Goal: Task Accomplishment & Management: Complete application form

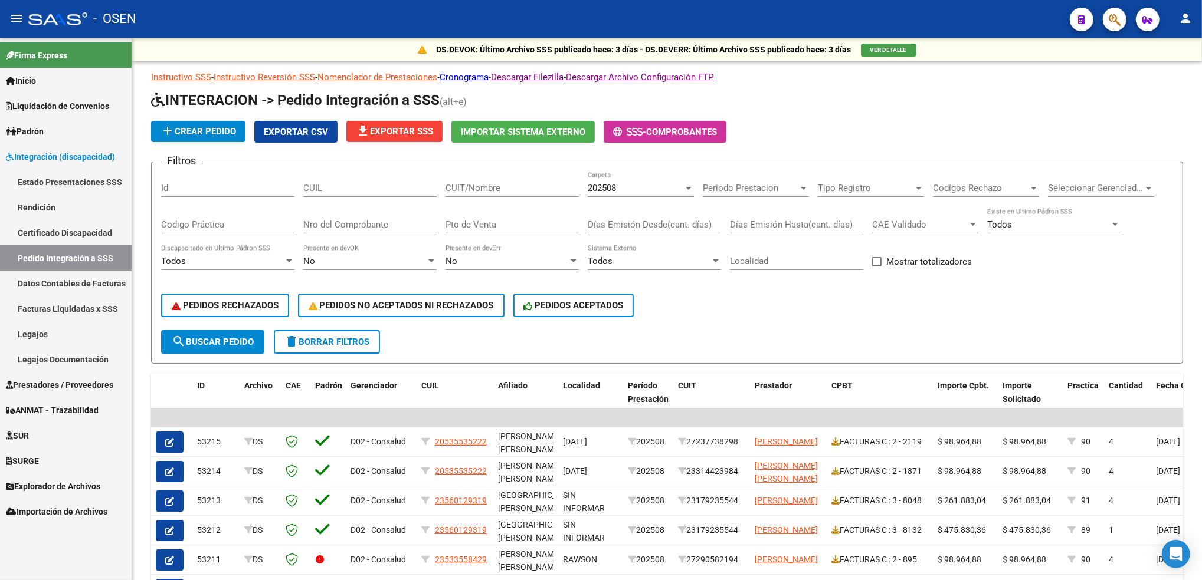
scroll to position [133, 0]
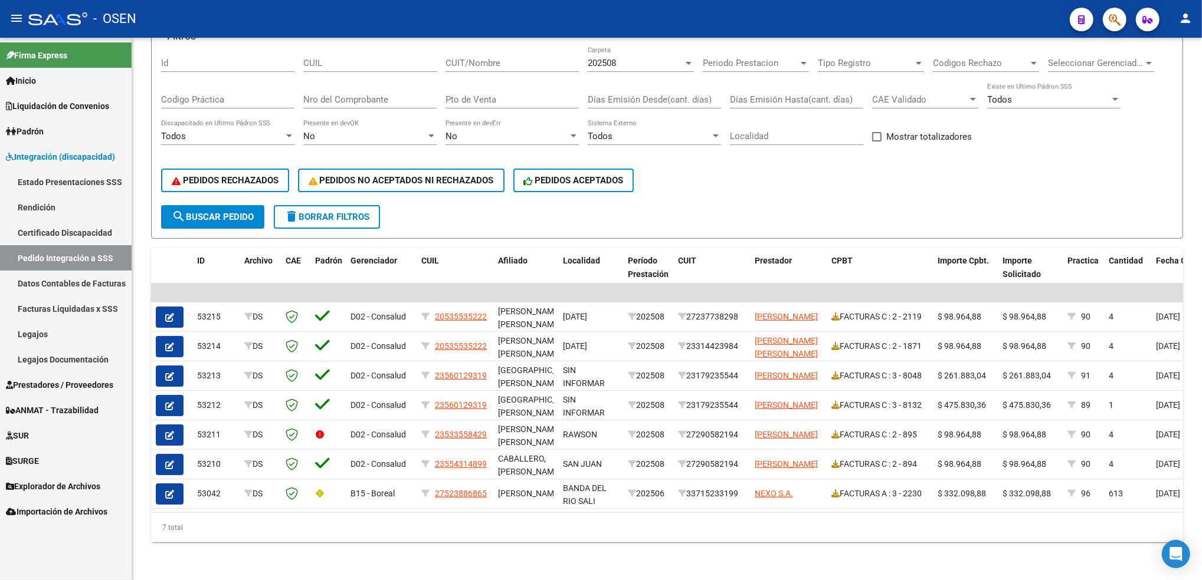
click at [57, 382] on span "Prestadores / Proveedores" at bounding box center [59, 385] width 107 height 13
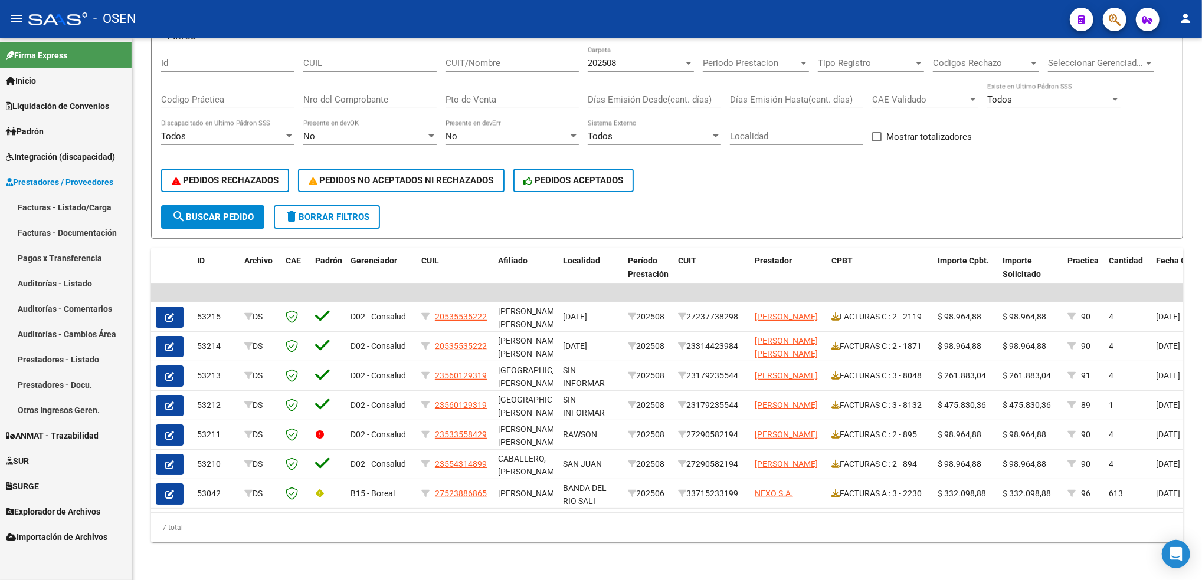
click at [82, 206] on link "Facturas - Listado/Carga" at bounding box center [66, 207] width 132 height 25
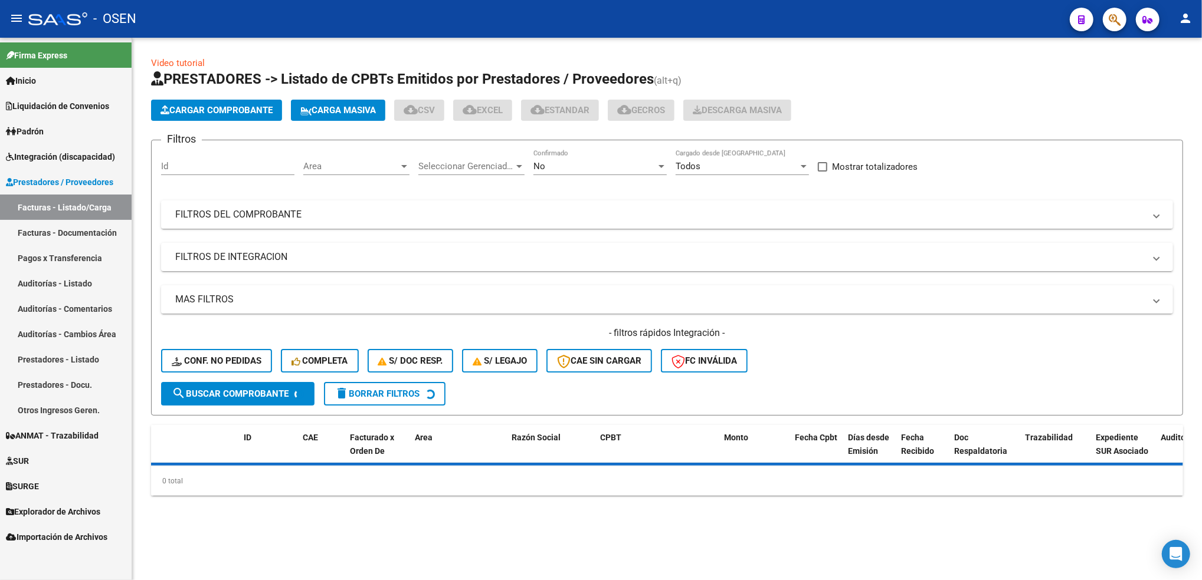
click at [563, 161] on div "No" at bounding box center [594, 166] width 123 height 11
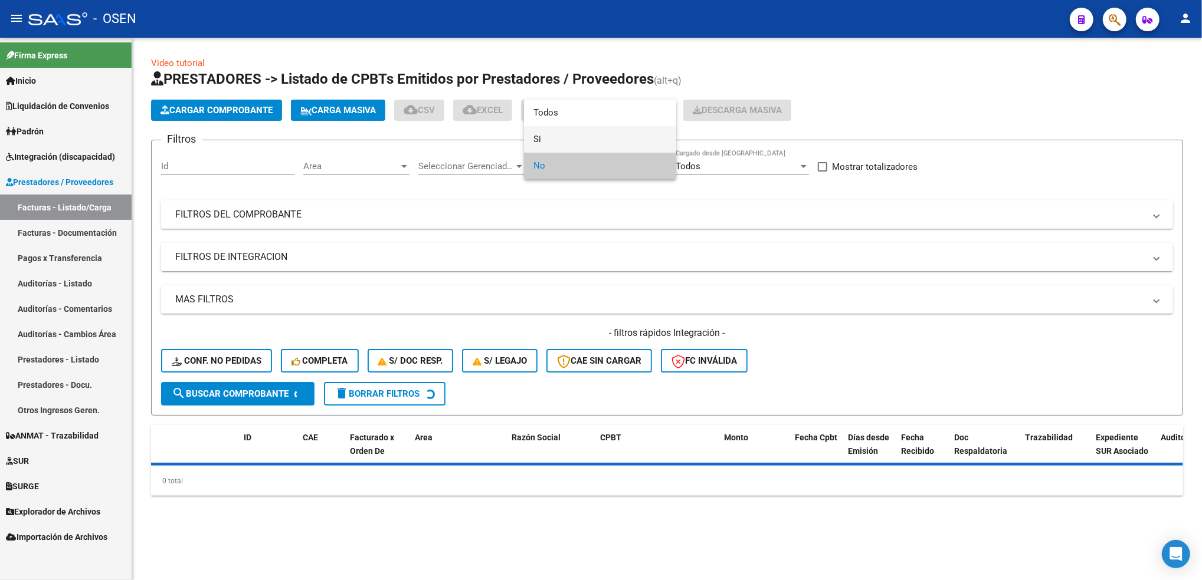
click at [546, 136] on span "Si" at bounding box center [599, 139] width 133 height 27
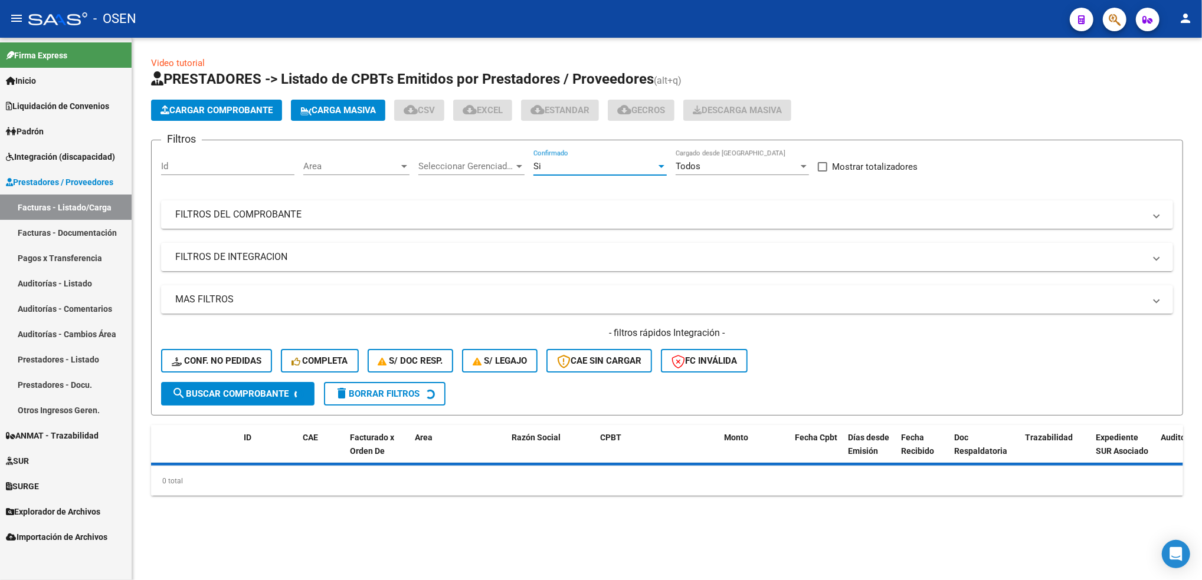
click at [320, 167] on span "Area" at bounding box center [351, 166] width 96 height 11
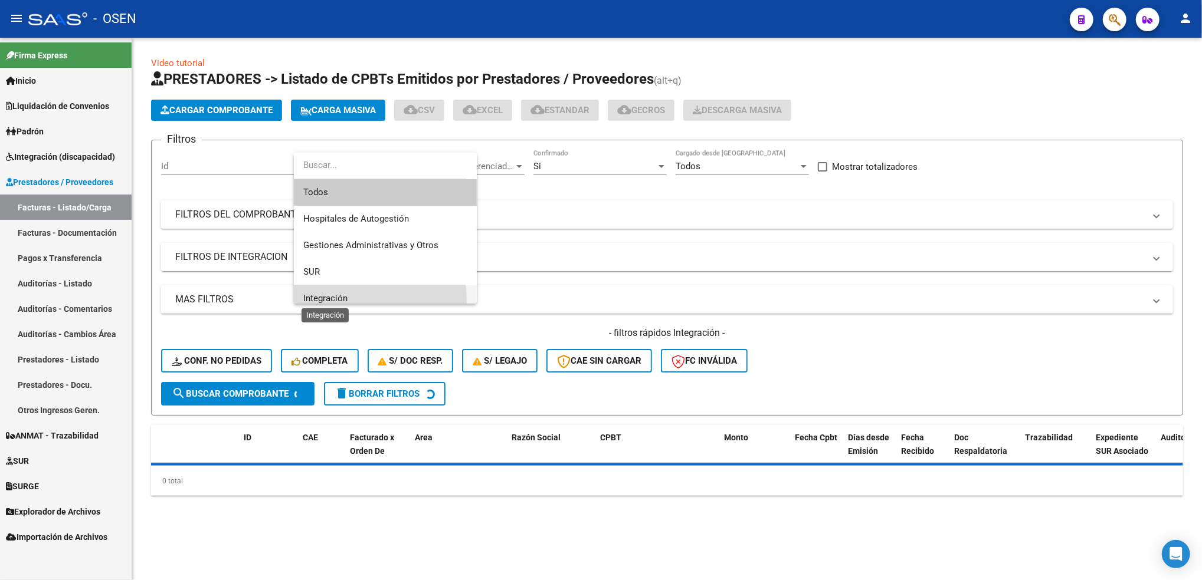
click at [316, 303] on span "Integración" at bounding box center [325, 298] width 44 height 11
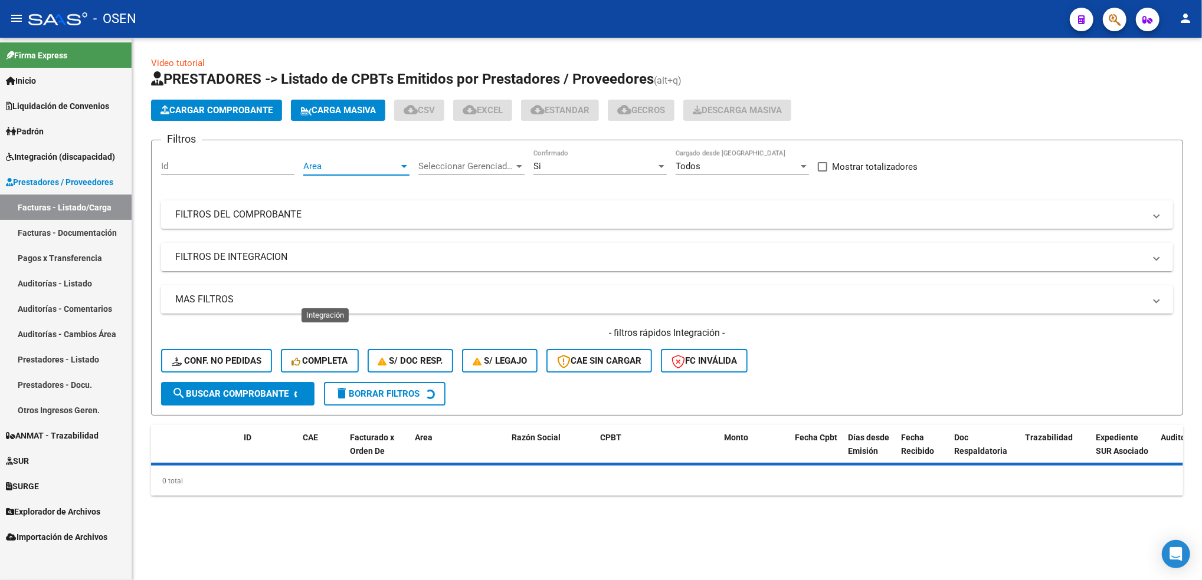
scroll to position [8, 0]
click at [280, 253] on mat-panel-title "FILTROS DE INTEGRACION" at bounding box center [659, 257] width 969 height 13
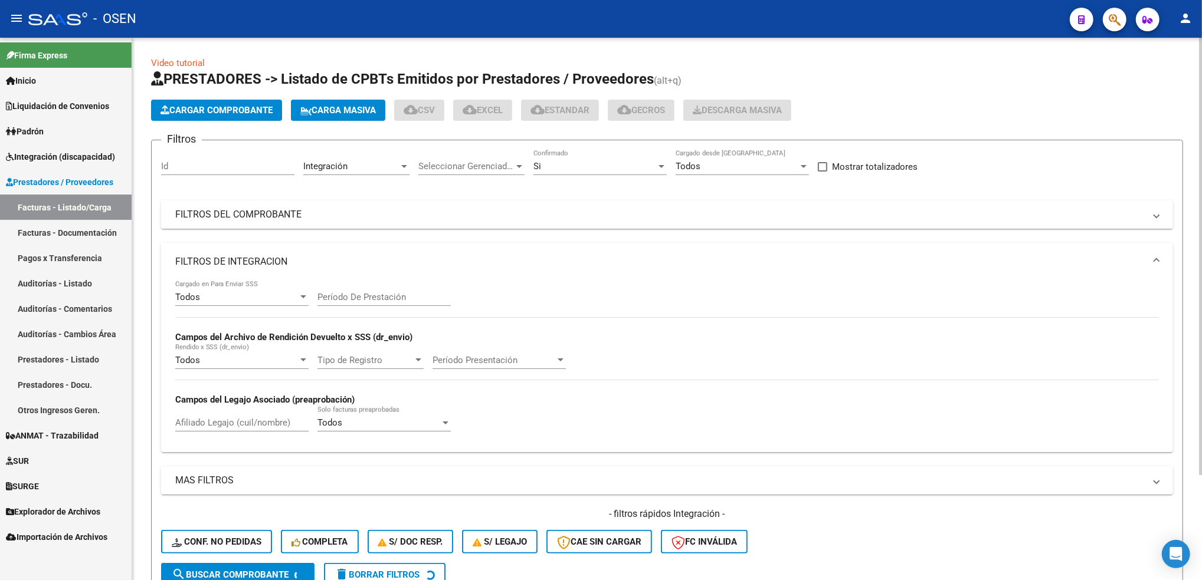
click at [231, 298] on div "Todos" at bounding box center [236, 297] width 123 height 11
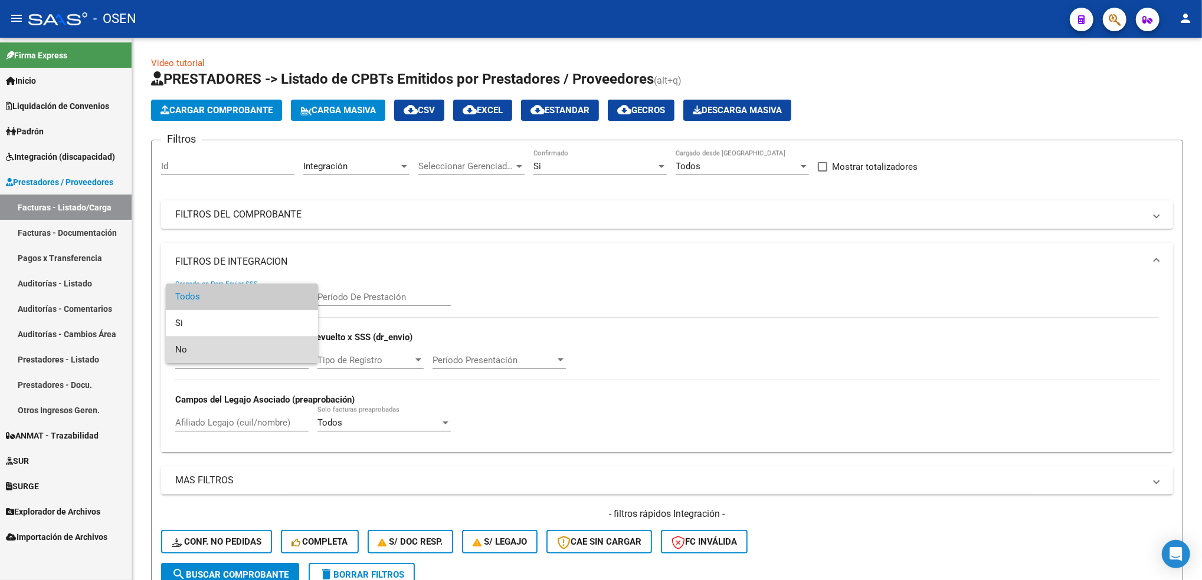
click at [199, 346] on span "No" at bounding box center [241, 350] width 133 height 27
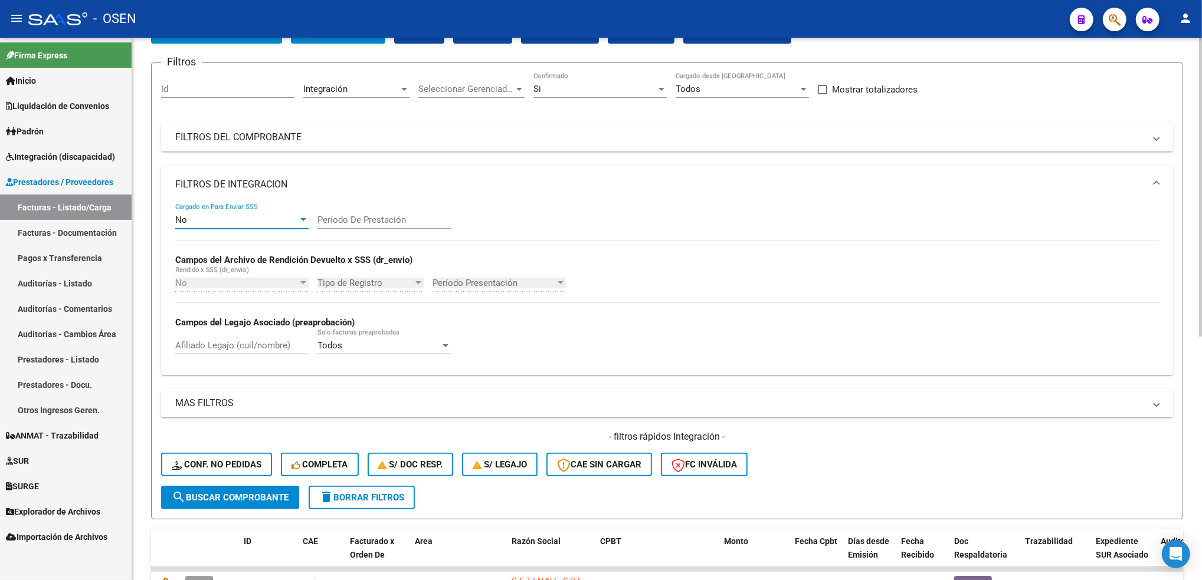
scroll to position [78, 0]
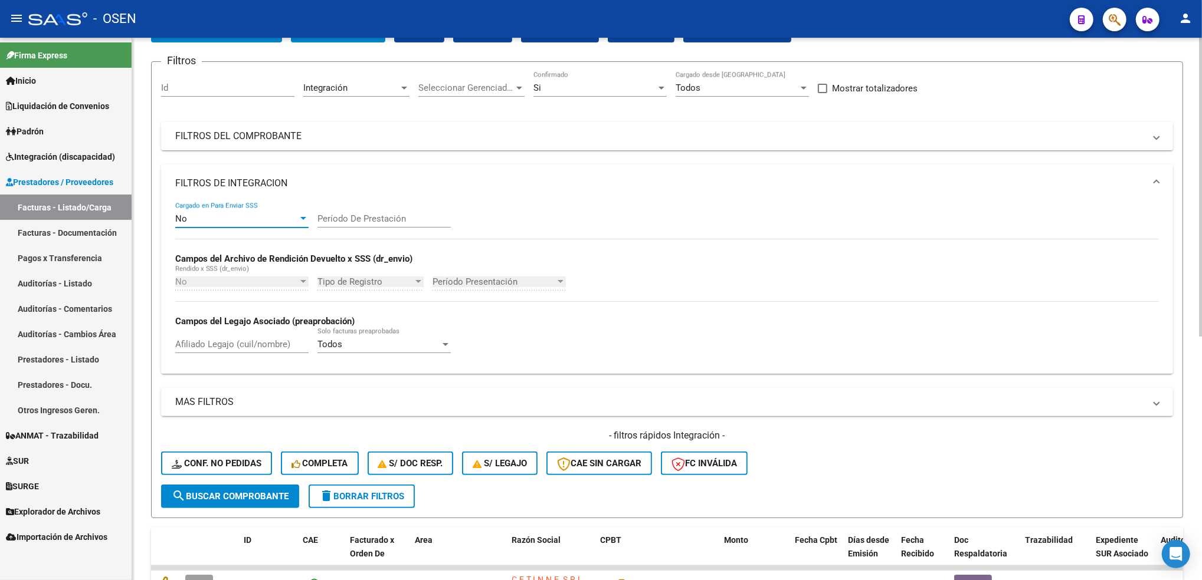
click at [257, 491] on span "search Buscar Comprobante" at bounding box center [230, 496] width 117 height 11
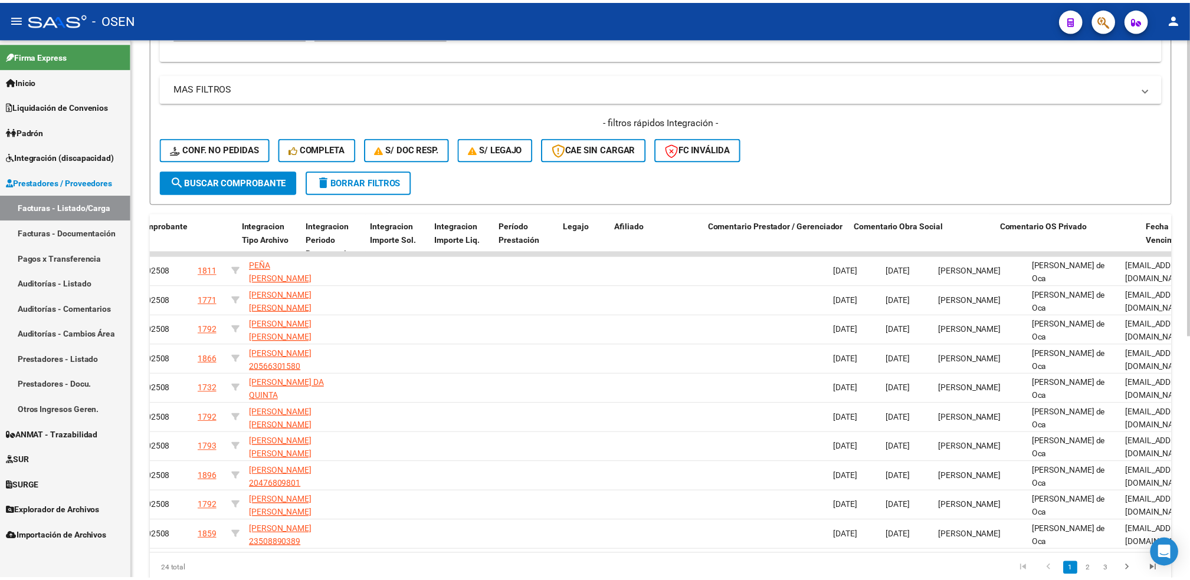
scroll to position [0, 0]
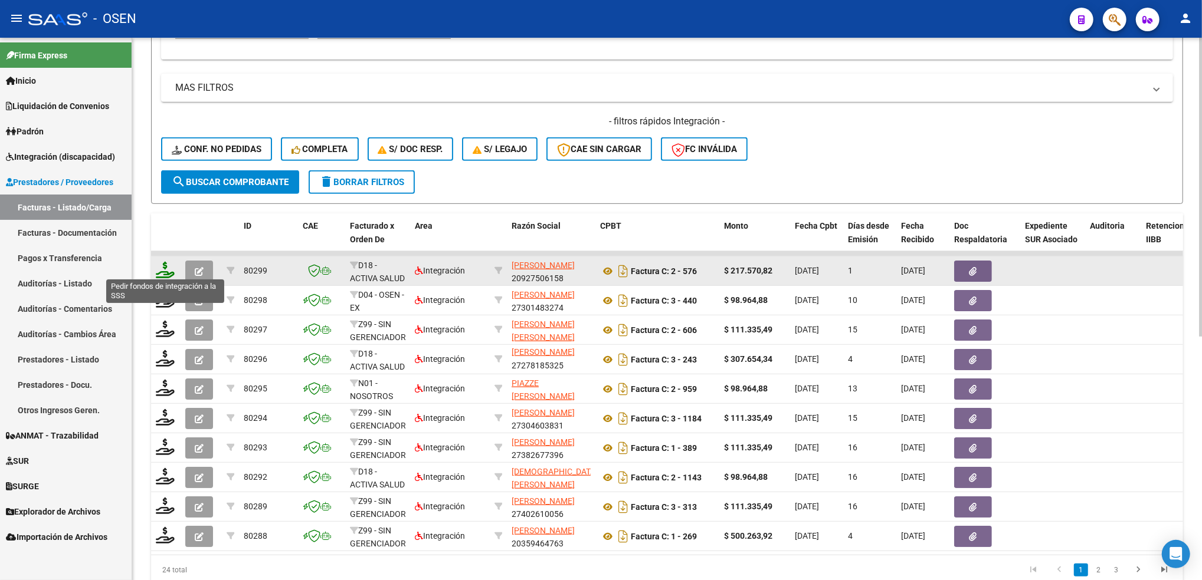
click at [170, 268] on icon at bounding box center [165, 270] width 19 height 17
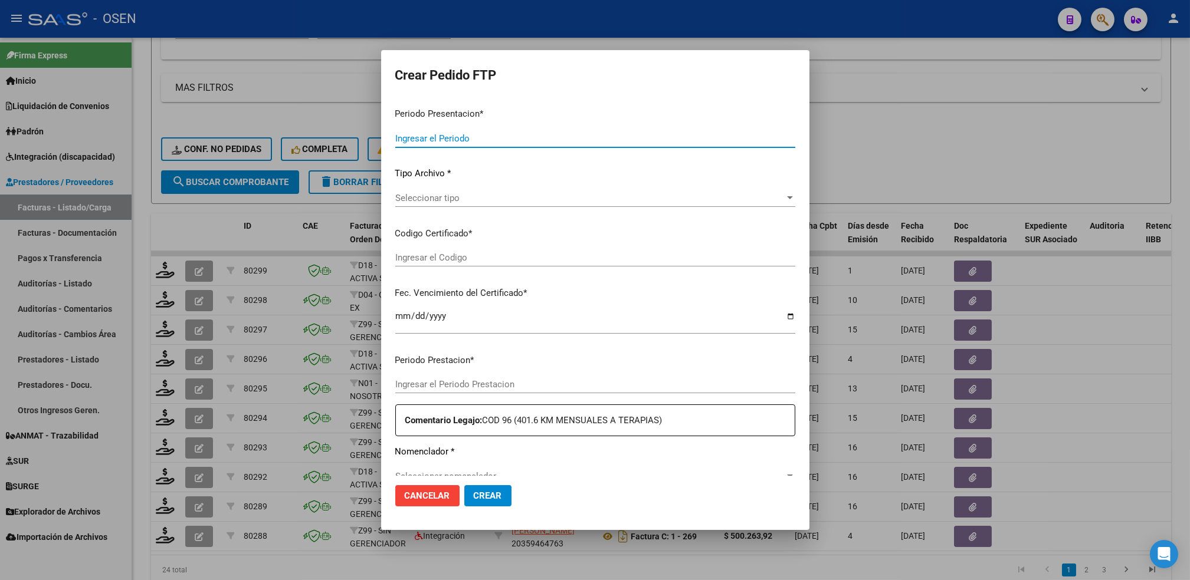
type input "202508"
type input "$ 217.570,82"
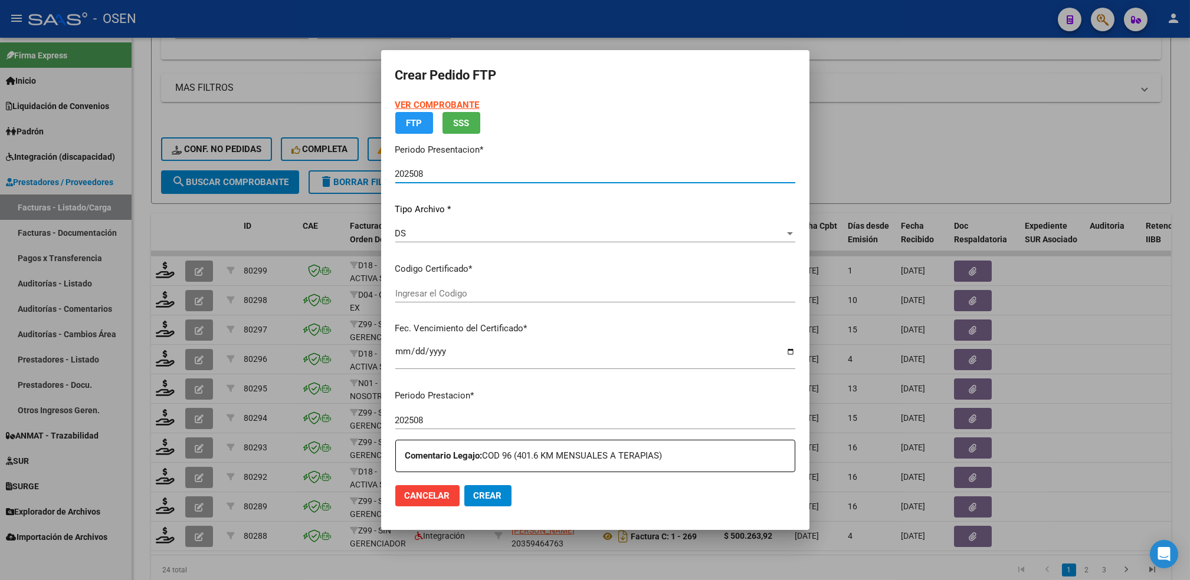
type input "ARG02000580491242022091320240913BS436"
type input "[DATE]"
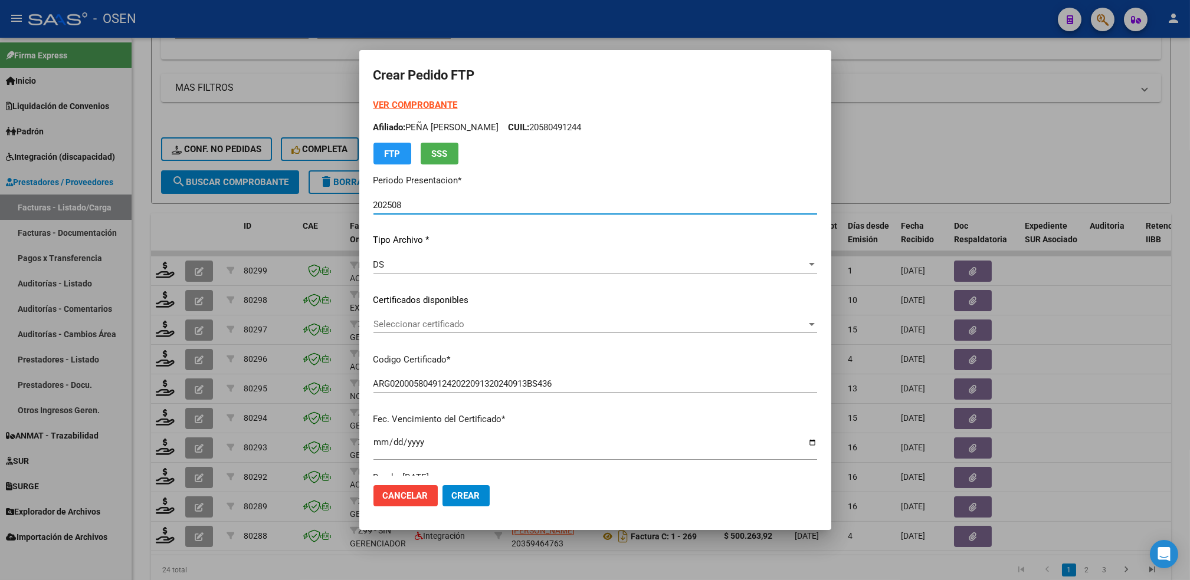
click at [447, 105] on strong "VER COMPROBANTE" at bounding box center [415, 105] width 84 height 11
click at [411, 336] on div "Seleccionar certificado Seleccionar certificado" at bounding box center [595, 330] width 444 height 29
click at [413, 311] on div "VER COMPROBANTE ARCA Padrón Afiliado: PEÑA [PERSON_NAME]: 20580491244 FTP SSS P…" at bounding box center [595, 292] width 444 height 386
click at [409, 326] on span "Seleccionar certificado" at bounding box center [589, 324] width 433 height 11
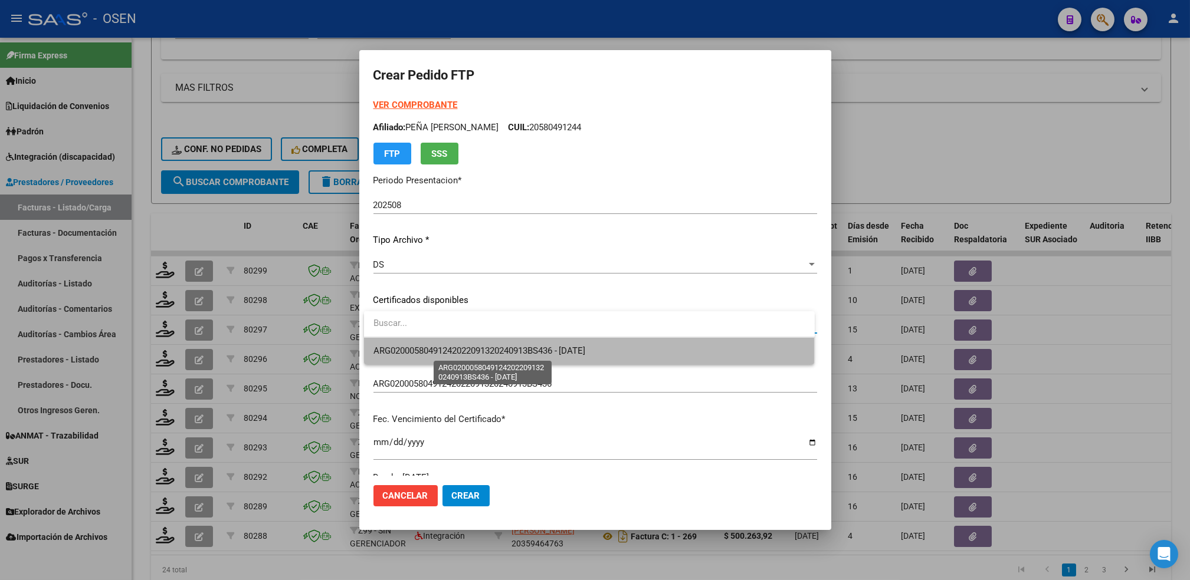
click at [412, 354] on span "ARG02000580491242022091320240913BS436 - [DATE]" at bounding box center [479, 351] width 212 height 11
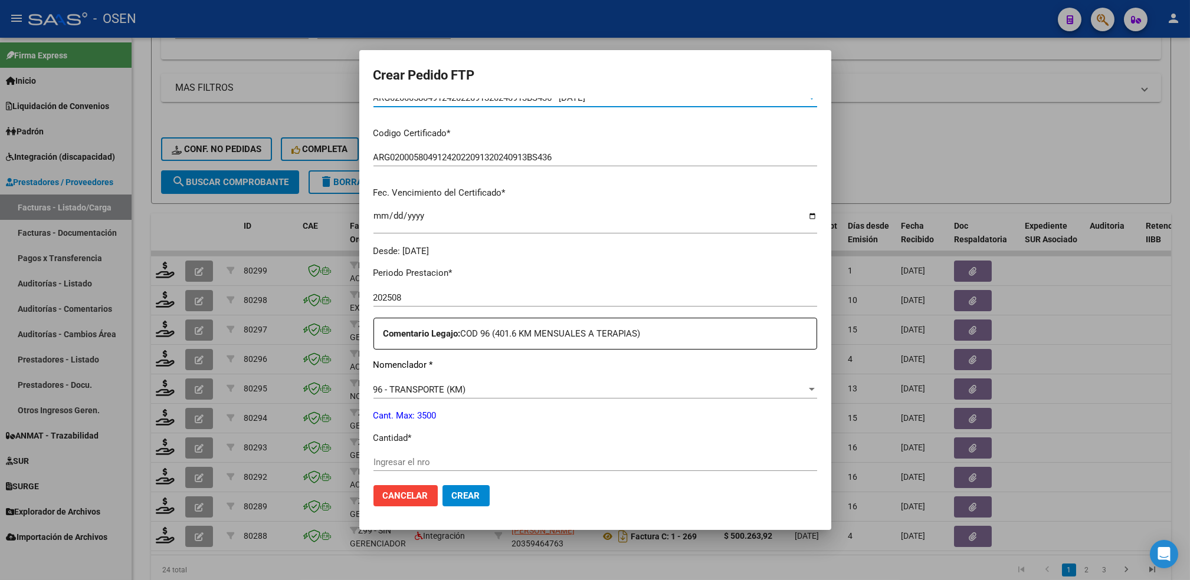
scroll to position [236, 0]
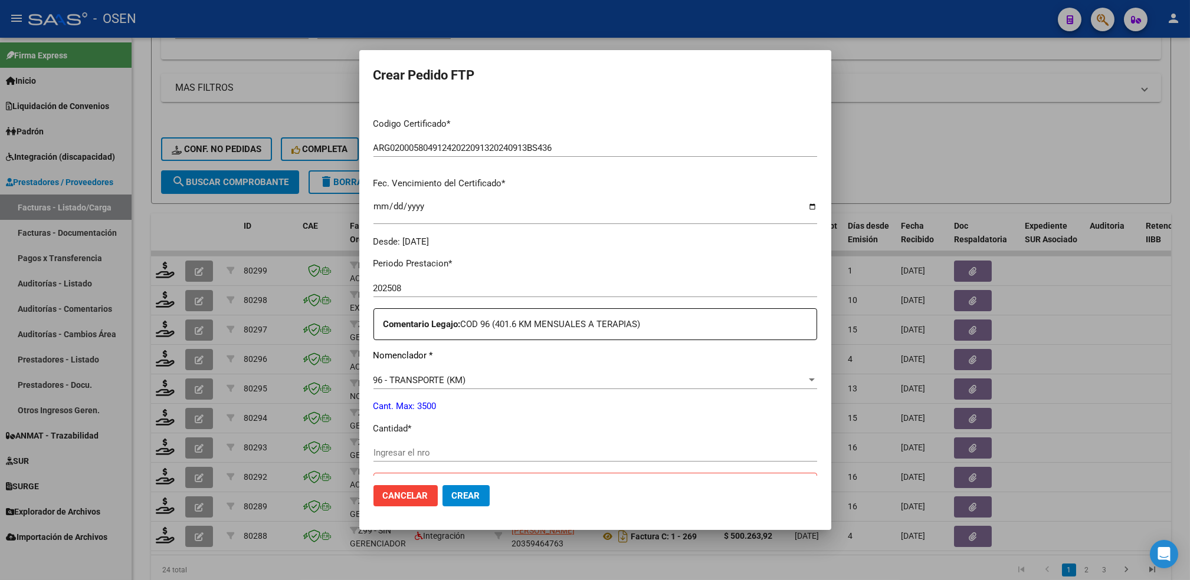
click at [433, 451] on input "Ingresar el nro" at bounding box center [595, 453] width 444 height 11
type input "402"
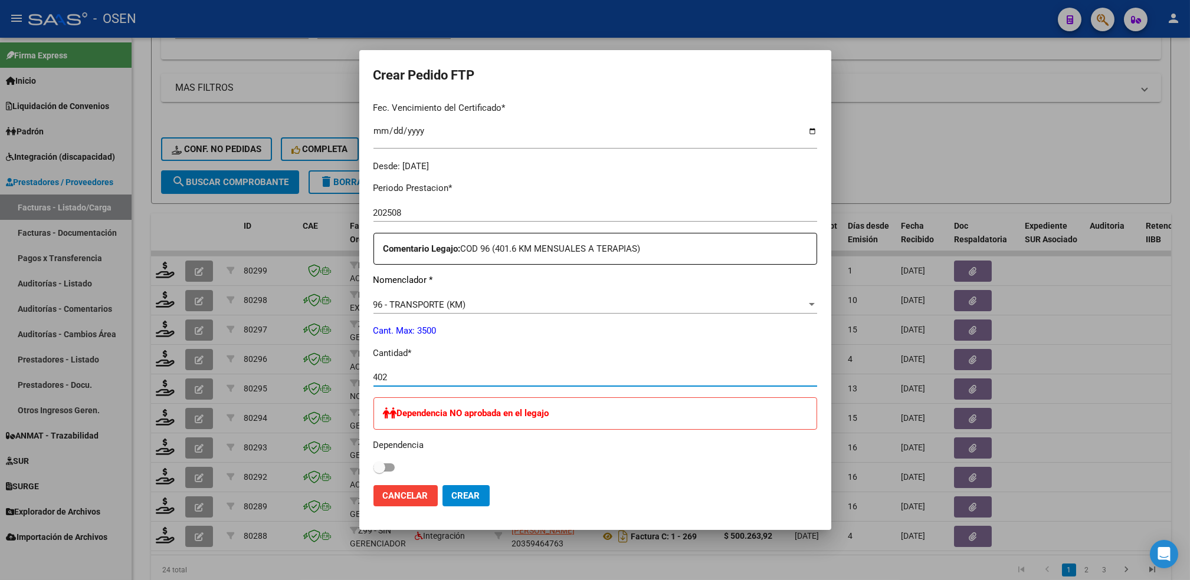
scroll to position [314, 0]
click at [470, 493] on span "Crear" at bounding box center [466, 496] width 28 height 11
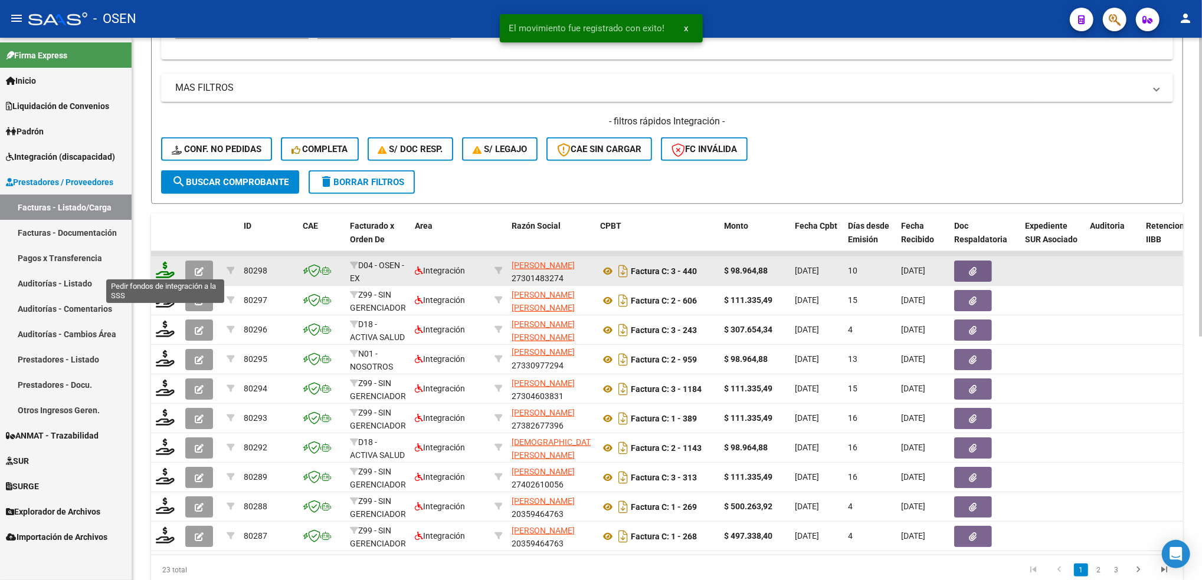
click at [162, 270] on icon at bounding box center [165, 270] width 19 height 17
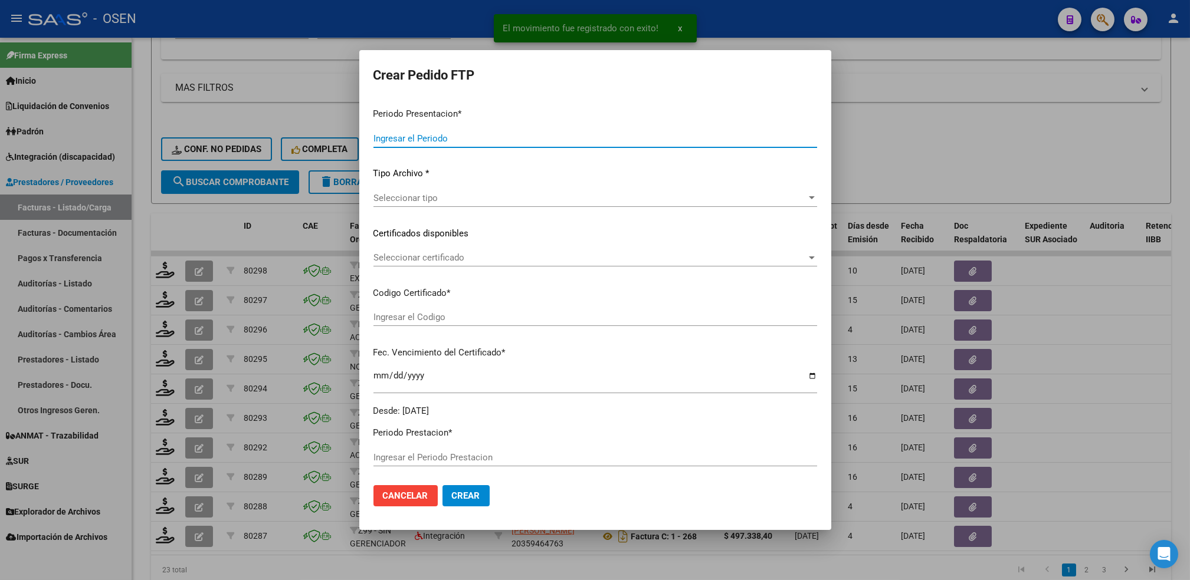
type input "202508"
type input "$ 98.964,88"
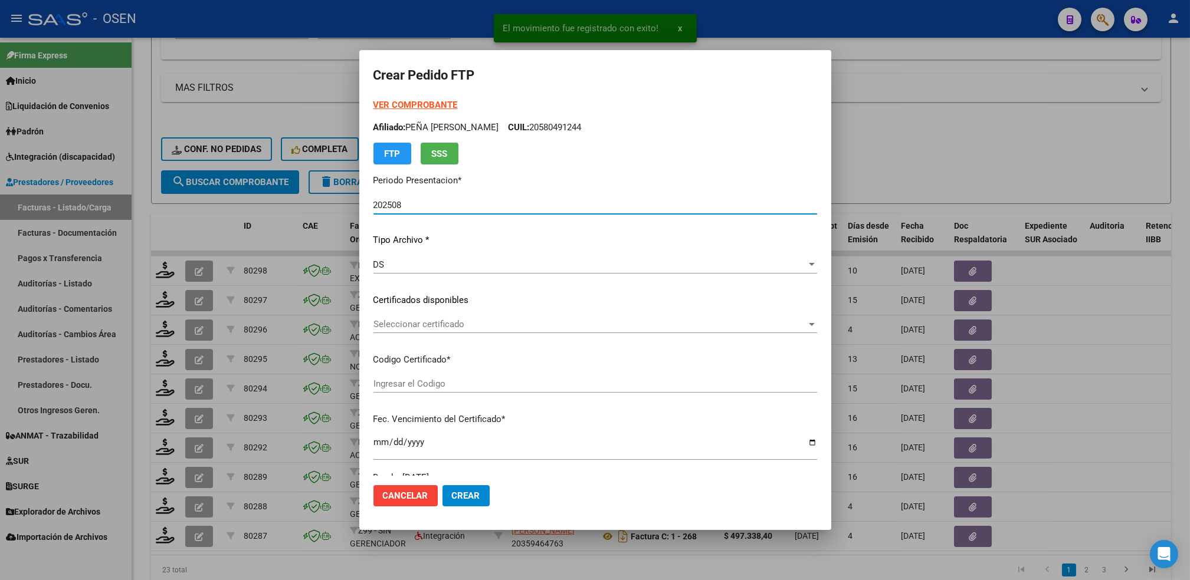
type input "ARG02000576846342024022620290226BS436"
type input "[DATE]"
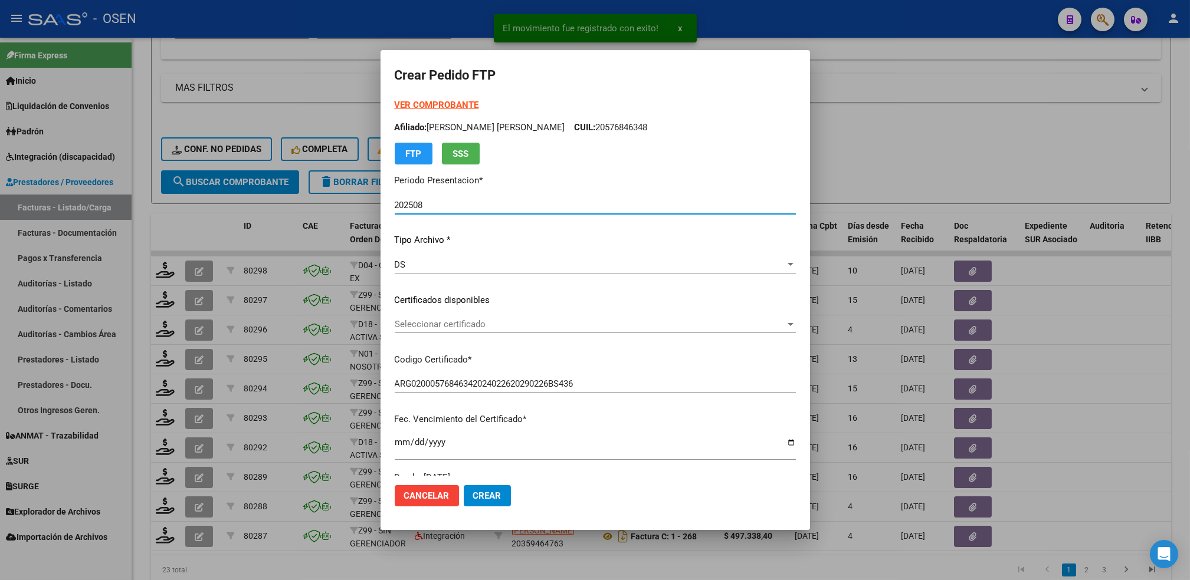
click at [414, 324] on span "Seleccionar certificado" at bounding box center [590, 324] width 390 height 11
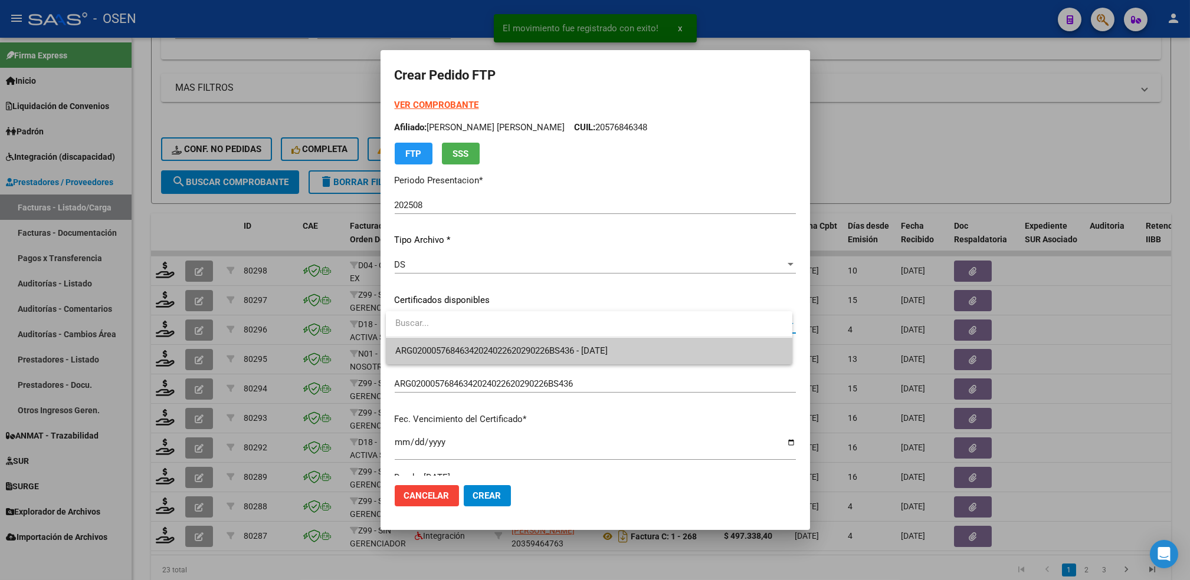
click at [411, 345] on span "ARG02000576846342024022620290226BS436 - [DATE]" at bounding box center [589, 351] width 388 height 27
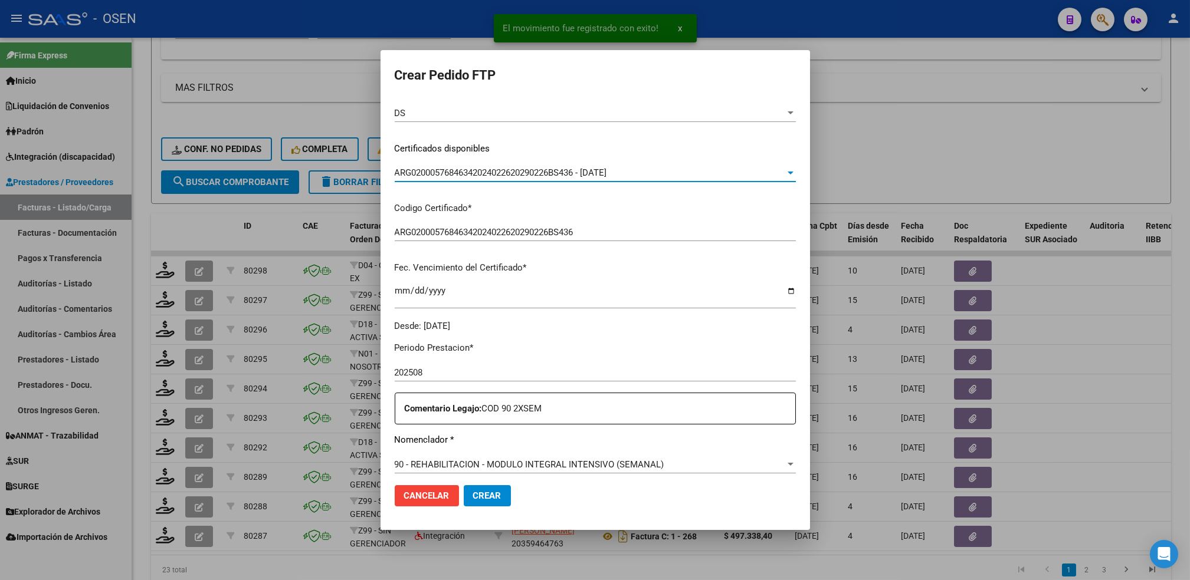
scroll to position [236, 0]
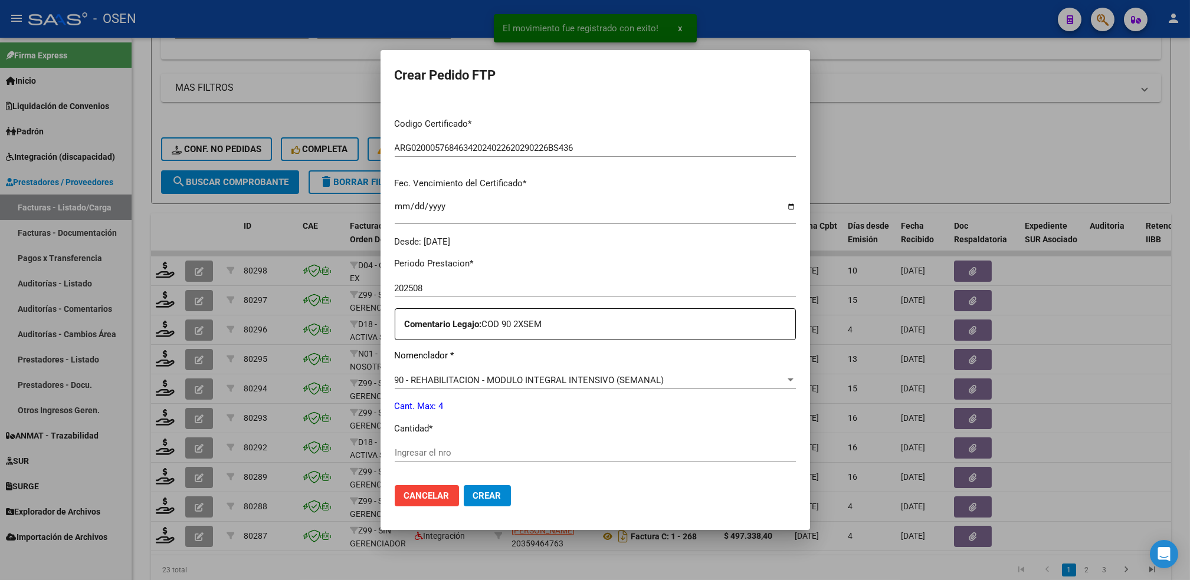
click at [412, 451] on input "Ingresar el nro" at bounding box center [595, 453] width 401 height 11
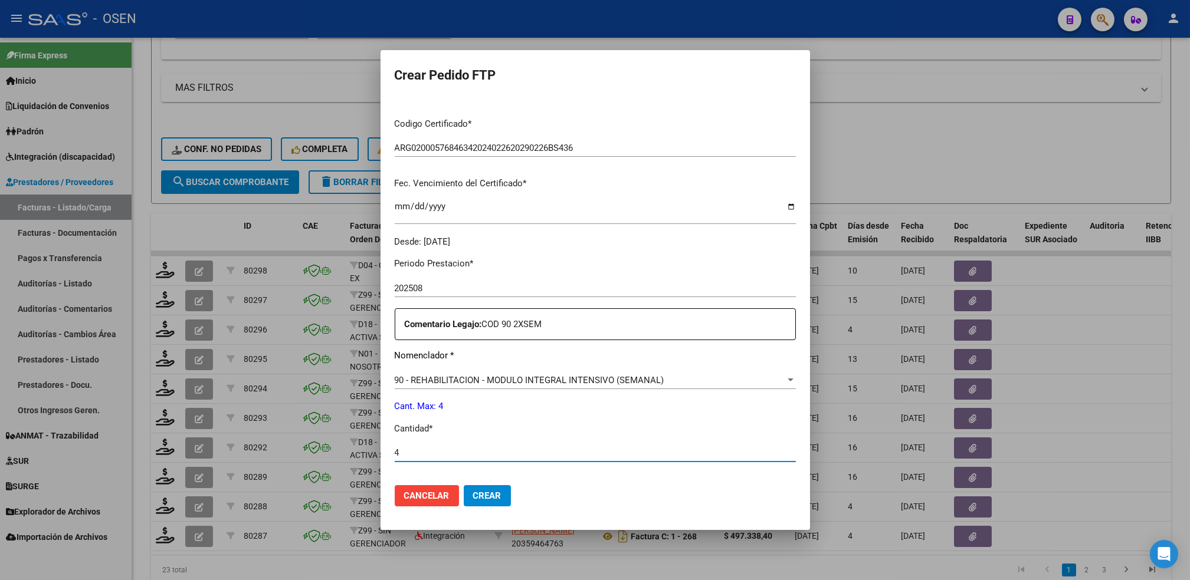
type input "4"
click at [464, 485] on button "Crear" at bounding box center [487, 495] width 47 height 21
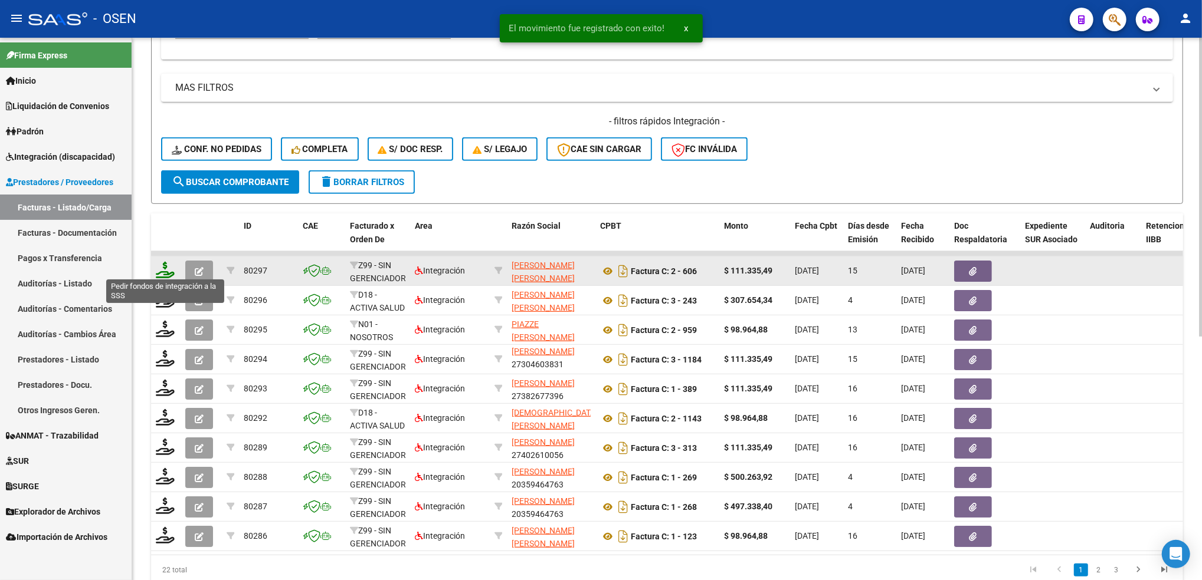
click at [166, 270] on icon at bounding box center [165, 270] width 19 height 17
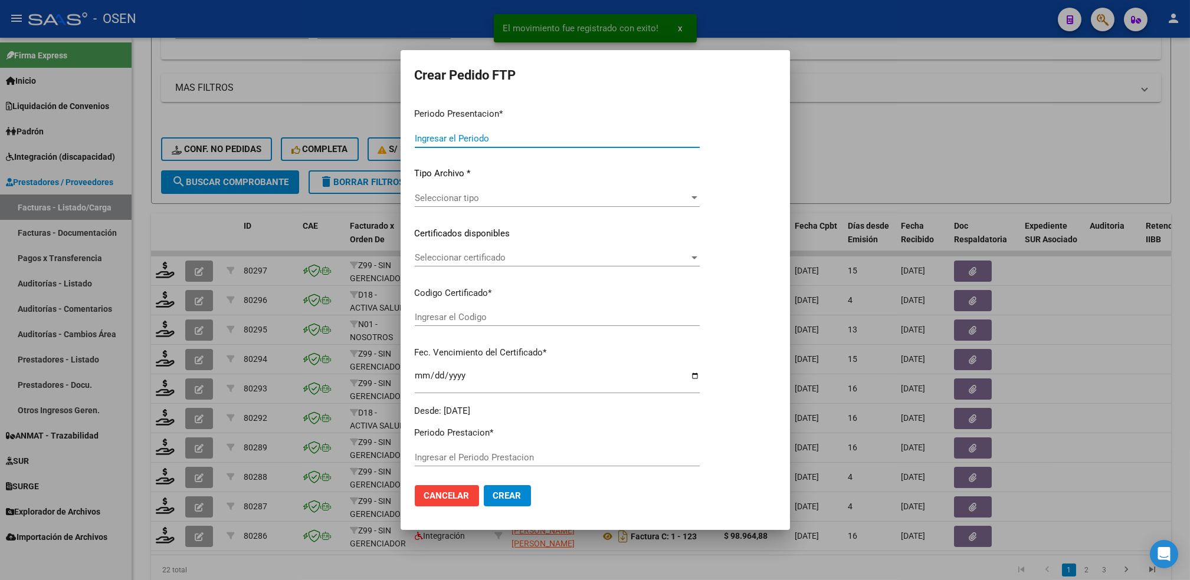
type input "202508"
type input "$ 111.335,49"
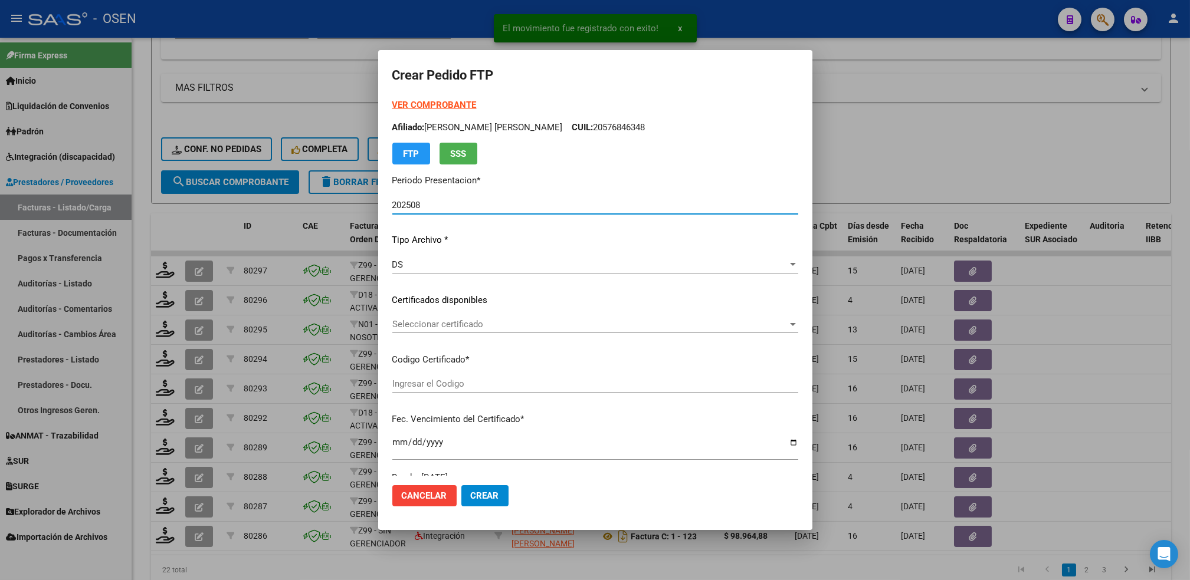
type input "ARG02000547333882025011020300110BUE317"
type input "[DATE]"
click at [446, 330] on div "Seleccionar certificado Seleccionar certificado" at bounding box center [595, 325] width 406 height 18
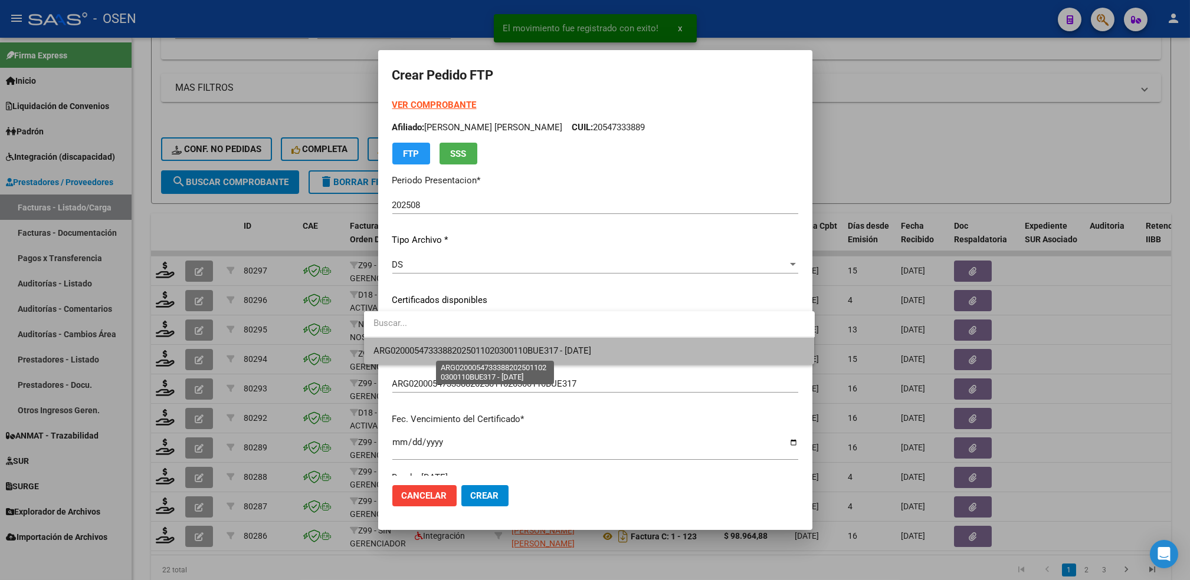
click at [451, 353] on span "ARG02000547333882025011020300110BUE317 - [DATE]" at bounding box center [482, 351] width 218 height 11
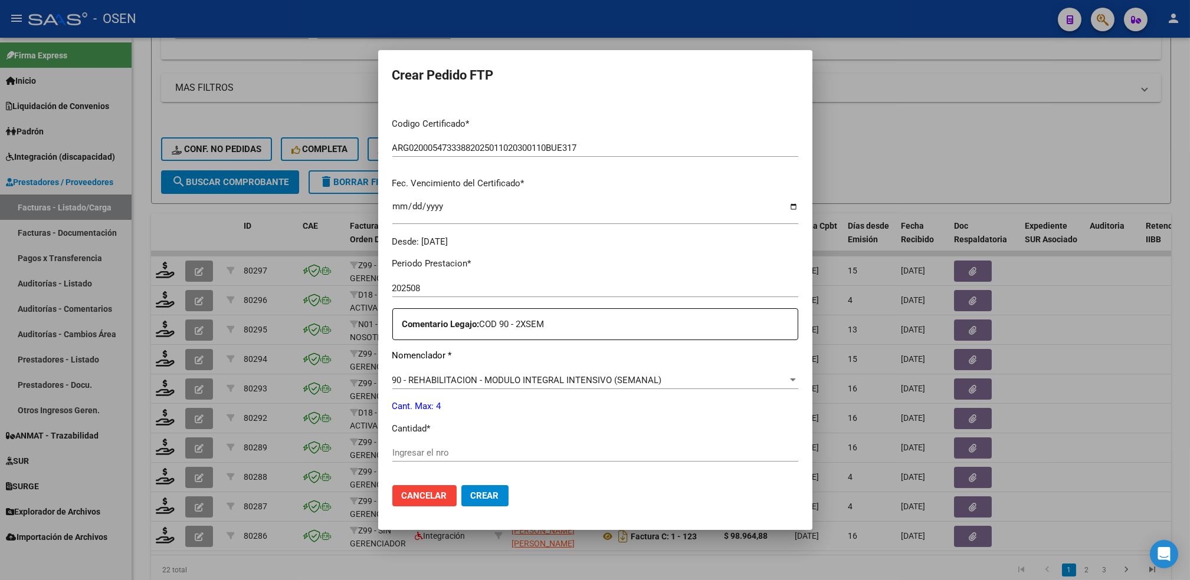
click at [412, 455] on input "Ingresar el nro" at bounding box center [595, 453] width 406 height 11
type input "4"
click at [461, 485] on button "Crear" at bounding box center [484, 495] width 47 height 21
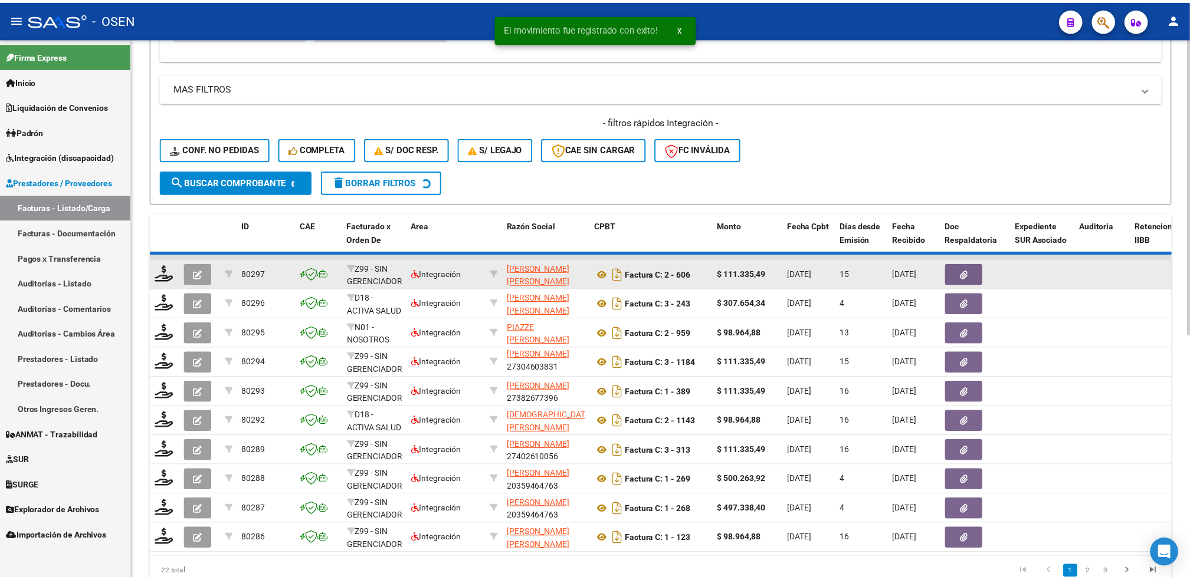
scroll to position [2, 0]
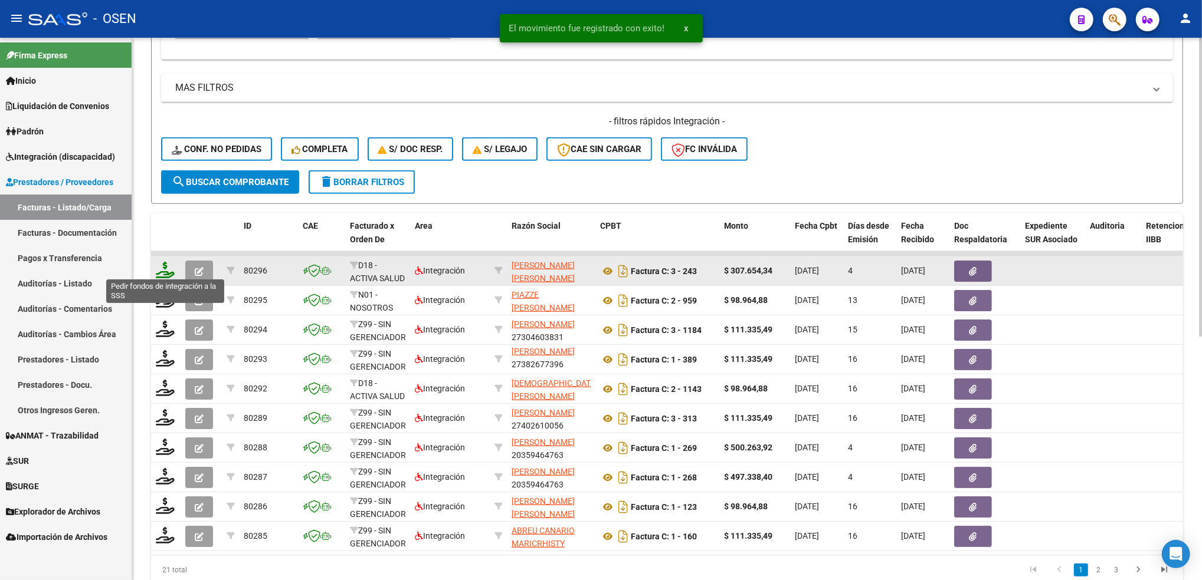
click at [165, 267] on icon at bounding box center [165, 270] width 19 height 17
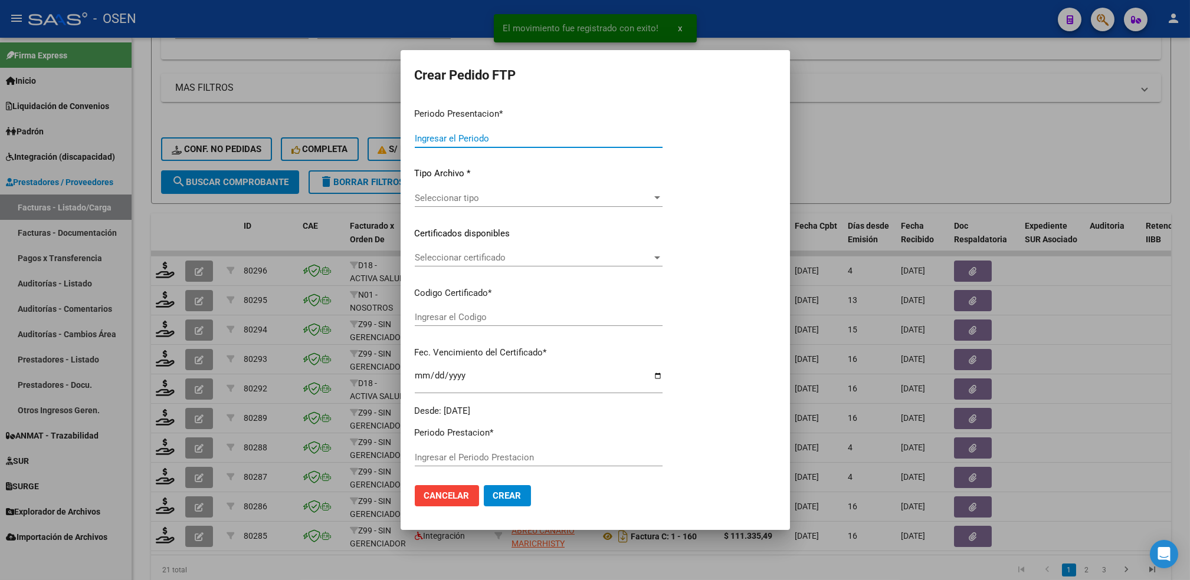
type input "202508"
type input "$ 307.654,34"
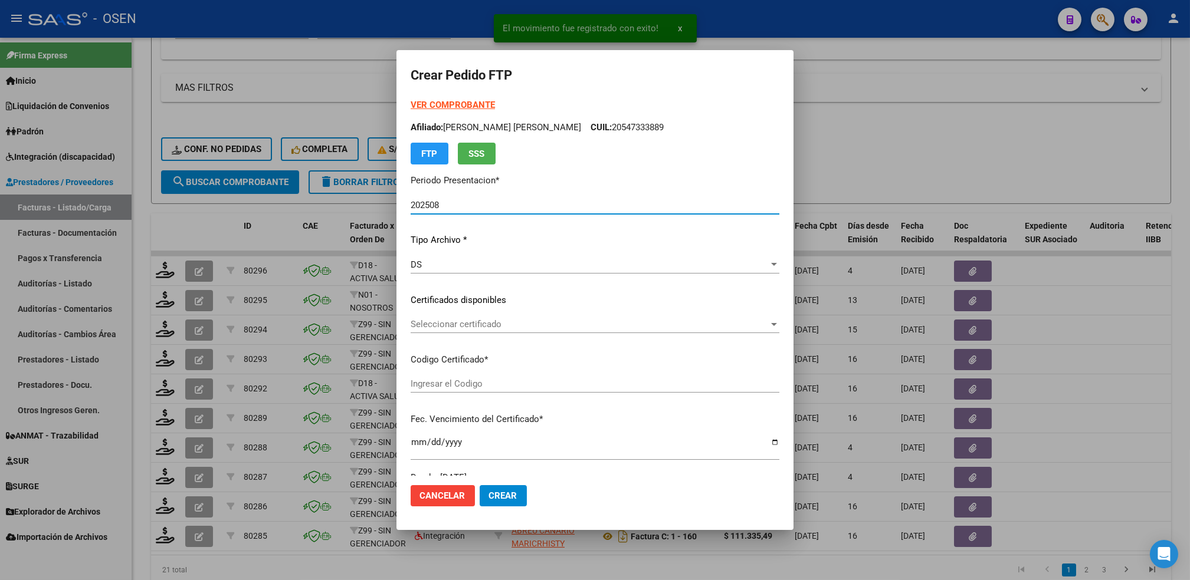
type input "ARG02000566301582024041520270415BSAS439"
type input "[DATE]"
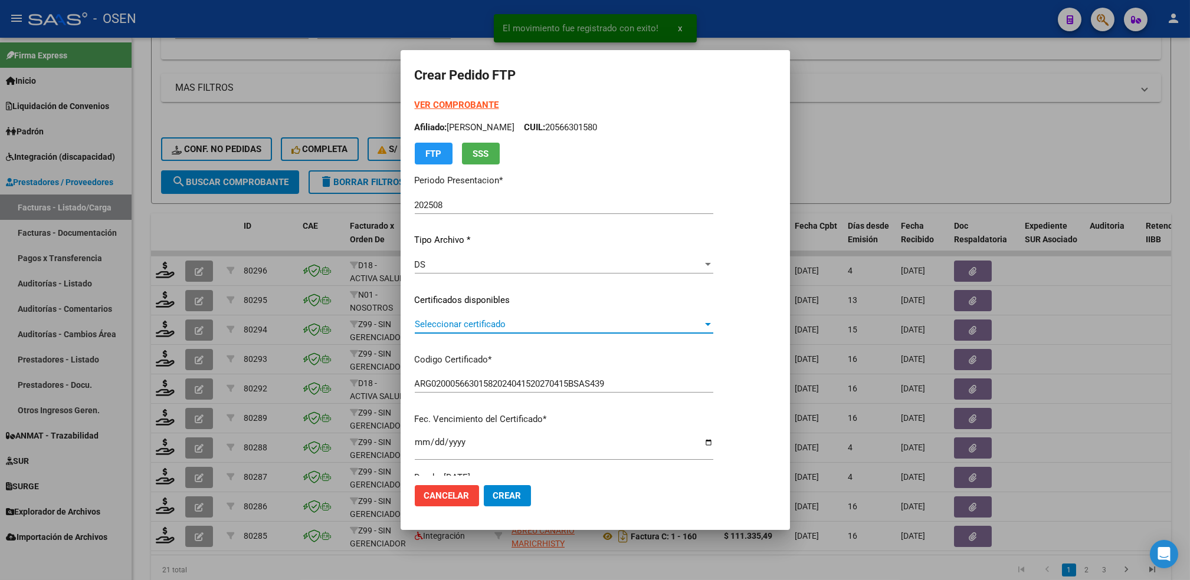
click at [433, 322] on span "Seleccionar certificado" at bounding box center [559, 324] width 288 height 11
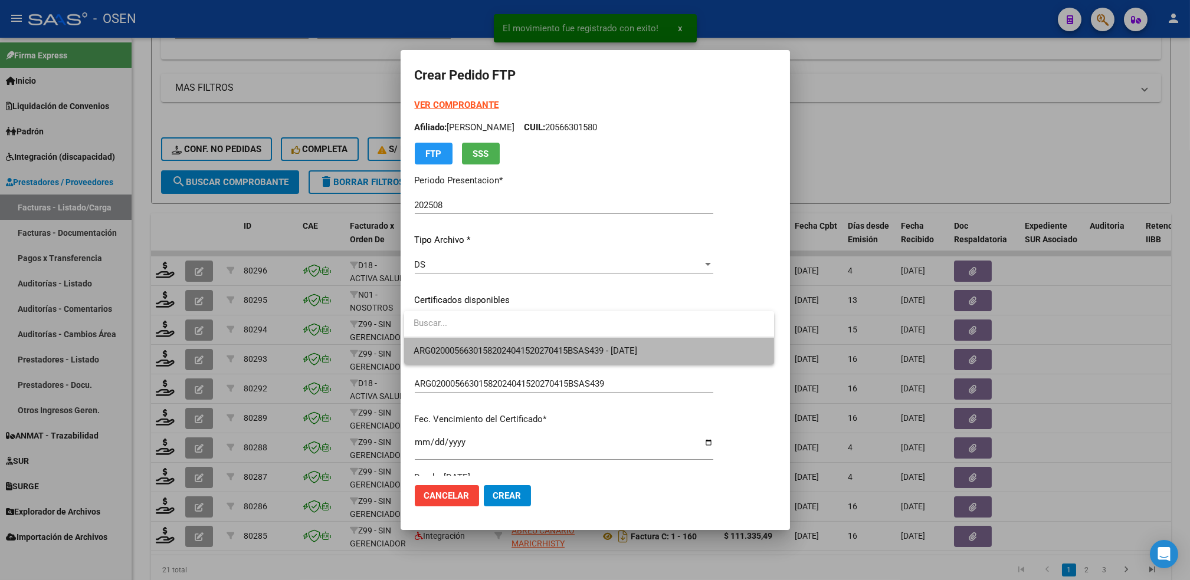
click at [451, 344] on span "ARG02000566301582024041520270415BSAS439 - [DATE]" at bounding box center [588, 351] width 351 height 27
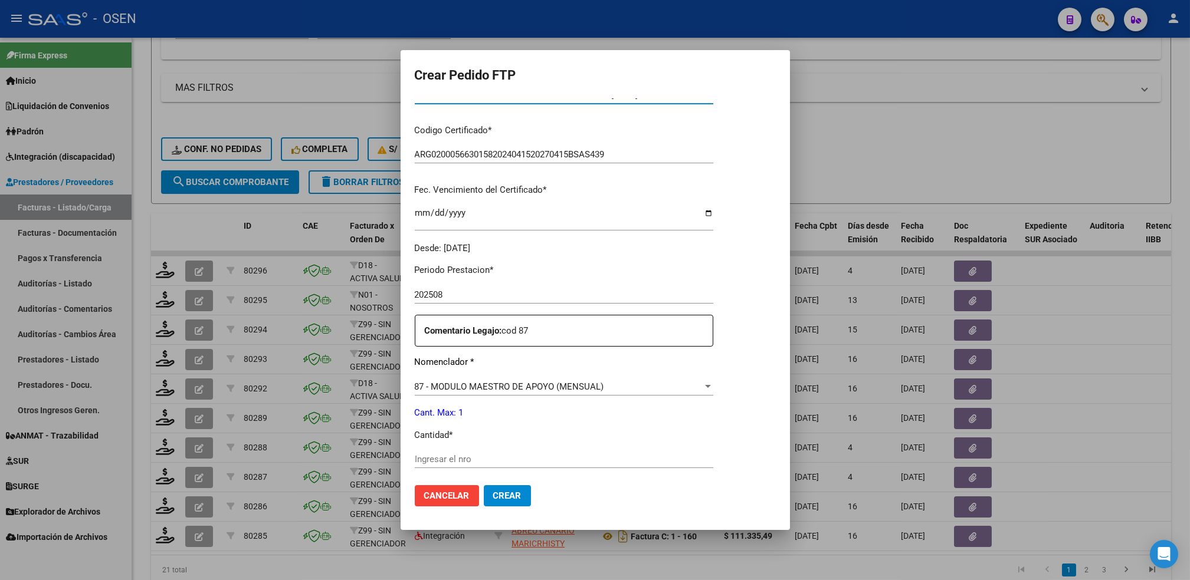
scroll to position [236, 0]
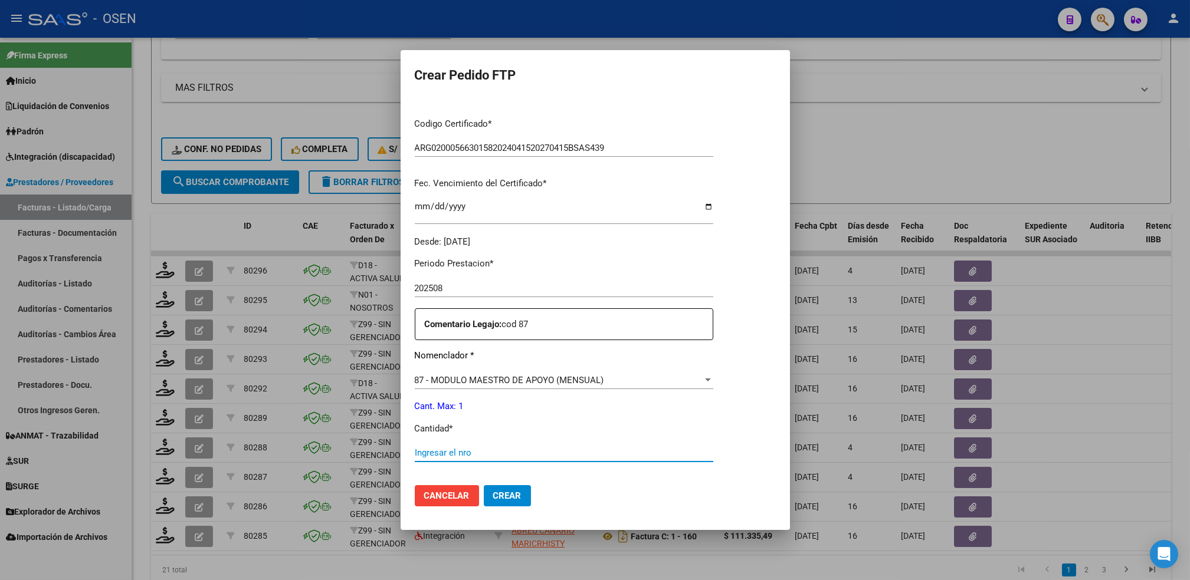
click at [441, 455] on input "Ingresar el nro" at bounding box center [564, 453] width 298 height 11
type input "1"
click at [484, 485] on button "Crear" at bounding box center [507, 495] width 47 height 21
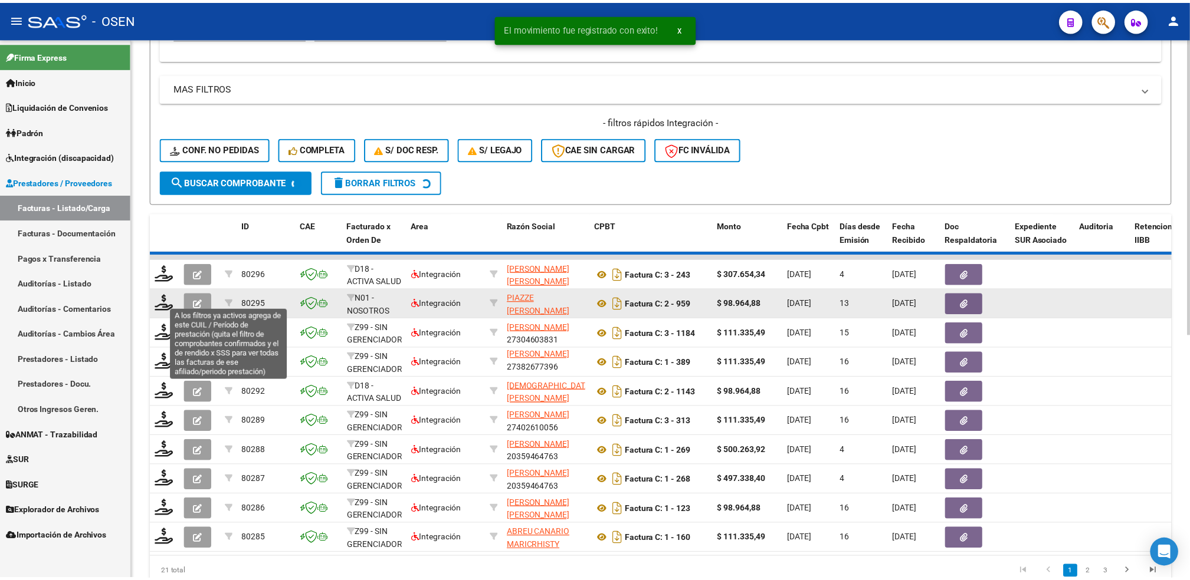
scroll to position [15, 0]
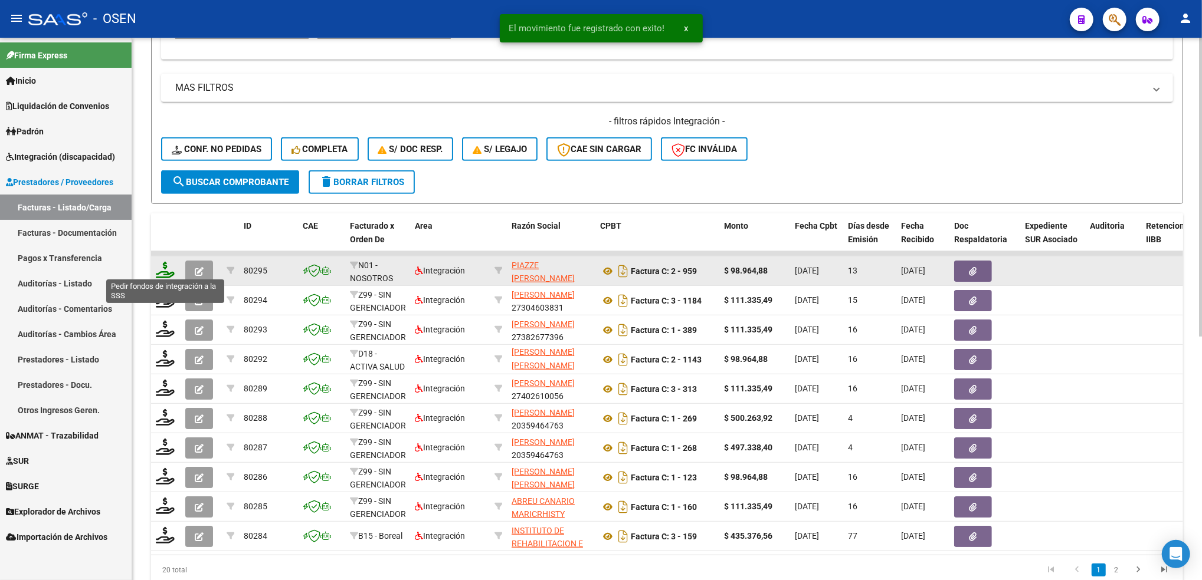
click at [165, 270] on icon at bounding box center [165, 270] width 19 height 17
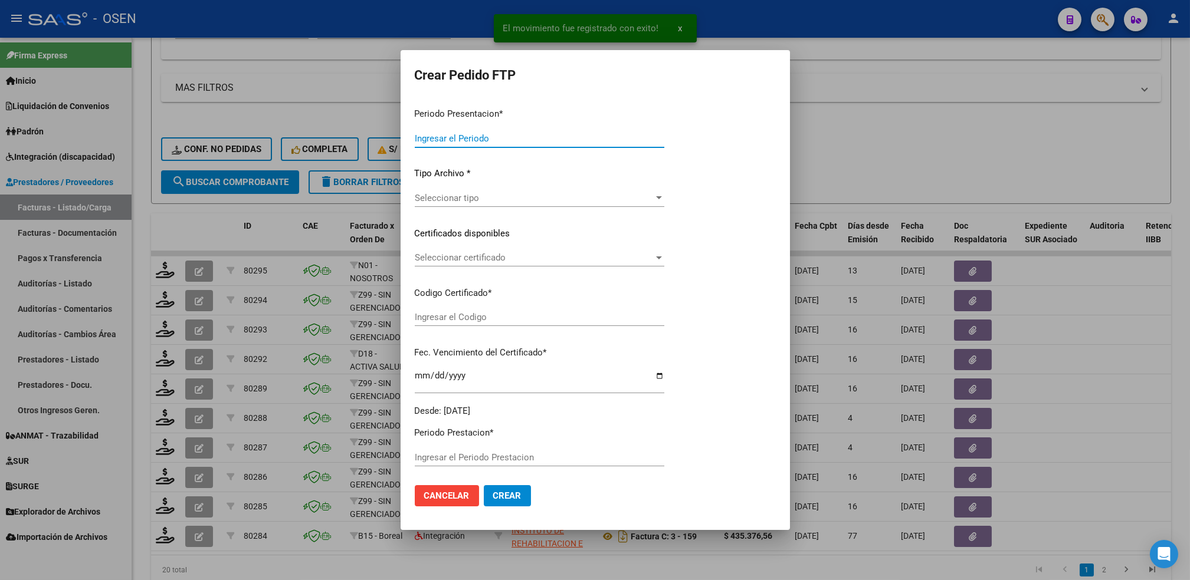
type input "202508"
type input "$ 98.964,88"
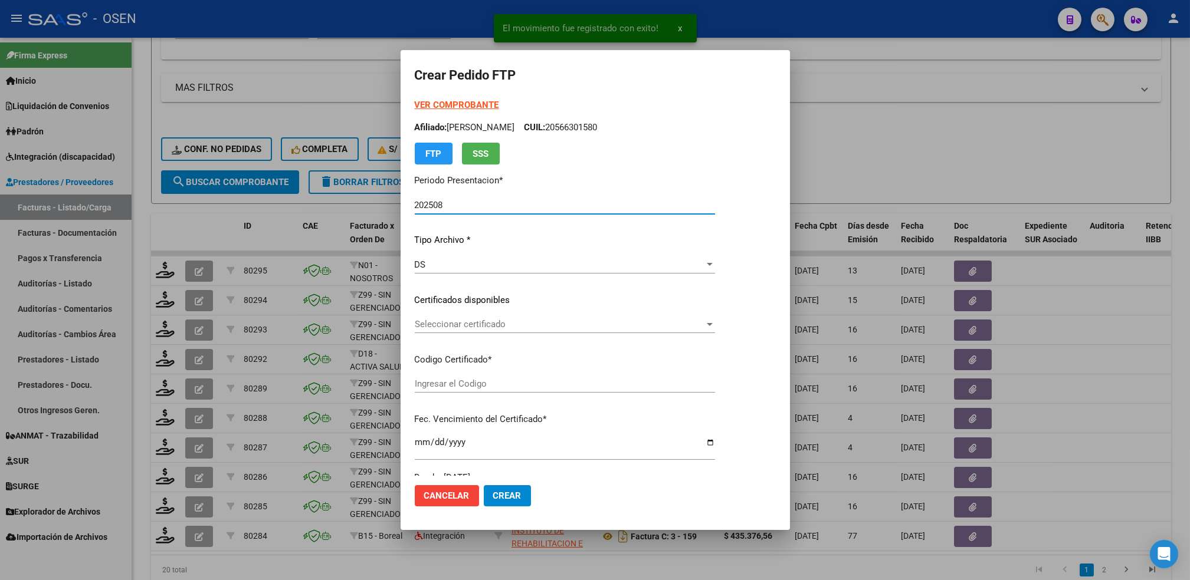
type input "ARG01000512226702022120120321201CBA536"
type input "[DATE]"
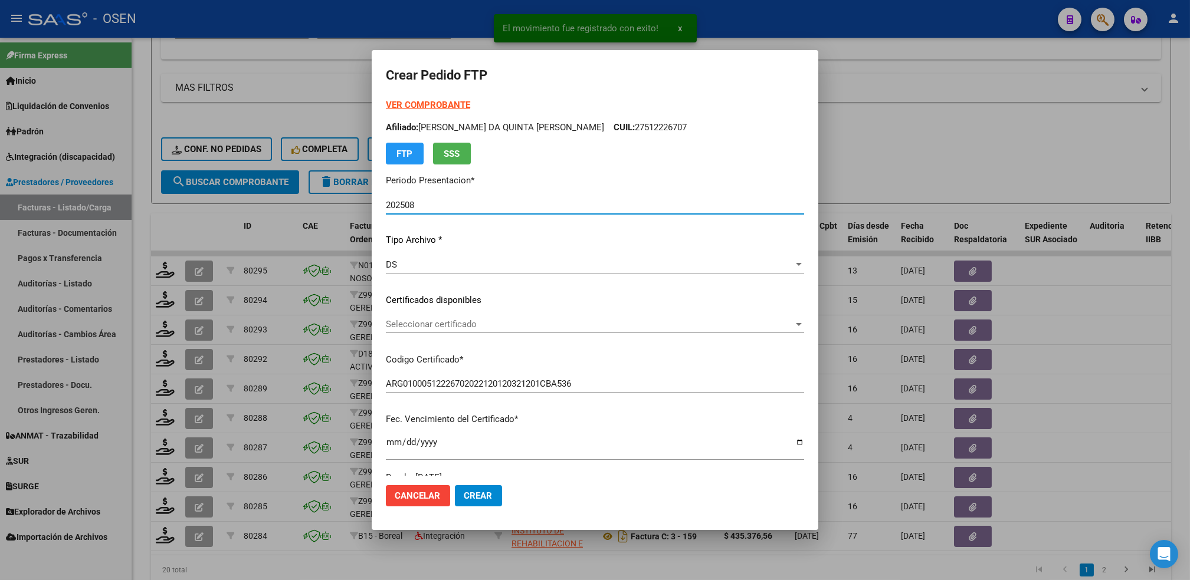
click at [449, 326] on span "Seleccionar certificado" at bounding box center [590, 324] width 408 height 11
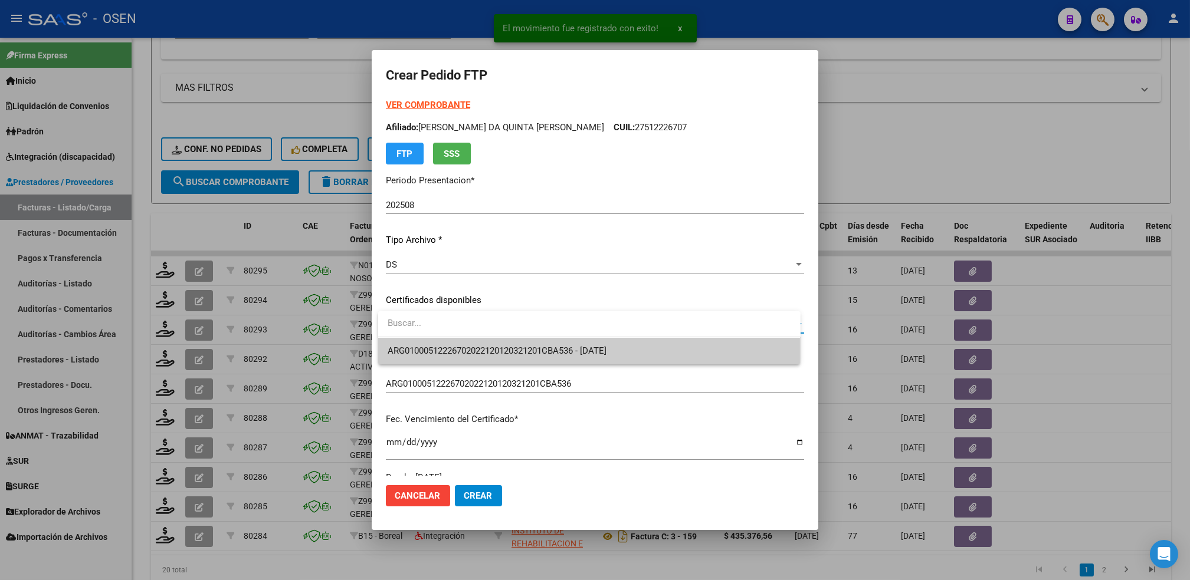
click at [441, 346] on span "ARG01000512226702022120120321201CBA536 - [DATE]" at bounding box center [497, 351] width 219 height 11
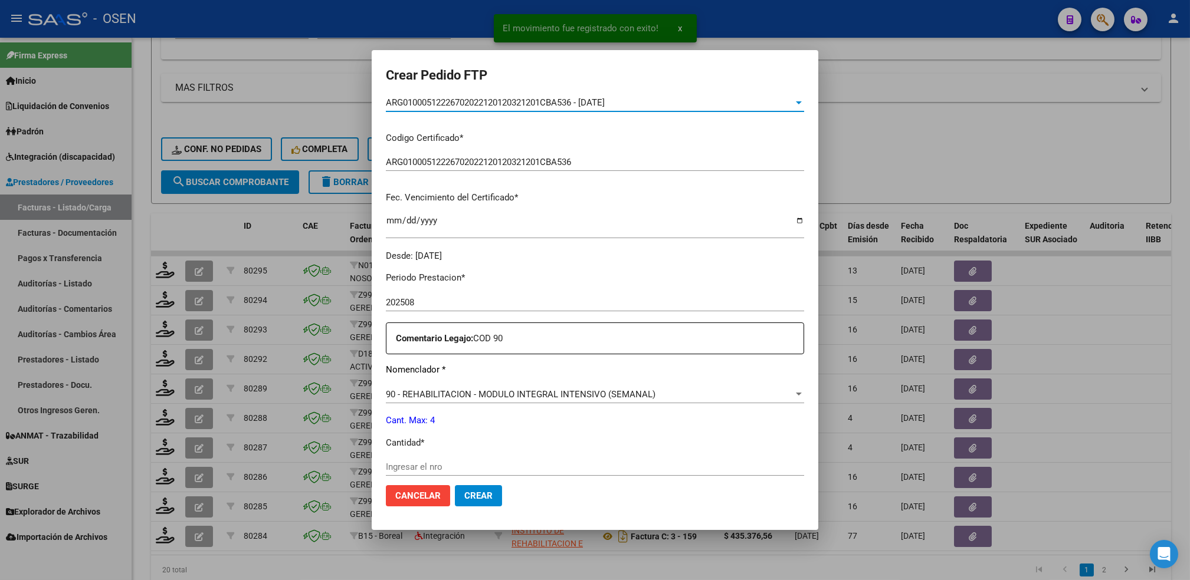
scroll to position [236, 0]
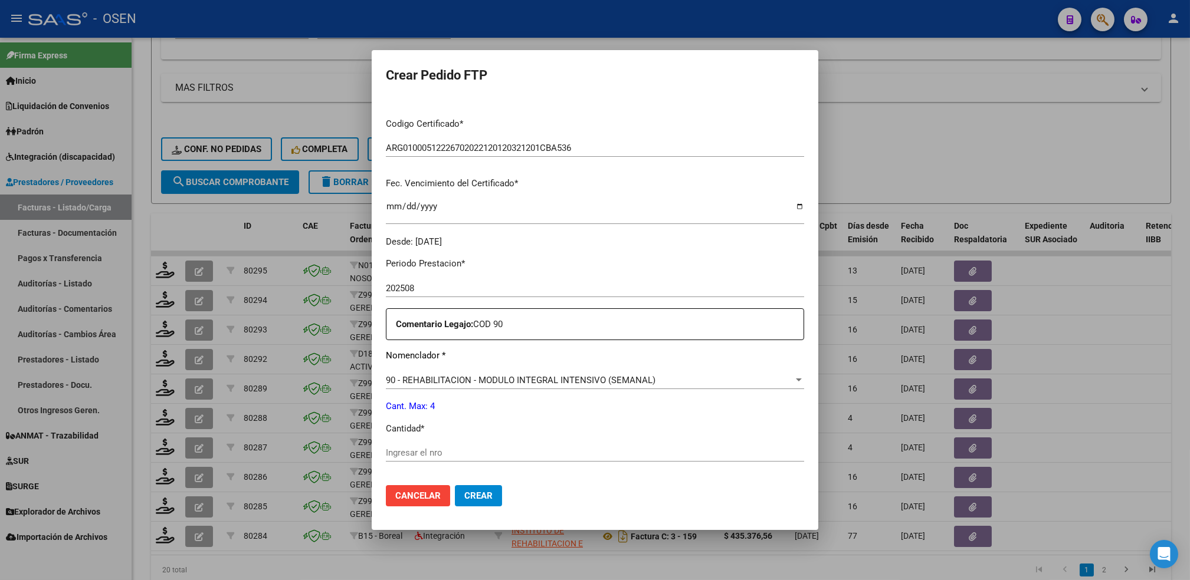
click at [401, 444] on div "Ingresar el nro" at bounding box center [595, 453] width 418 height 18
type input "4"
click at [455, 485] on button "Crear" at bounding box center [478, 495] width 47 height 21
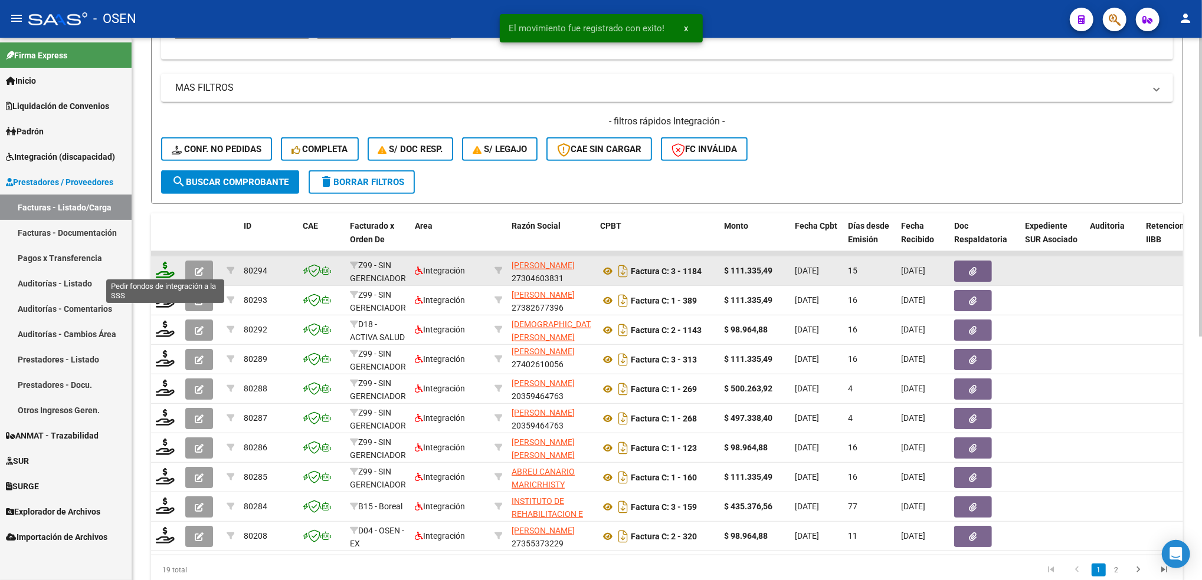
click at [163, 267] on icon at bounding box center [165, 270] width 19 height 17
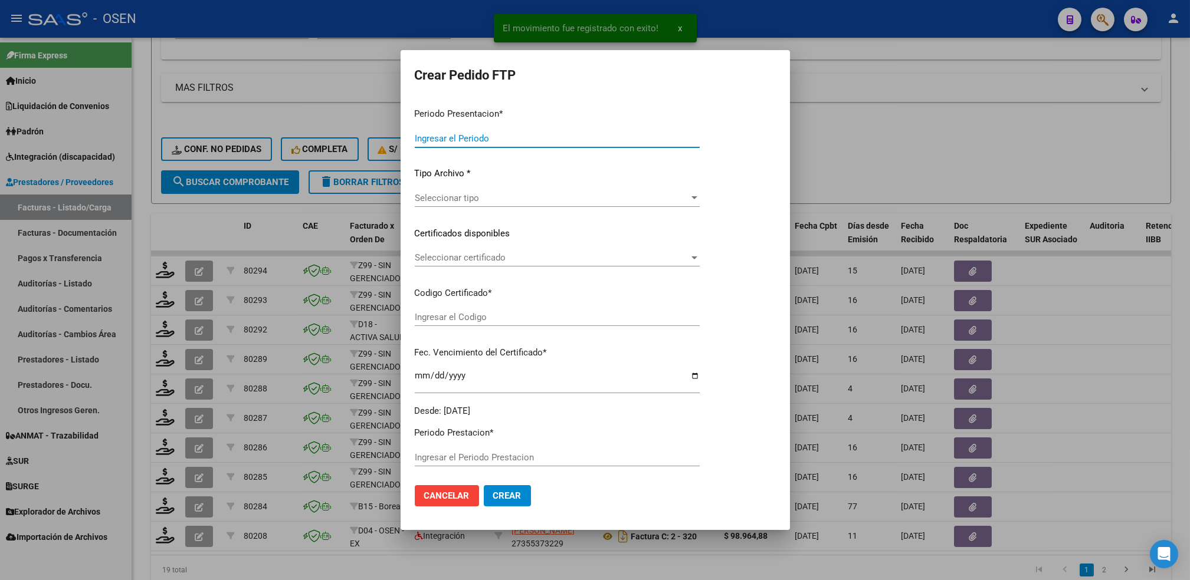
type input "202508"
type input "$ 111.335,49"
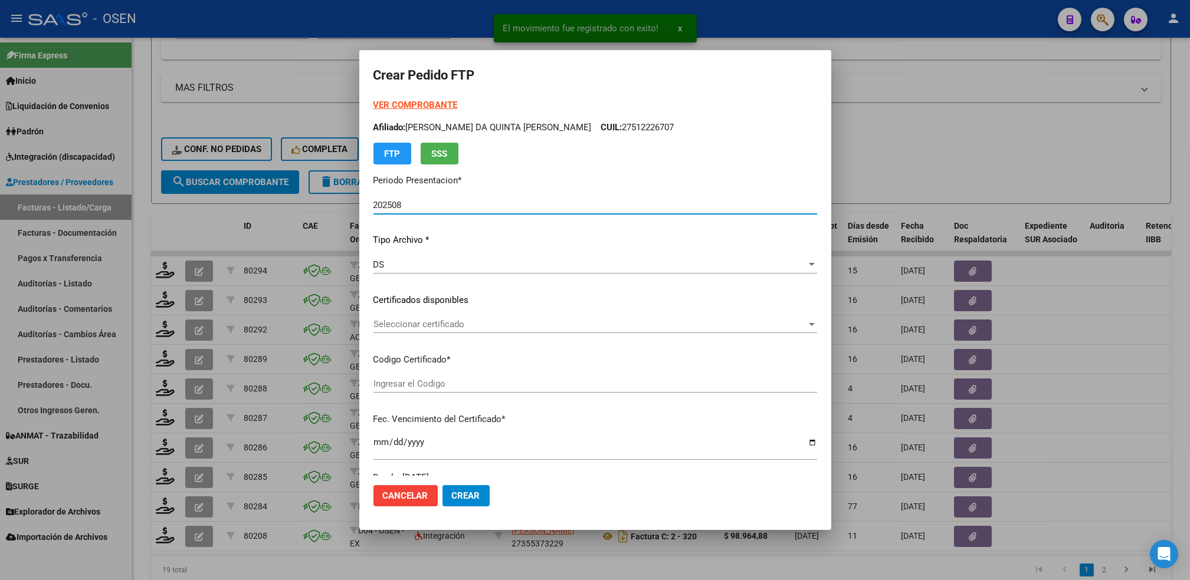
type input "ARG02000547333882025011020300110BUE317"
type input "[DATE]"
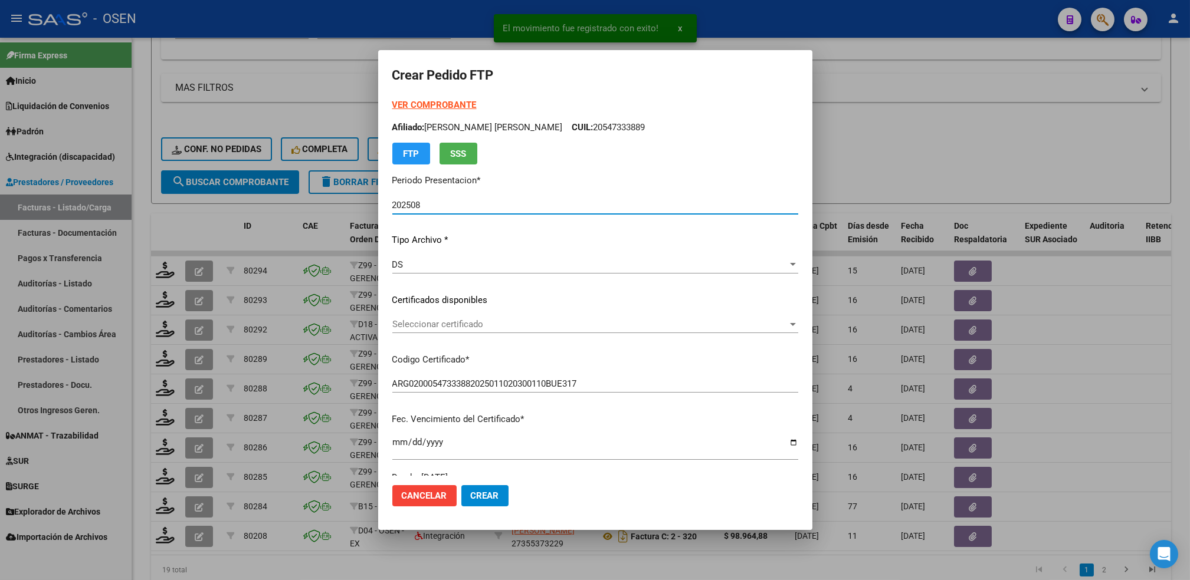
click at [433, 328] on span "Seleccionar certificado" at bounding box center [589, 324] width 395 height 11
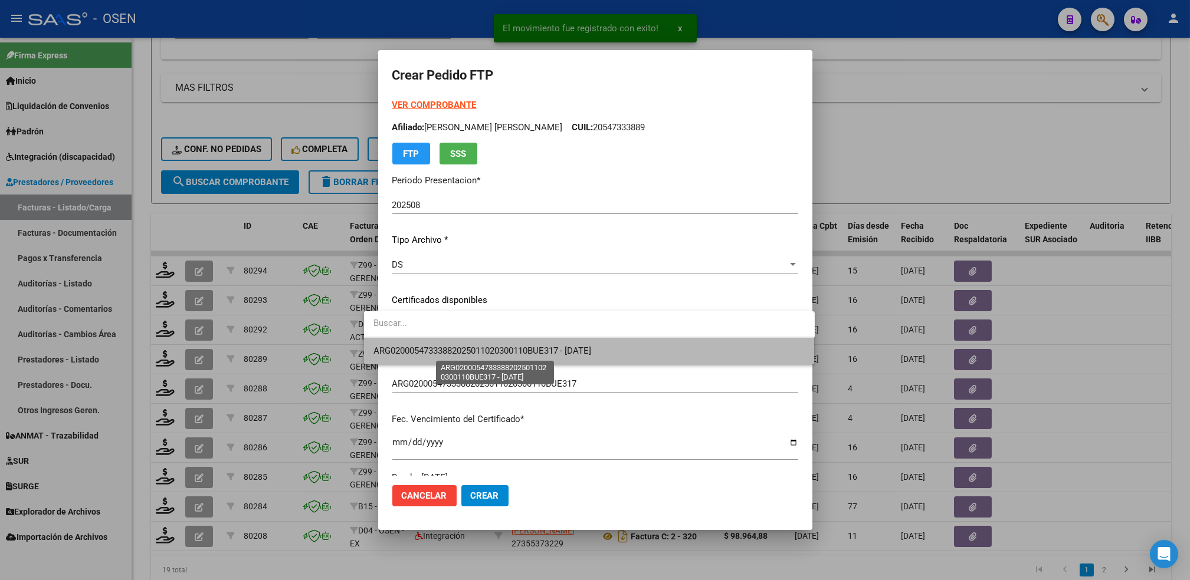
click at [430, 346] on span "ARG02000547333882025011020300110BUE317 - [DATE]" at bounding box center [482, 351] width 218 height 11
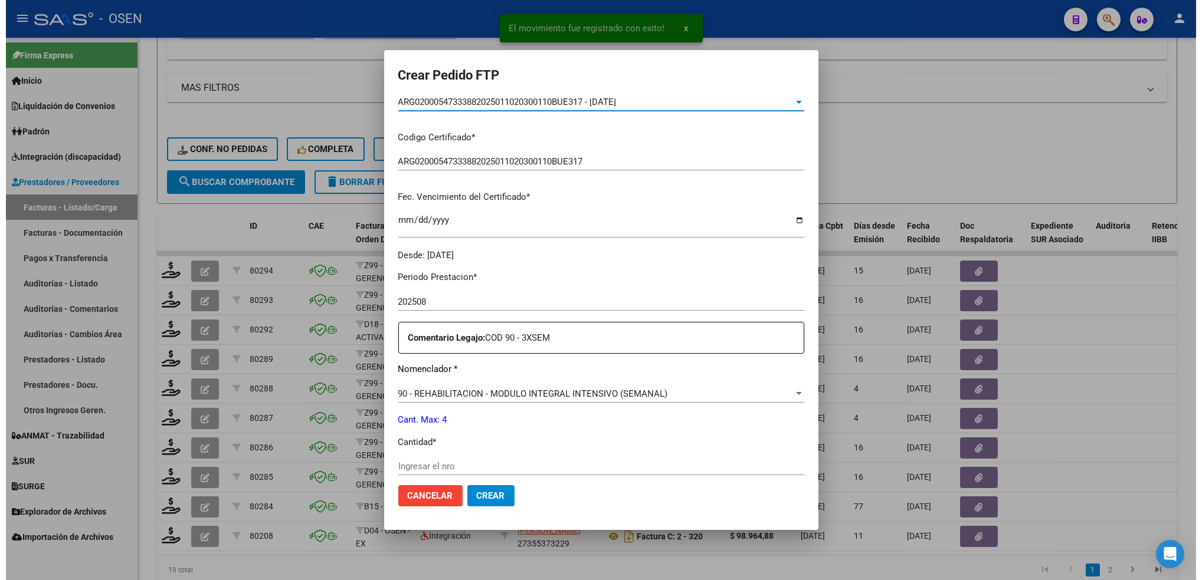
scroll to position [236, 0]
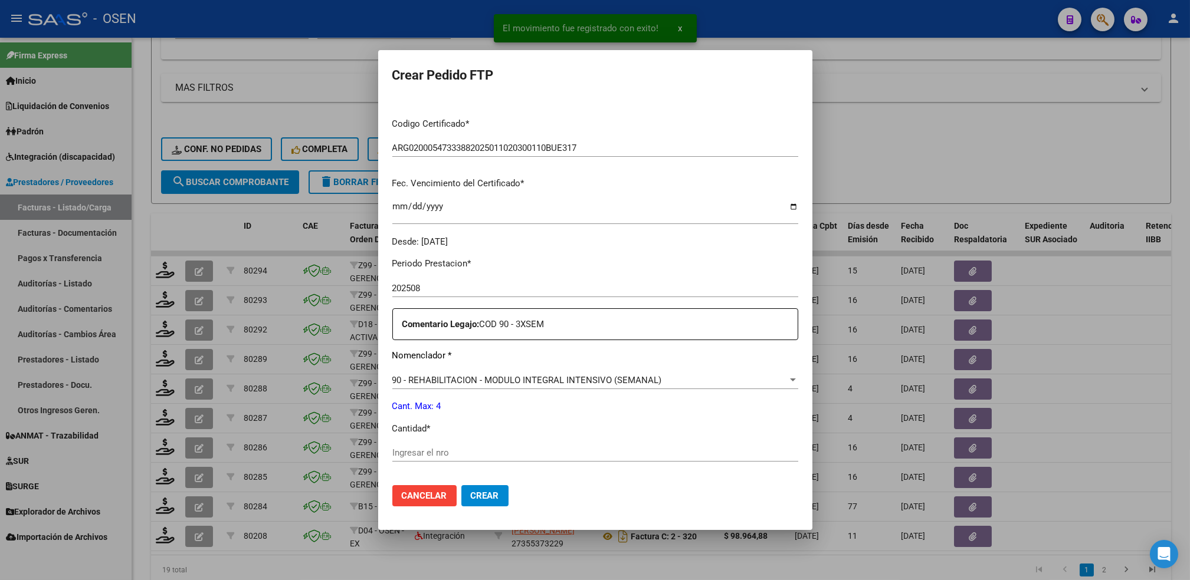
click at [403, 451] on input "Ingresar el nro" at bounding box center [595, 453] width 406 height 11
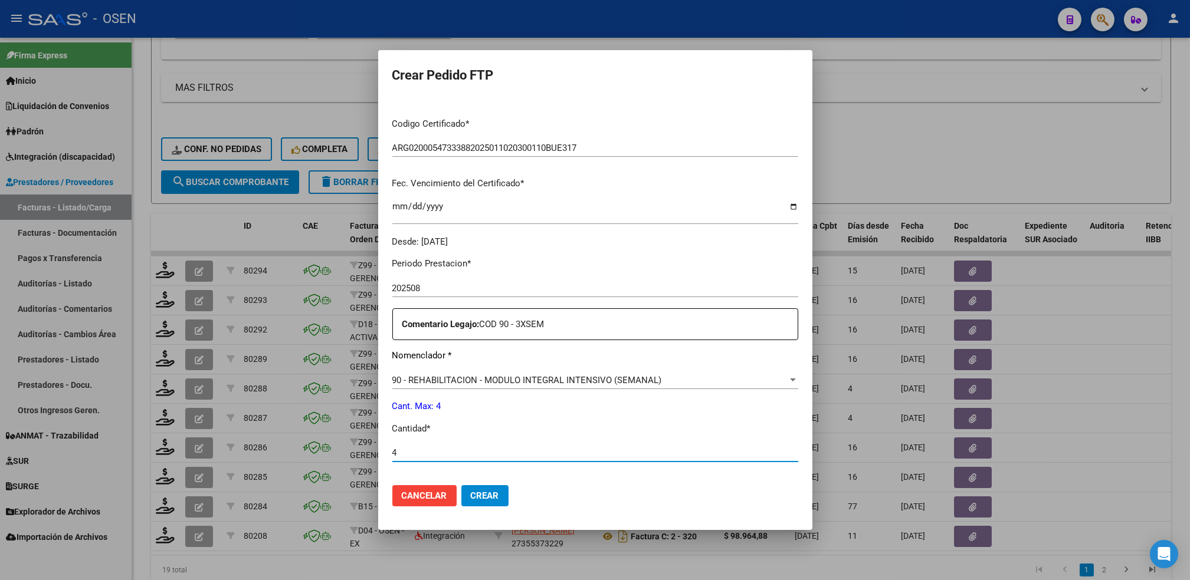
type input "4"
click at [461, 485] on button "Crear" at bounding box center [484, 495] width 47 height 21
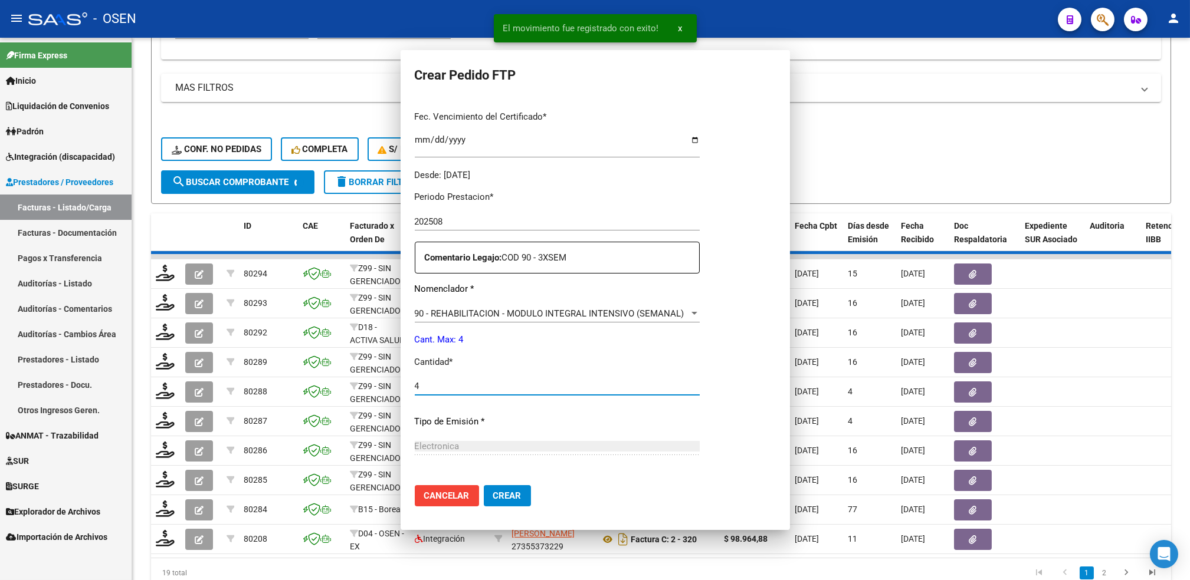
scroll to position [0, 0]
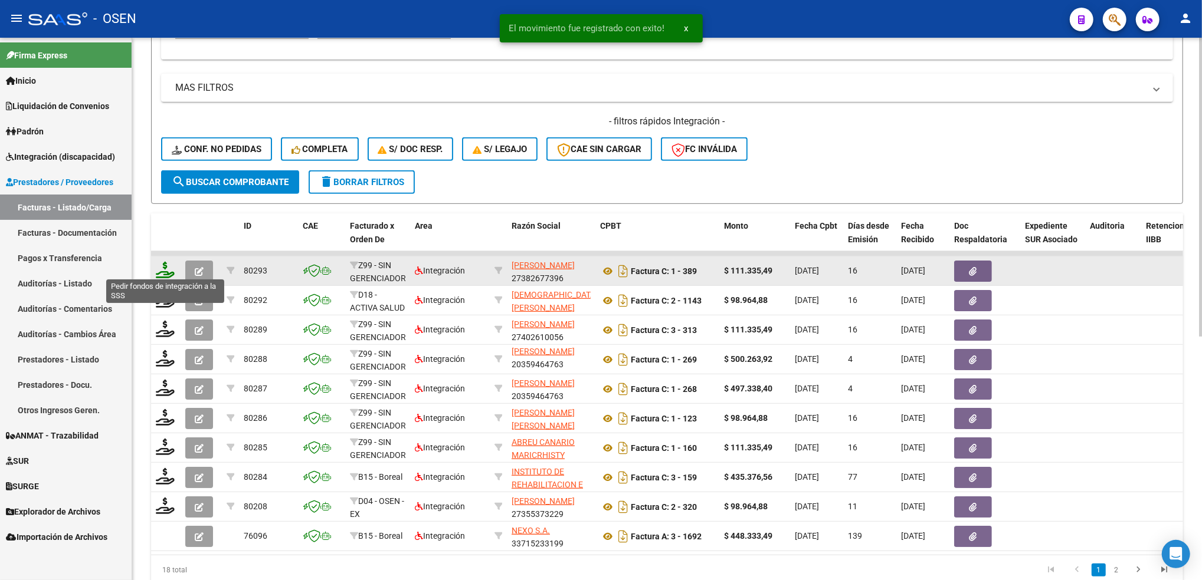
click at [165, 273] on icon at bounding box center [165, 270] width 19 height 17
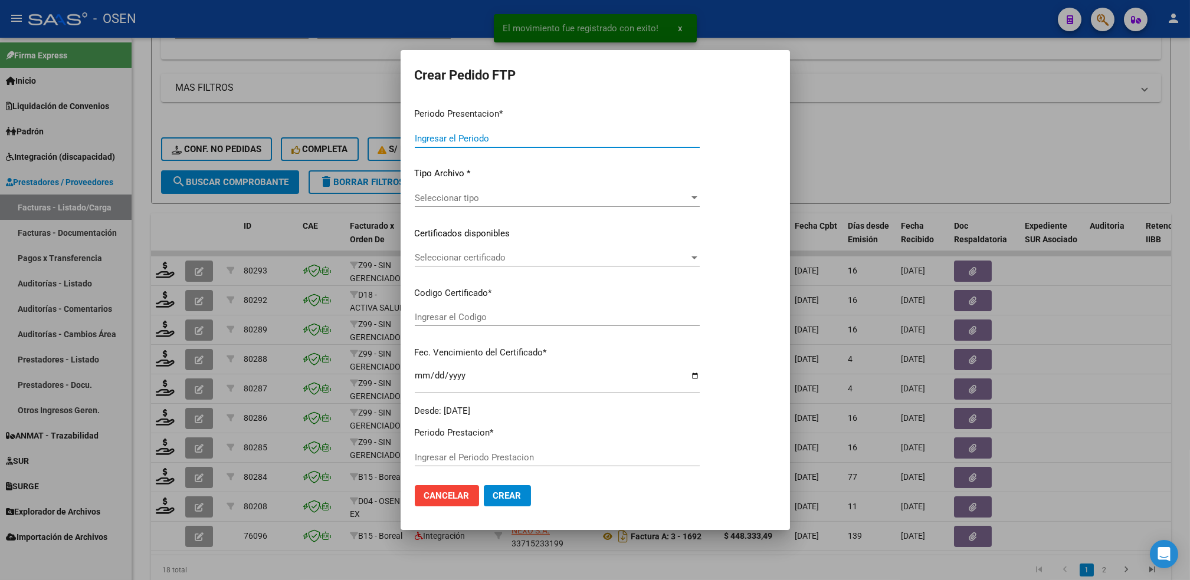
type input "202508"
type input "$ 111.335,49"
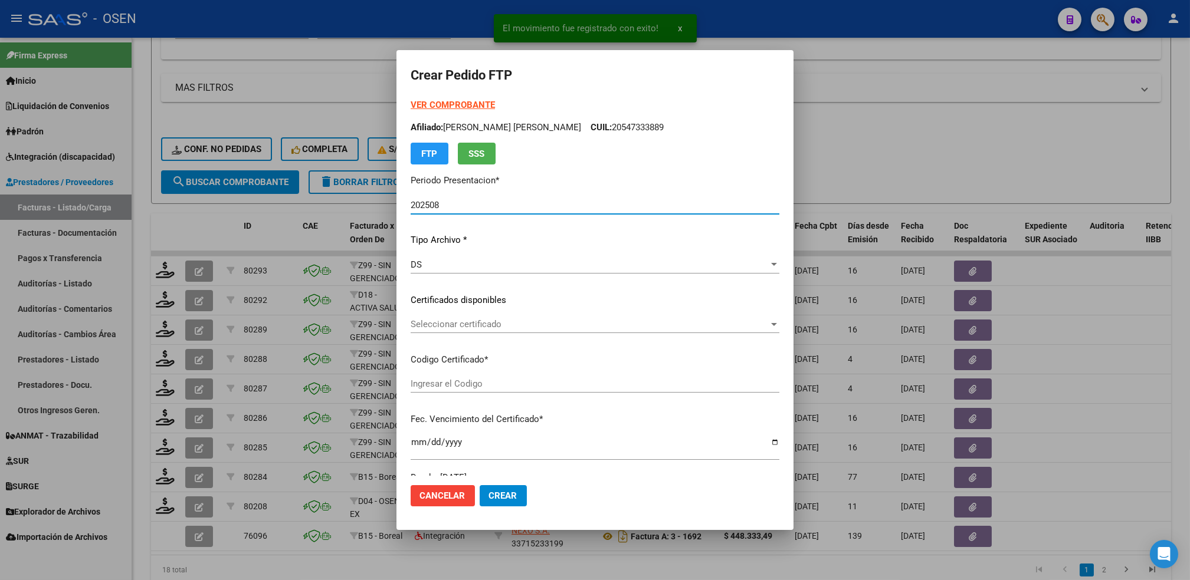
type input "ARG01000570765162025011020300110BUE317"
type input "[DATE]"
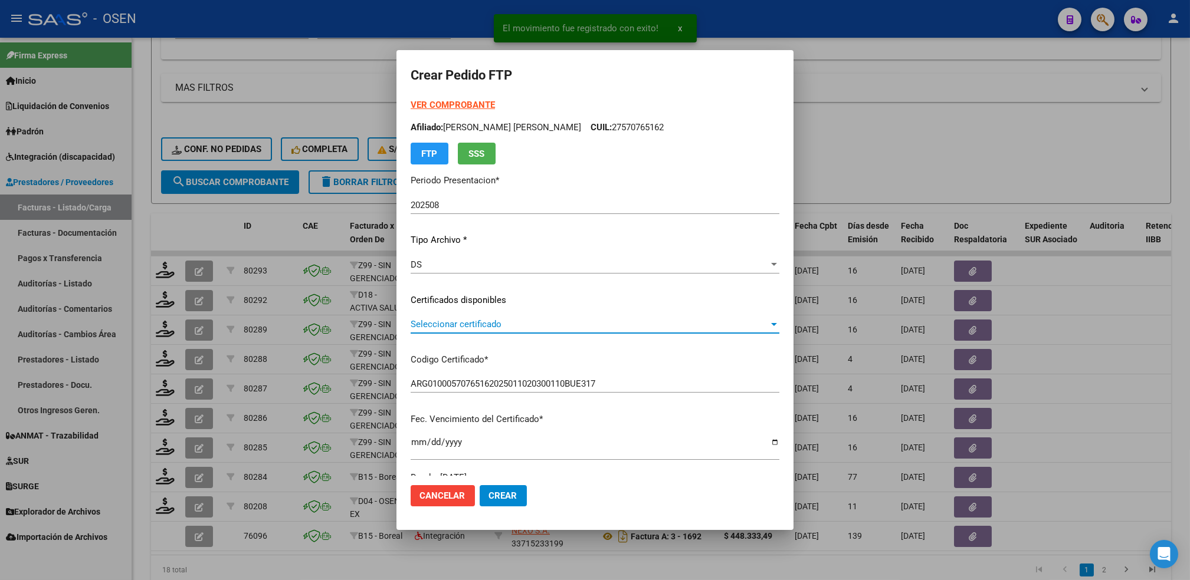
click at [421, 324] on span "Seleccionar certificado" at bounding box center [590, 324] width 358 height 11
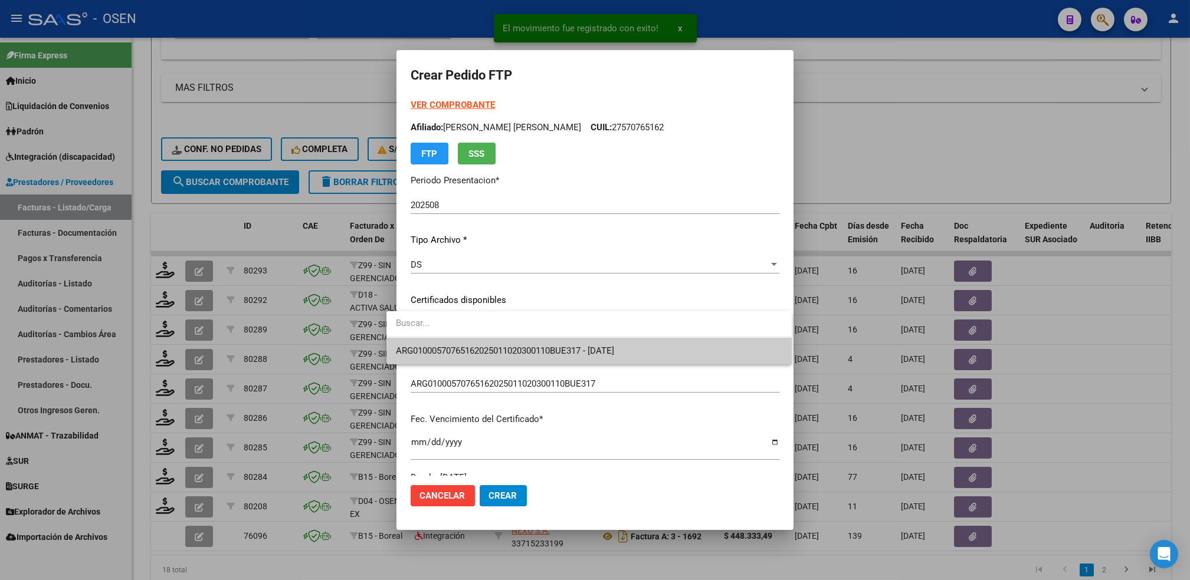
click at [429, 343] on span "ARG01000570765162025011020300110BUE317 - [DATE]" at bounding box center [589, 351] width 386 height 27
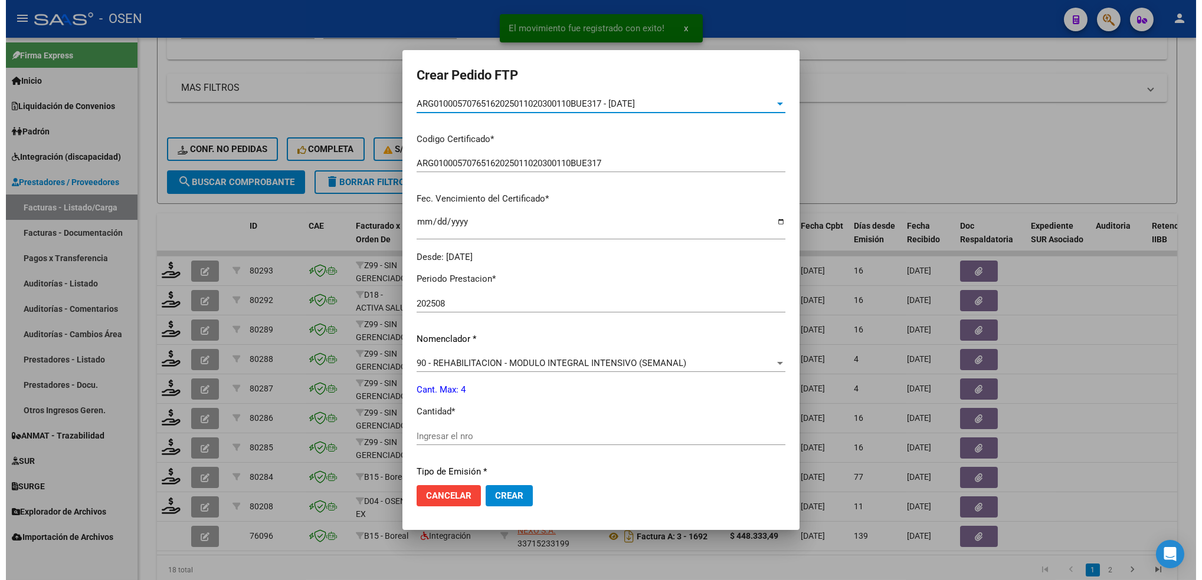
scroll to position [236, 0]
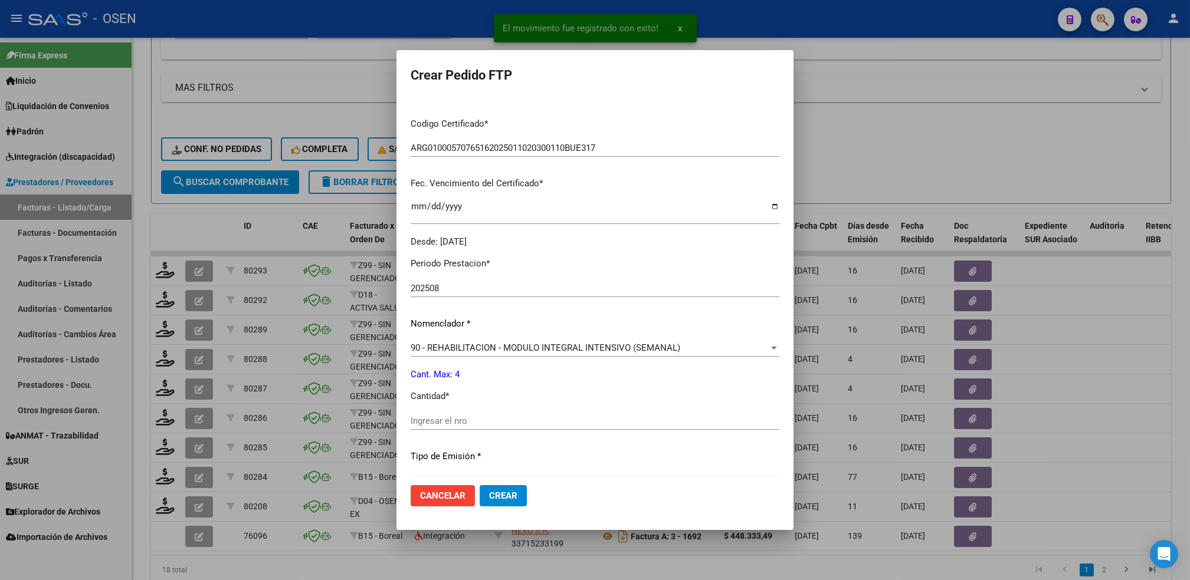
click at [411, 419] on input "Ingresar el nro" at bounding box center [595, 421] width 369 height 11
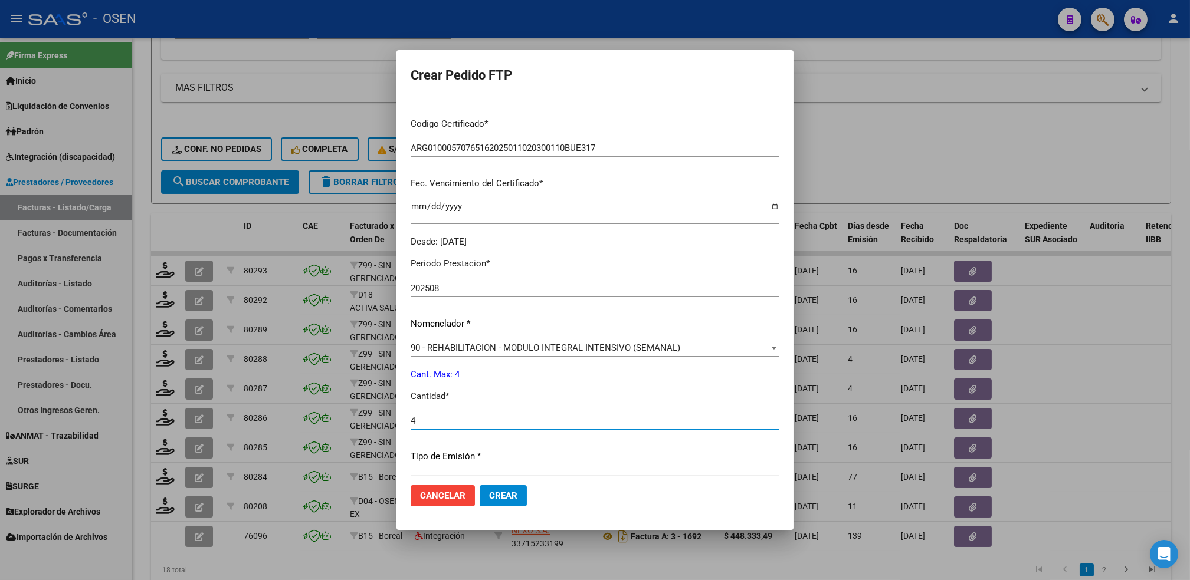
type input "4"
click at [480, 485] on button "Crear" at bounding box center [503, 495] width 47 height 21
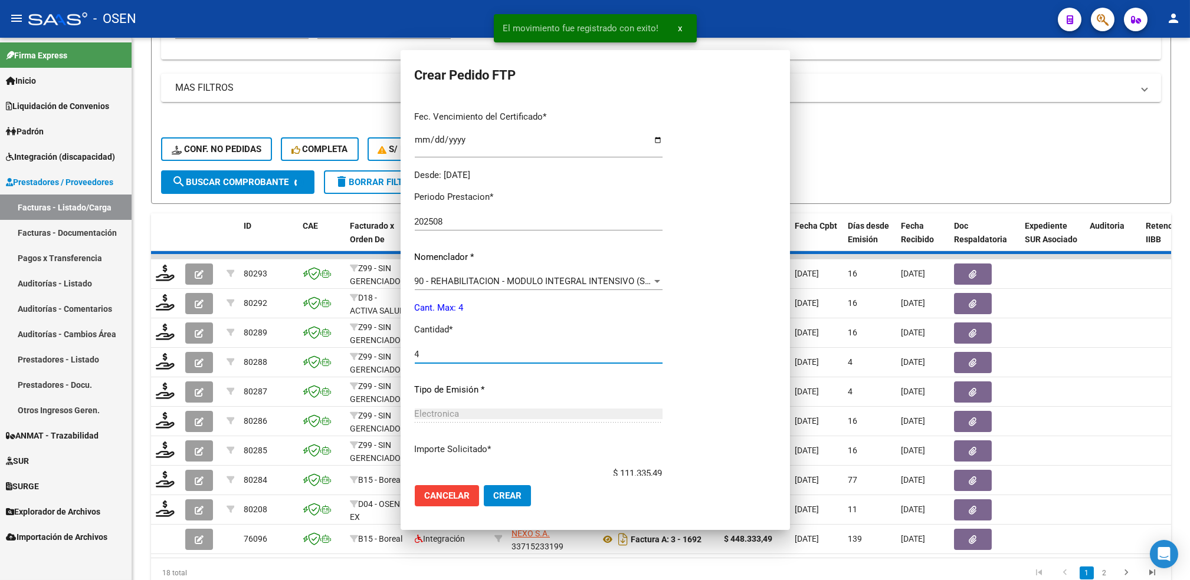
scroll to position [0, 0]
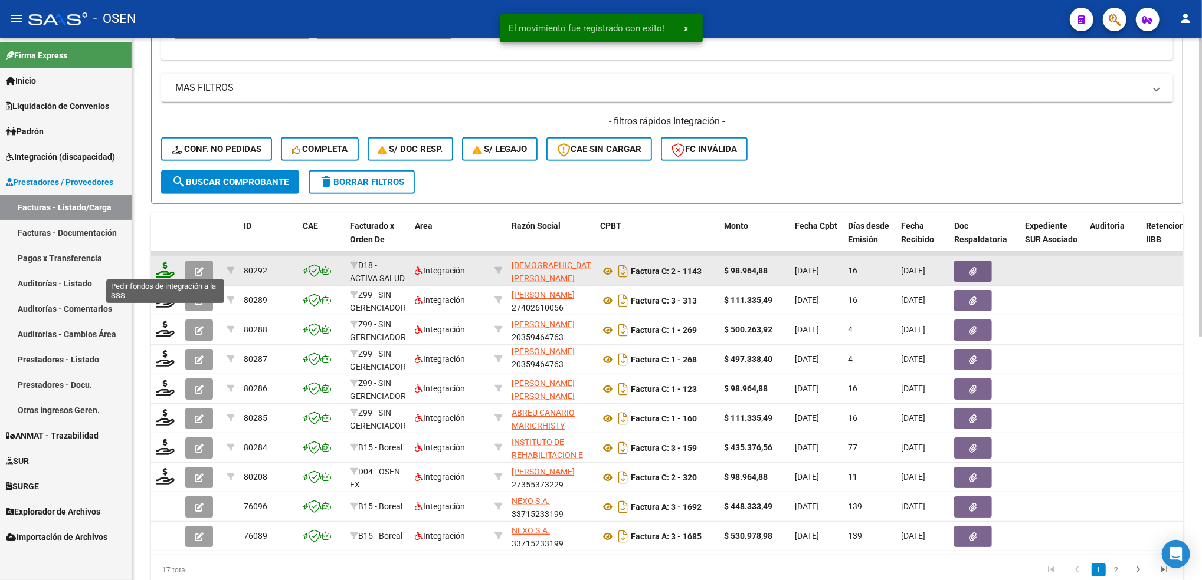
click at [163, 270] on icon at bounding box center [165, 270] width 19 height 17
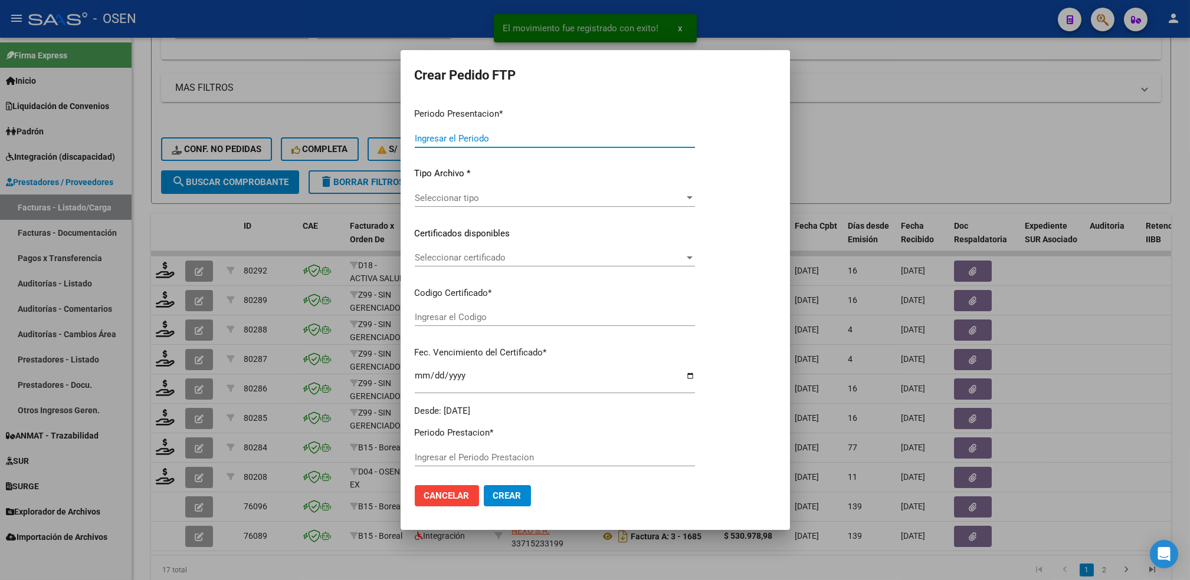
type input "202508"
type input "$ 98.964,88"
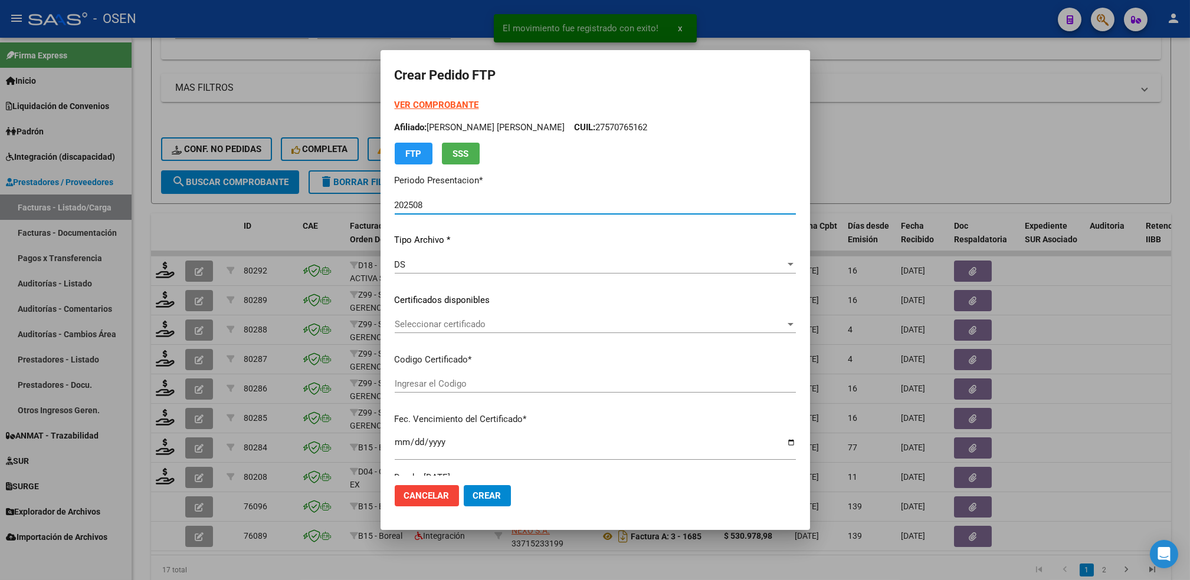
type input "01637662-6"
type input "[DATE]"
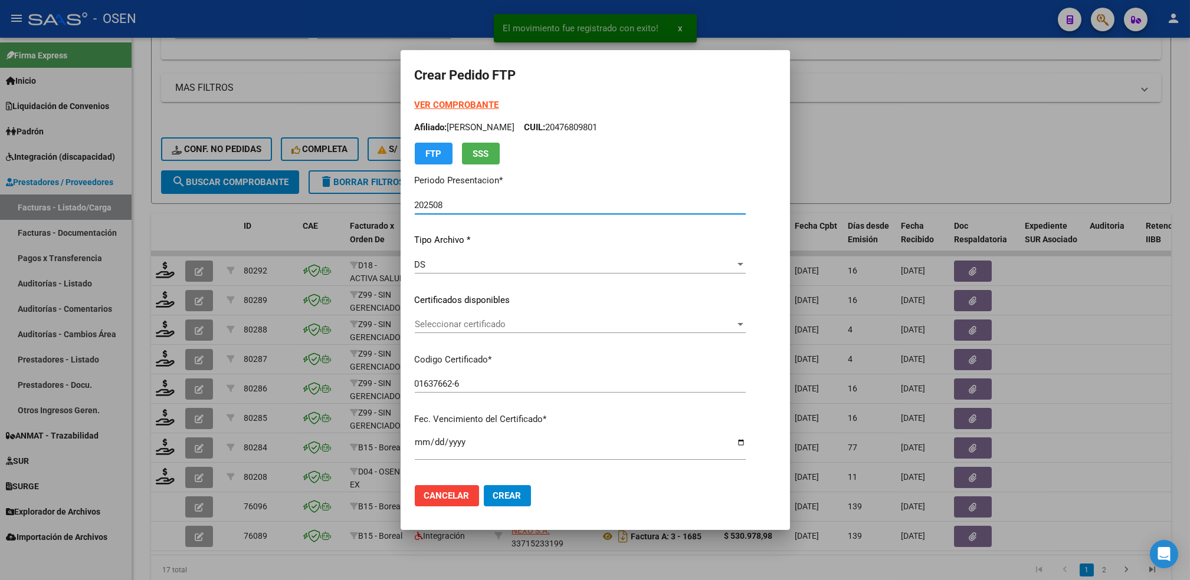
click at [442, 322] on span "Seleccionar certificado" at bounding box center [575, 324] width 320 height 11
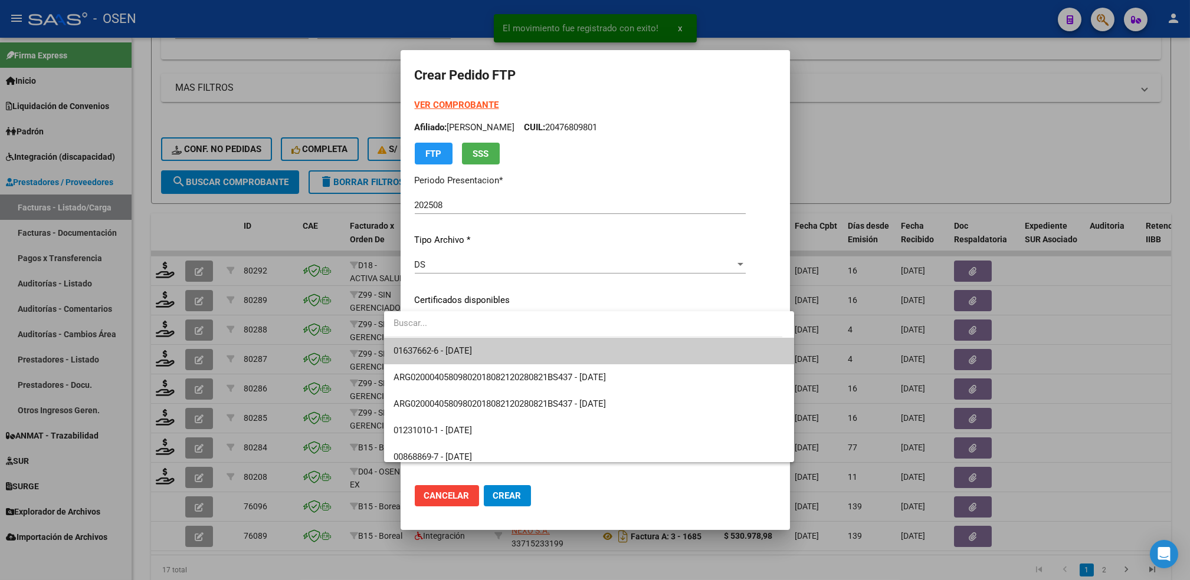
click at [433, 338] on span "01637662-6 - [DATE]" at bounding box center [589, 351] width 392 height 27
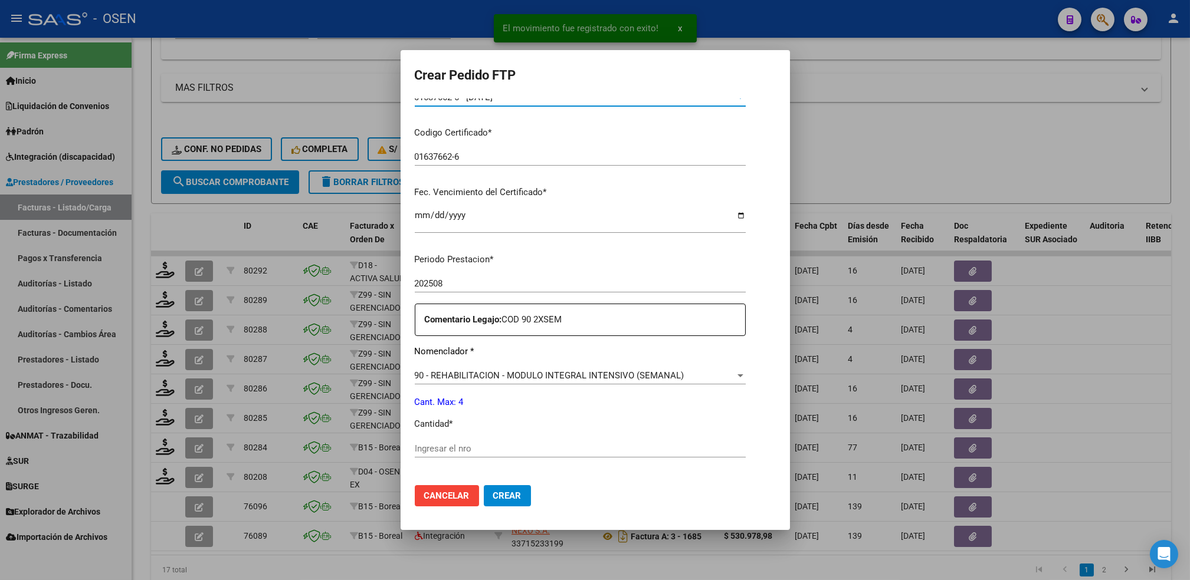
scroll to position [236, 0]
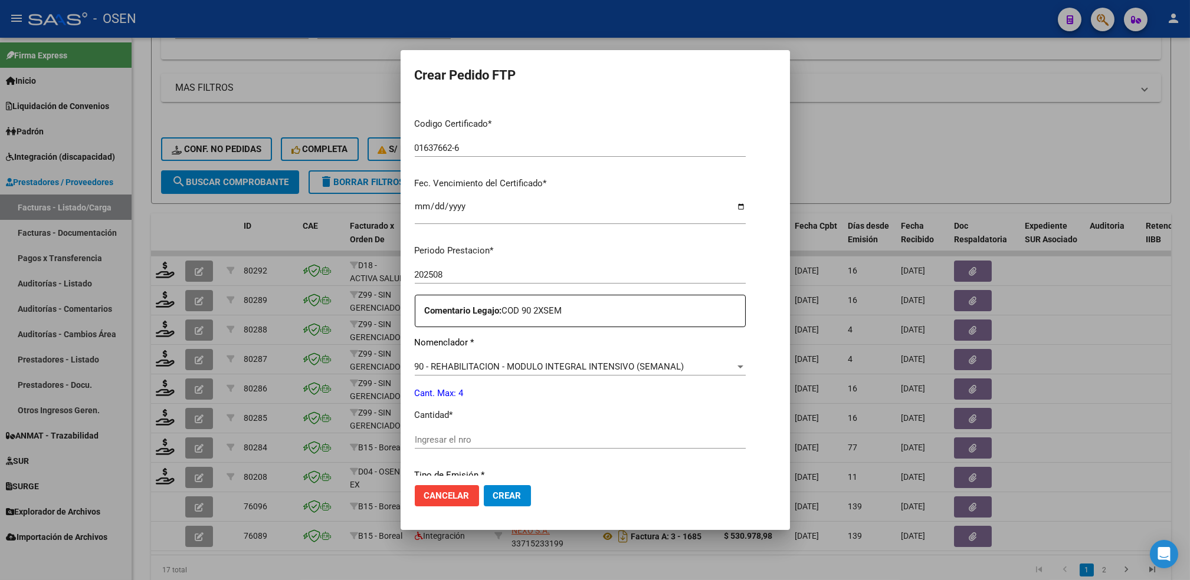
click at [421, 444] on input "Ingresar el nro" at bounding box center [580, 440] width 331 height 11
type input "4"
click at [484, 485] on button "Crear" at bounding box center [507, 495] width 47 height 21
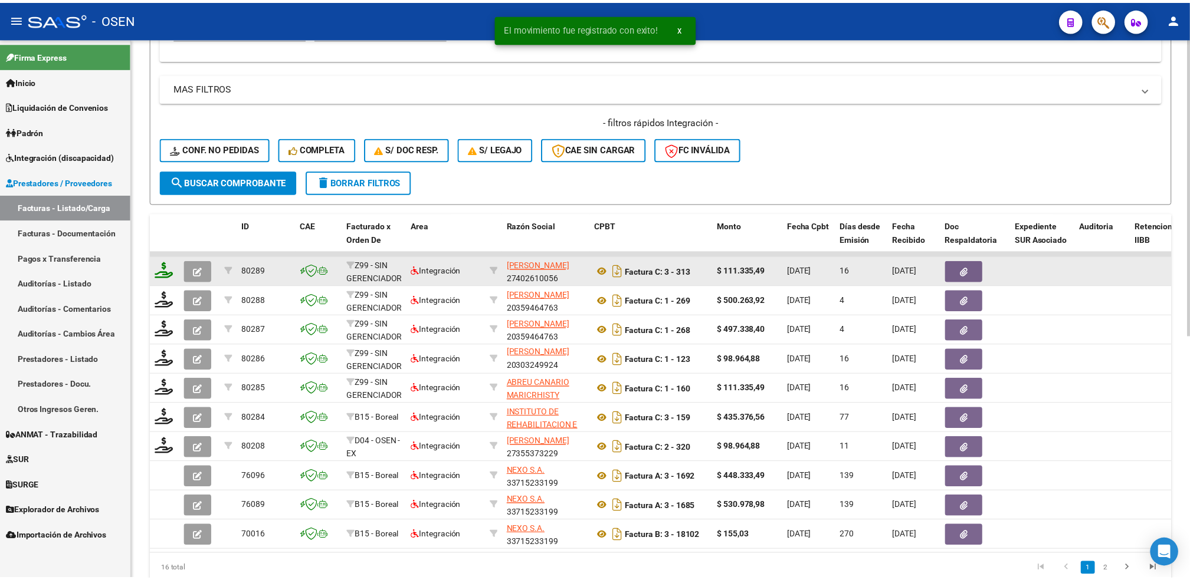
scroll to position [2, 0]
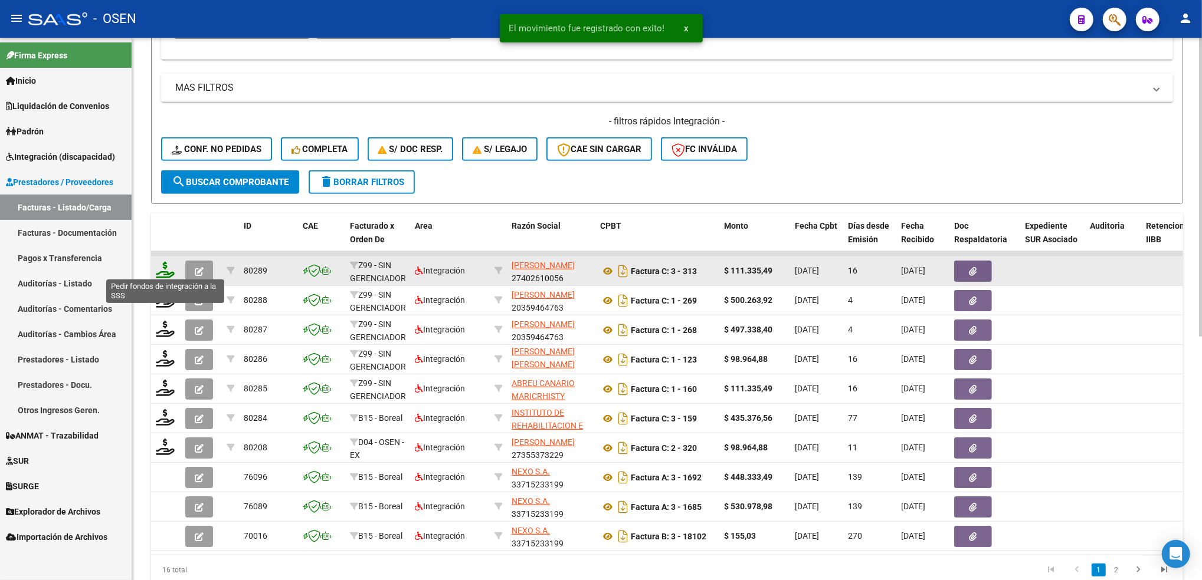
click at [156, 273] on icon at bounding box center [165, 270] width 19 height 17
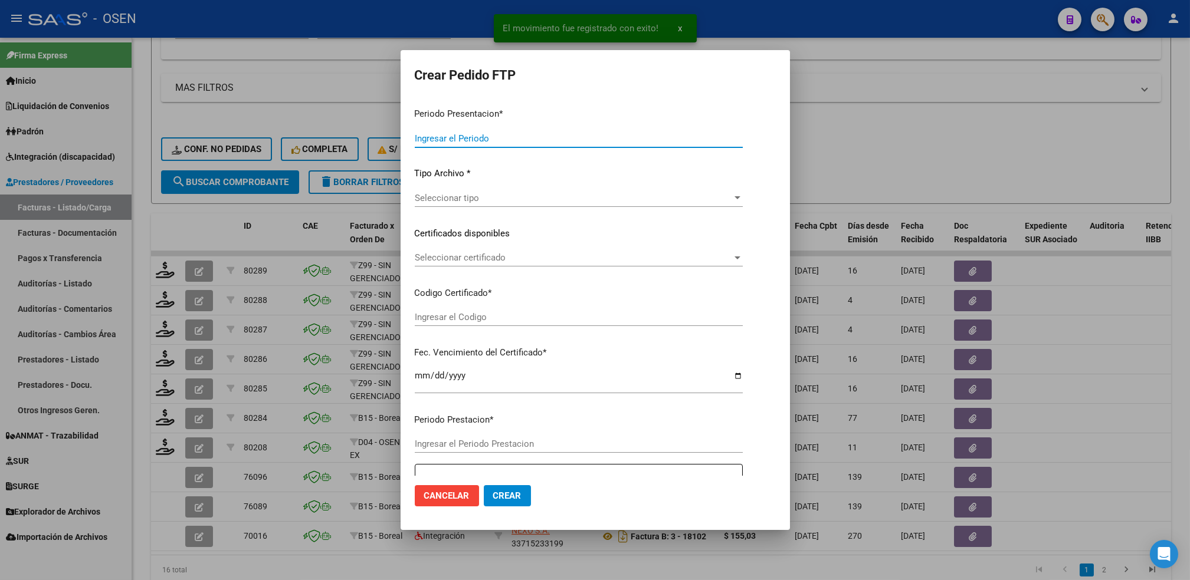
type input "202508"
type input "$ 111.335,49"
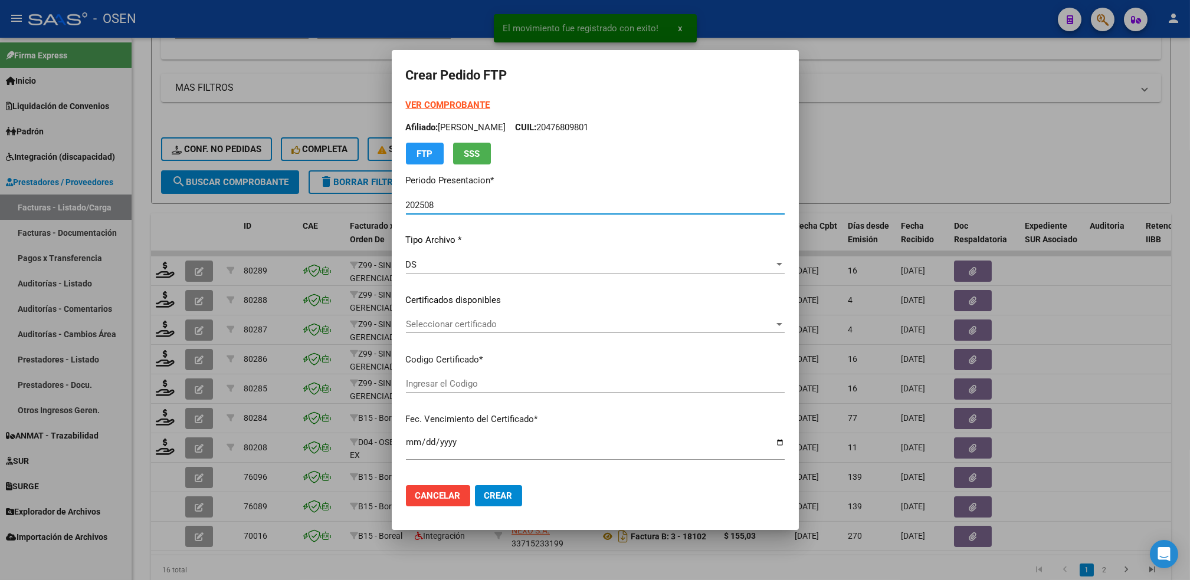
type input "ARG02000547333882025011020300110BUE317"
type input "[DATE]"
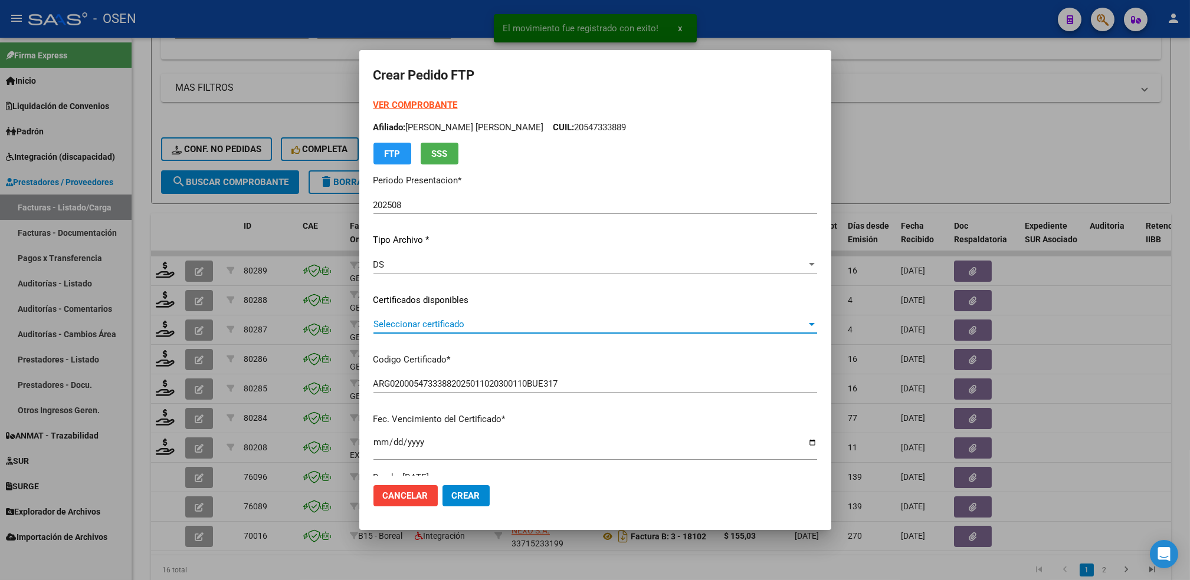
click at [431, 323] on span "Seleccionar certificado" at bounding box center [589, 324] width 433 height 11
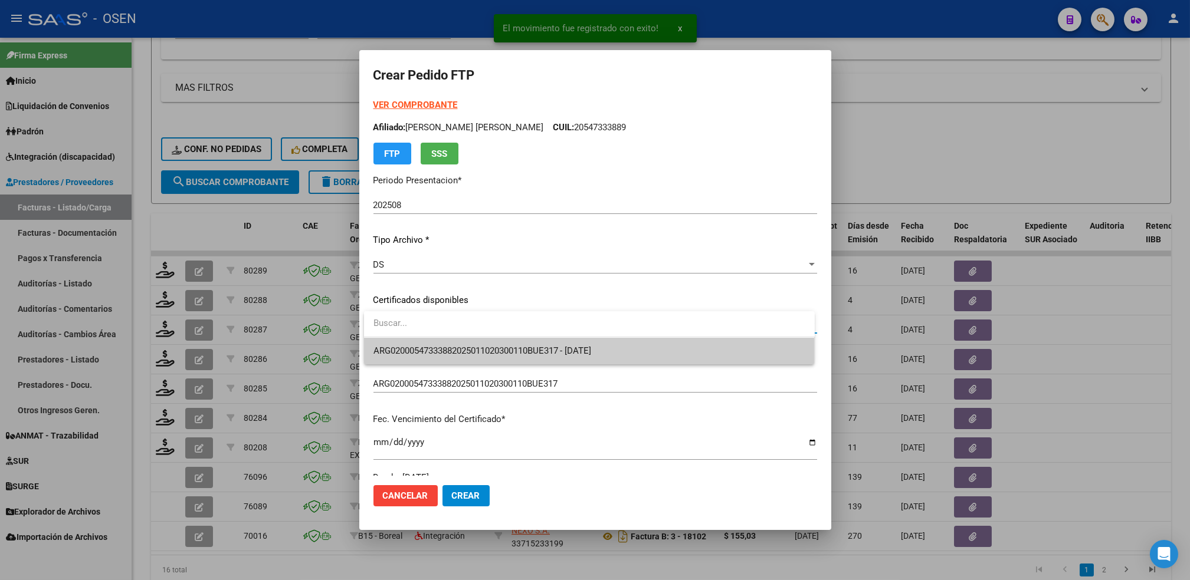
click at [425, 338] on span "ARG02000547333882025011020300110BUE317 - [DATE]" at bounding box center [589, 351] width 432 height 27
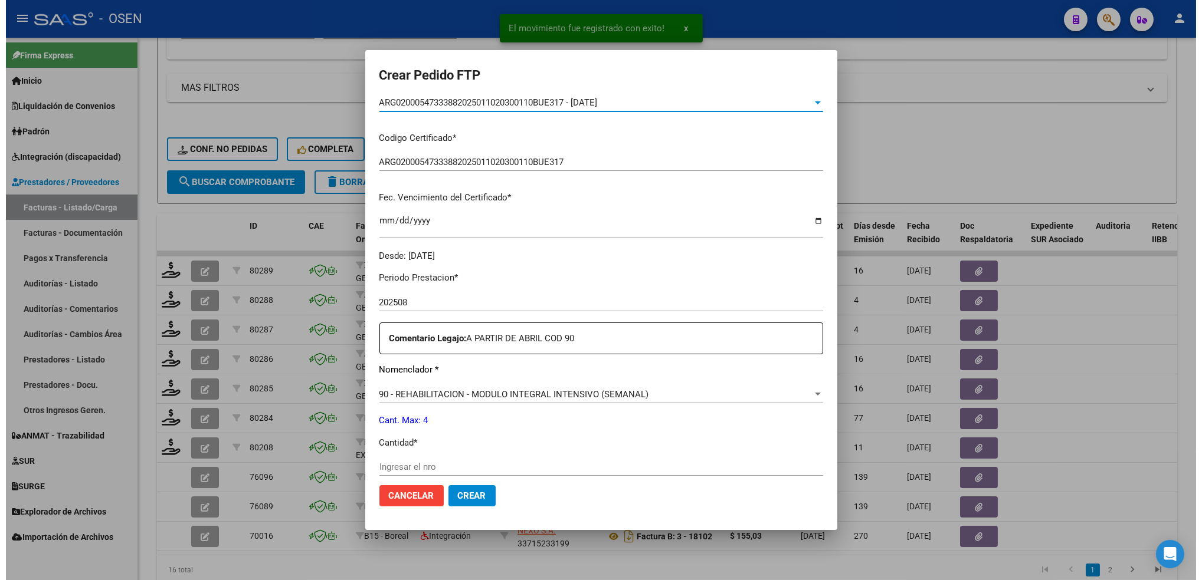
scroll to position [236, 0]
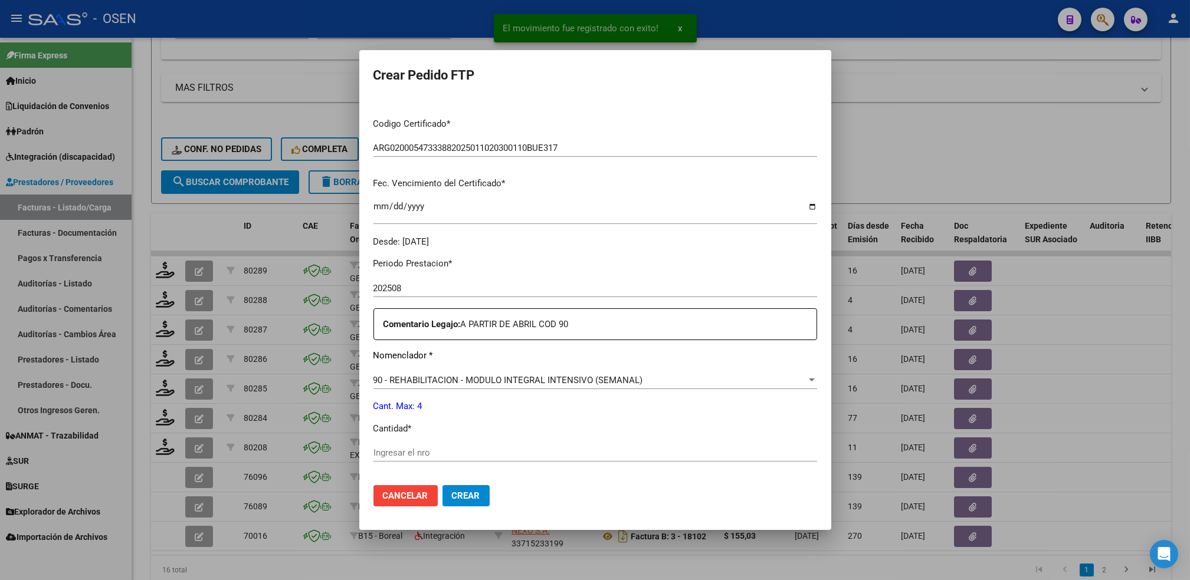
click at [398, 444] on div "Ingresar el nro" at bounding box center [595, 453] width 444 height 18
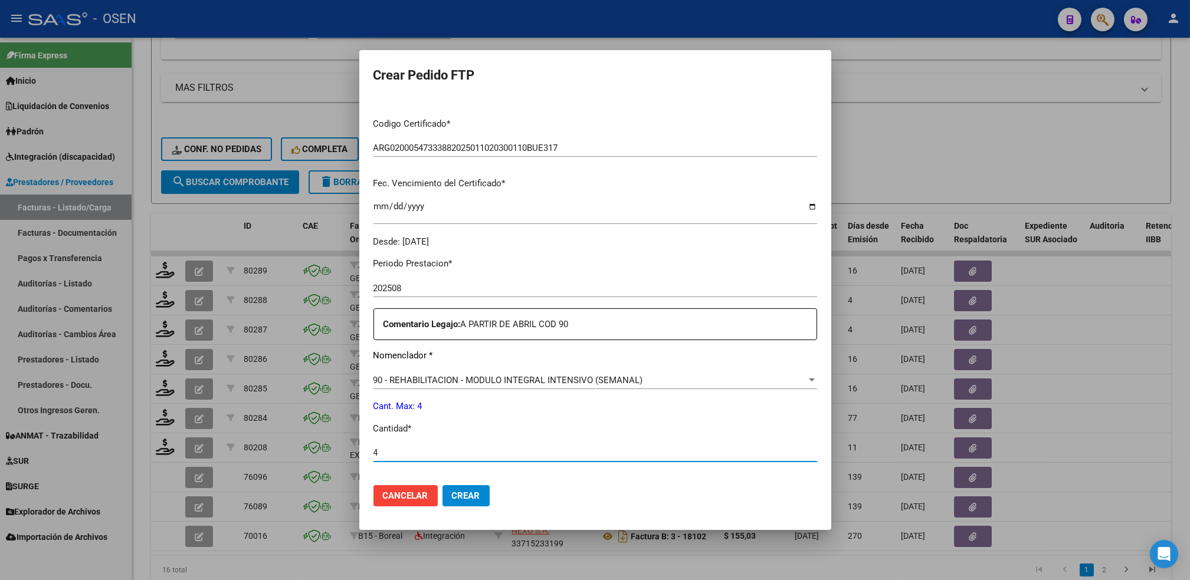
type input "4"
click at [442, 485] on button "Crear" at bounding box center [465, 495] width 47 height 21
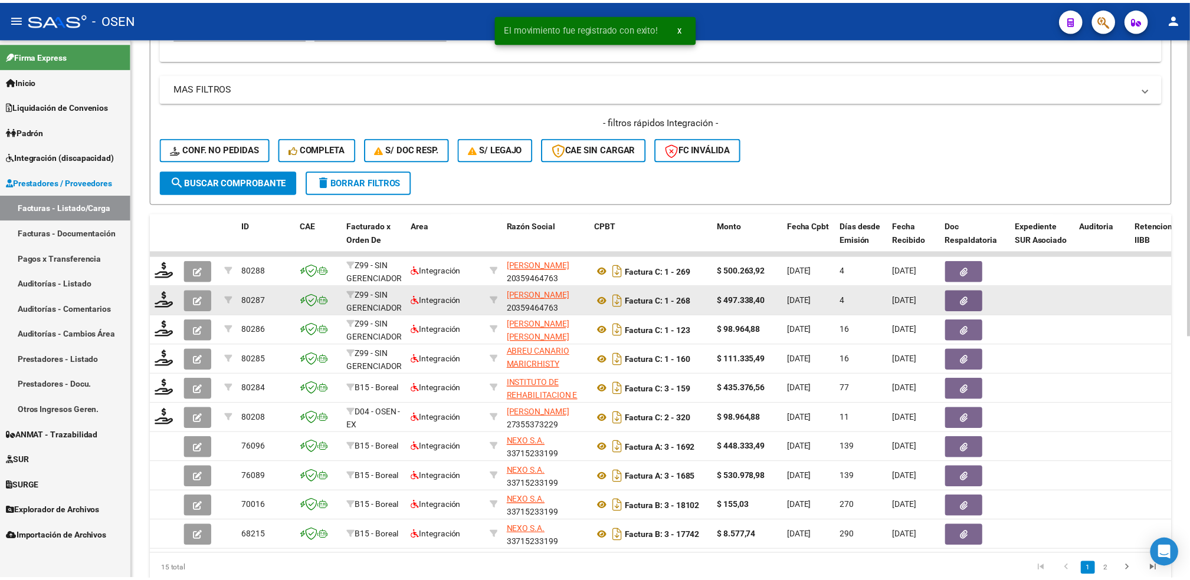
scroll to position [15, 0]
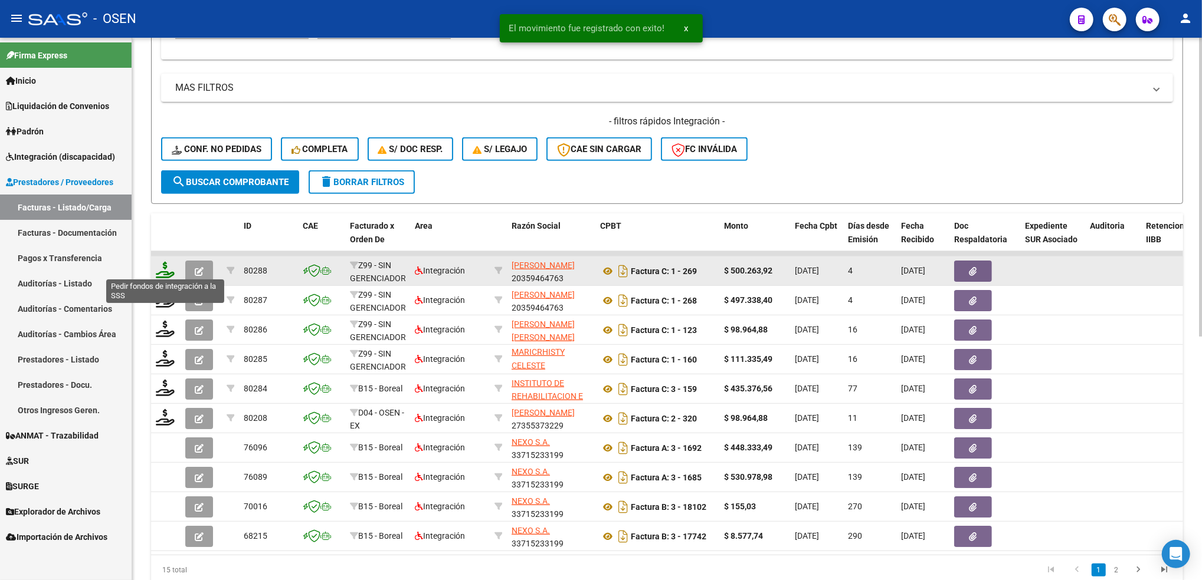
click at [170, 269] on icon at bounding box center [165, 270] width 19 height 17
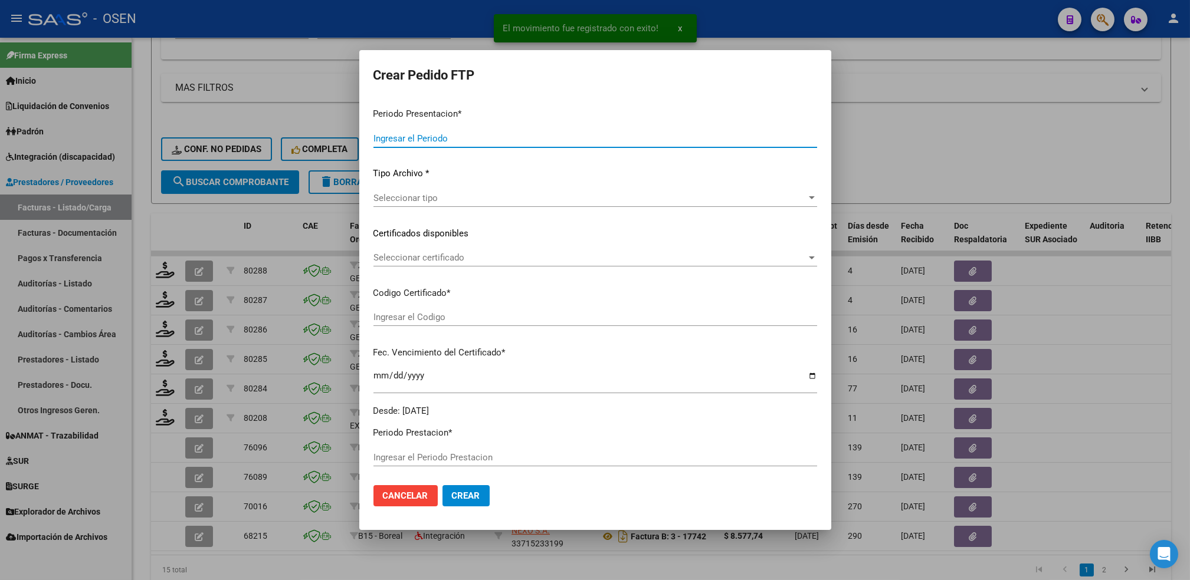
type input "202508"
type input "$ 500.263,92"
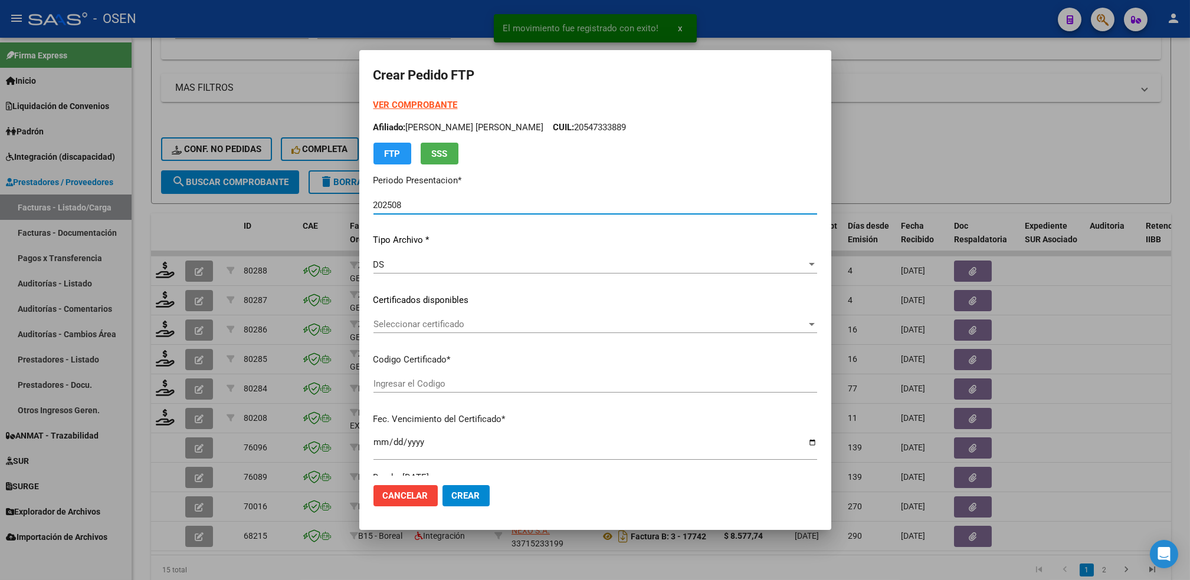
type input "ARG02000508890382023012620330126BS427"
type input "[DATE]"
click at [417, 327] on span "Seleccionar certificado" at bounding box center [589, 324] width 433 height 11
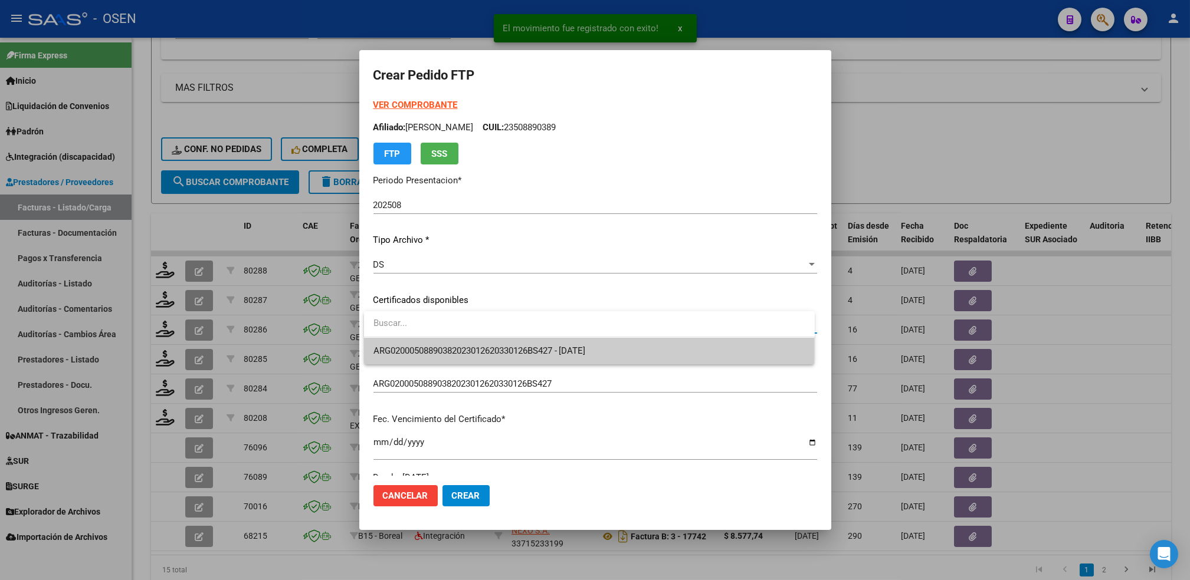
click at [424, 353] on span "ARG02000508890382023012620330126BS427 - [DATE]" at bounding box center [479, 351] width 212 height 11
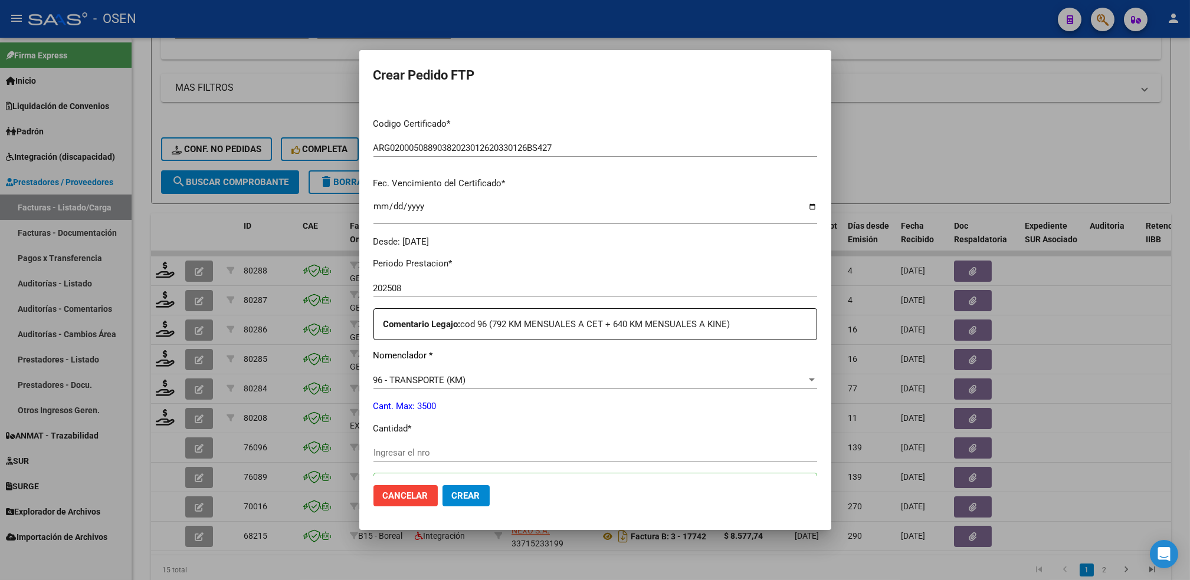
scroll to position [0, 0]
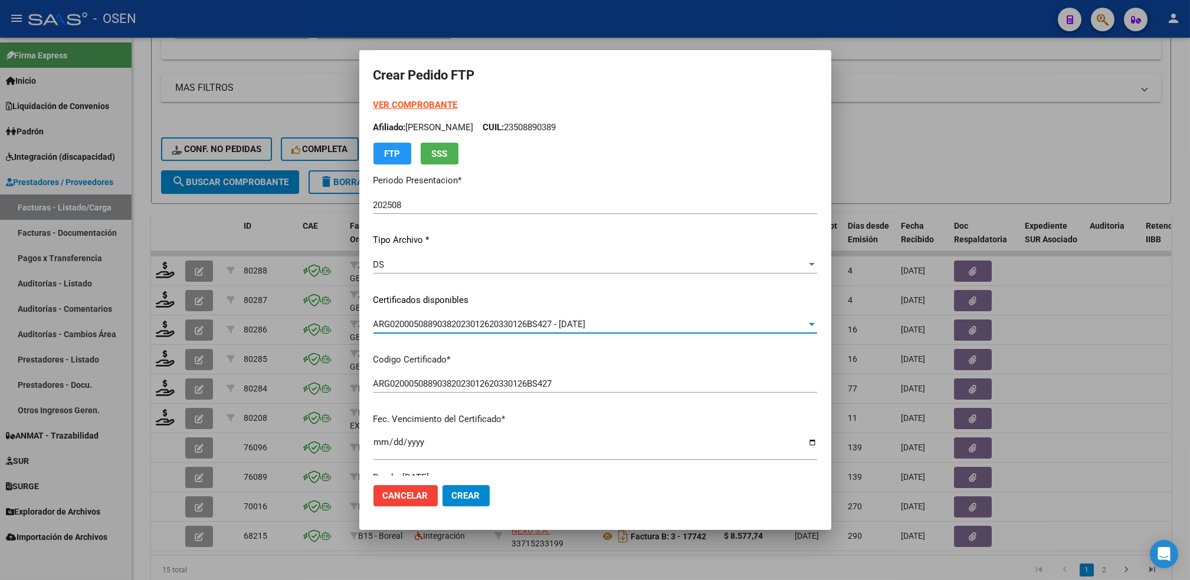
click at [426, 103] on strong "VER COMPROBANTE" at bounding box center [415, 105] width 84 height 11
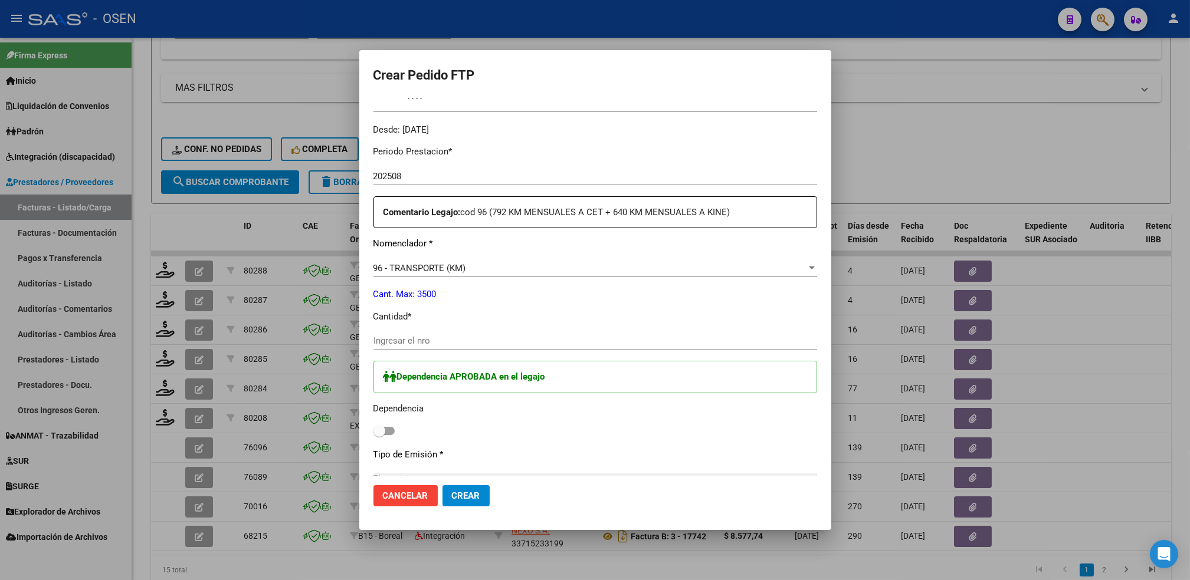
scroll to position [393, 0]
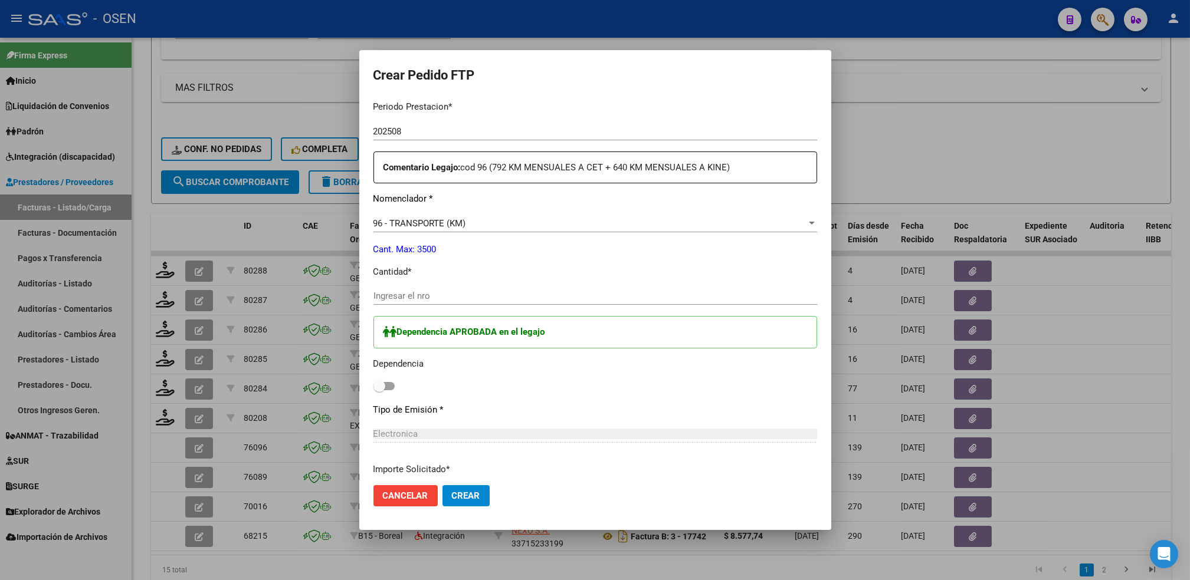
click at [399, 288] on div "Ingresar el nro" at bounding box center [595, 296] width 444 height 18
type input "684"
click at [383, 380] on span at bounding box center [379, 386] width 12 height 12
click at [379, 390] on input "checkbox" at bounding box center [379, 390] width 1 height 1
checkbox input "true"
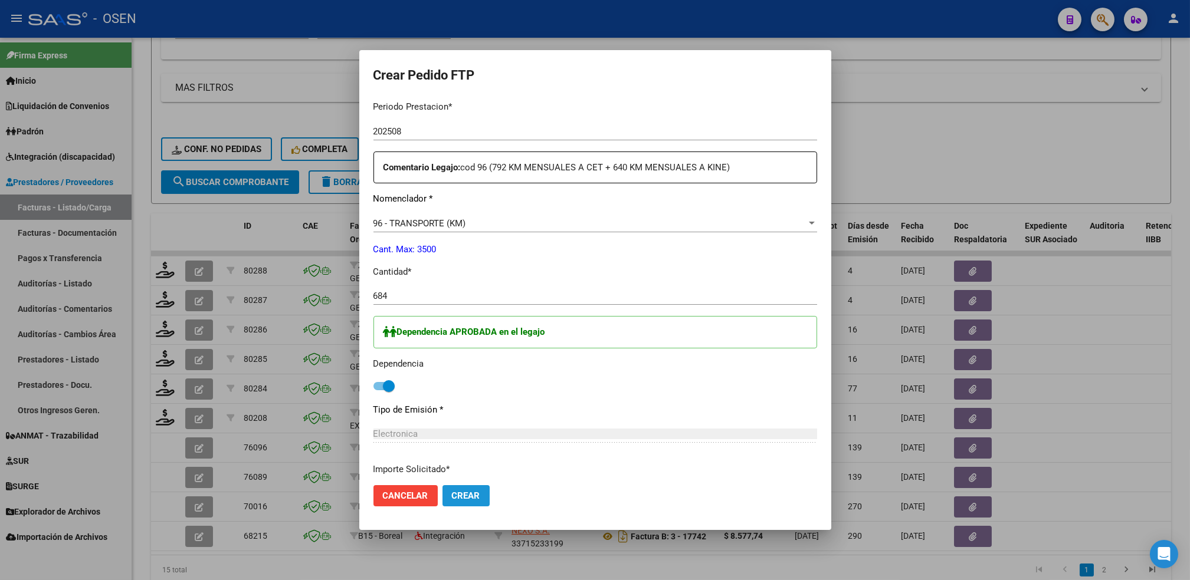
click at [468, 493] on span "Crear" at bounding box center [466, 496] width 28 height 11
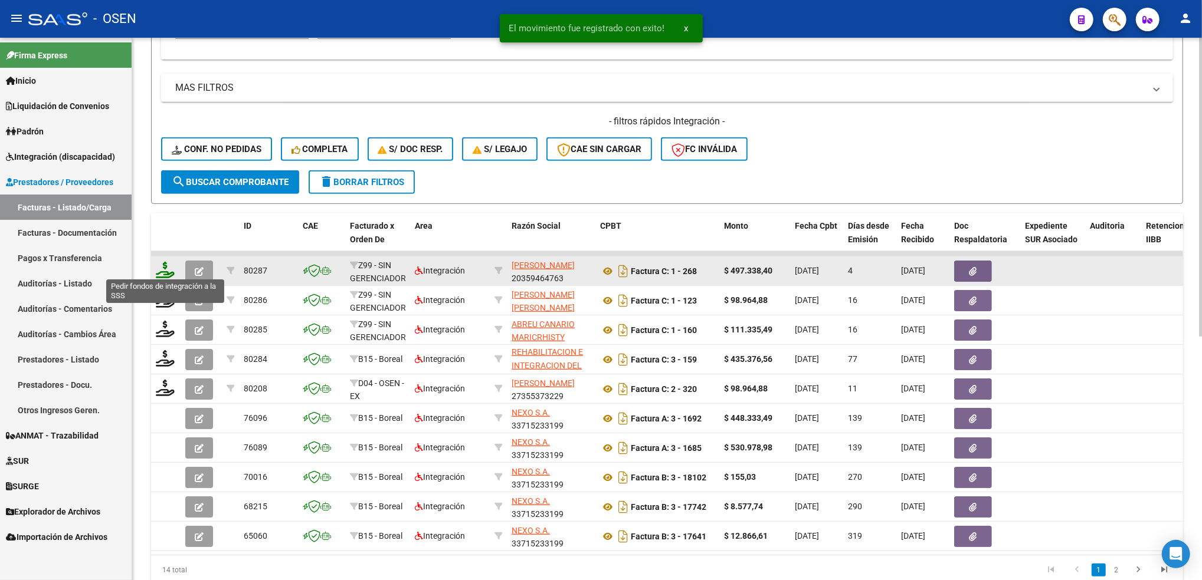
click at [165, 262] on icon at bounding box center [165, 270] width 19 height 17
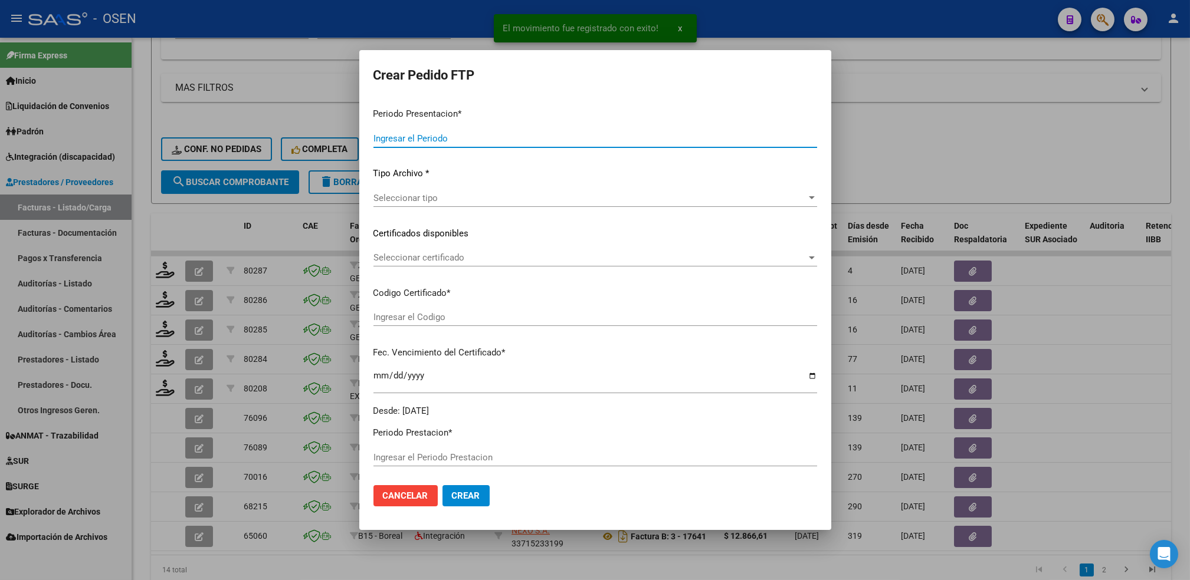
type input "202508"
type input "$ 497.338,40"
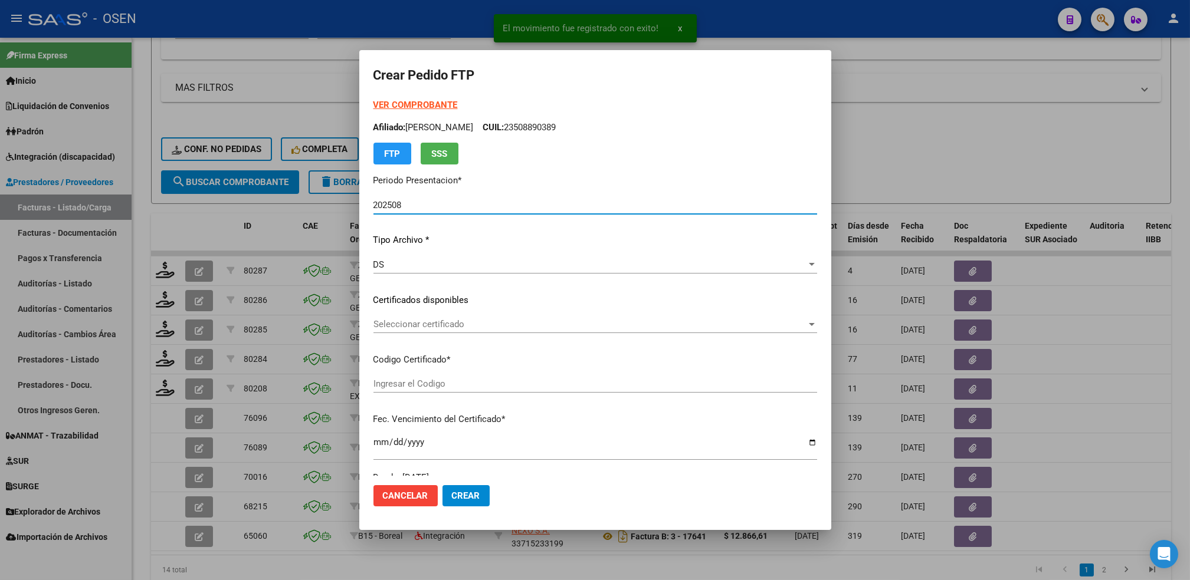
type input "ARG02000508890382023012620330126BS427"
type input "[DATE]"
click at [417, 104] on strong "VER COMPROBANTE" at bounding box center [415, 105] width 84 height 11
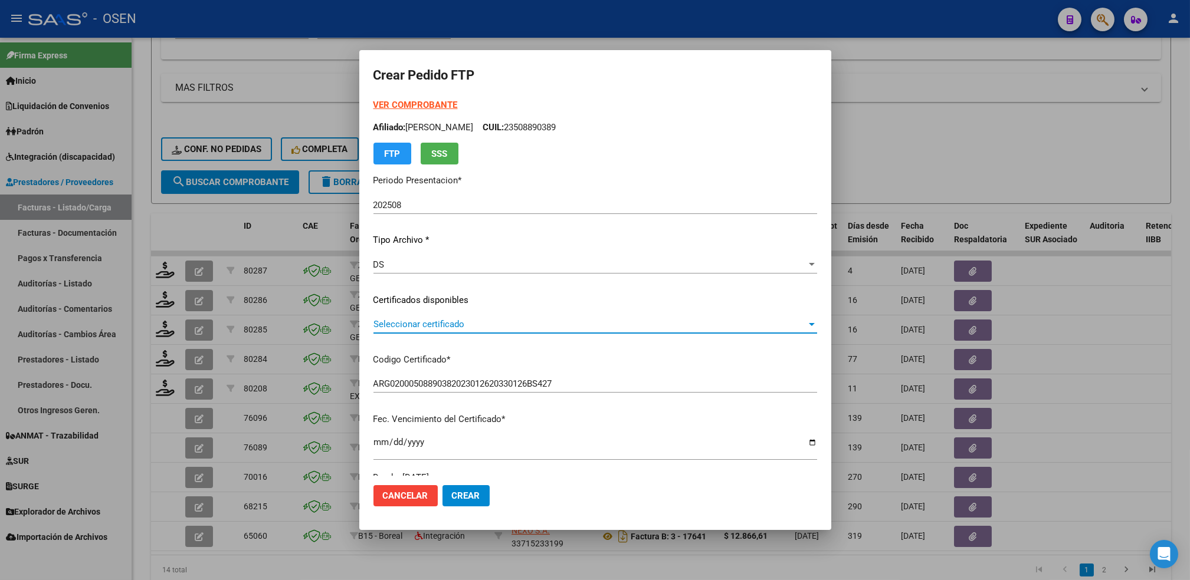
click at [452, 324] on span "Seleccionar certificado" at bounding box center [589, 324] width 433 height 11
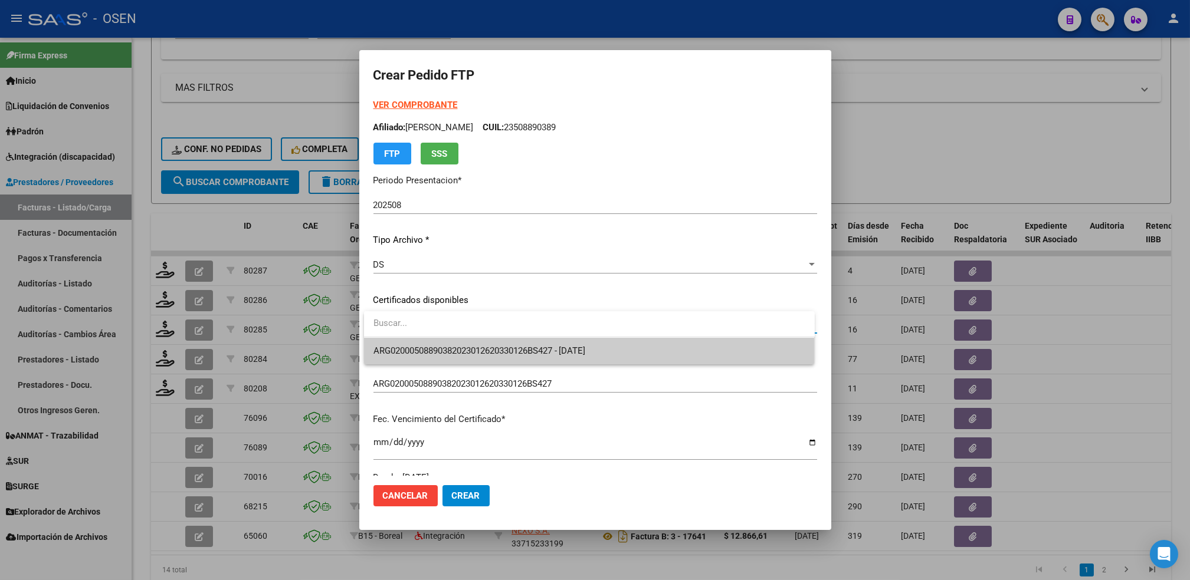
drag, startPoint x: 452, startPoint y: 324, endPoint x: 439, endPoint y: 357, distance: 34.7
click at [439, 357] on span "ARG02000508890382023012620330126BS427 - [DATE]" at bounding box center [589, 351] width 432 height 27
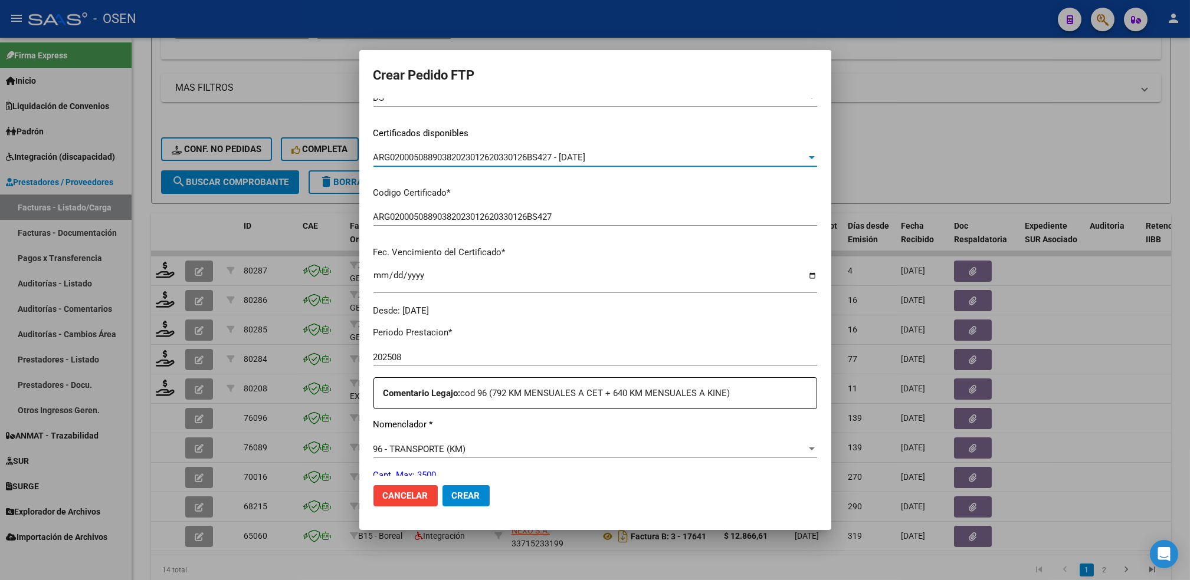
scroll to position [236, 0]
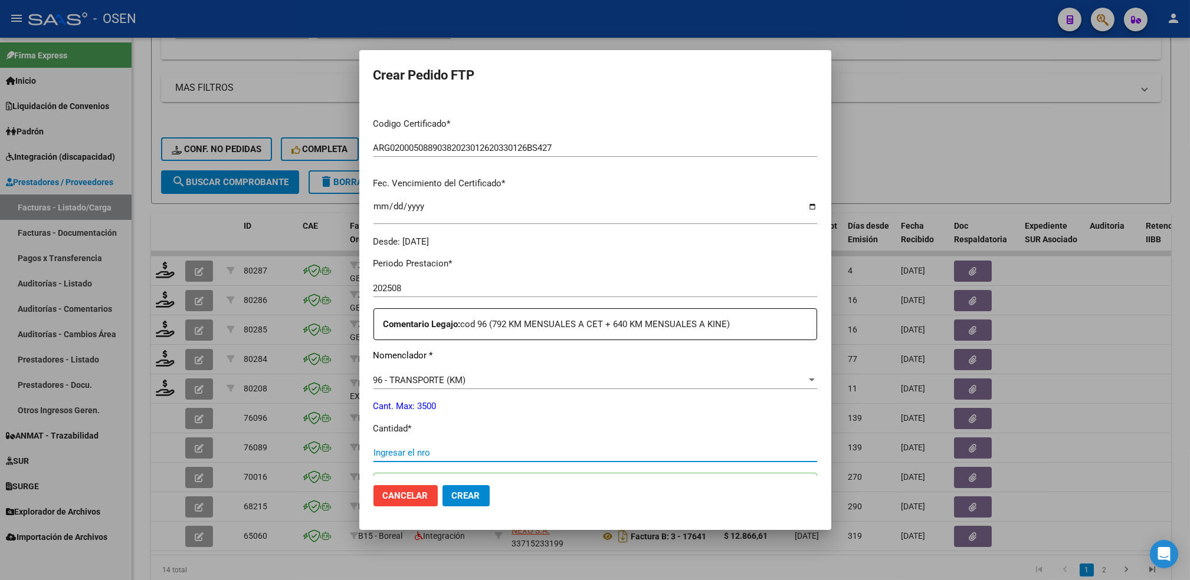
click at [386, 449] on input "Ingresar el nro" at bounding box center [595, 453] width 444 height 11
type input "680"
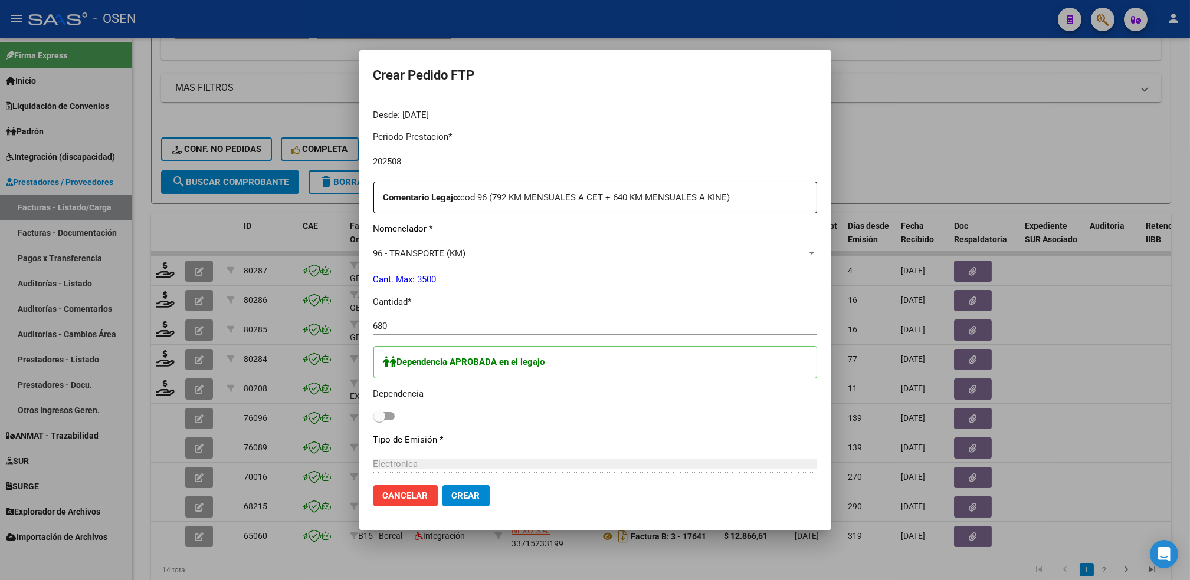
scroll to position [393, 0]
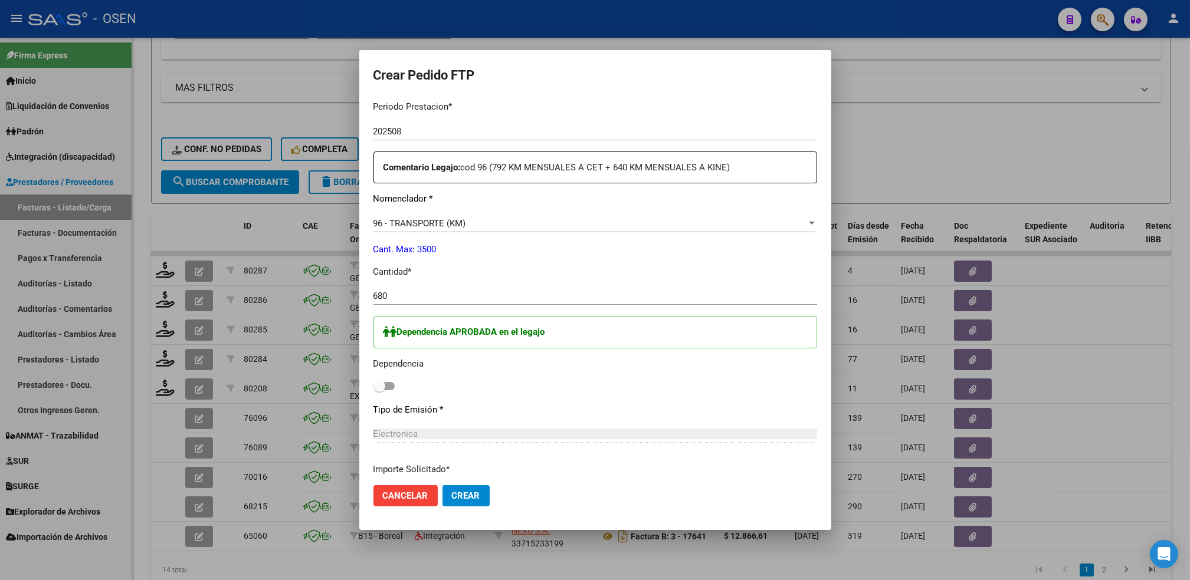
click at [390, 386] on span at bounding box center [383, 386] width 21 height 8
click at [379, 390] on input "checkbox" at bounding box center [379, 390] width 1 height 1
checkbox input "true"
click at [473, 490] on button "Crear" at bounding box center [465, 495] width 47 height 21
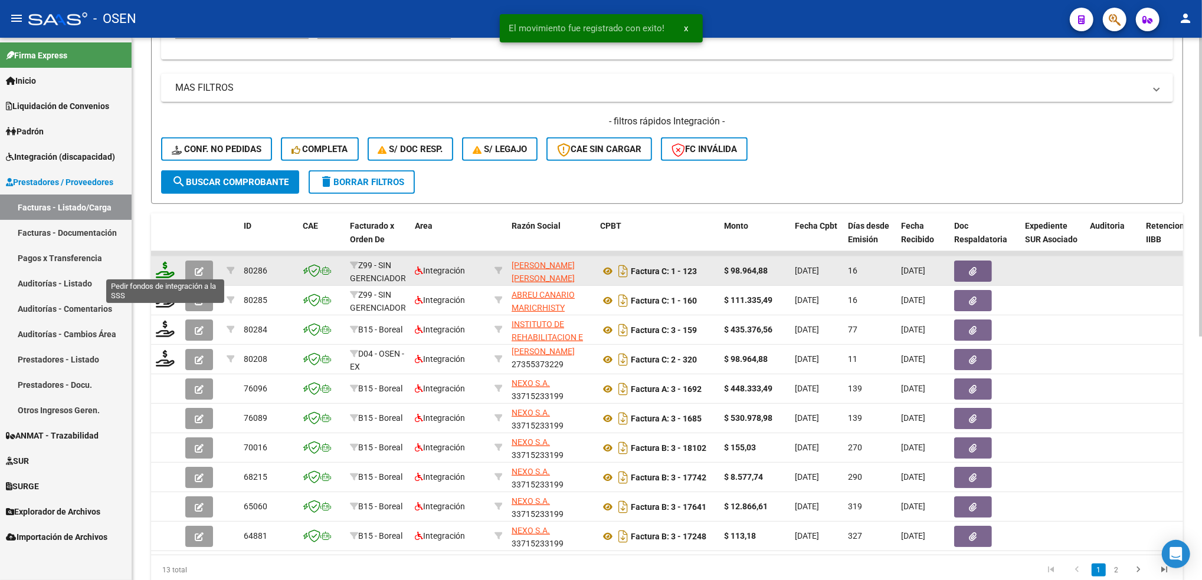
click at [160, 265] on icon at bounding box center [165, 270] width 19 height 17
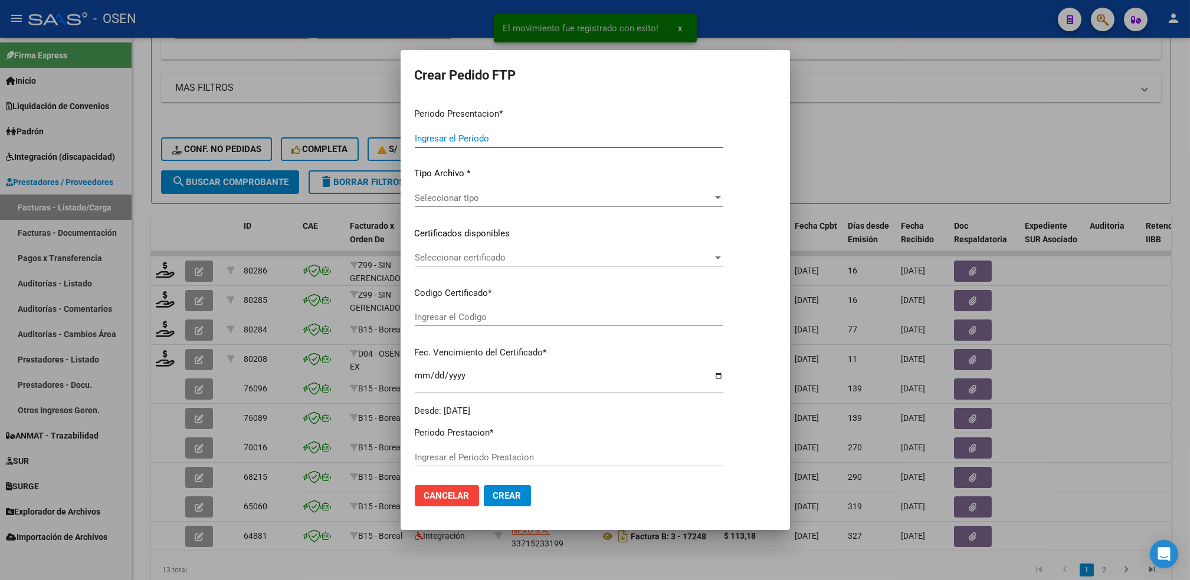
type input "202508"
type input "$ 98.964,88"
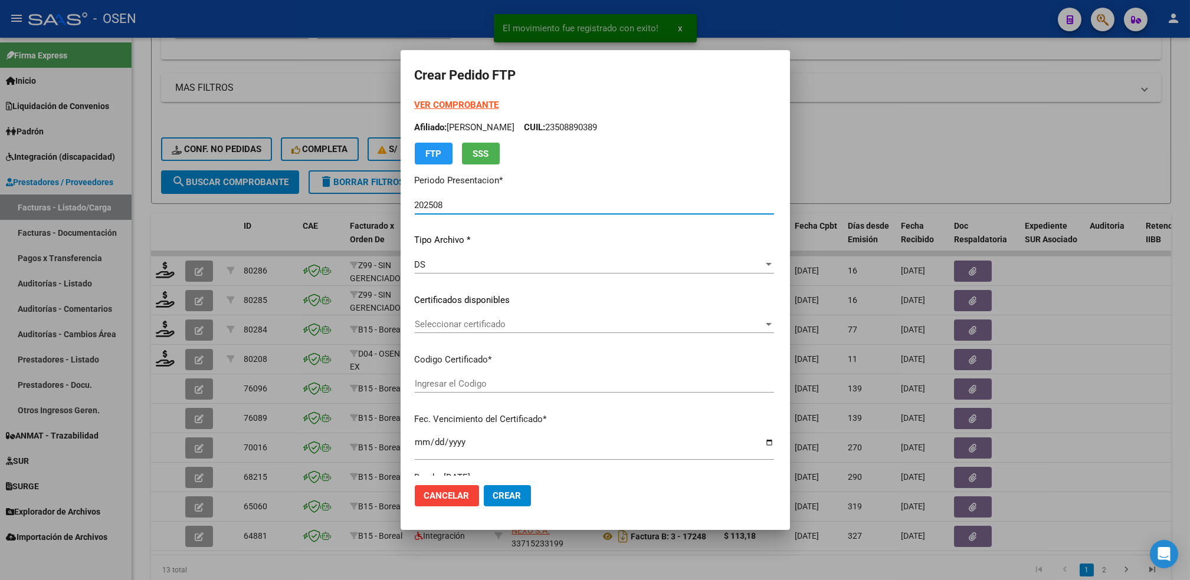
type input "ARG01000570765162025011020300110BUE317"
type input "[DATE]"
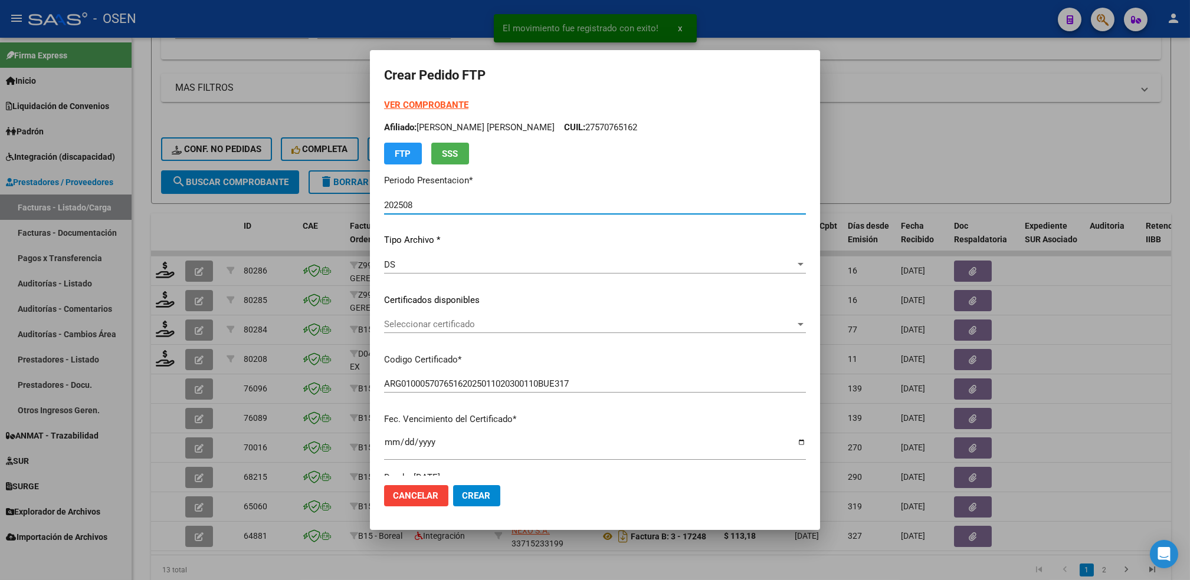
click at [451, 326] on span "Seleccionar certificado" at bounding box center [589, 324] width 411 height 11
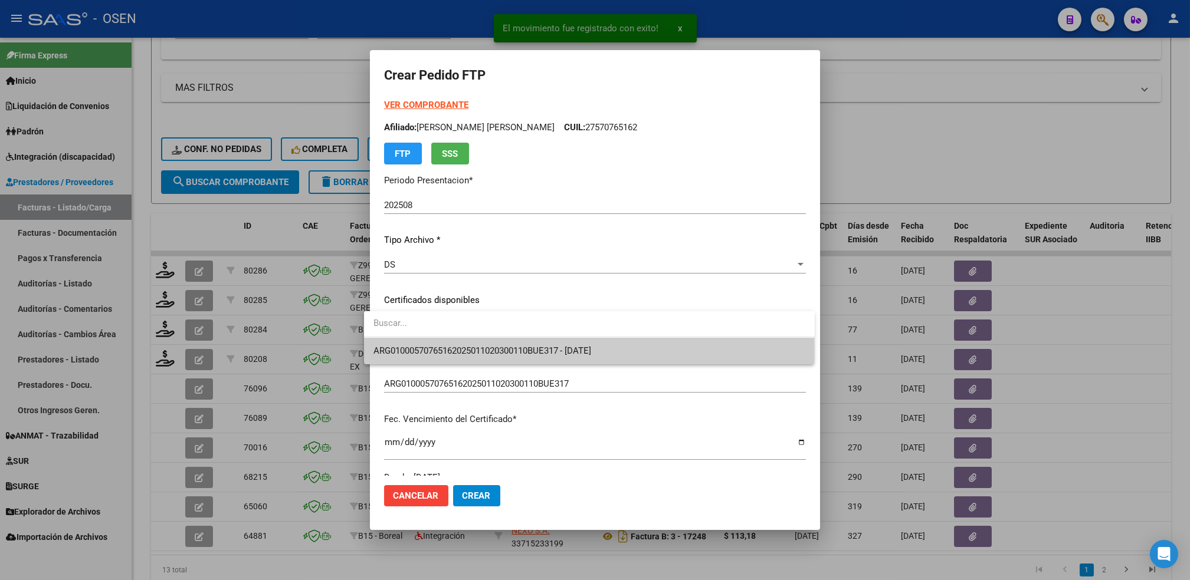
drag, startPoint x: 451, startPoint y: 326, endPoint x: 451, endPoint y: 346, distance: 19.5
click at [451, 346] on span "ARG01000570765162025011020300110BUE317 - [DATE]" at bounding box center [482, 351] width 218 height 11
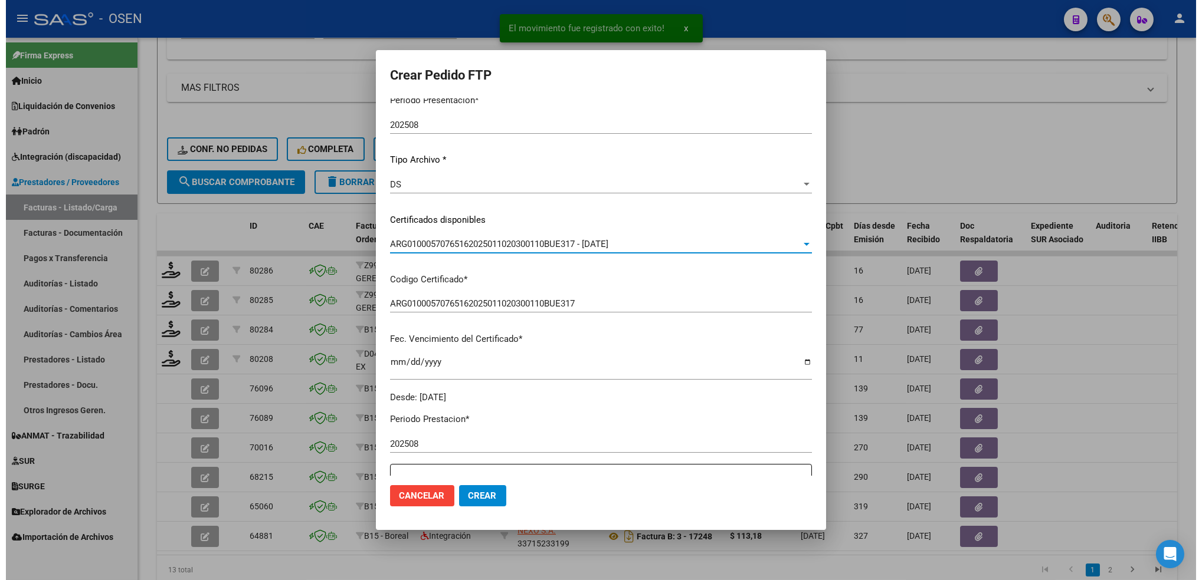
scroll to position [236, 0]
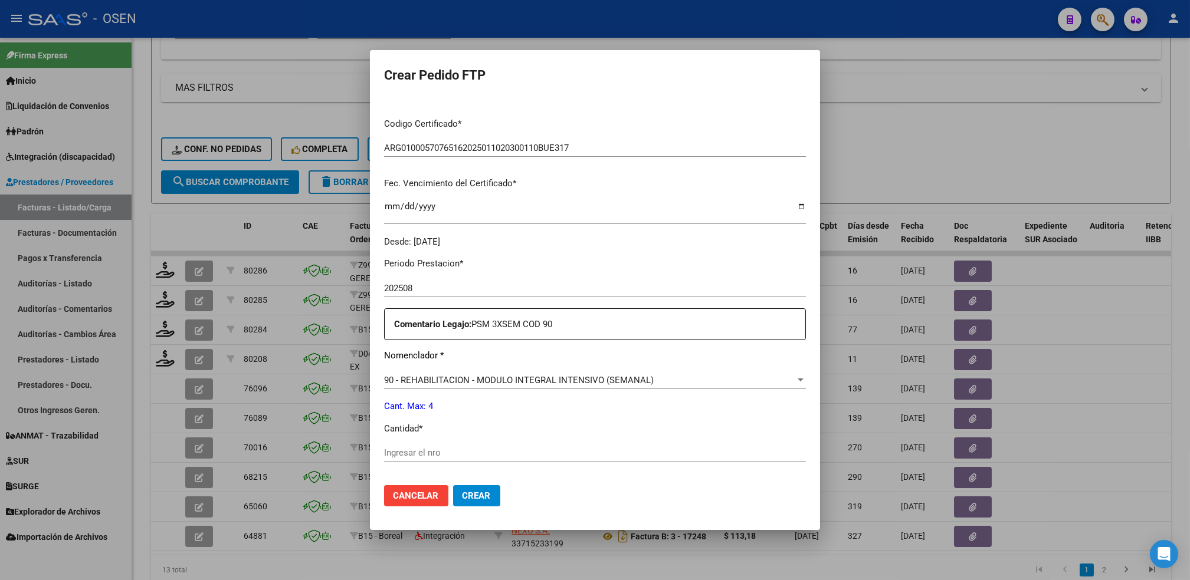
click at [403, 454] on input "Ingresar el nro" at bounding box center [595, 453] width 422 height 11
type input "4"
click at [453, 485] on button "Crear" at bounding box center [476, 495] width 47 height 21
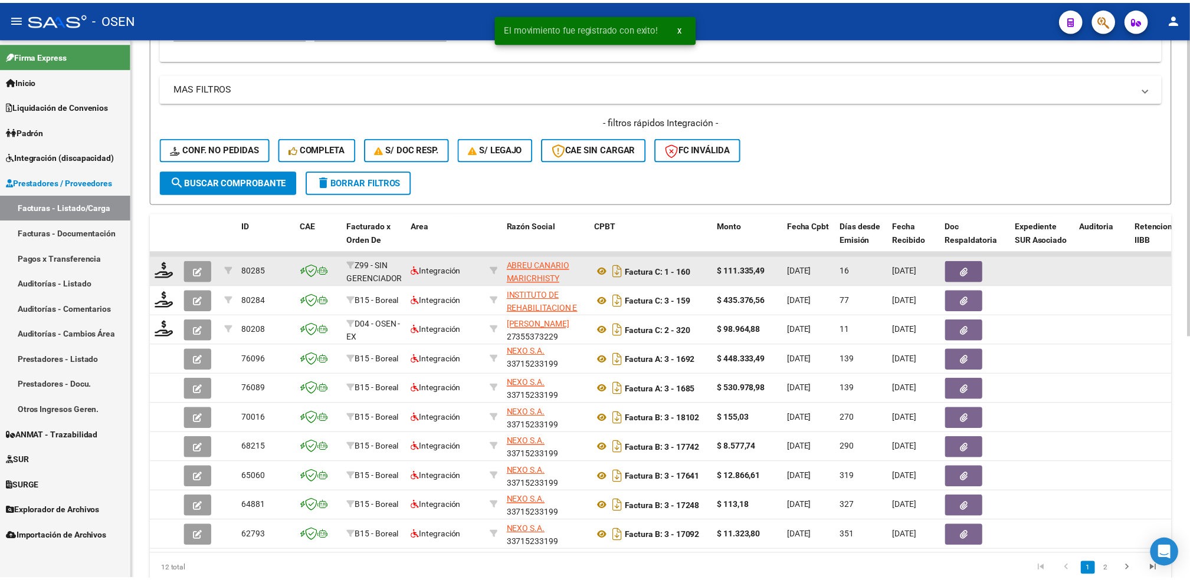
scroll to position [2, 0]
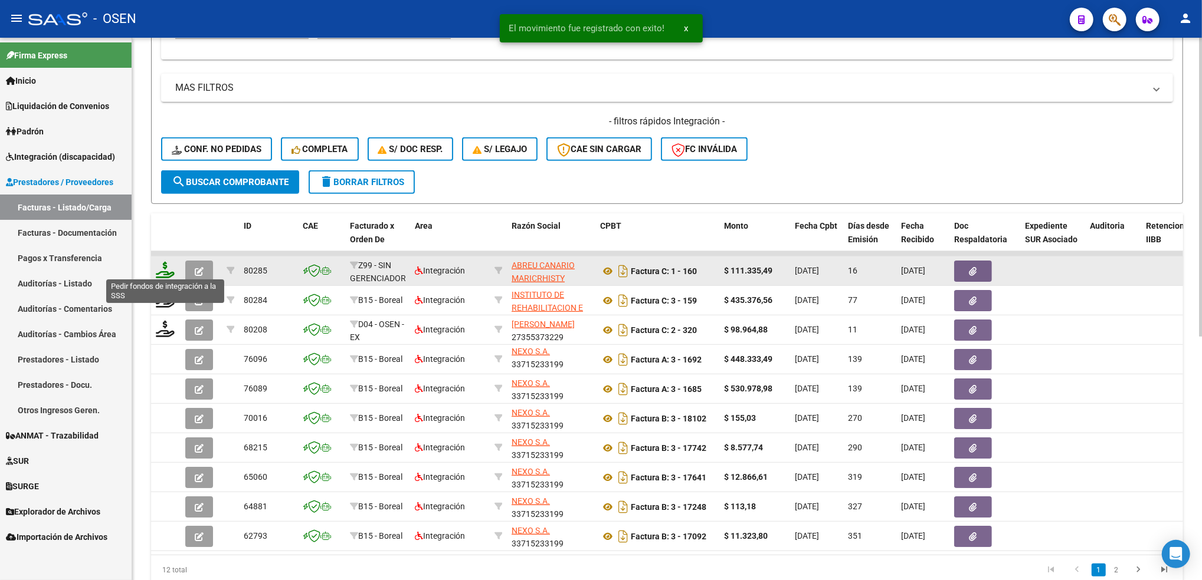
click at [163, 270] on icon at bounding box center [165, 270] width 19 height 17
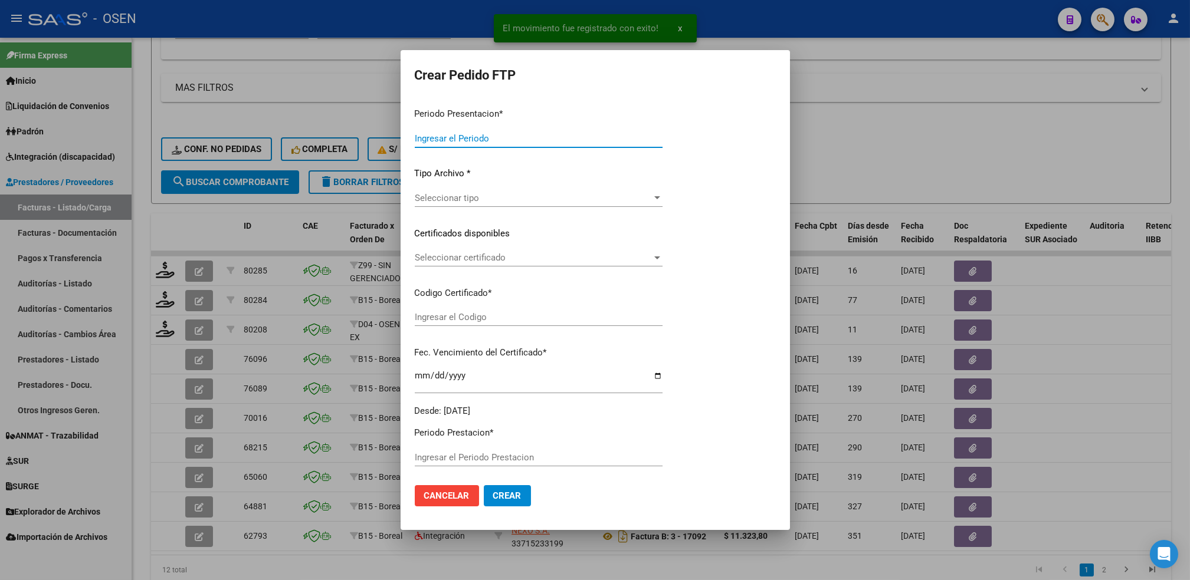
type input "202508"
type input "$ 111.335,49"
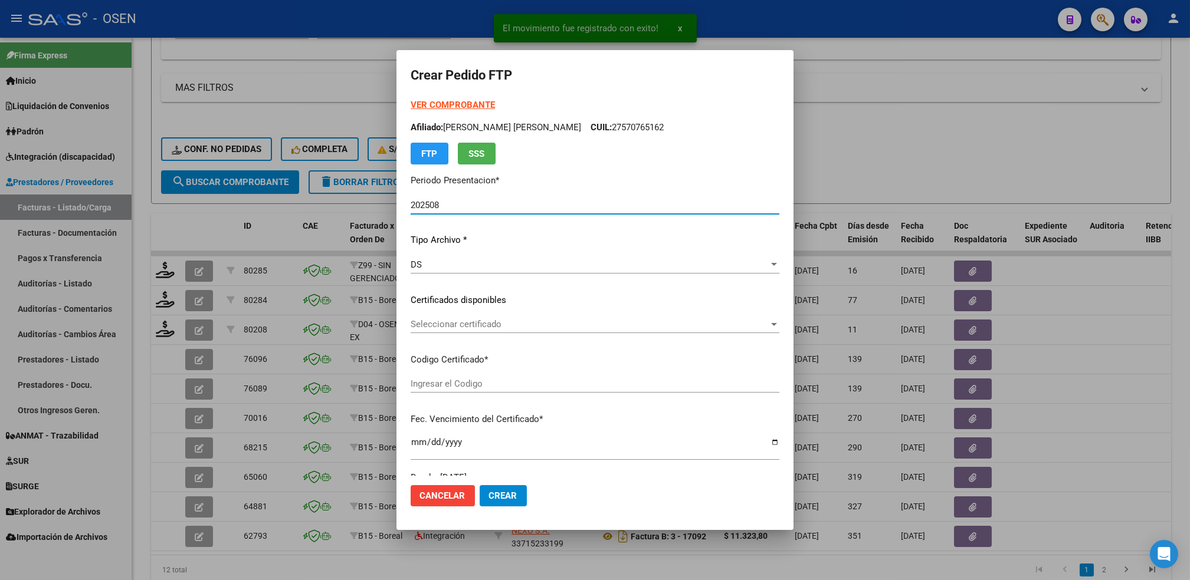
type input "ARG01000570765162025011020300110BUE317"
type input "[DATE]"
click at [429, 314] on div "VER COMPROBANTE ARCA Padrón Afiliado: [PERSON_NAME] [PERSON_NAME] CUIL: 2757076…" at bounding box center [595, 292] width 369 height 386
click at [431, 326] on span "Seleccionar certificado" at bounding box center [590, 324] width 358 height 11
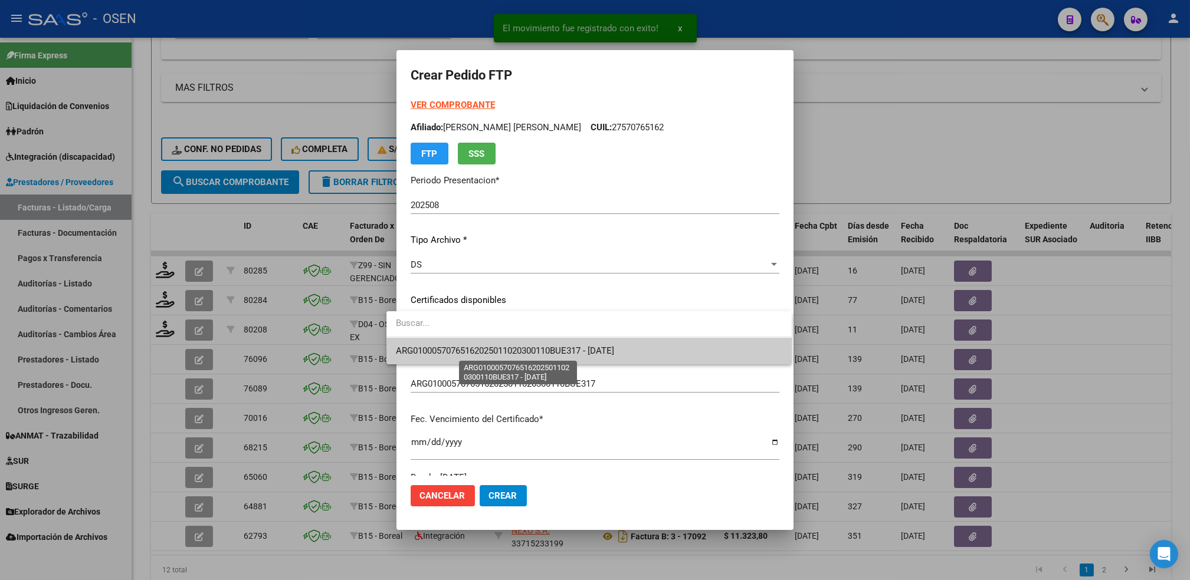
click at [441, 350] on span "ARG01000570765162025011020300110BUE317 - [DATE]" at bounding box center [505, 351] width 218 height 11
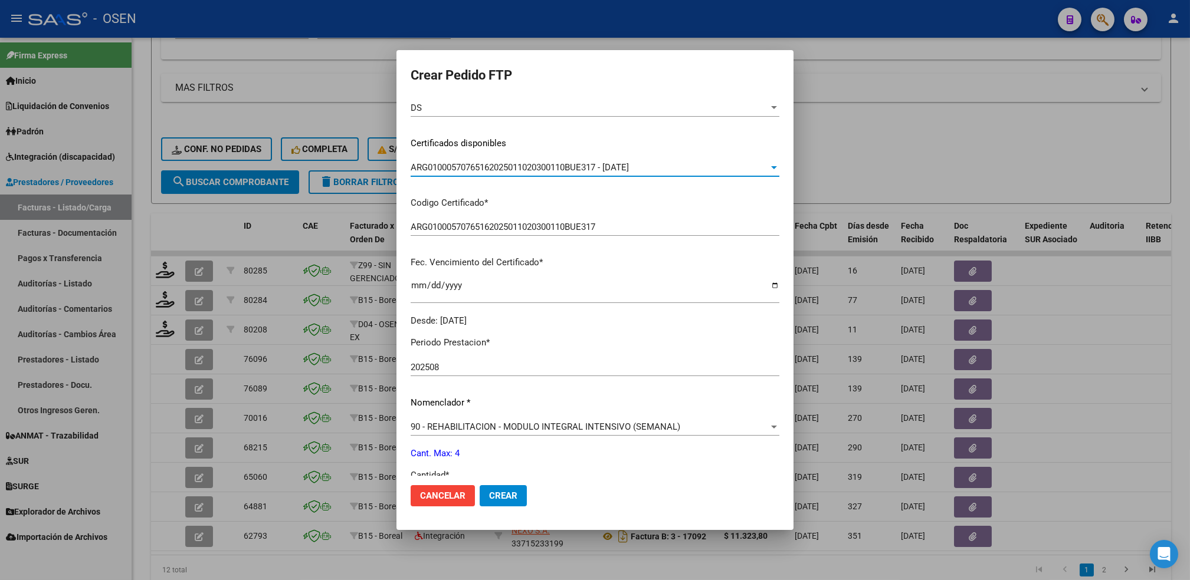
scroll to position [236, 0]
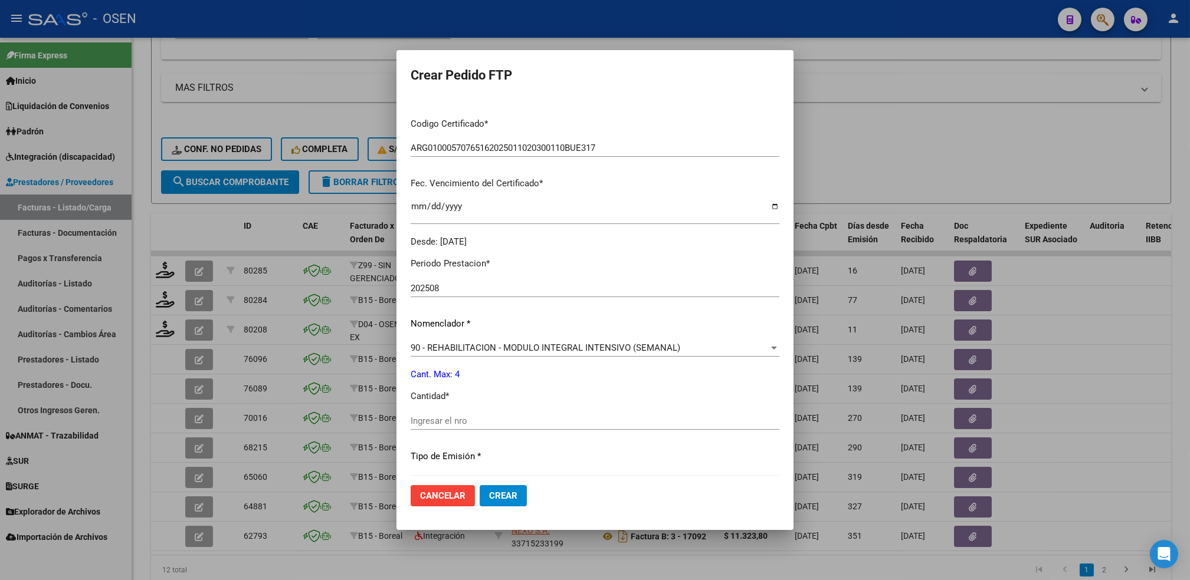
click at [421, 426] on div "Ingresar el nro" at bounding box center [595, 421] width 369 height 18
type input "4"
click at [480, 485] on button "Crear" at bounding box center [503, 495] width 47 height 21
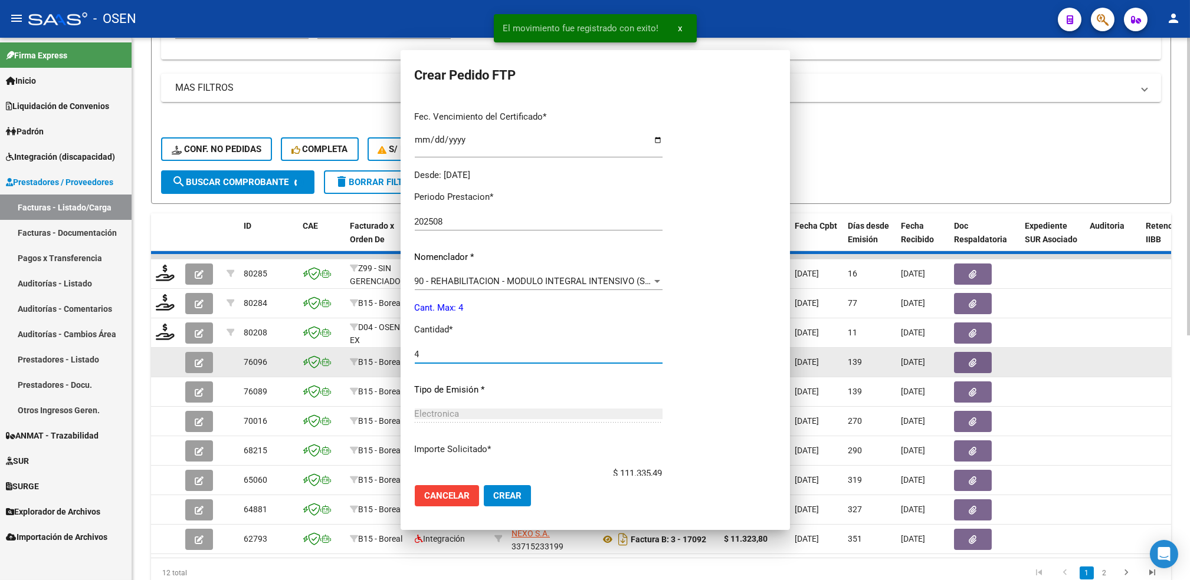
scroll to position [0, 0]
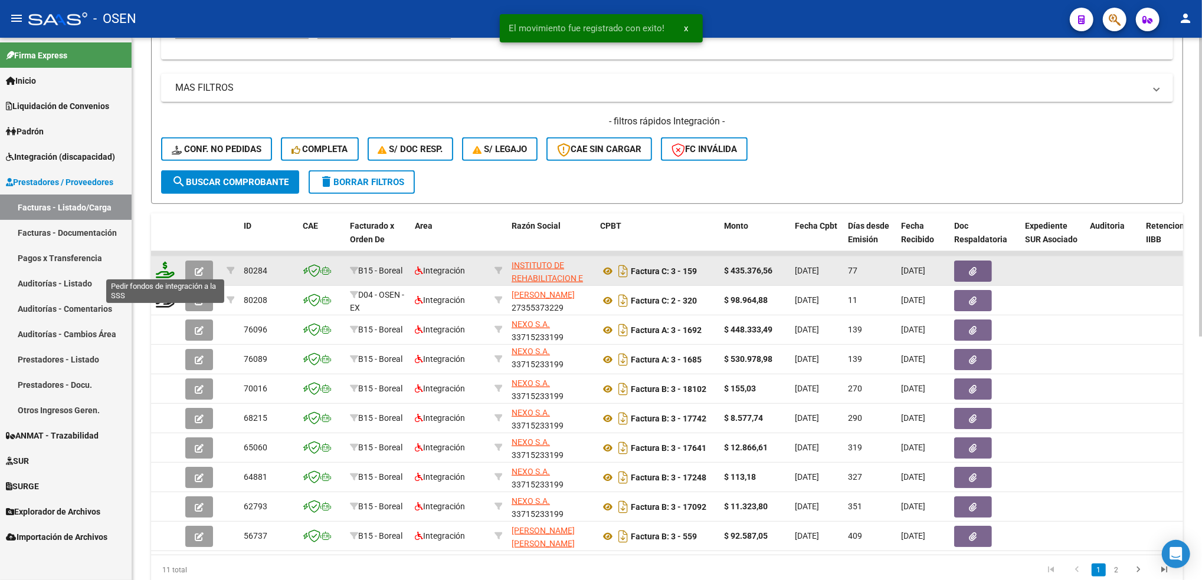
click at [165, 271] on icon at bounding box center [165, 270] width 19 height 17
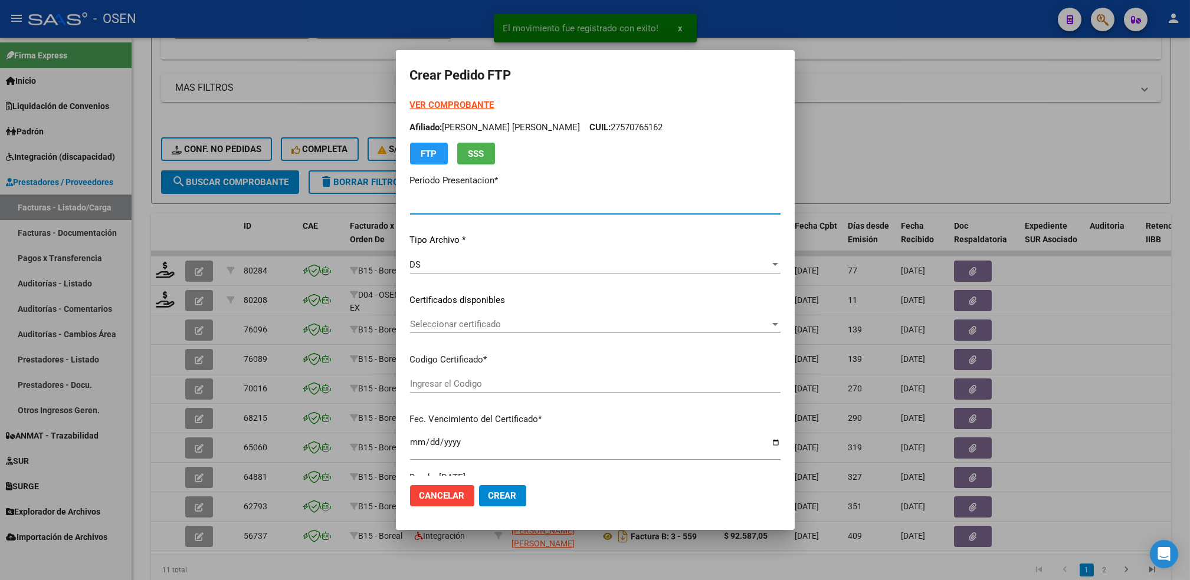
type input "202508"
type input "202506"
type input "$ 435.376,56"
type input "ARG02000582829532024030620290306MEN200"
type input "[DATE]"
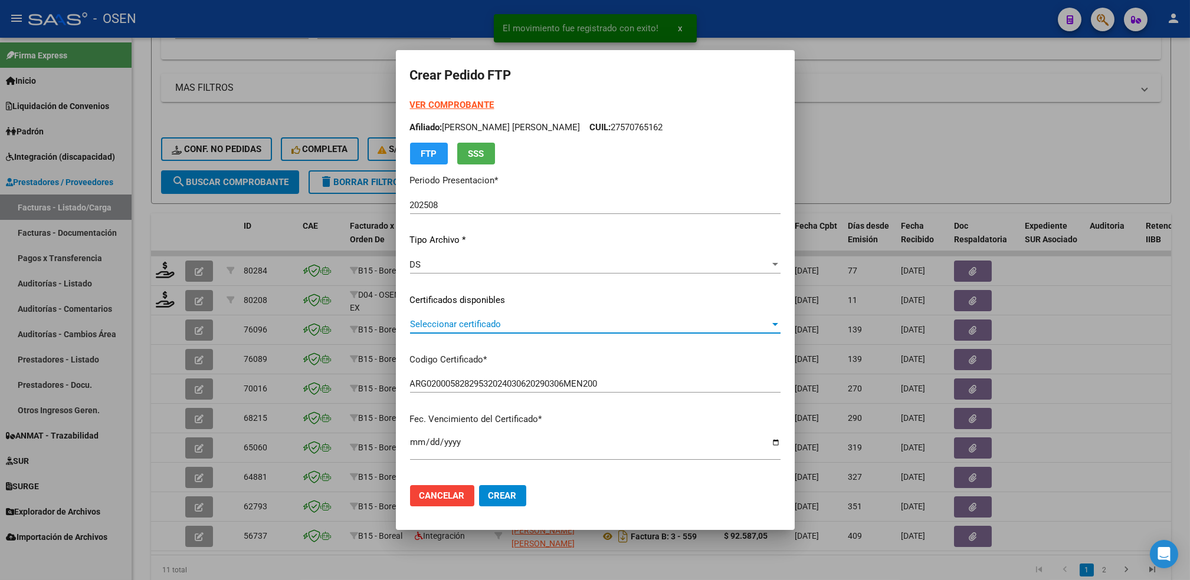
click at [445, 321] on span "Seleccionar certificado" at bounding box center [590, 324] width 360 height 11
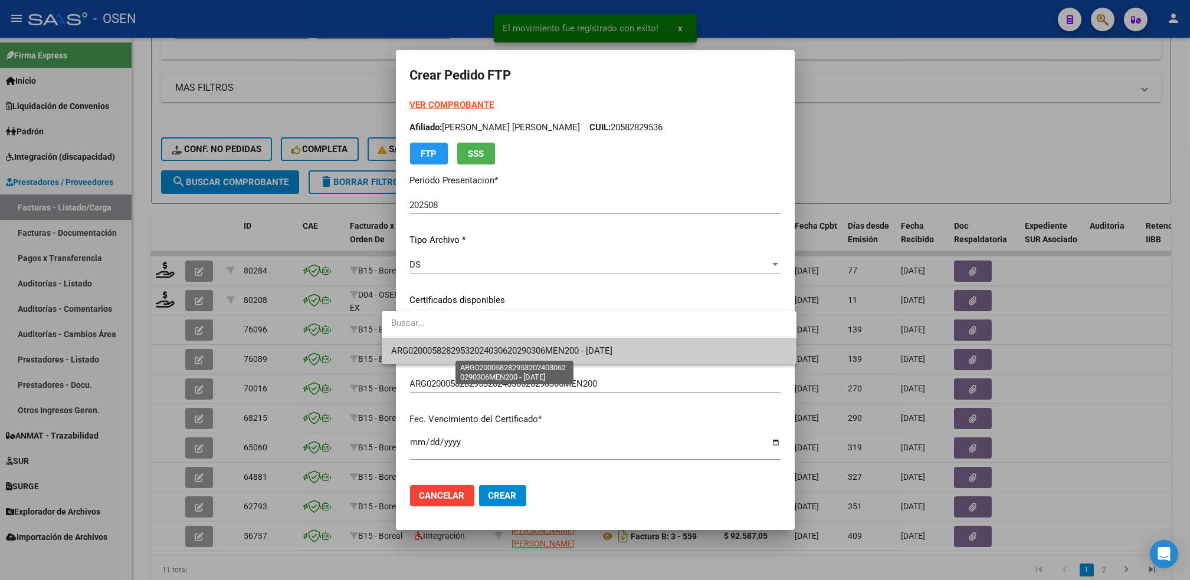
click at [450, 353] on span "ARG02000582829532024030620290306MEN200 - [DATE]" at bounding box center [501, 351] width 221 height 11
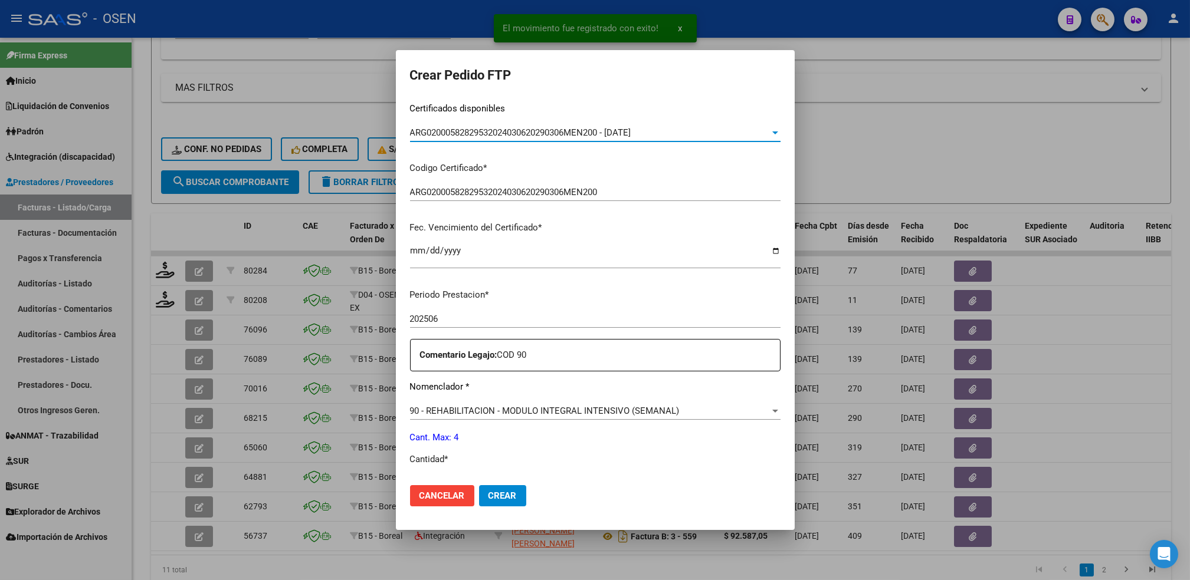
scroll to position [236, 0]
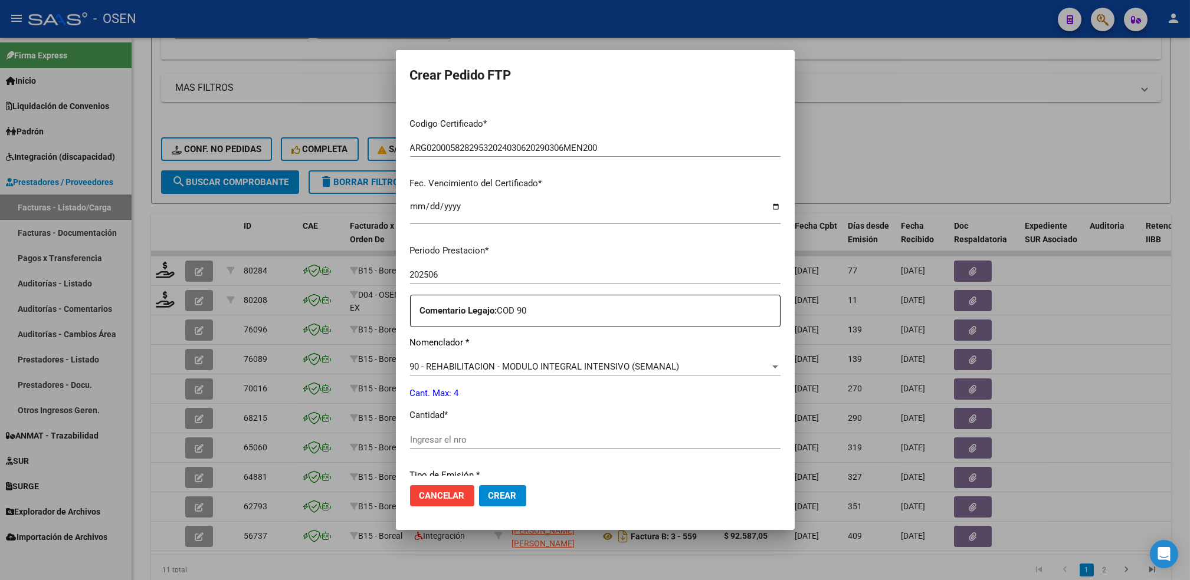
click at [431, 431] on div "Ingresar el nro" at bounding box center [595, 440] width 370 height 18
type input "4"
click at [484, 497] on button "Crear" at bounding box center [502, 495] width 47 height 21
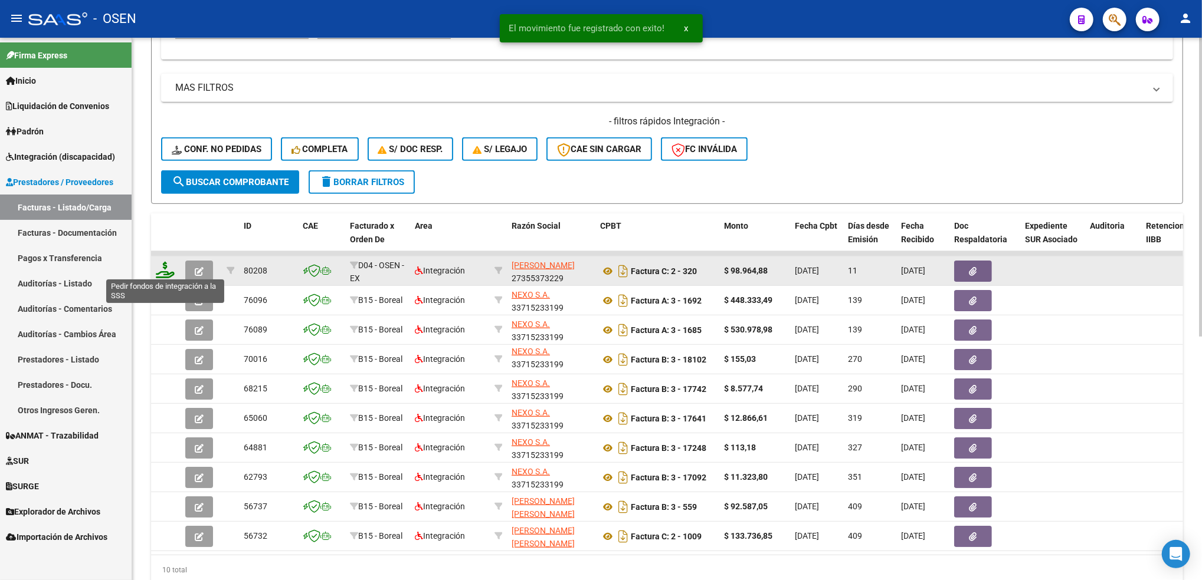
click at [163, 265] on icon at bounding box center [165, 270] width 19 height 17
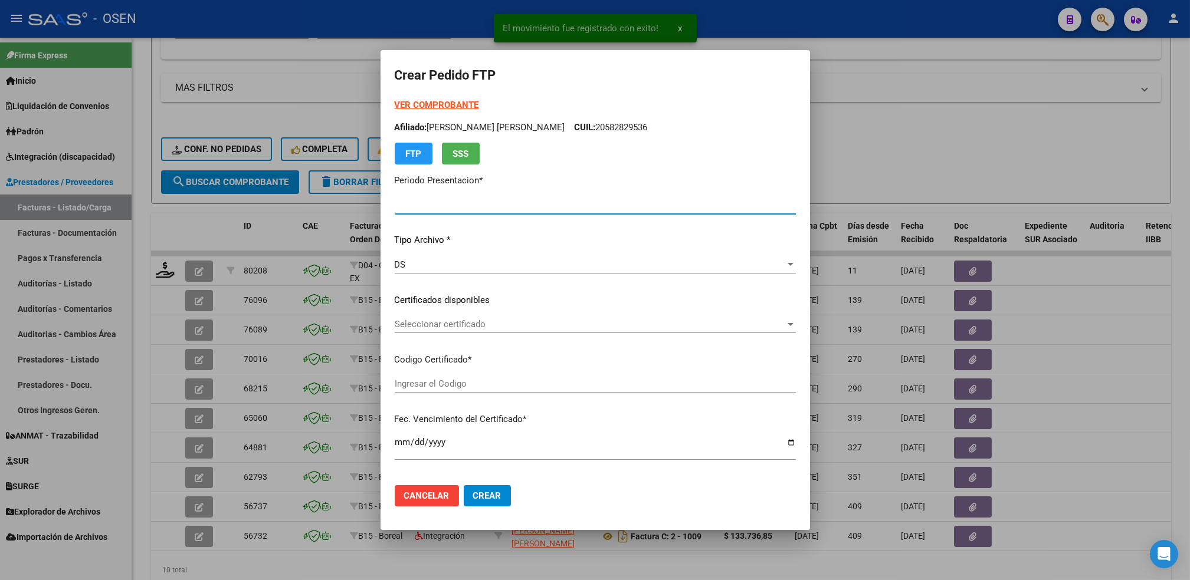
type input "202508"
type input "$ 98.964,88"
type input "ARG02000576846342024022620290226BS436"
type input "[DATE]"
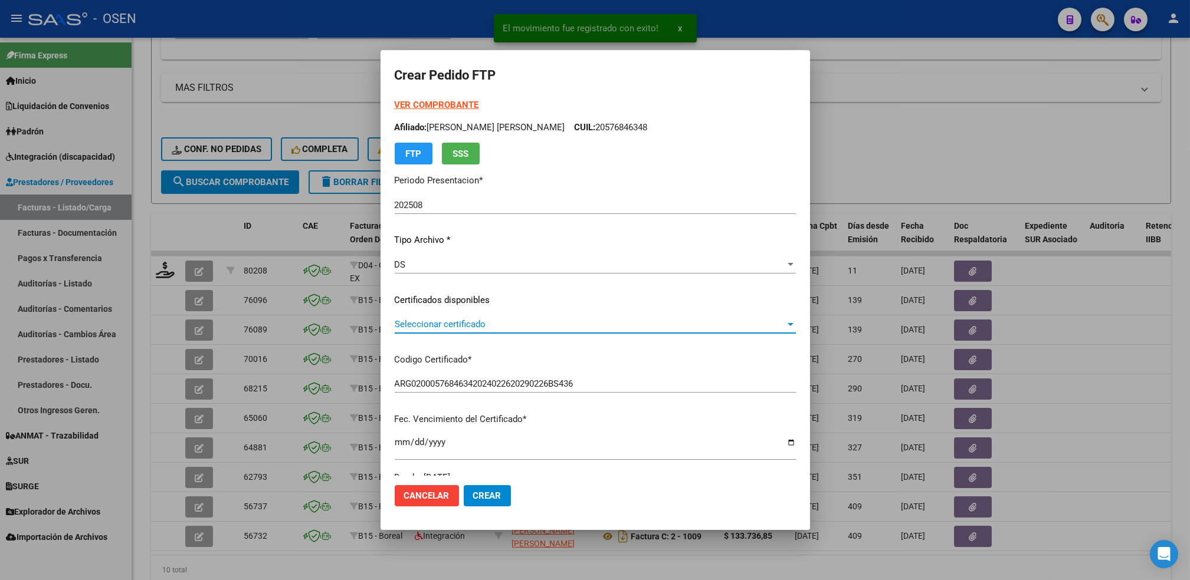
click at [441, 324] on span "Seleccionar certificado" at bounding box center [590, 324] width 390 height 11
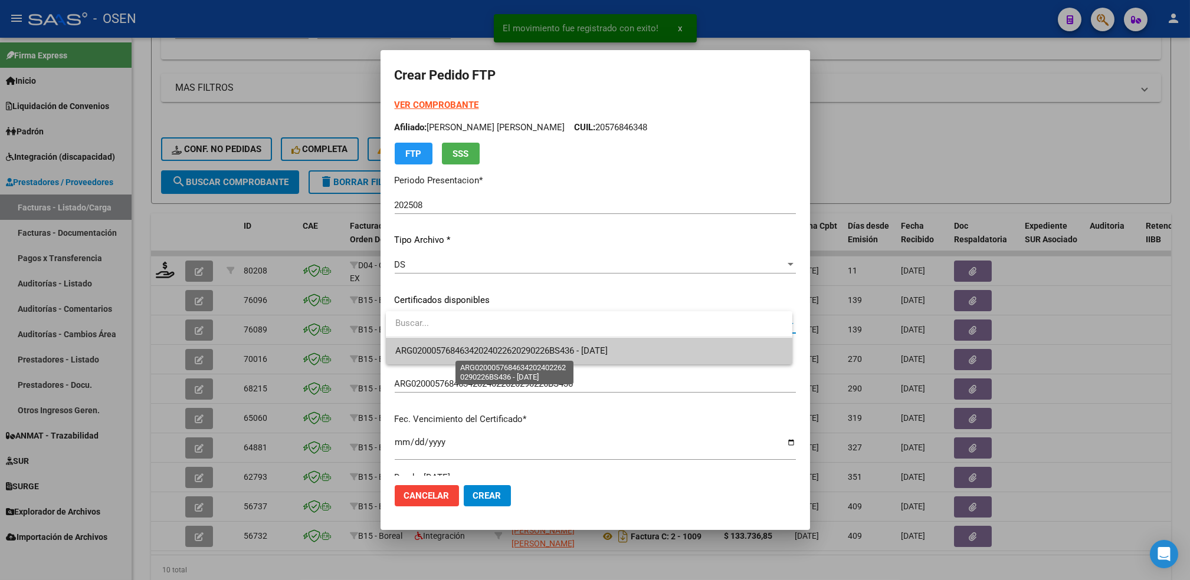
click at [420, 356] on span "ARG02000576846342024022620290226BS436 - [DATE]" at bounding box center [501, 351] width 212 height 11
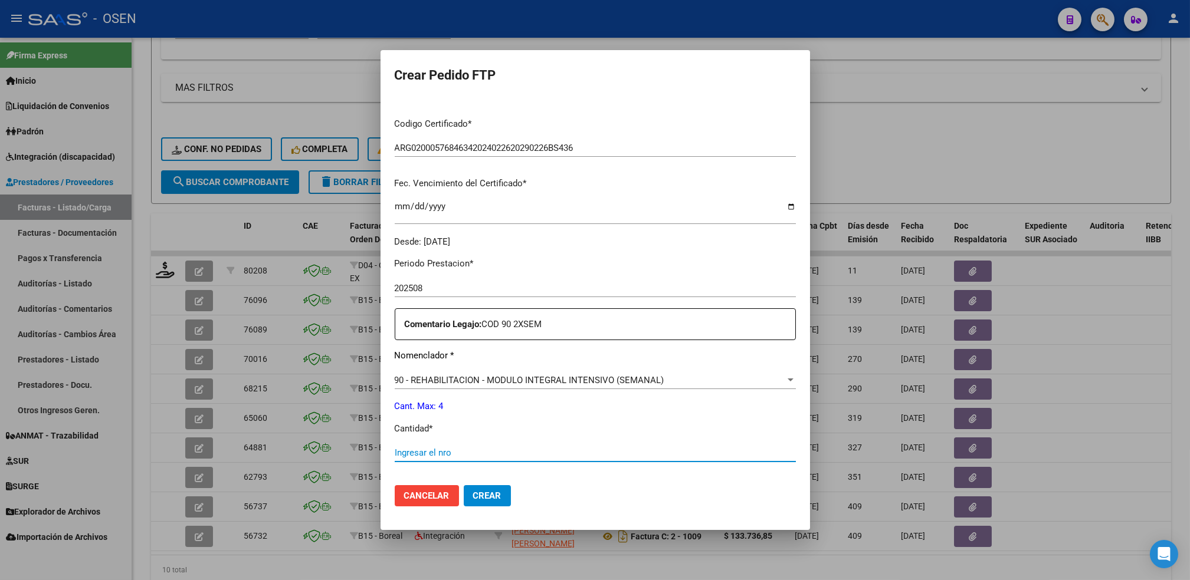
click at [437, 451] on input "Ingresar el nro" at bounding box center [595, 453] width 401 height 11
type input "4"
click at [492, 506] on button "Crear" at bounding box center [487, 495] width 47 height 21
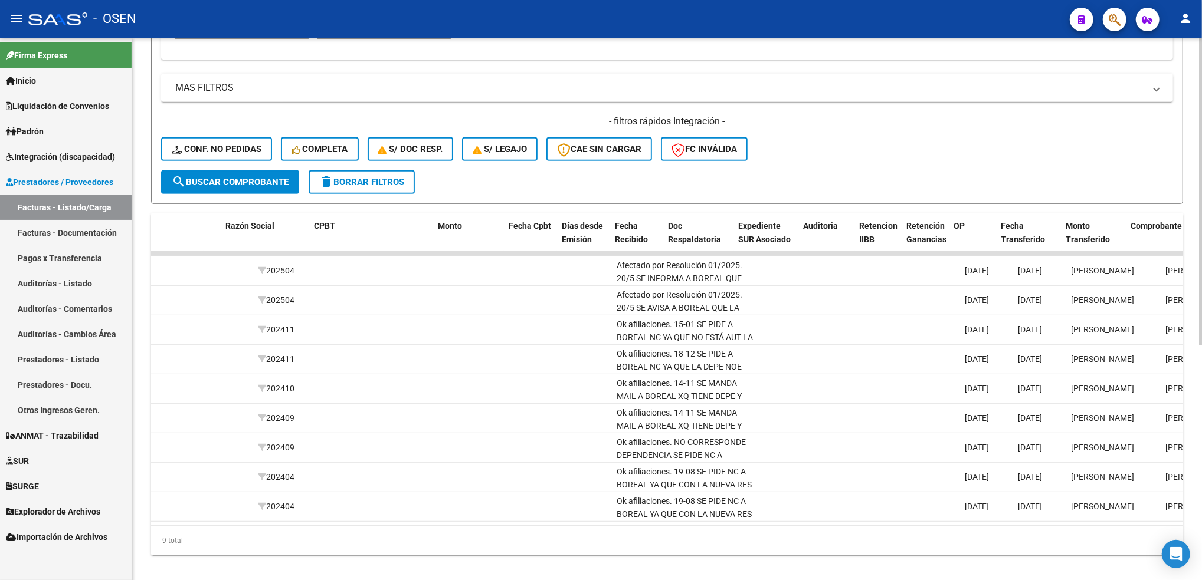
scroll to position [0, 0]
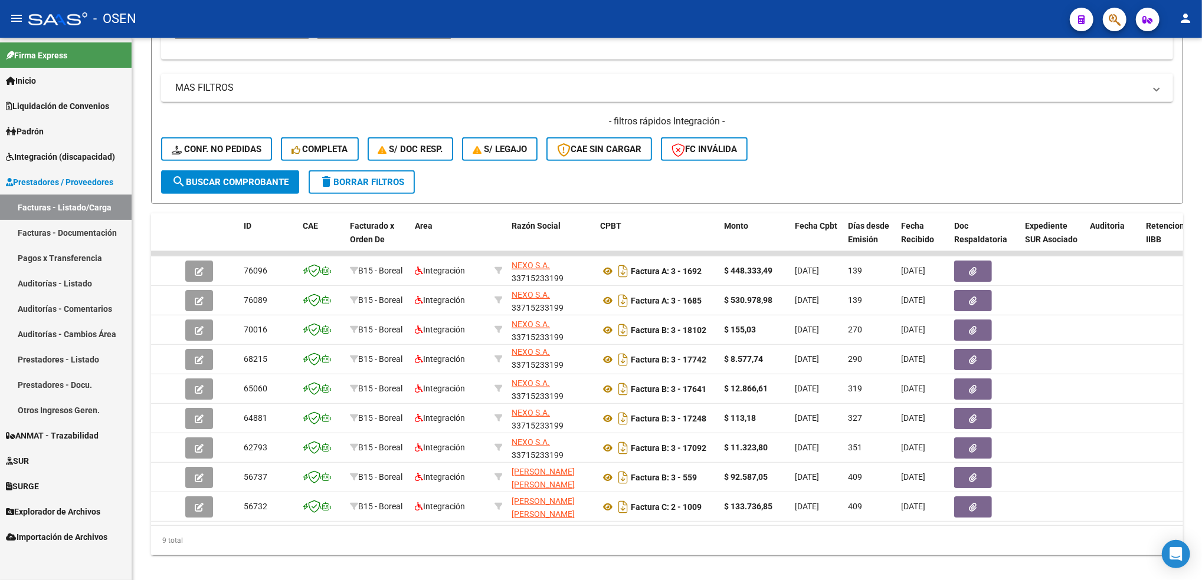
click at [70, 155] on span "Integración (discapacidad)" at bounding box center [60, 156] width 109 height 13
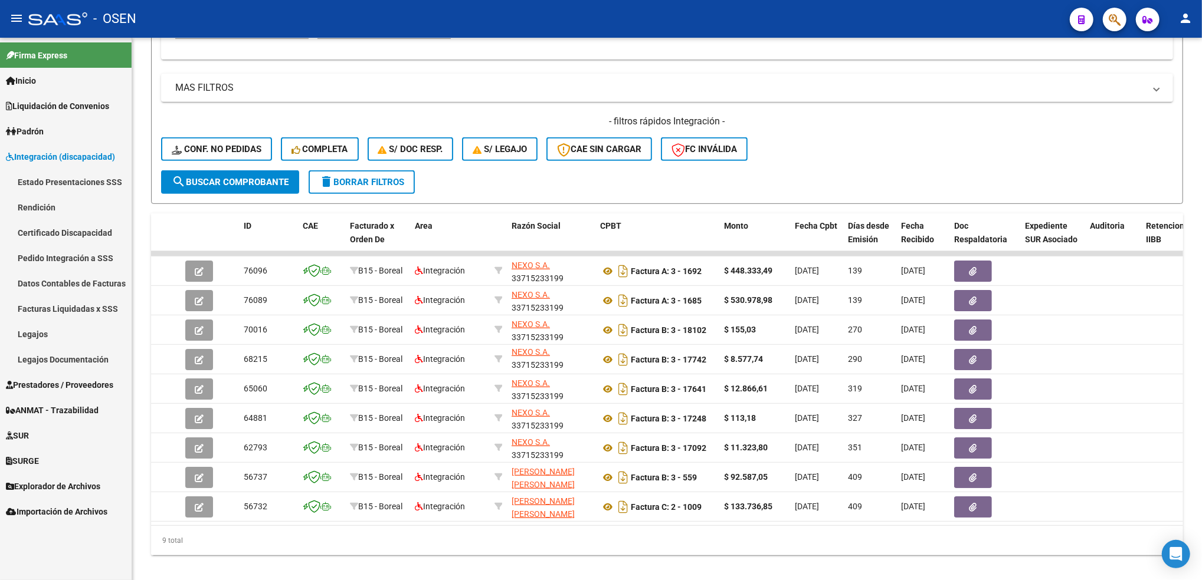
click at [45, 256] on link "Pedido Integración a SSS" at bounding box center [66, 257] width 132 height 25
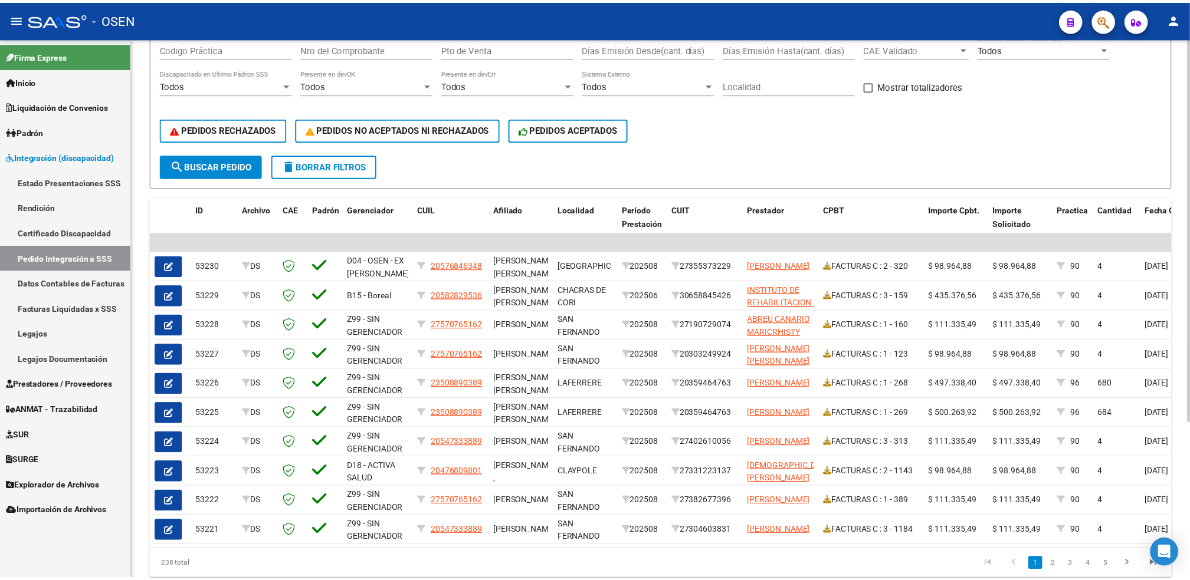
scroll to position [222, 0]
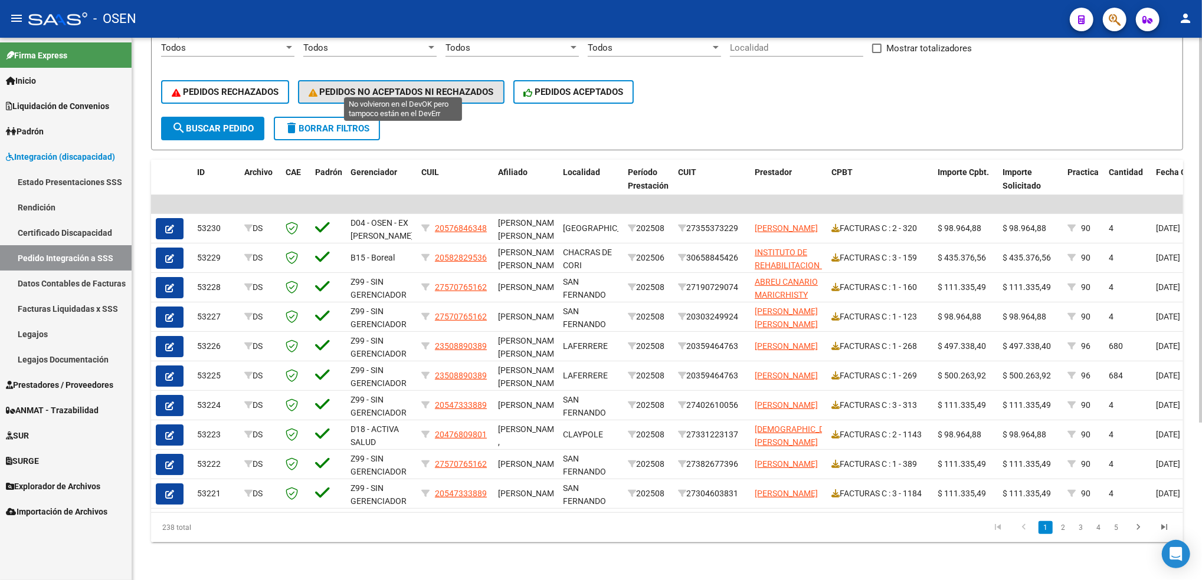
click at [438, 80] on button "PEDIDOS NO ACEPTADOS NI RECHAZADOS" at bounding box center [401, 92] width 206 height 24
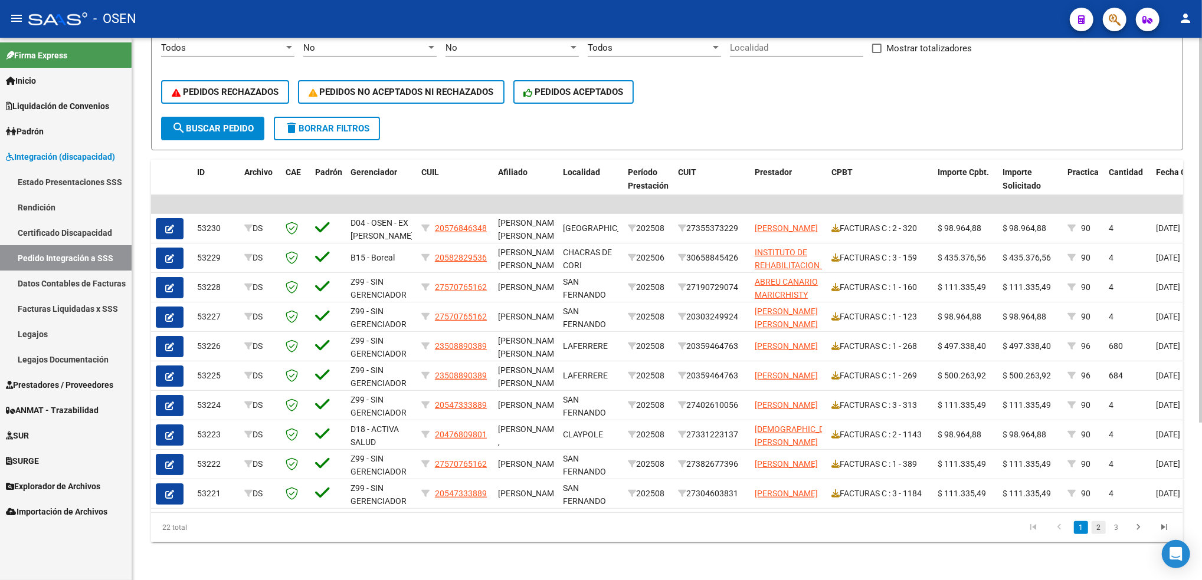
click at [1095, 530] on link "2" at bounding box center [1098, 527] width 14 height 13
click at [1095, 530] on div "22 total 1 2 3" at bounding box center [667, 527] width 1032 height 29
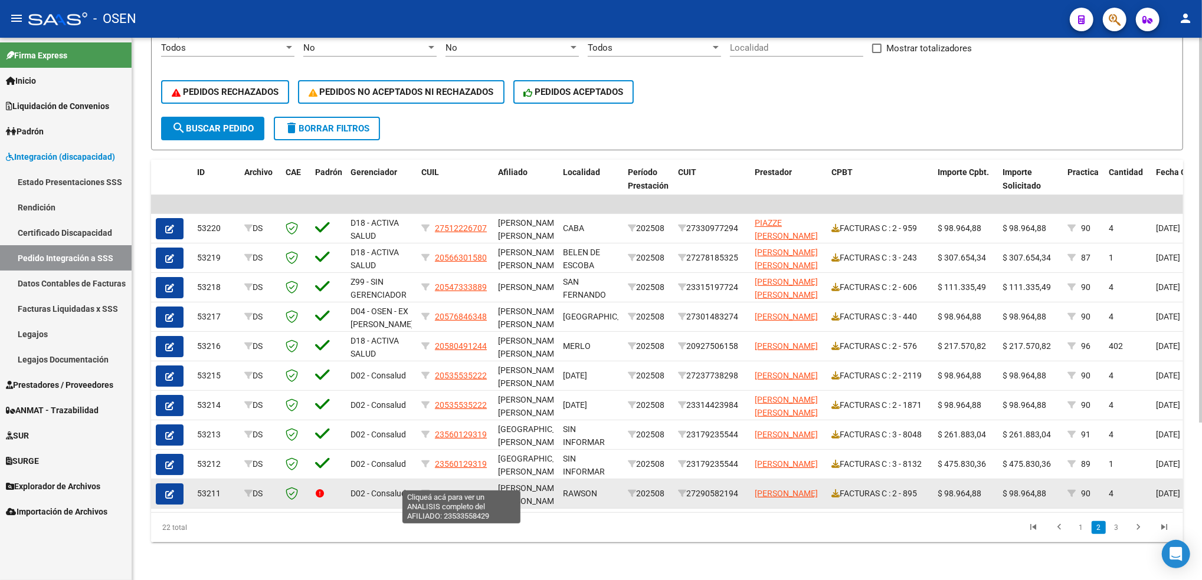
click at [474, 489] on span "23533558429" at bounding box center [461, 493] width 52 height 9
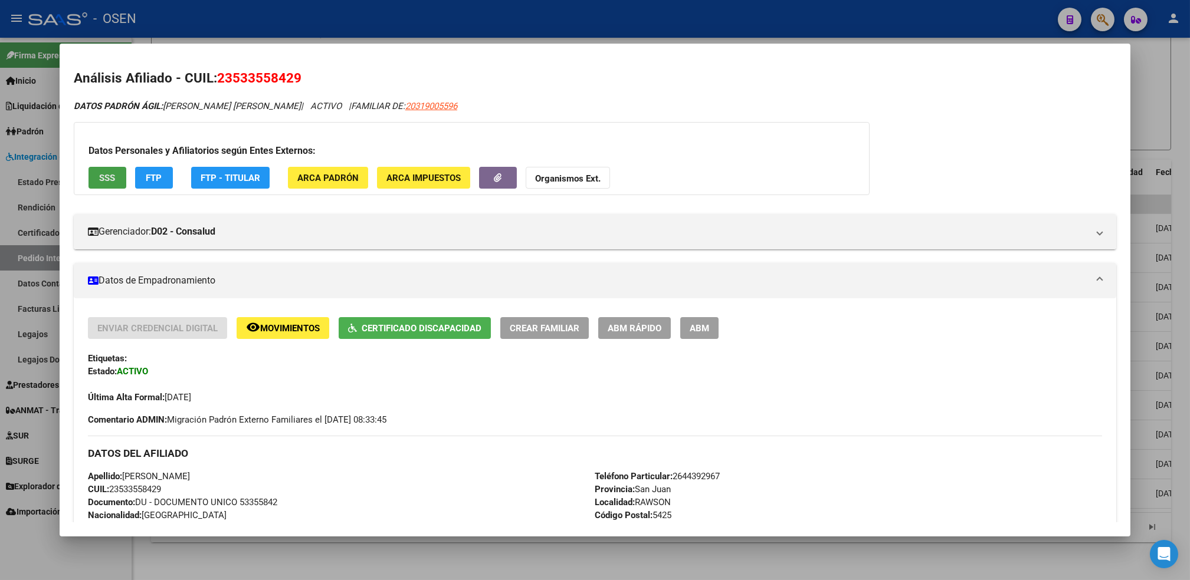
click at [111, 185] on button "SSS" at bounding box center [107, 178] width 38 height 22
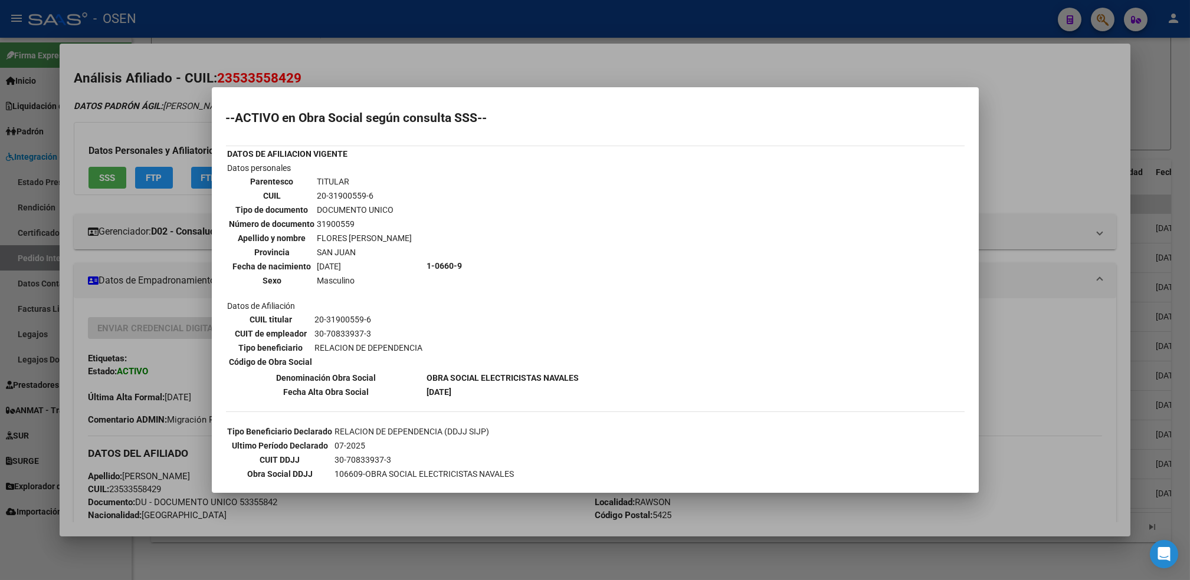
click at [470, 541] on div at bounding box center [595, 290] width 1190 height 580
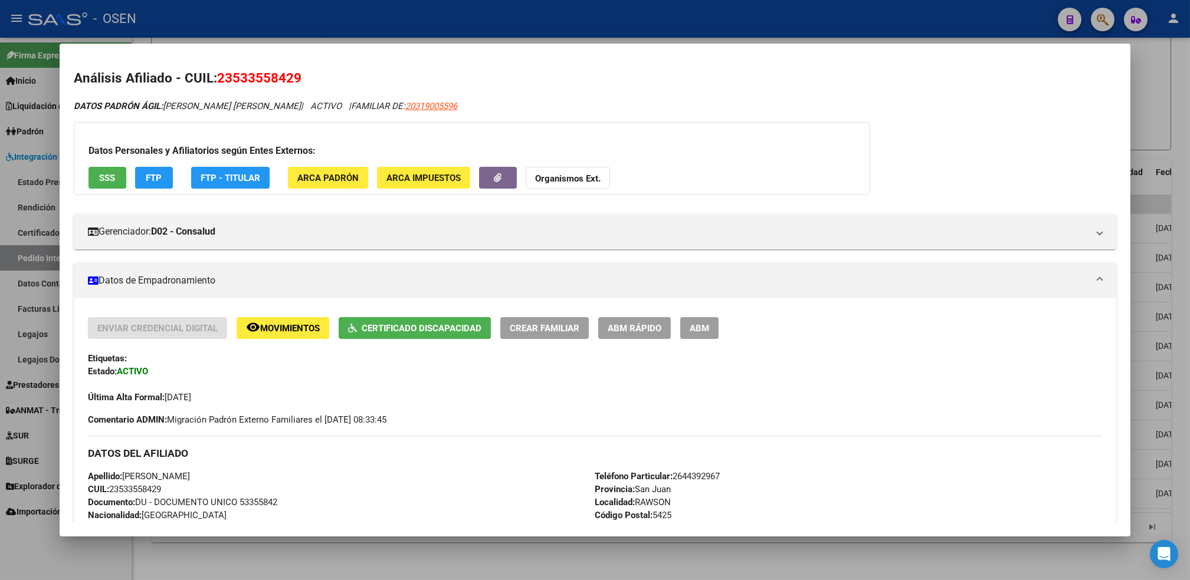
click at [468, 541] on div at bounding box center [595, 290] width 1190 height 580
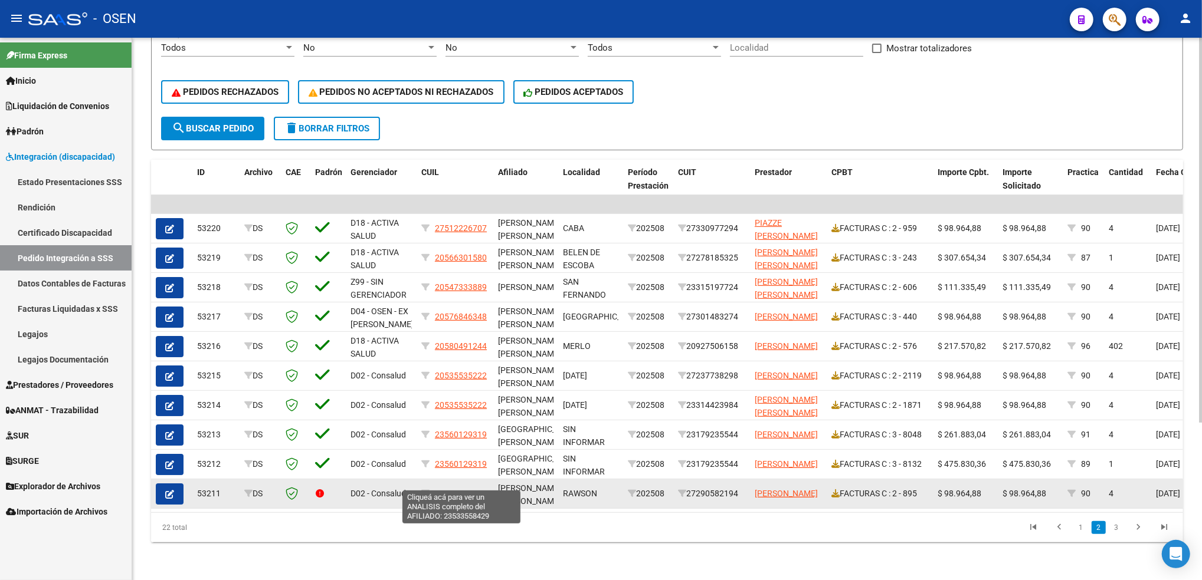
click at [466, 489] on span "23533558429" at bounding box center [461, 493] width 52 height 9
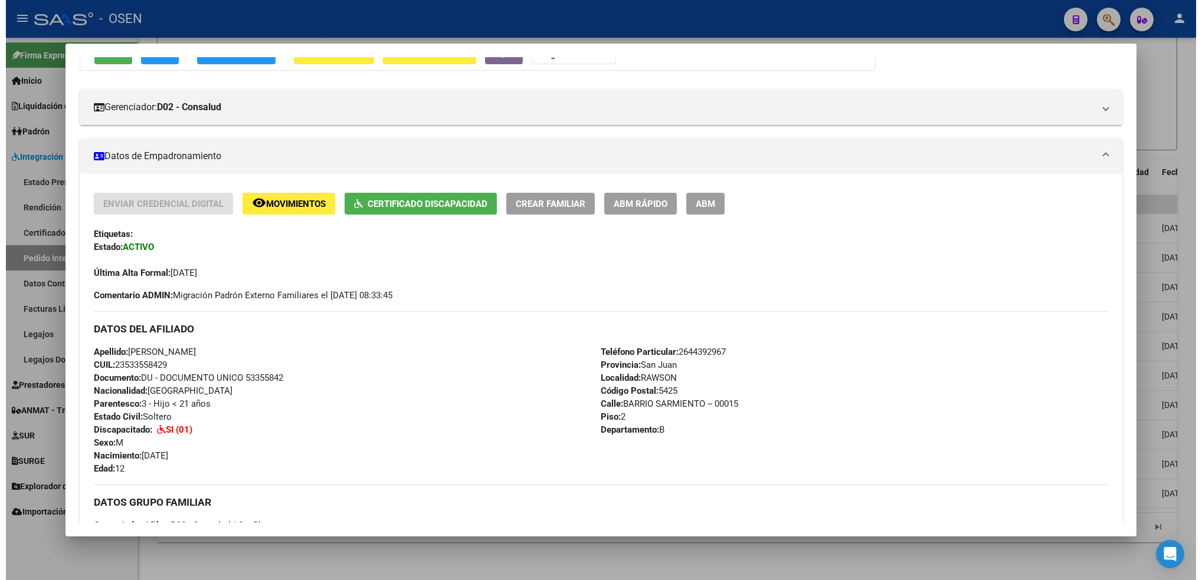
scroll to position [0, 0]
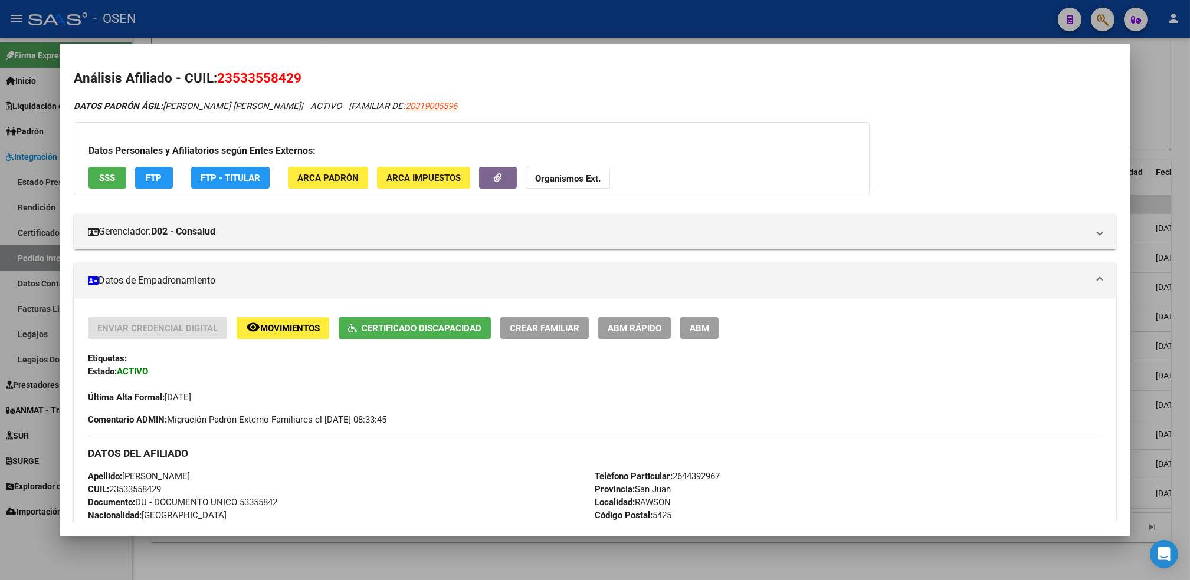
click at [373, 551] on div at bounding box center [595, 290] width 1190 height 580
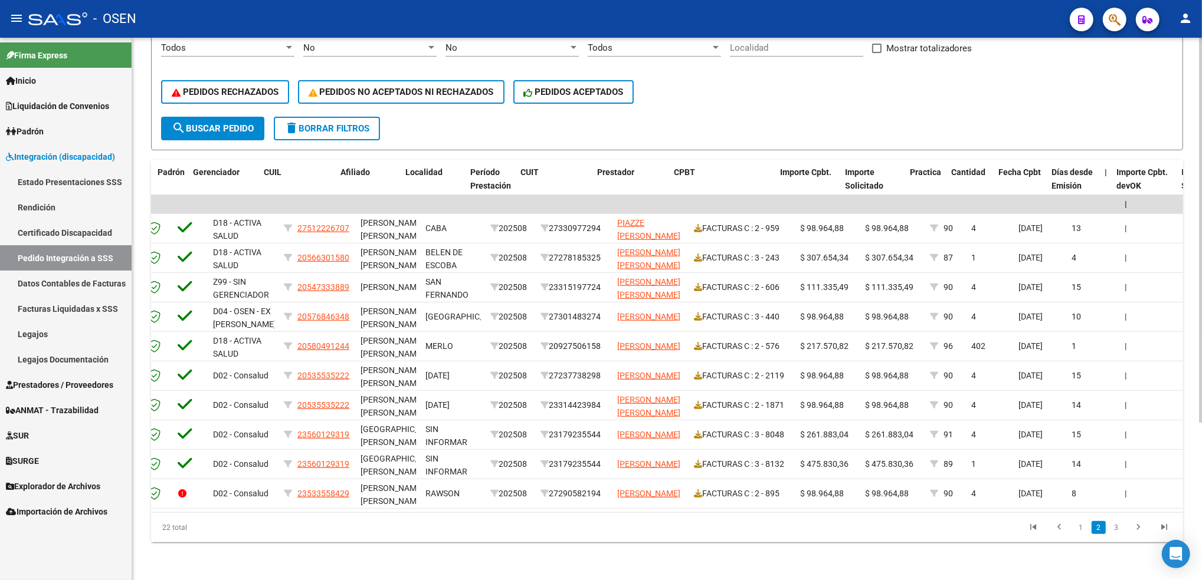
scroll to position [0, 157]
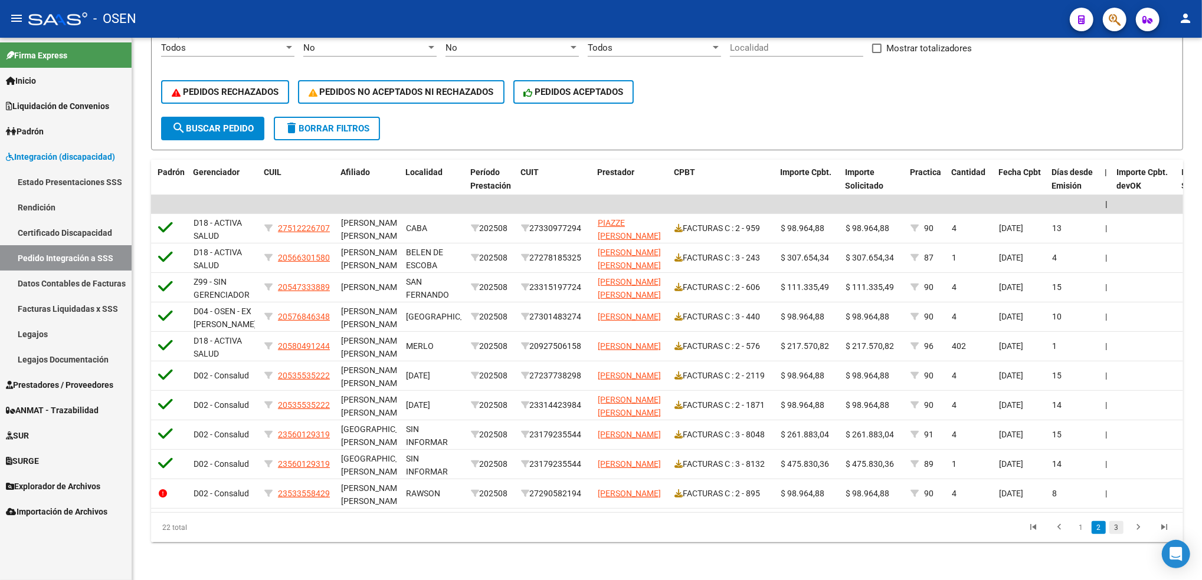
click at [1115, 531] on link "3" at bounding box center [1116, 527] width 14 height 13
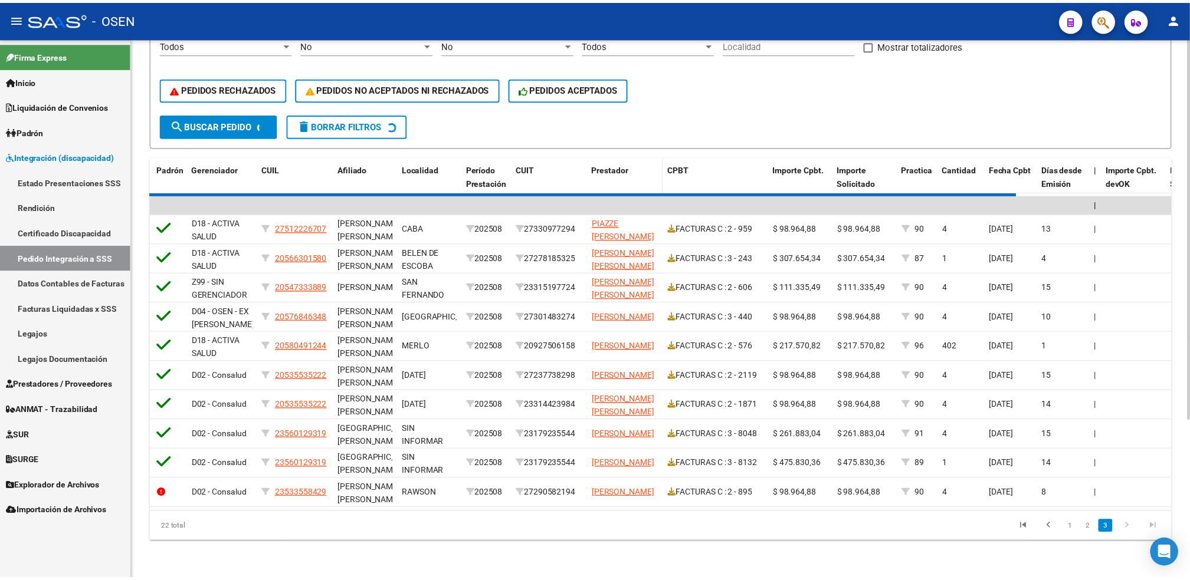
scroll to position [0, 0]
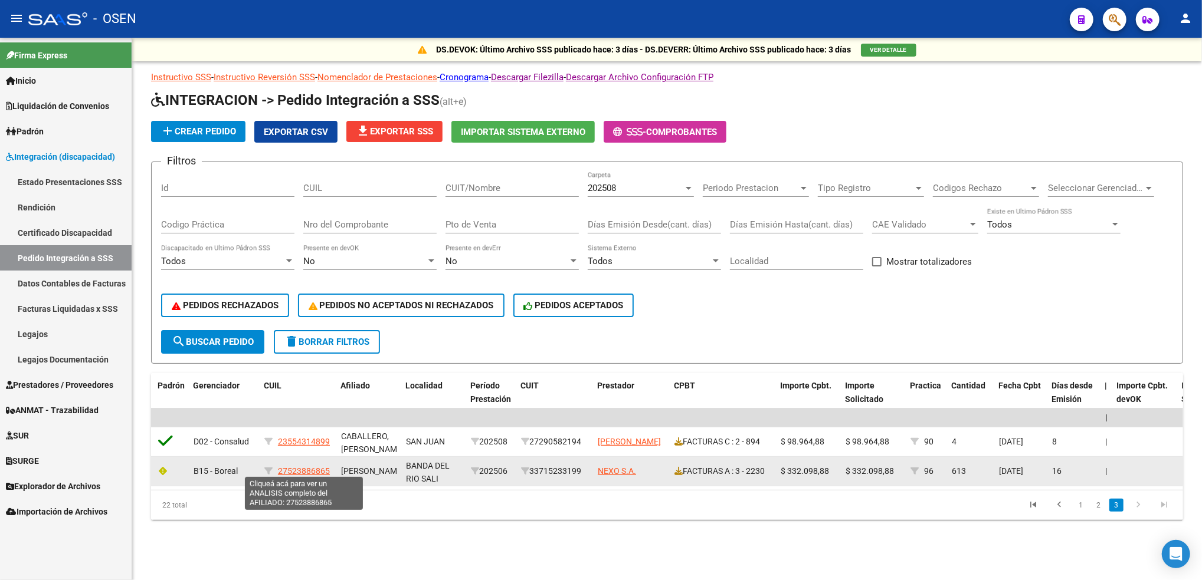
click at [289, 468] on span "27523886865" at bounding box center [304, 471] width 52 height 9
type textarea "27523886865"
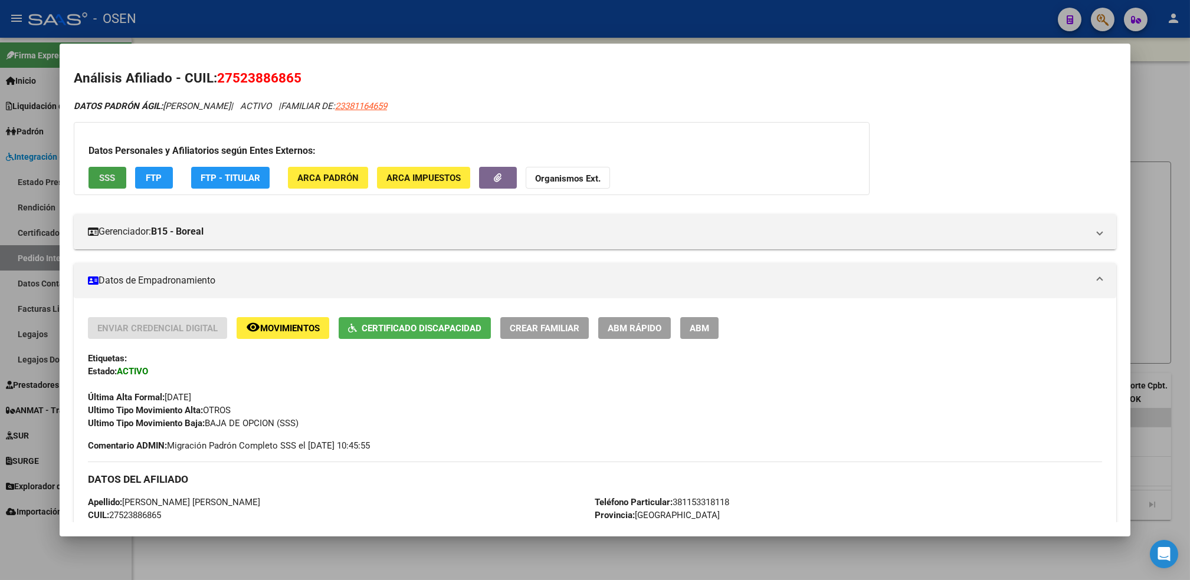
click at [102, 179] on span "SSS" at bounding box center [107, 178] width 16 height 11
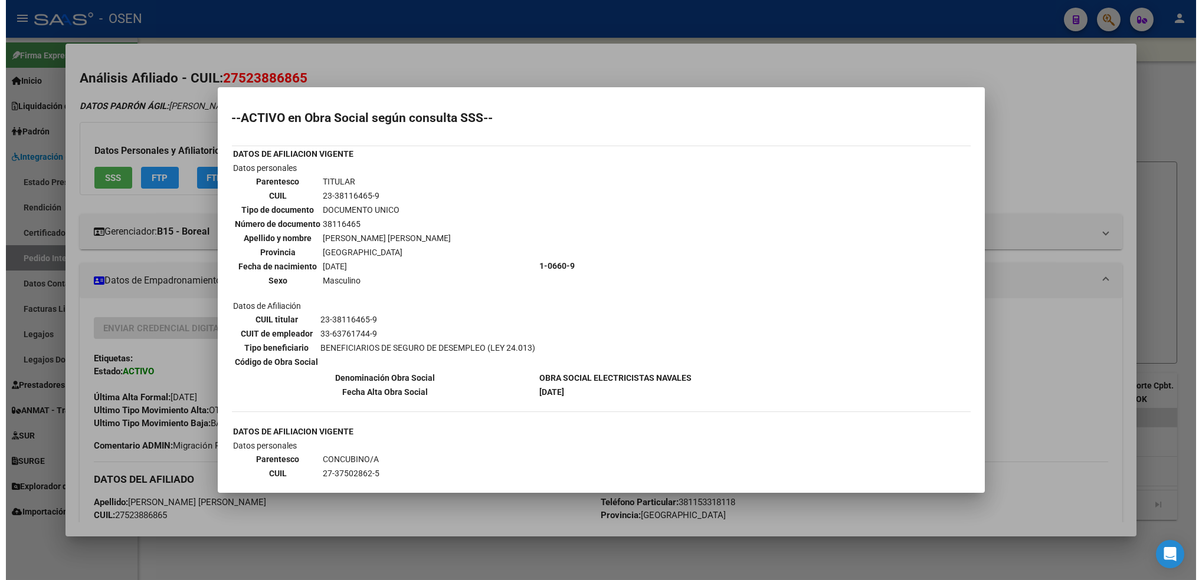
scroll to position [78, 0]
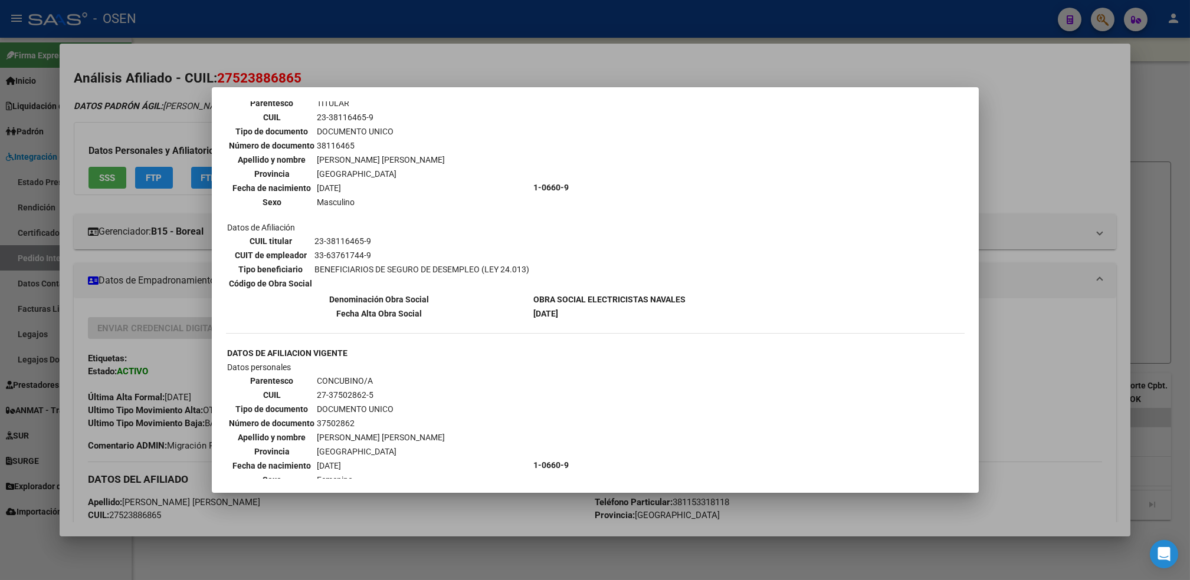
click at [498, 557] on div at bounding box center [595, 290] width 1190 height 580
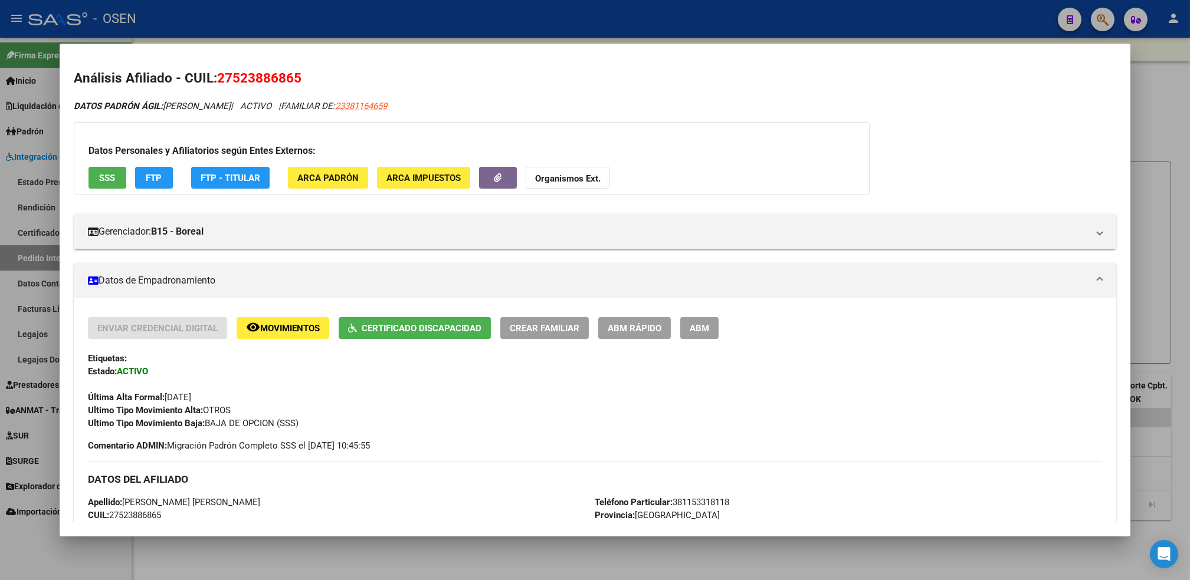
click at [498, 557] on div at bounding box center [595, 290] width 1190 height 580
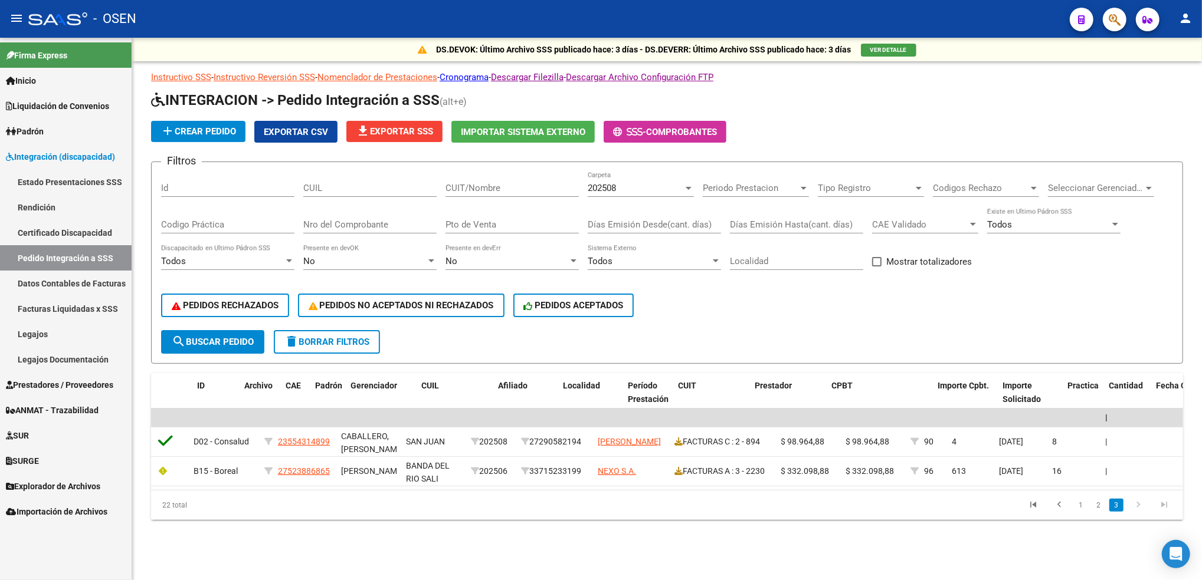
scroll to position [0, 0]
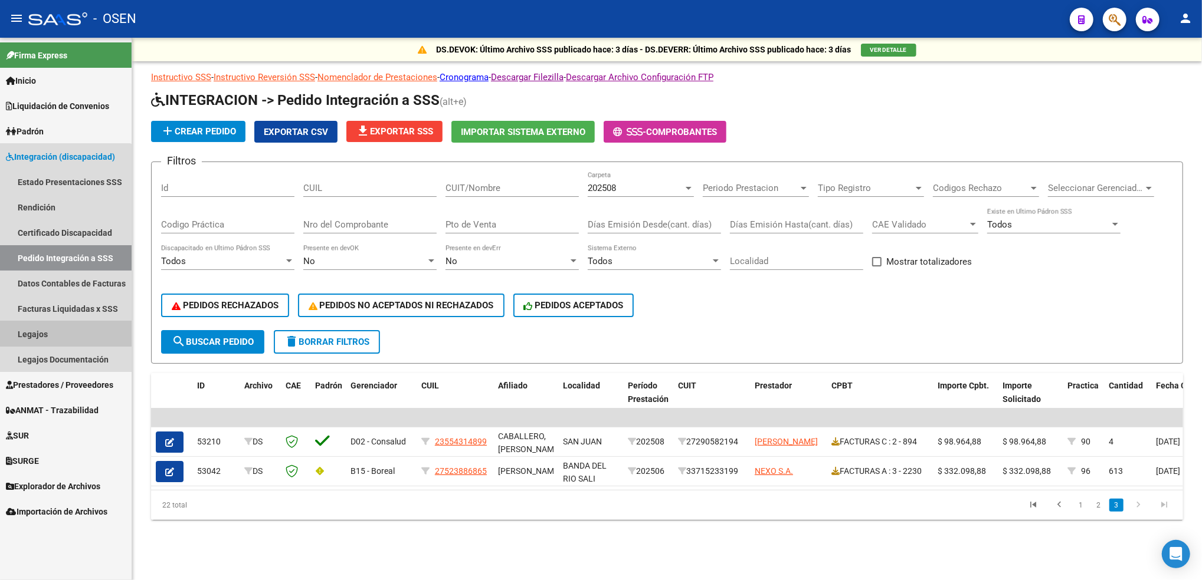
click at [46, 327] on link "Legajos" at bounding box center [66, 333] width 132 height 25
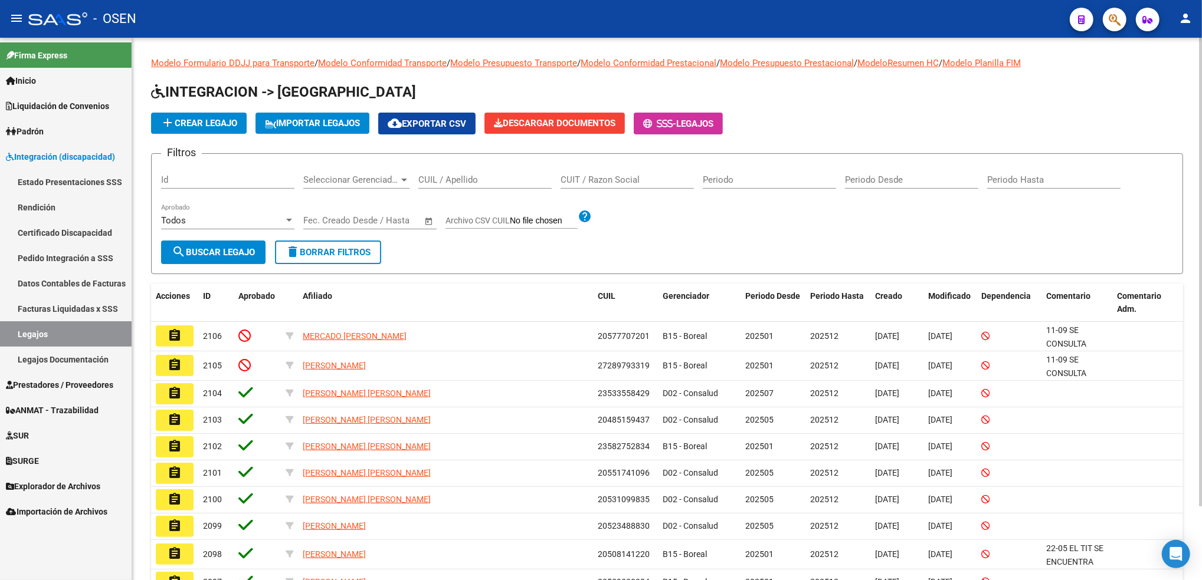
click at [453, 179] on input "CUIL / Apellido" at bounding box center [484, 180] width 133 height 11
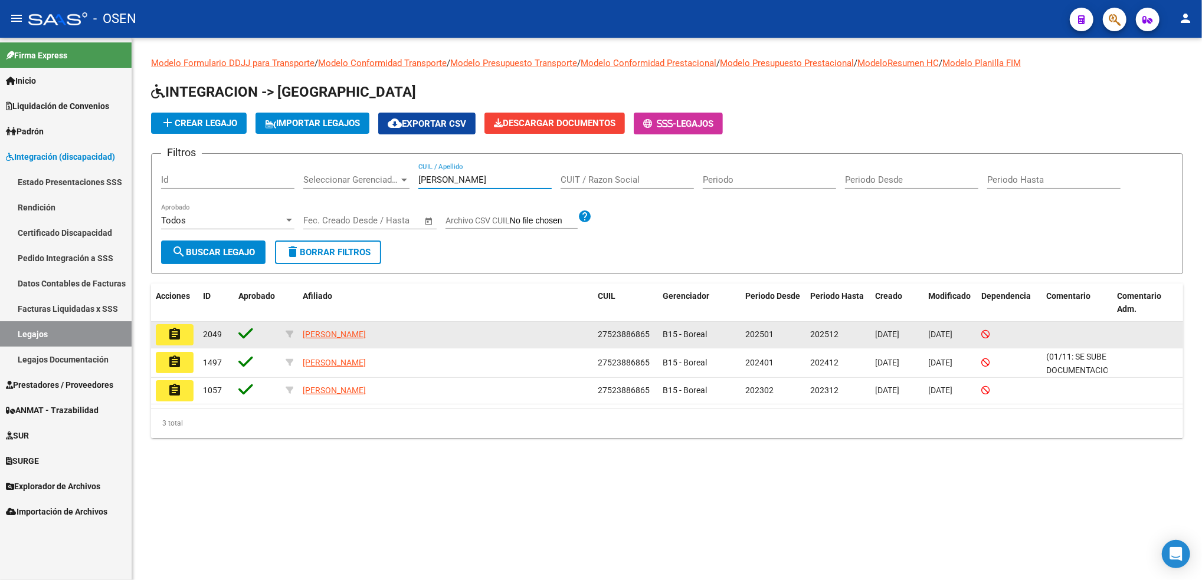
type input "[PERSON_NAME]"
click at [177, 338] on mat-icon "assignment" at bounding box center [175, 334] width 14 height 14
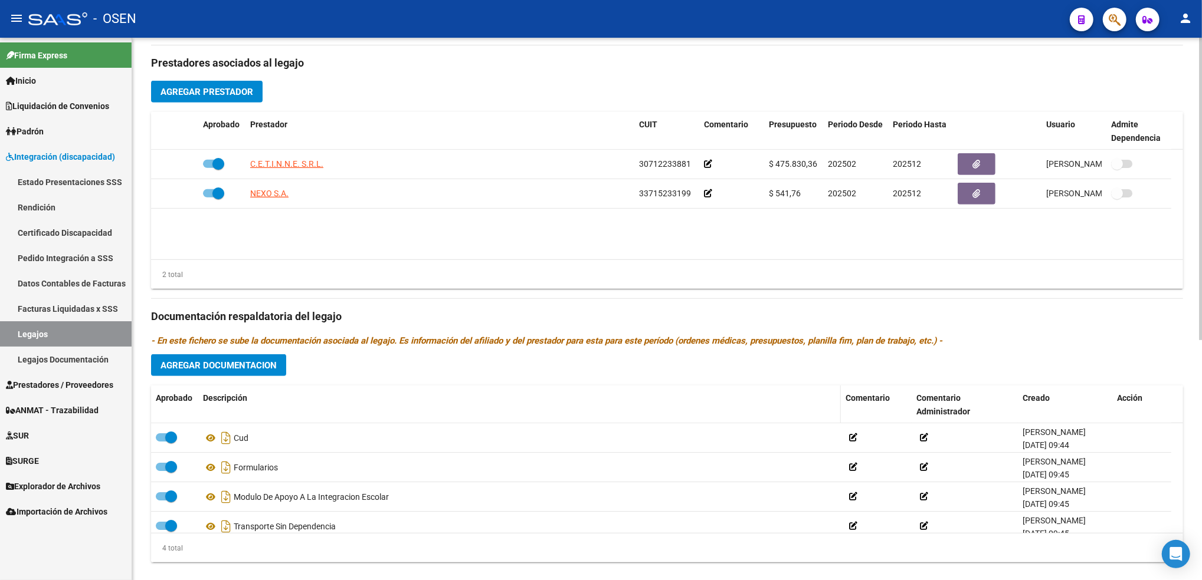
scroll to position [433, 0]
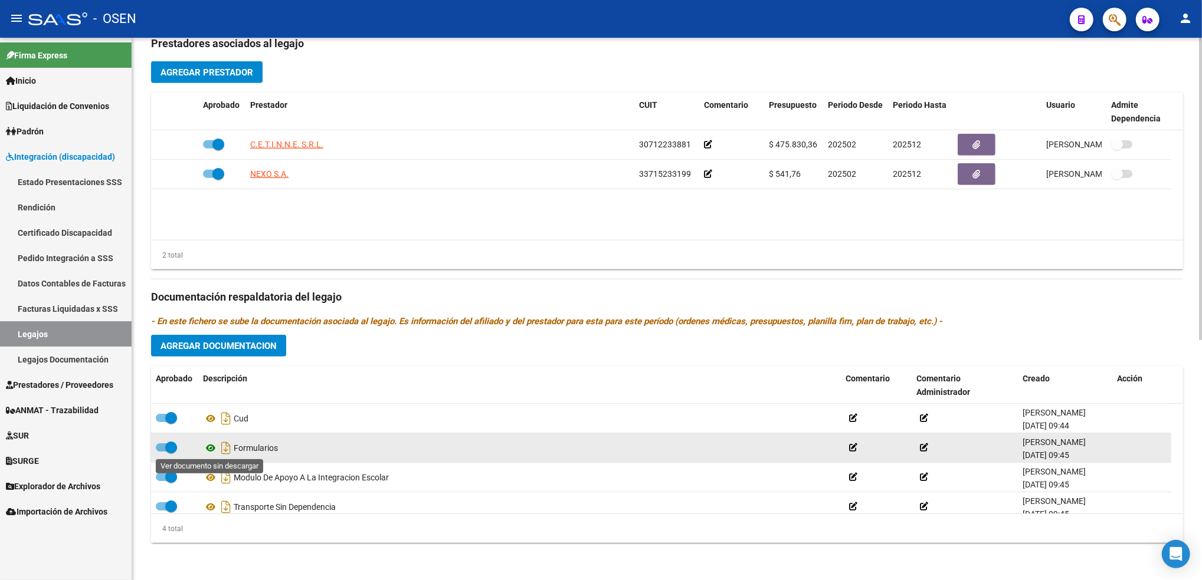
click at [211, 451] on icon at bounding box center [210, 448] width 15 height 14
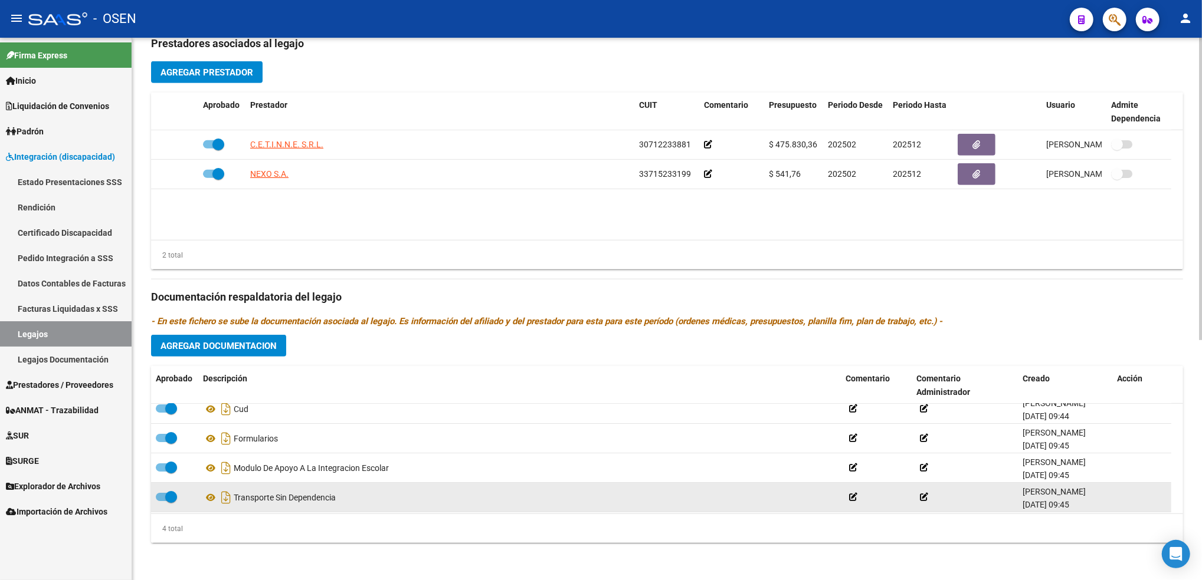
scroll to position [12, 0]
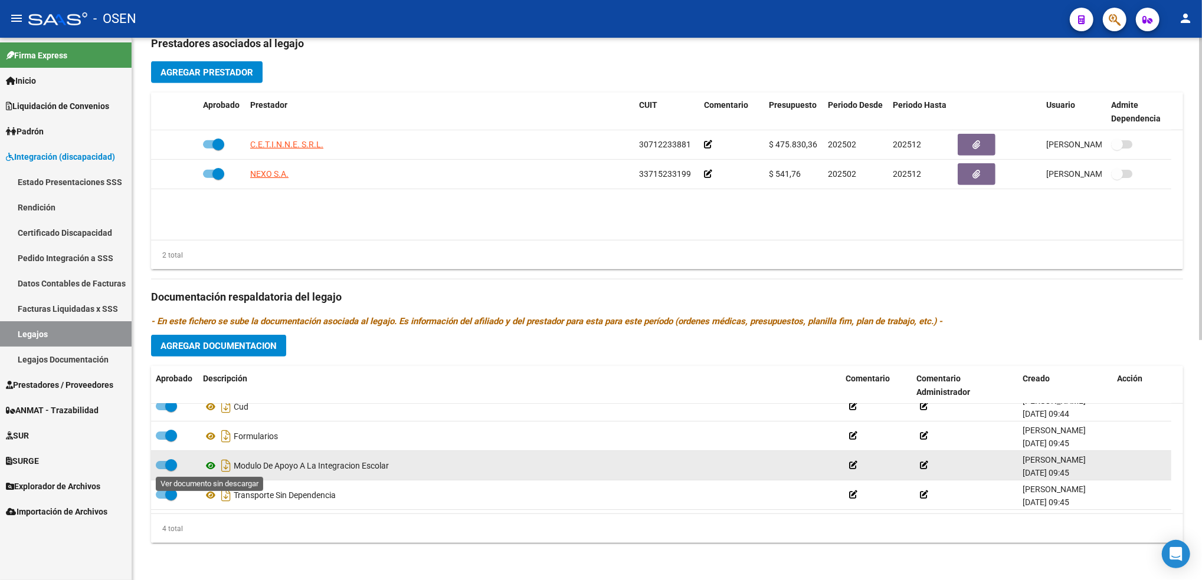
click at [211, 466] on icon at bounding box center [210, 466] width 15 height 14
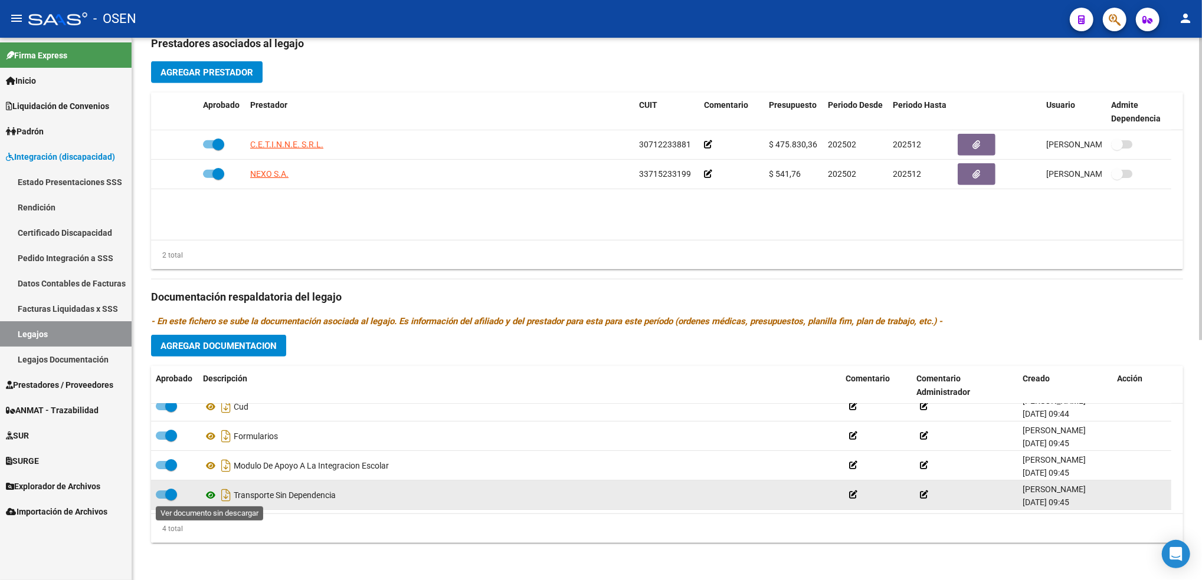
click at [212, 494] on icon at bounding box center [210, 495] width 15 height 14
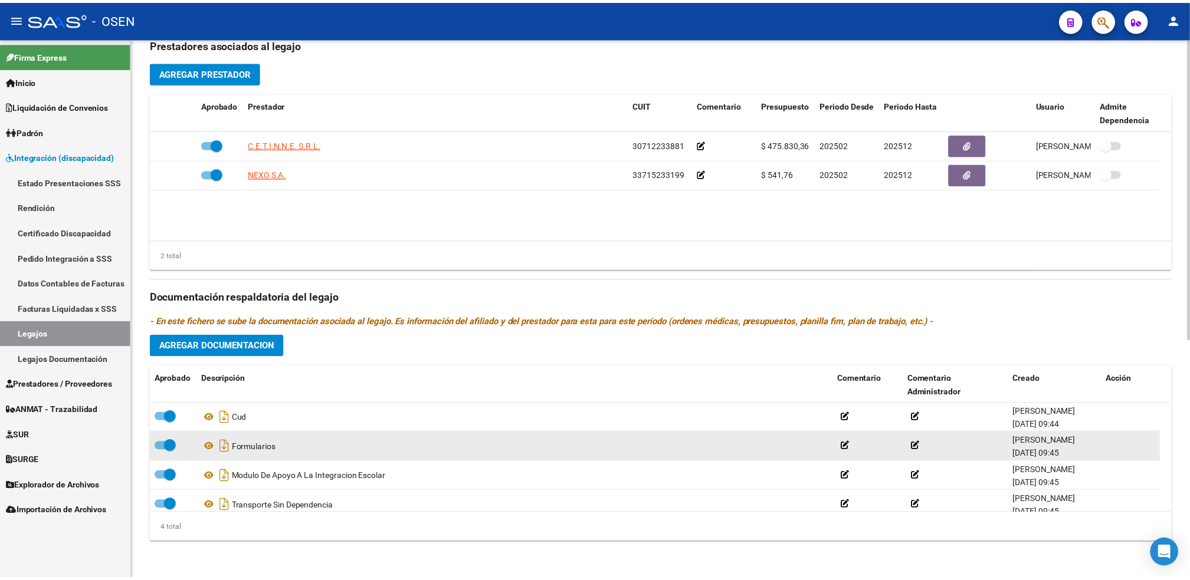
scroll to position [0, 0]
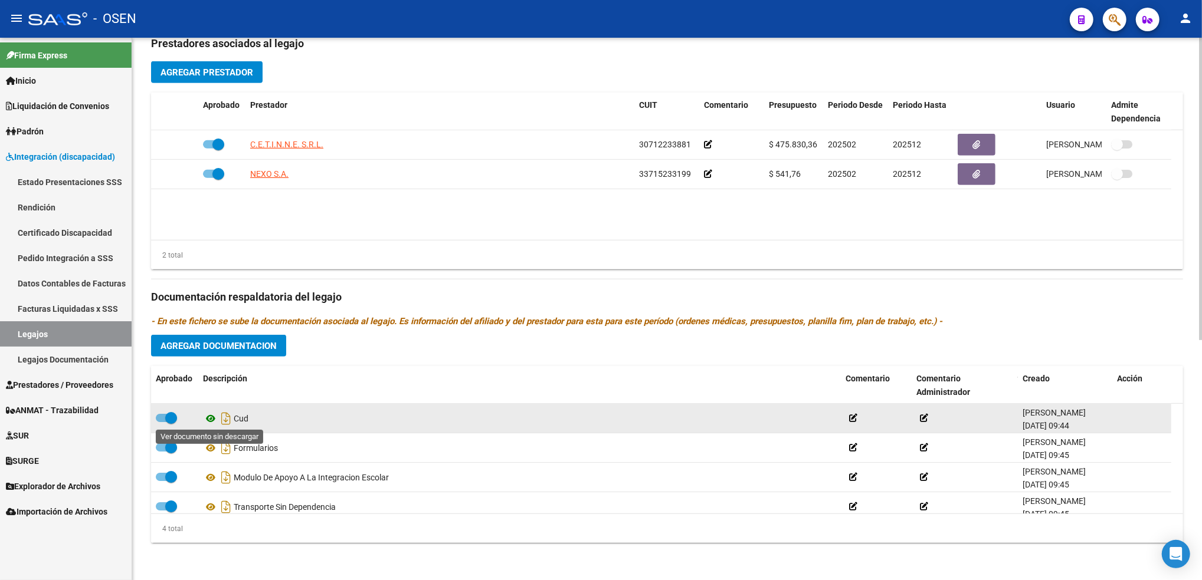
click at [213, 420] on icon at bounding box center [210, 419] width 15 height 14
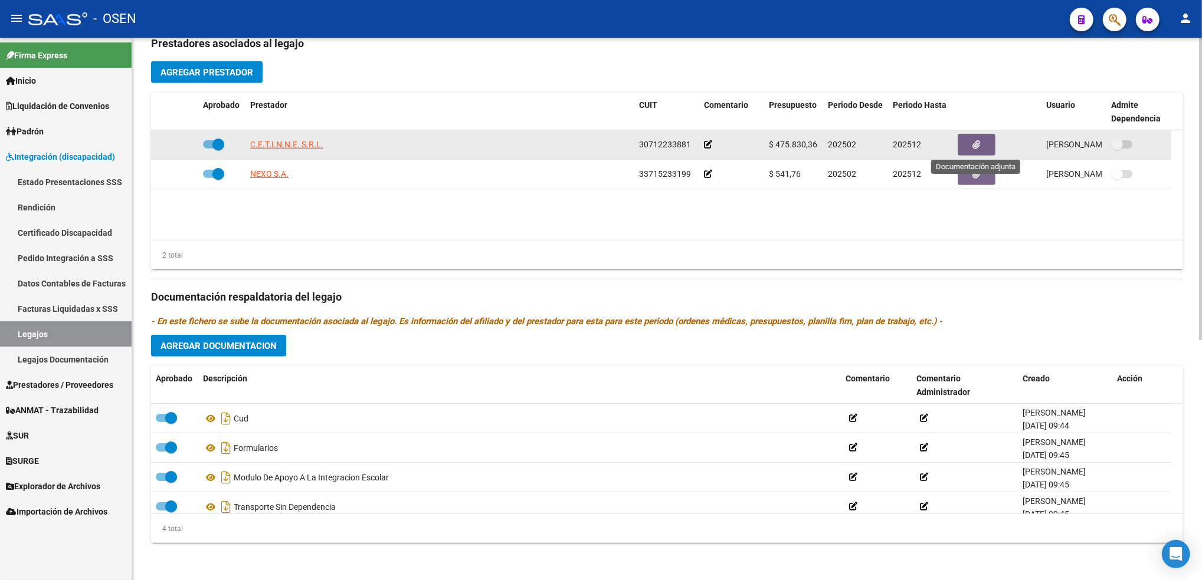
click at [970, 142] on button "button" at bounding box center [976, 145] width 38 height 22
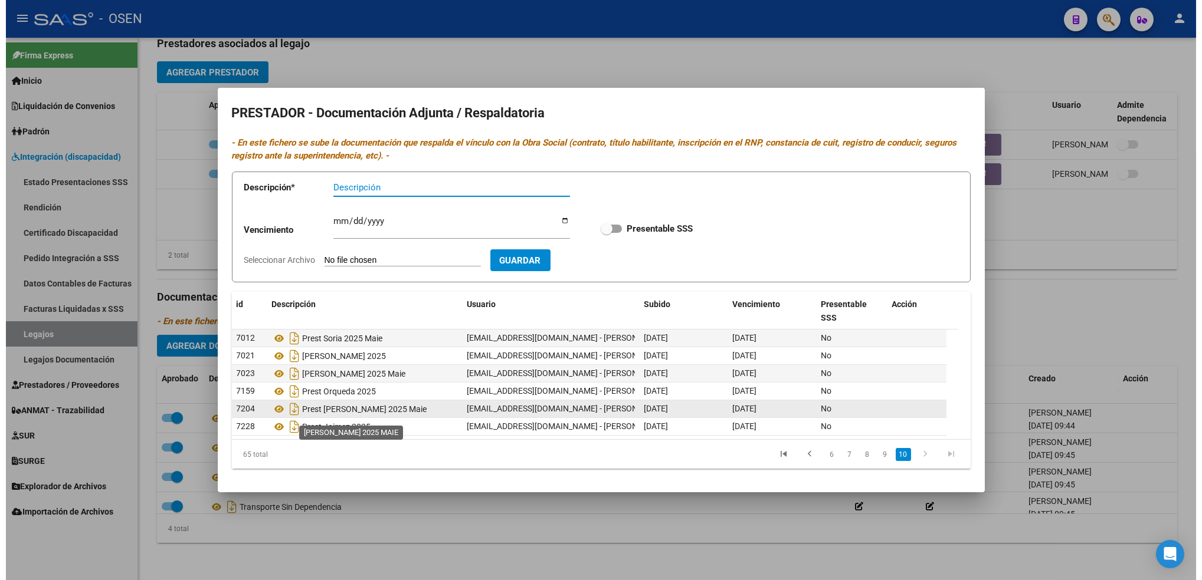
scroll to position [1, 0]
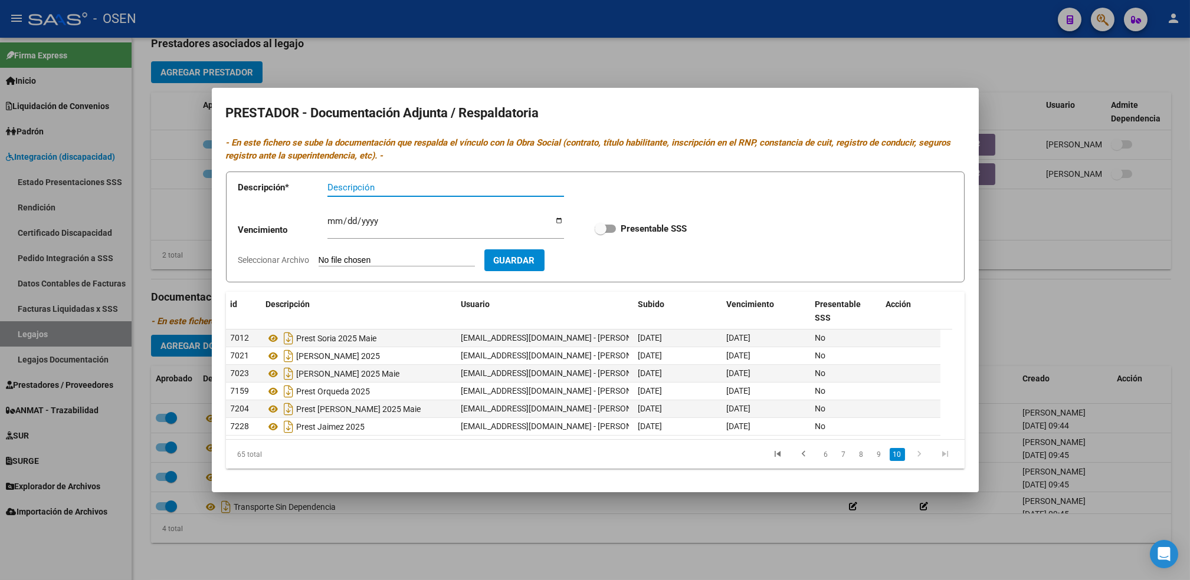
click at [182, 176] on div at bounding box center [595, 290] width 1190 height 580
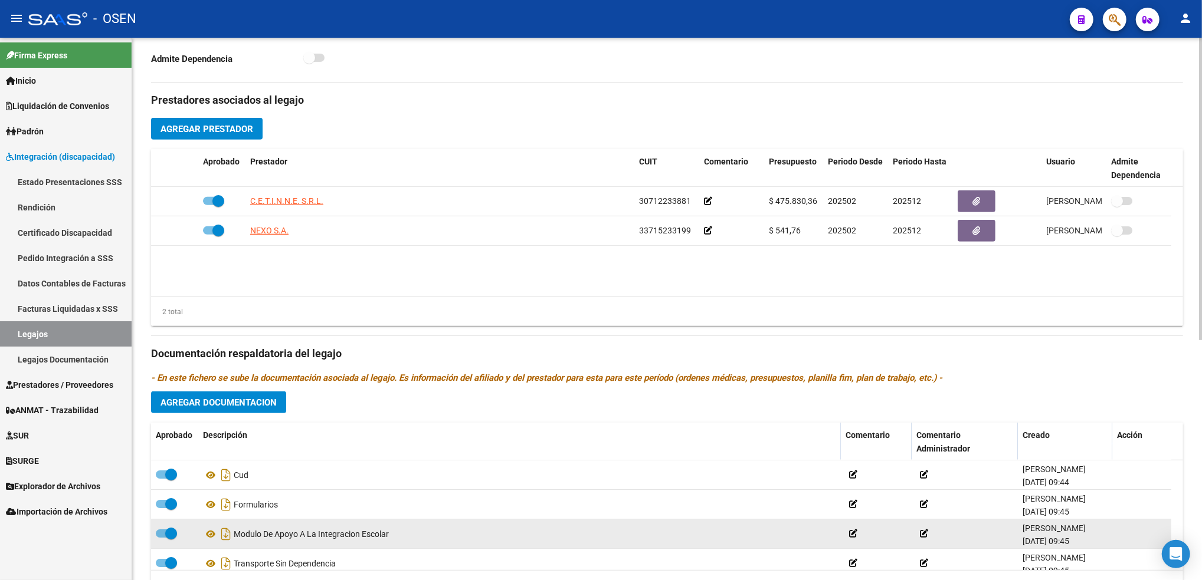
scroll to position [433, 0]
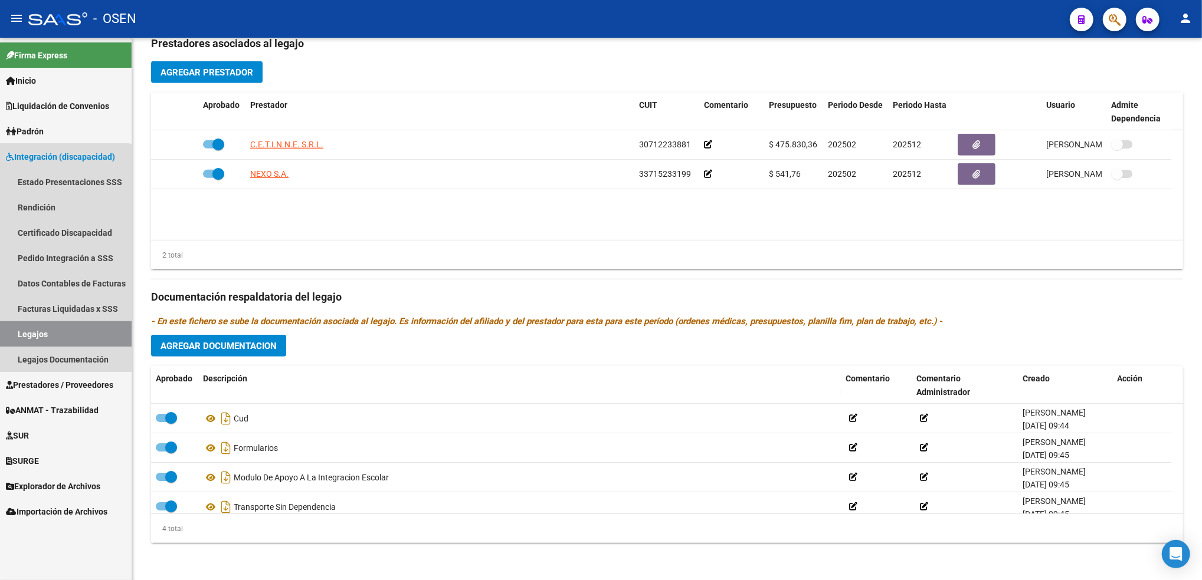
click at [64, 337] on link "Legajos" at bounding box center [66, 333] width 132 height 25
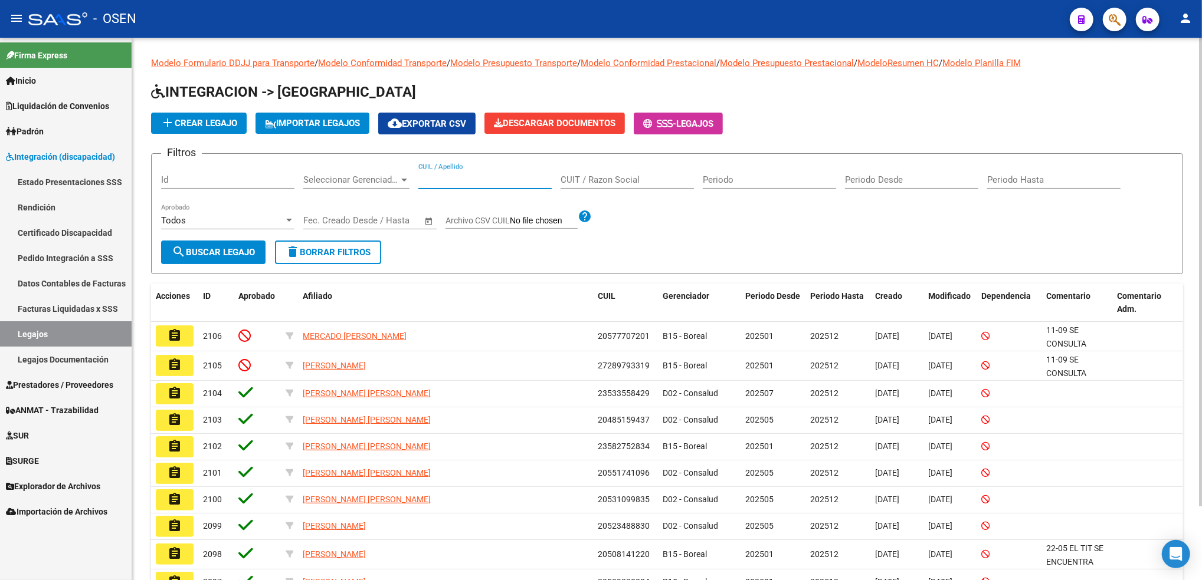
click at [479, 176] on input "CUIL / Apellido" at bounding box center [484, 180] width 133 height 11
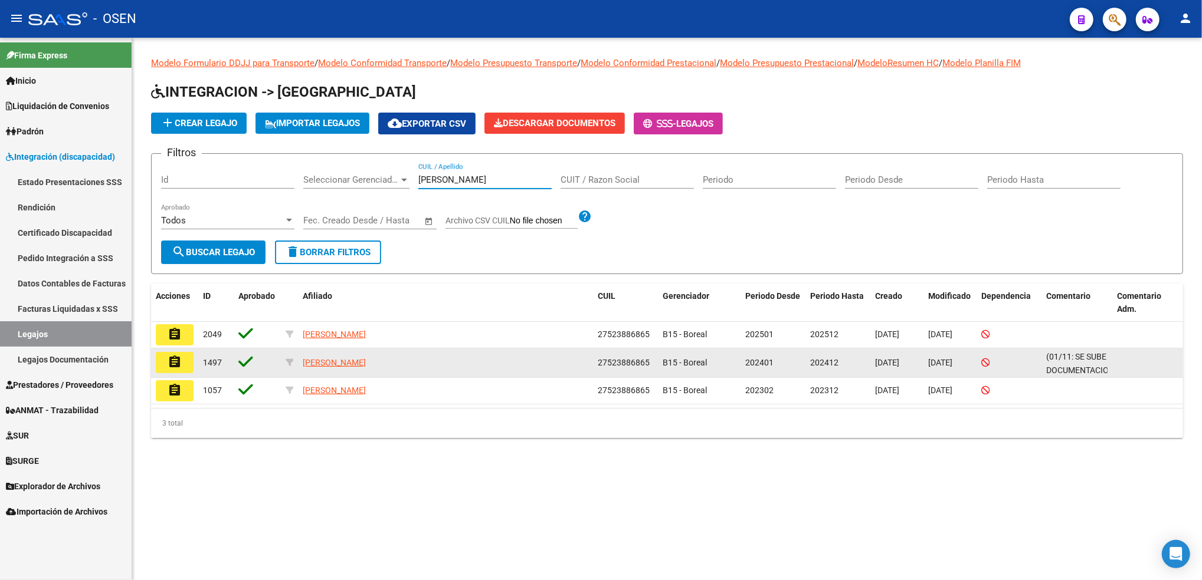
type input "[PERSON_NAME]"
click at [156, 370] on button "assignment" at bounding box center [175, 362] width 38 height 21
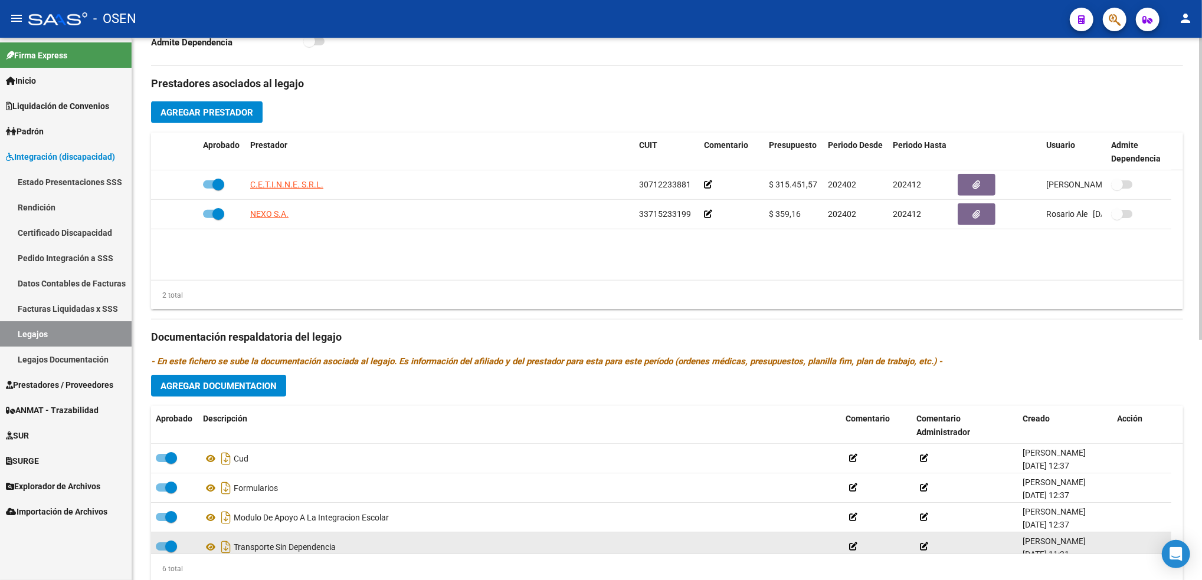
scroll to position [71, 0]
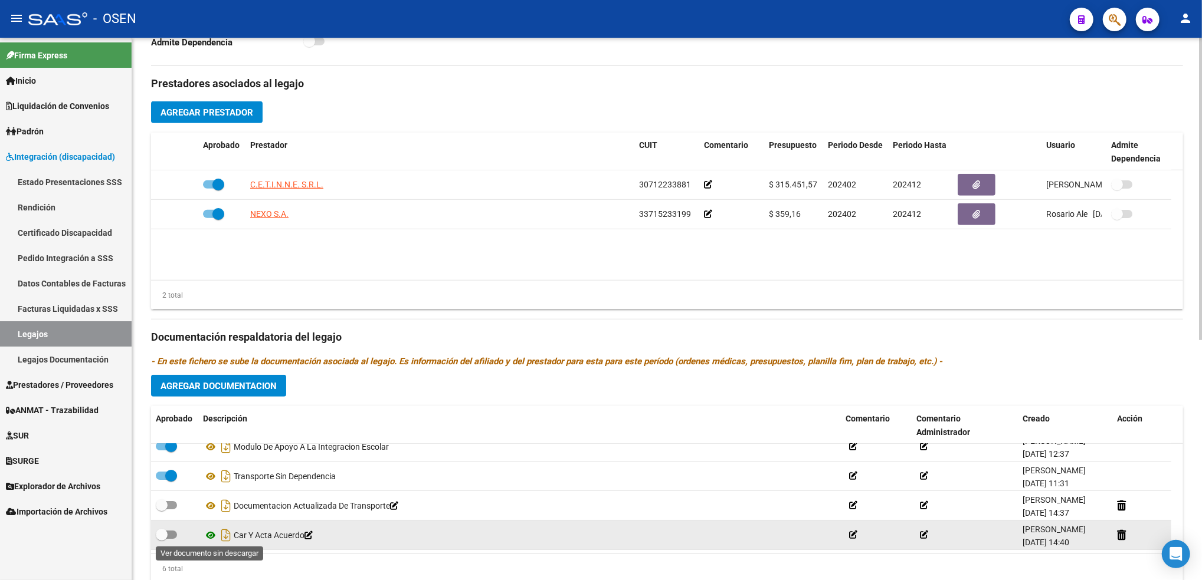
click at [209, 536] on icon at bounding box center [210, 536] width 15 height 14
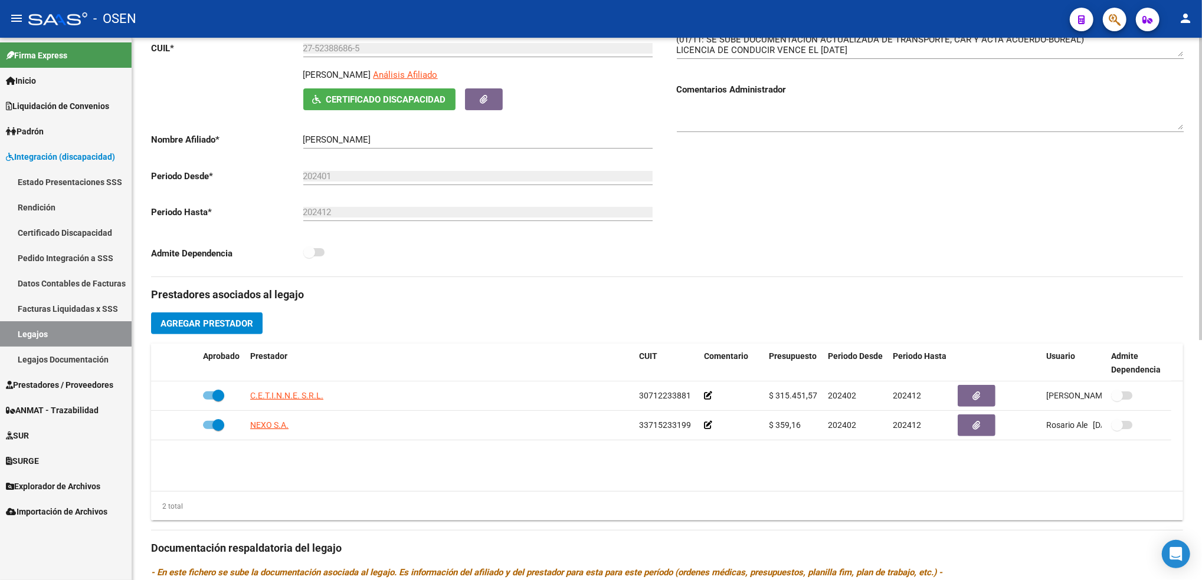
scroll to position [157, 0]
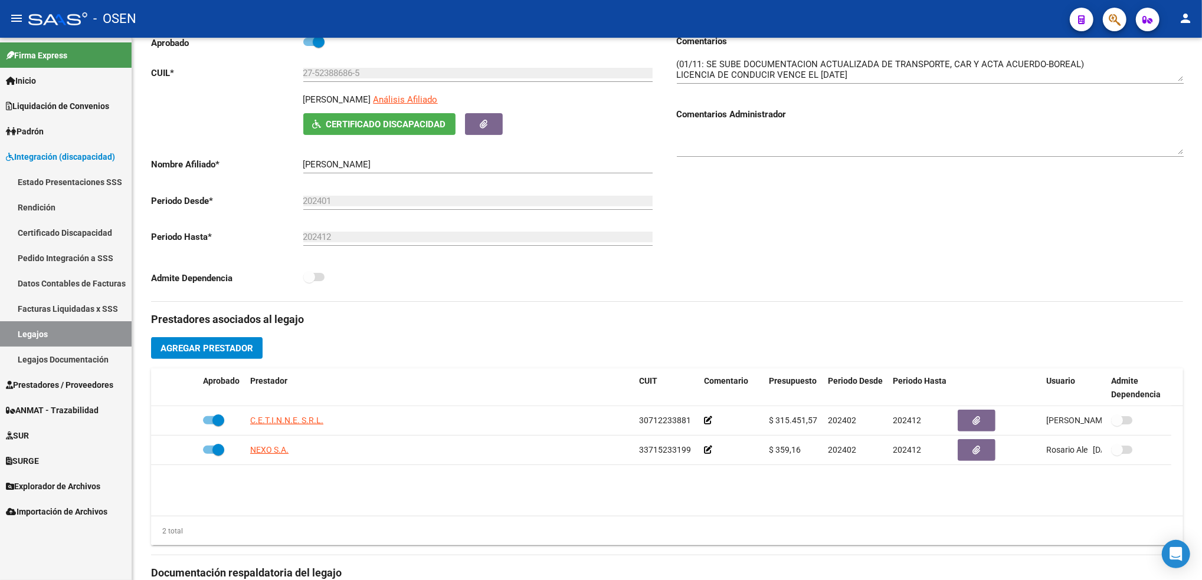
drag, startPoint x: 79, startPoint y: 334, endPoint x: 100, endPoint y: 328, distance: 21.5
click at [79, 334] on link "Legajos" at bounding box center [66, 333] width 132 height 25
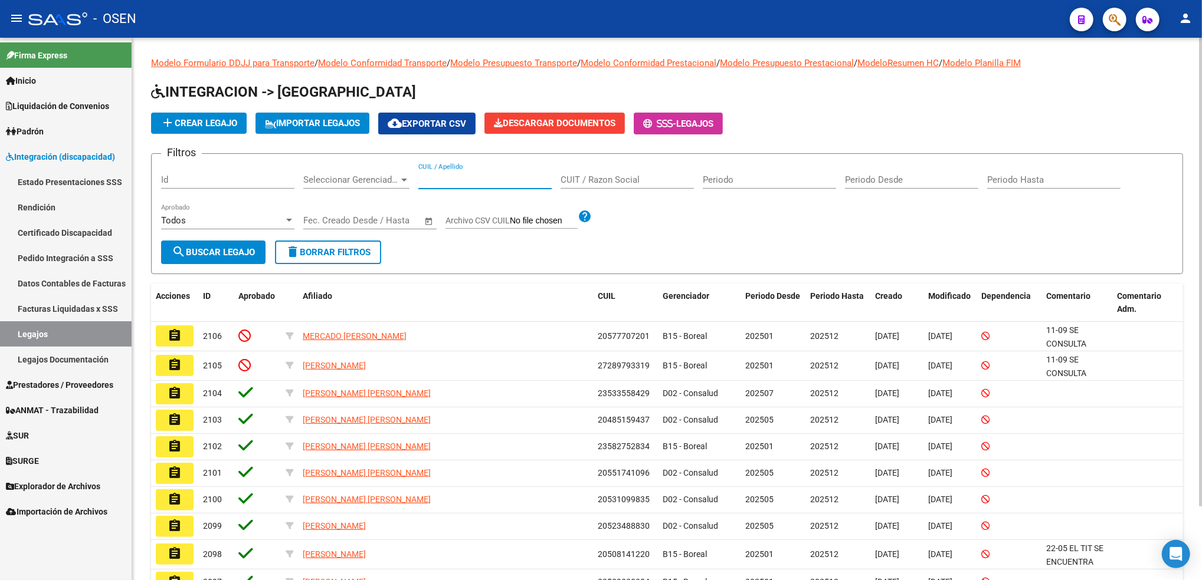
click at [425, 176] on input "CUIL / Apellido" at bounding box center [484, 180] width 133 height 11
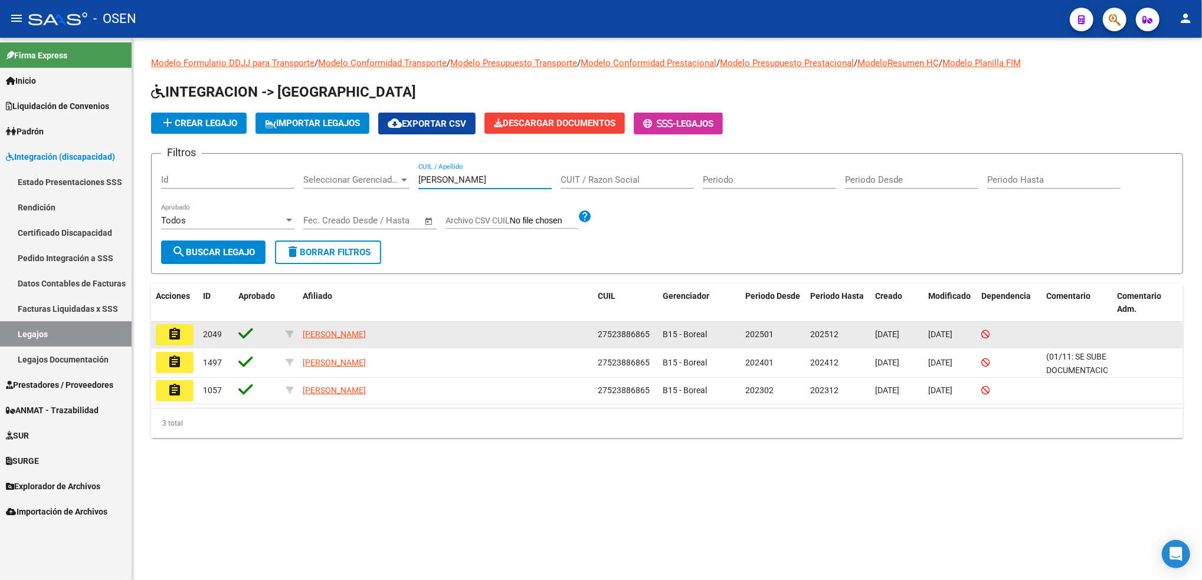
type input "[PERSON_NAME]"
click at [174, 332] on mat-icon "assignment" at bounding box center [175, 334] width 14 height 14
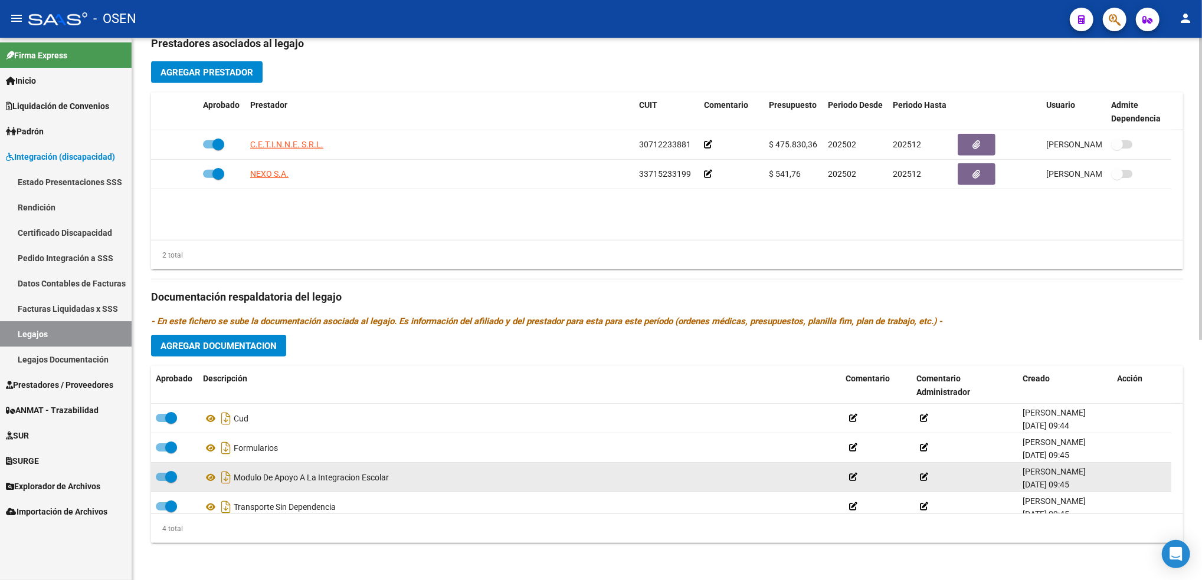
scroll to position [12, 0]
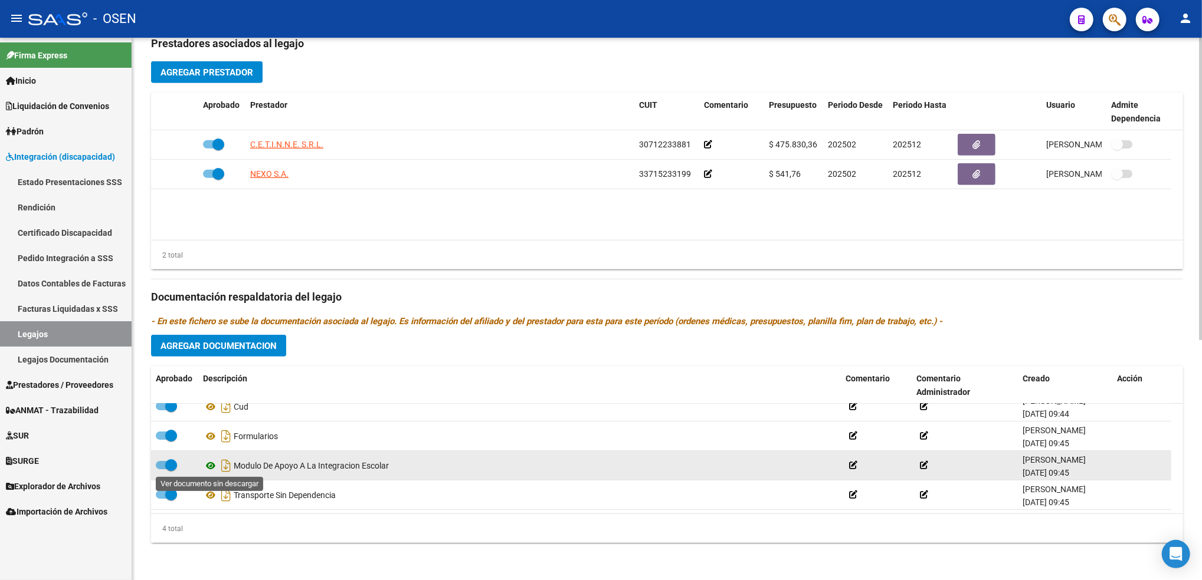
click at [209, 468] on icon at bounding box center [210, 466] width 15 height 14
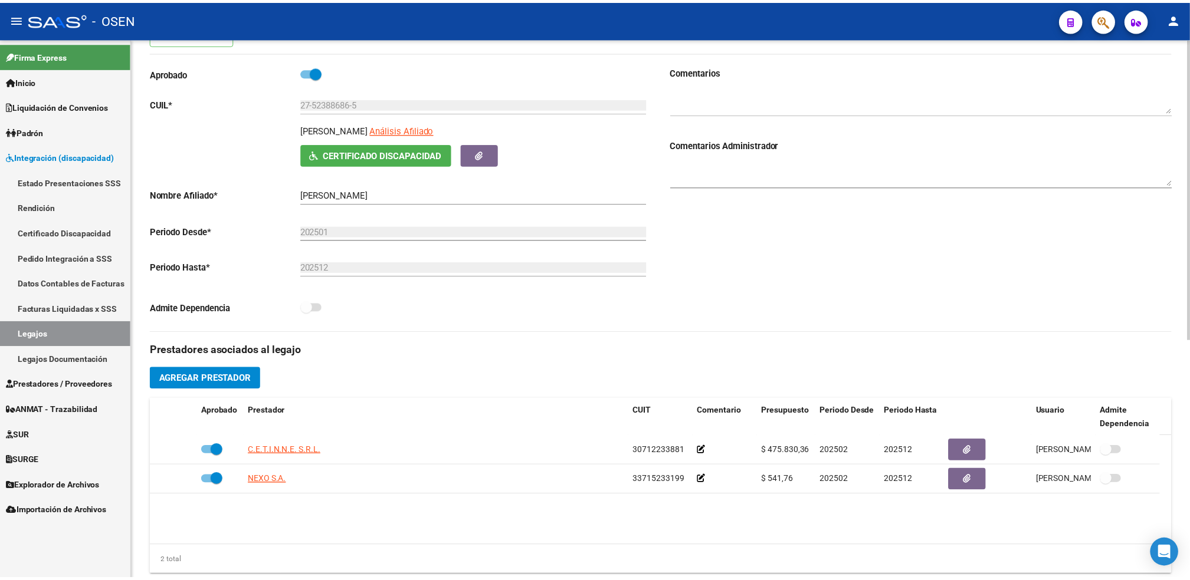
scroll to position [40, 0]
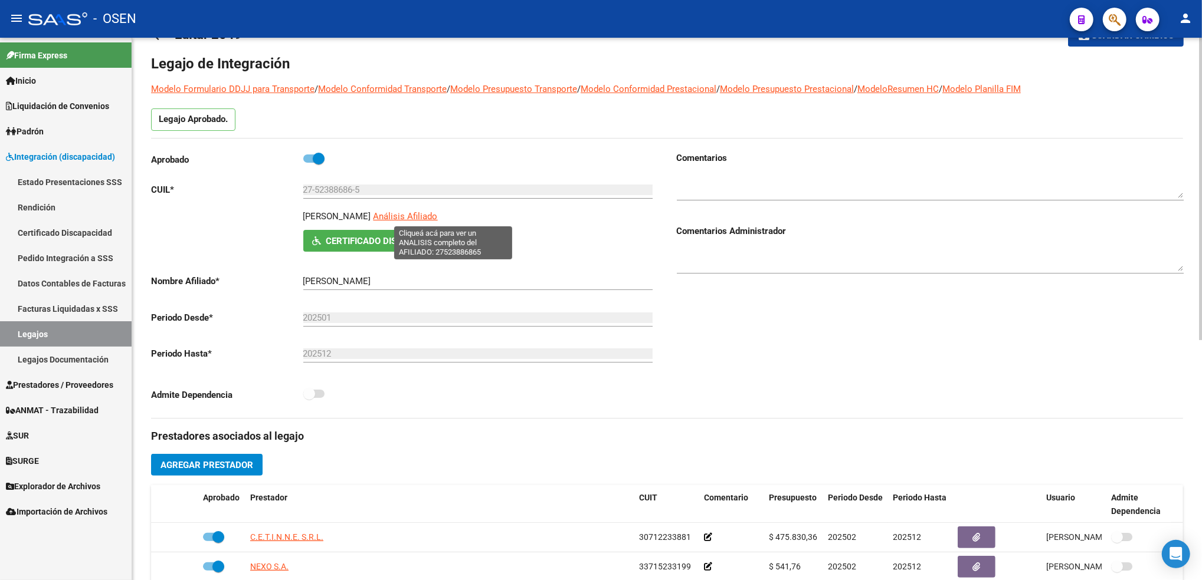
click at [438, 216] on span "Análisis Afiliado" at bounding box center [405, 216] width 64 height 11
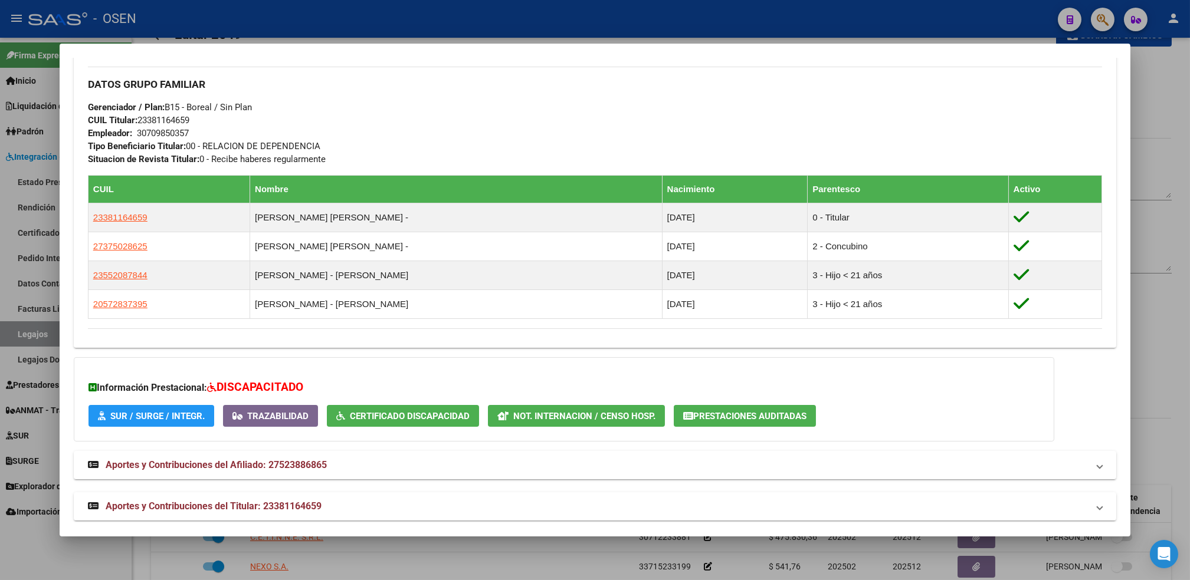
scroll to position [578, 0]
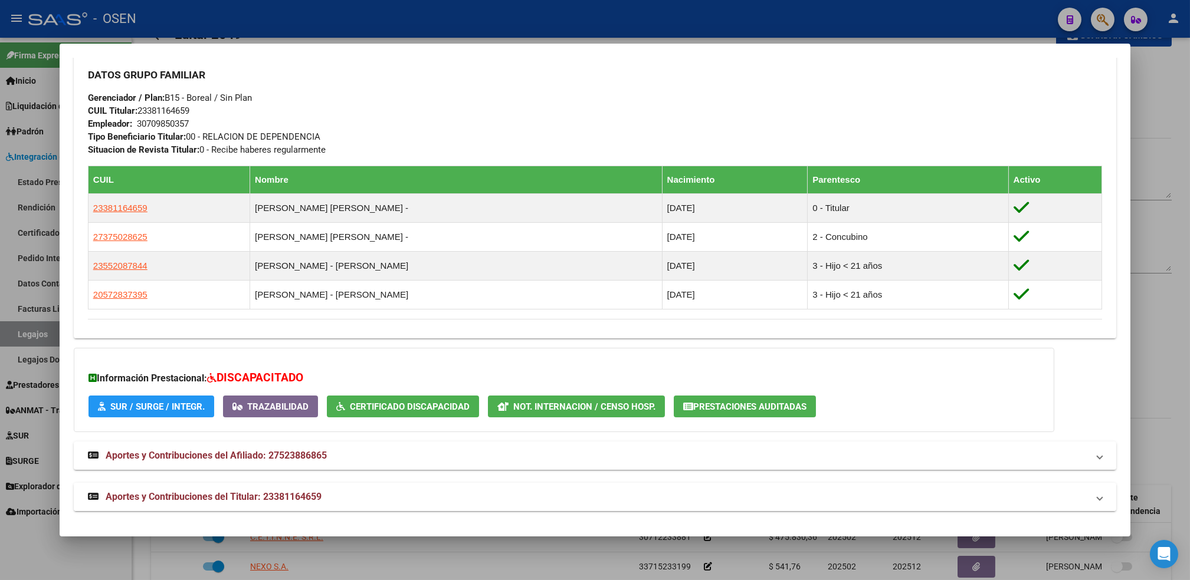
click at [260, 500] on span "Aportes y Contribuciones del Titular: 23381164659" at bounding box center [214, 496] width 216 height 11
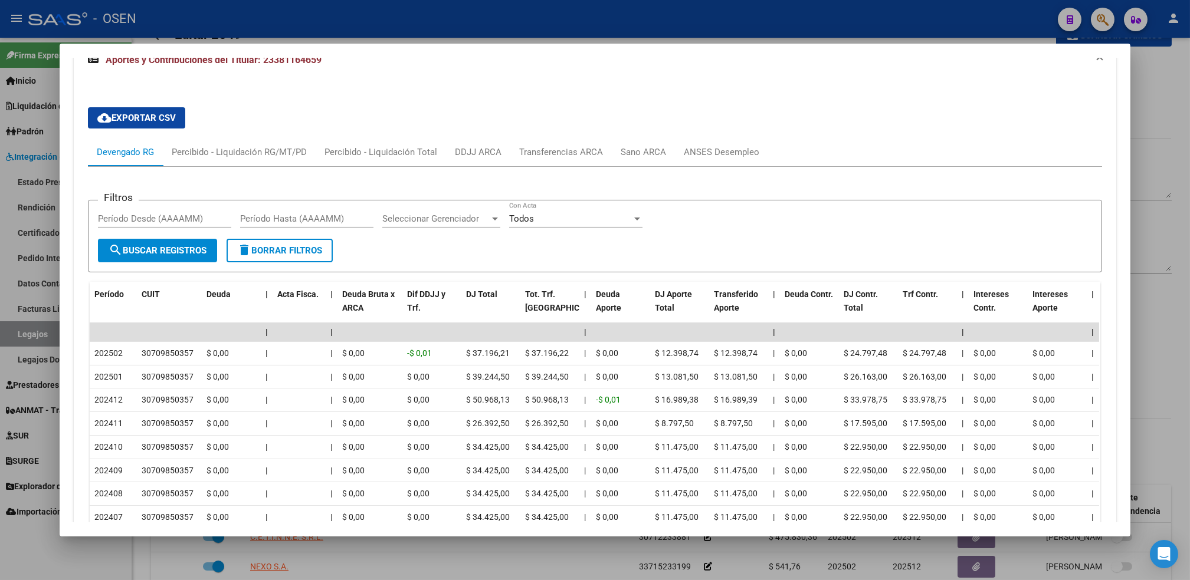
scroll to position [1110, 0]
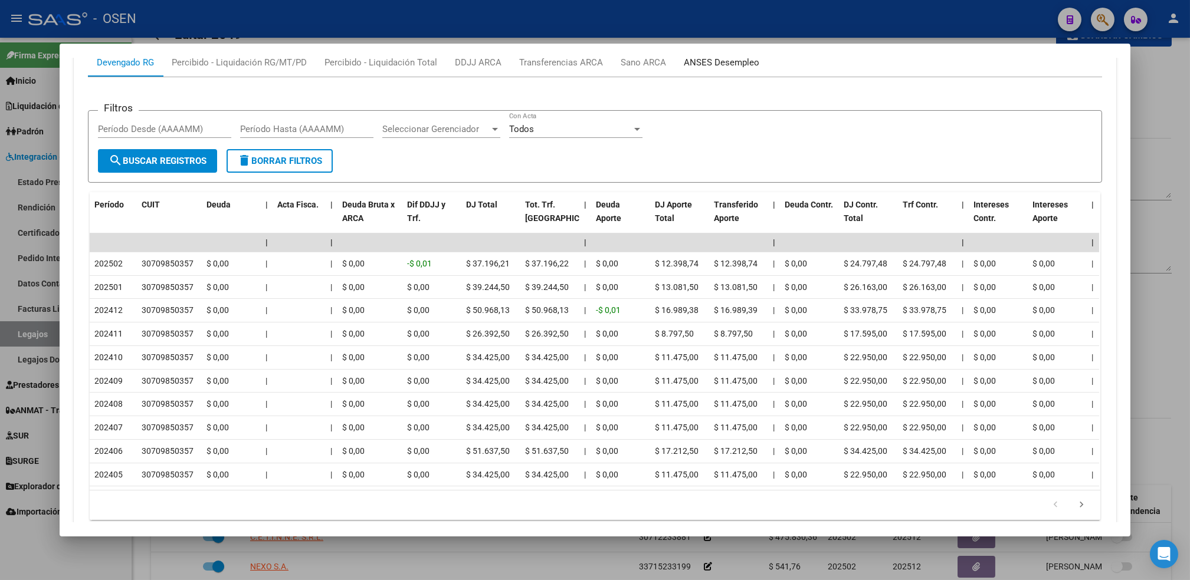
click at [718, 63] on div "ANSES Desempleo" at bounding box center [722, 62] width 76 height 13
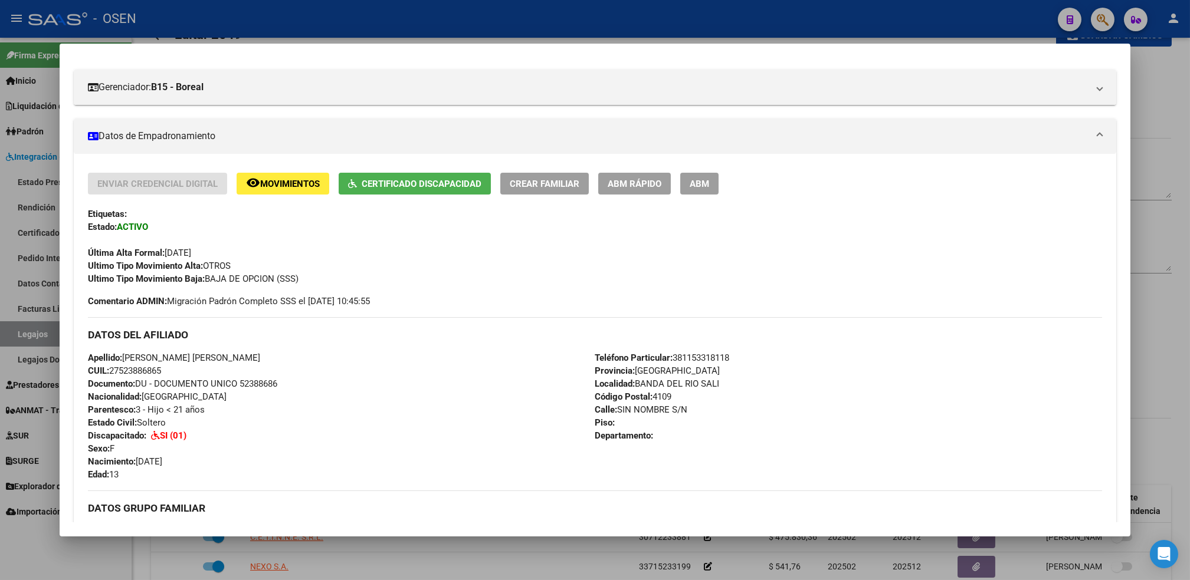
scroll to position [0, 0]
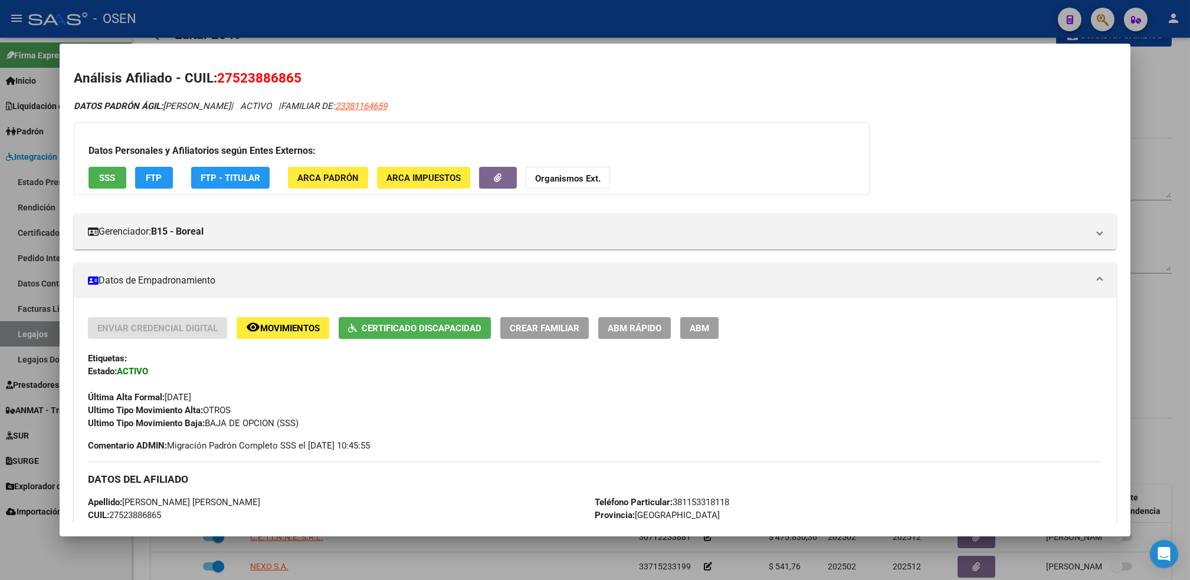
drag, startPoint x: 290, startPoint y: 83, endPoint x: 230, endPoint y: 88, distance: 60.4
click at [230, 88] on h2 "Análisis Afiliado - CUIL: 27523886865" at bounding box center [595, 78] width 1042 height 20
copy span "52388686"
click at [387, 106] on span "23381164659" at bounding box center [361, 106] width 52 height 11
type textarea "23381164659"
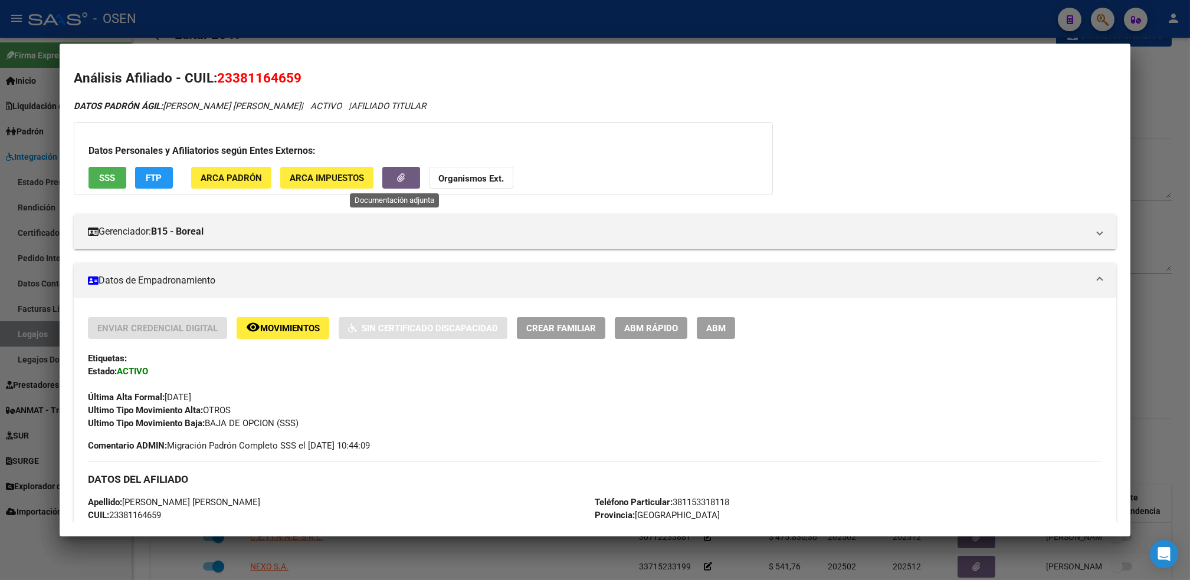
click at [397, 177] on icon "button" at bounding box center [401, 177] width 8 height 9
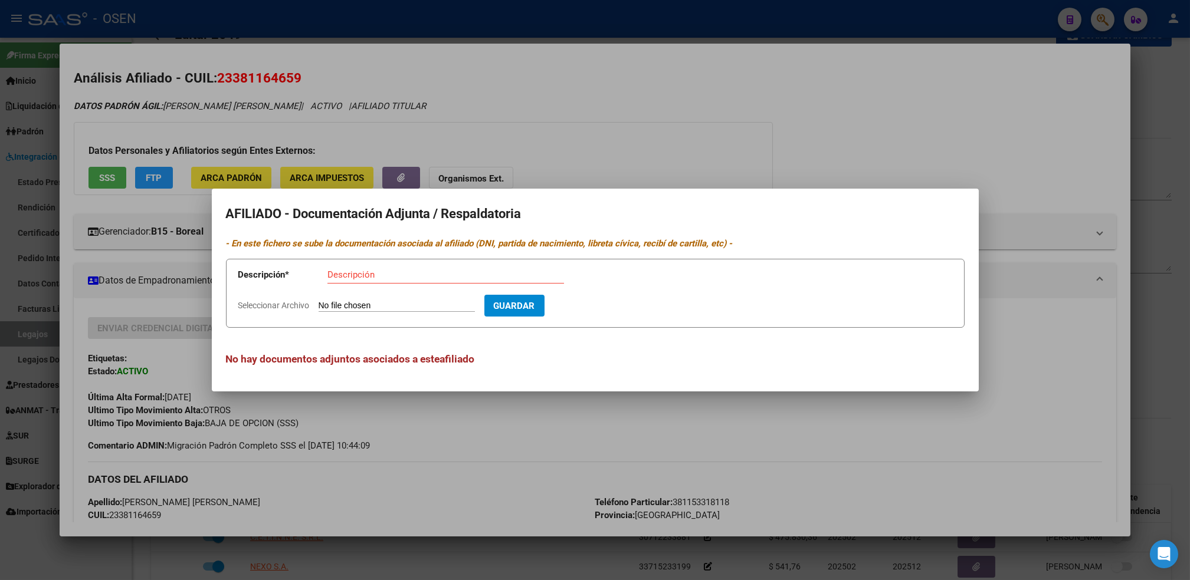
click at [606, 481] on div at bounding box center [595, 290] width 1190 height 580
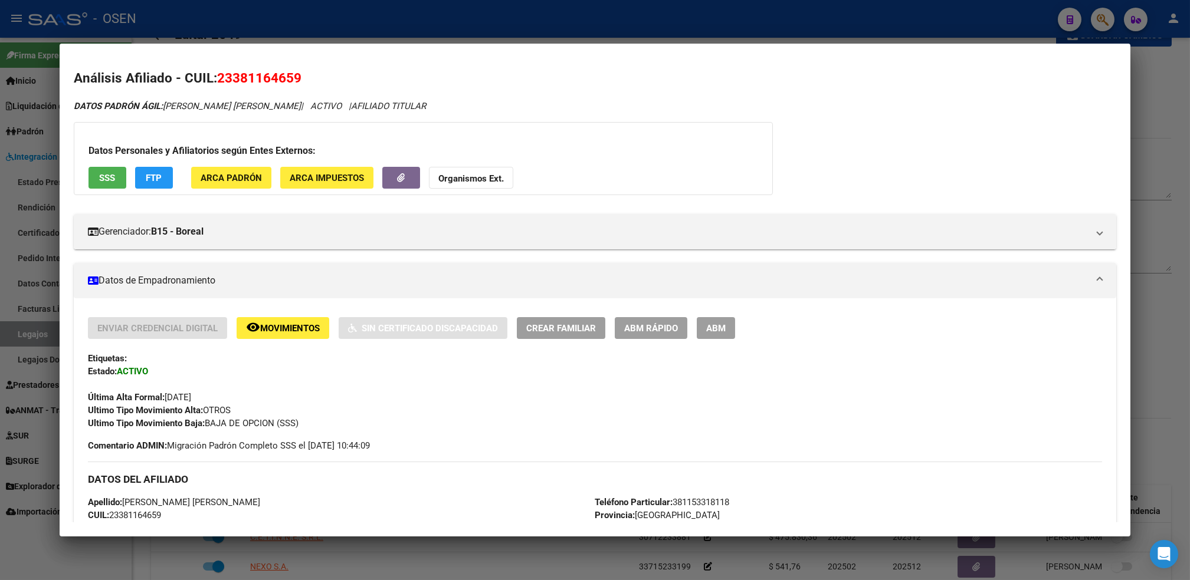
click at [99, 182] on span "SSS" at bounding box center [107, 178] width 16 height 11
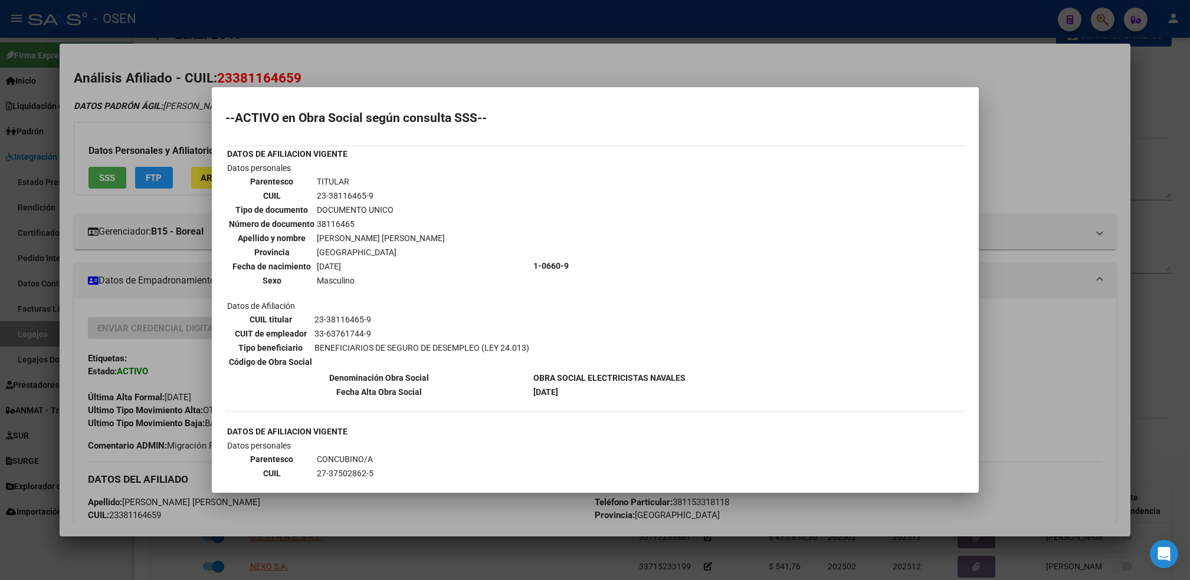
click at [219, 372] on mat-dialog-content "--ACTIVO en Obra Social según consulta SSS-- DATOS DE AFILIACION VIGENTE Datos …" at bounding box center [595, 290] width 767 height 378
click at [188, 229] on div at bounding box center [595, 290] width 1190 height 580
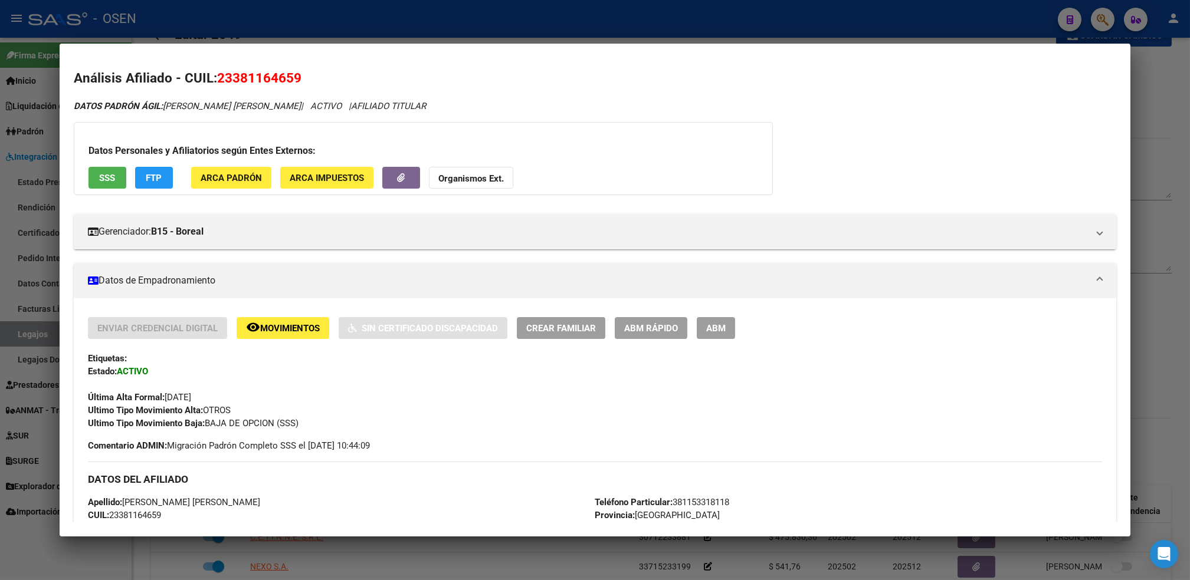
click at [280, 329] on span "Movimientos" at bounding box center [290, 328] width 60 height 11
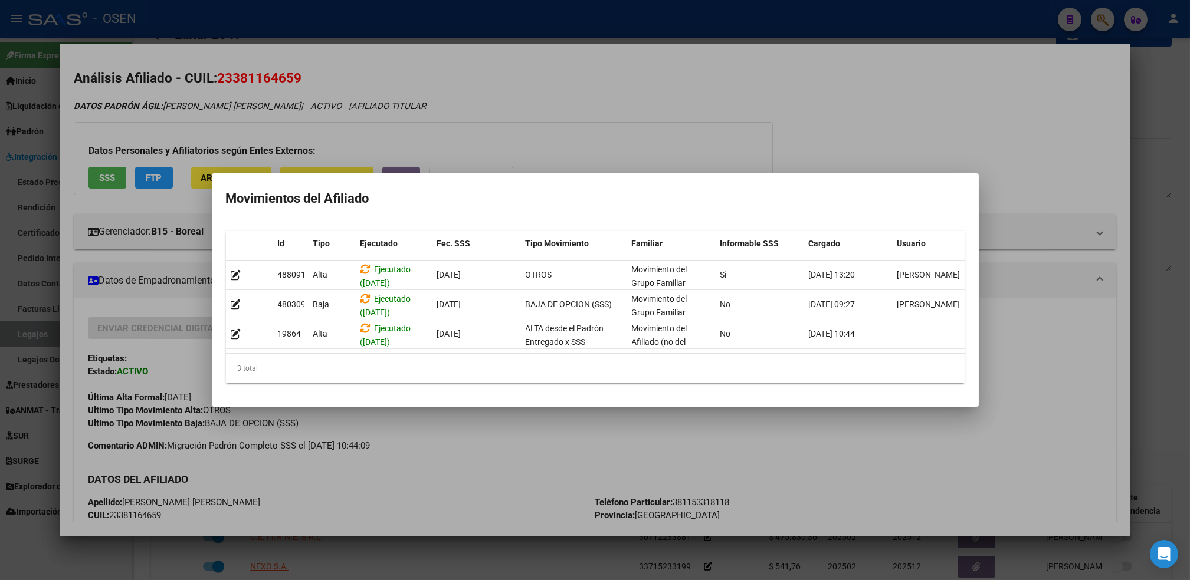
click at [714, 129] on div at bounding box center [595, 290] width 1190 height 580
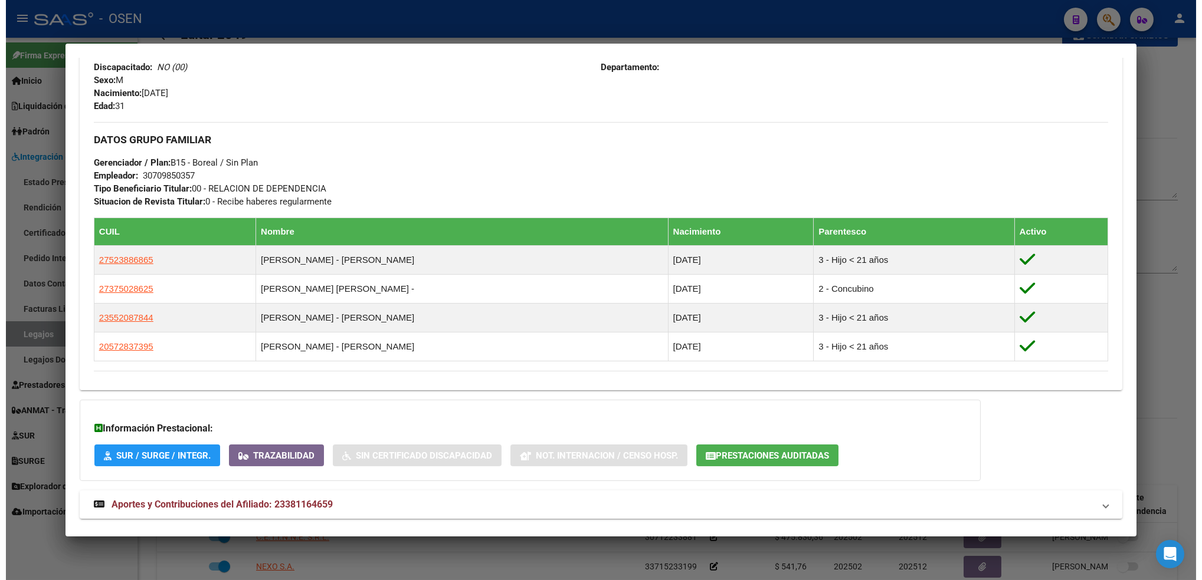
scroll to position [534, 0]
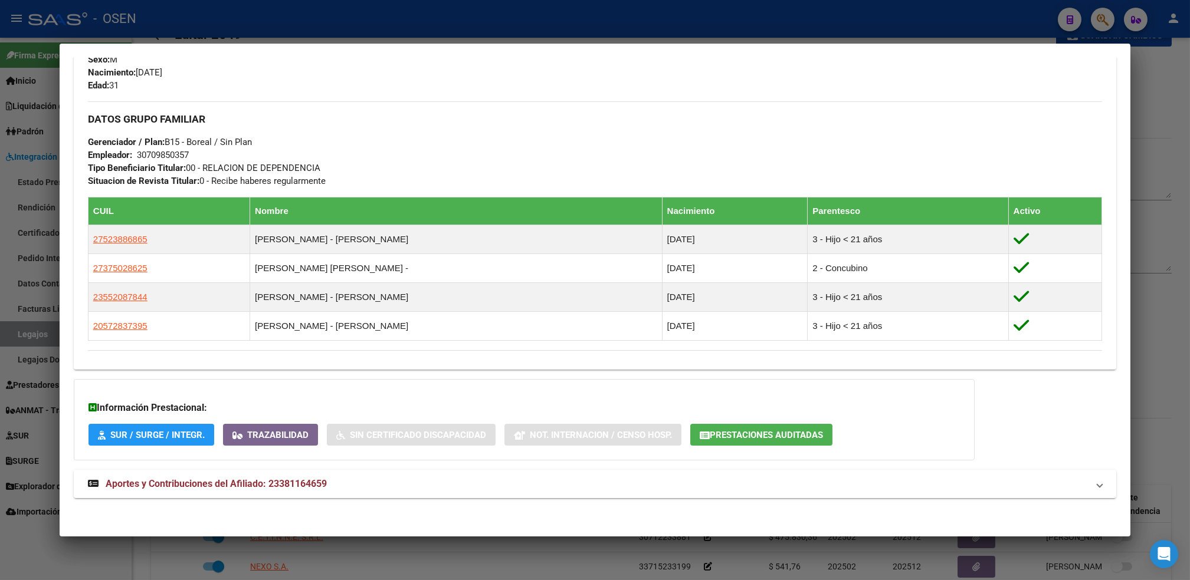
click at [475, 22] on div at bounding box center [595, 290] width 1190 height 580
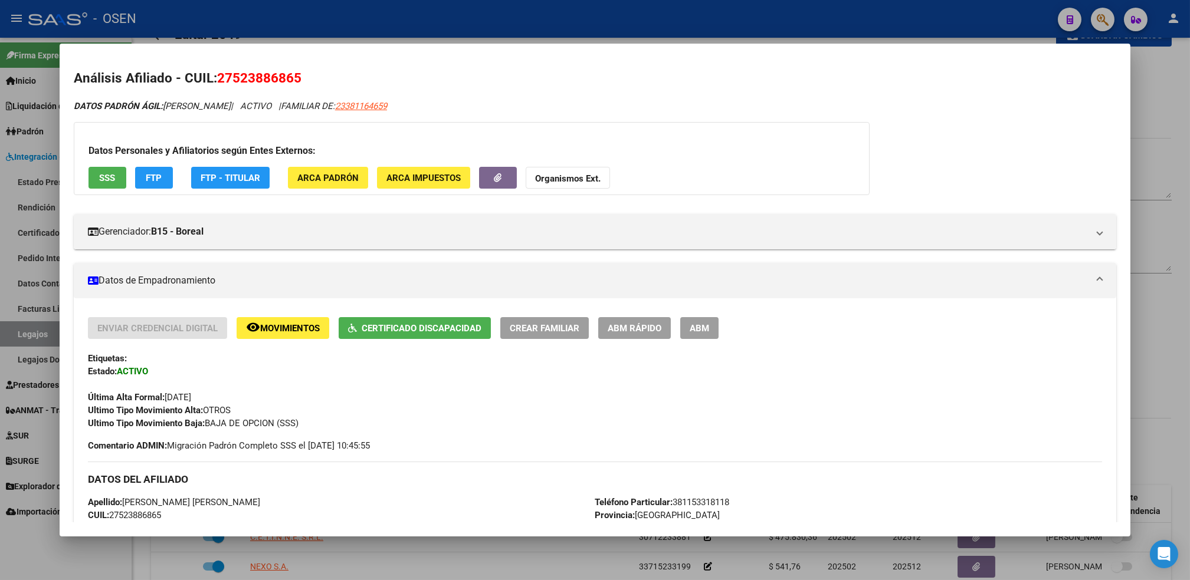
click at [416, 22] on div at bounding box center [595, 290] width 1190 height 580
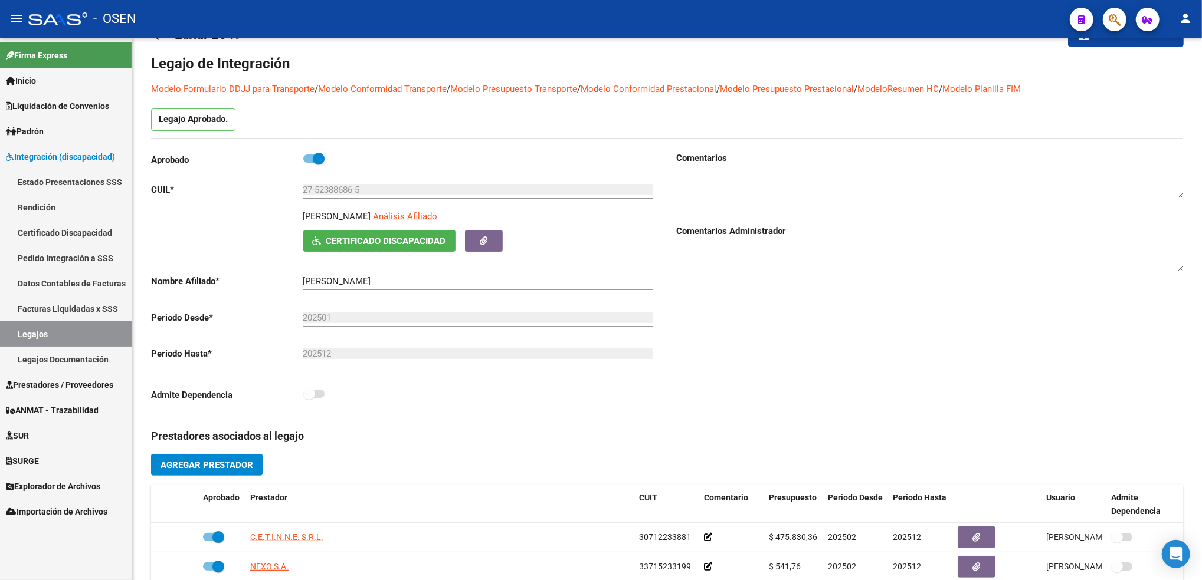
drag, startPoint x: 73, startPoint y: 331, endPoint x: 83, endPoint y: 318, distance: 16.4
click at [74, 331] on link "Legajos" at bounding box center [66, 333] width 132 height 25
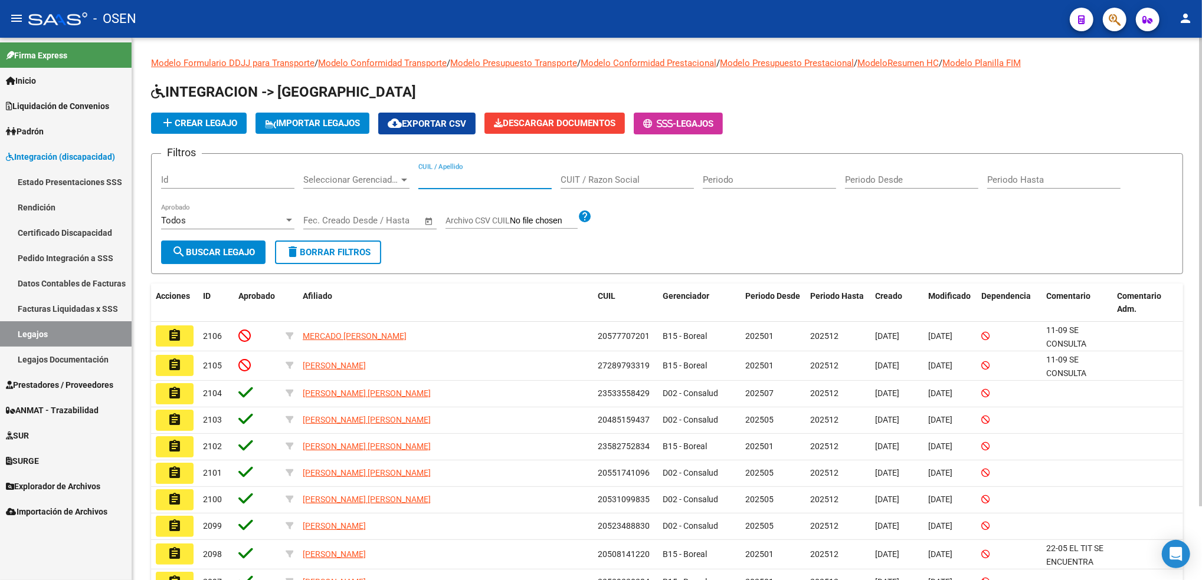
click at [457, 180] on input "CUIL / Apellido" at bounding box center [484, 180] width 133 height 11
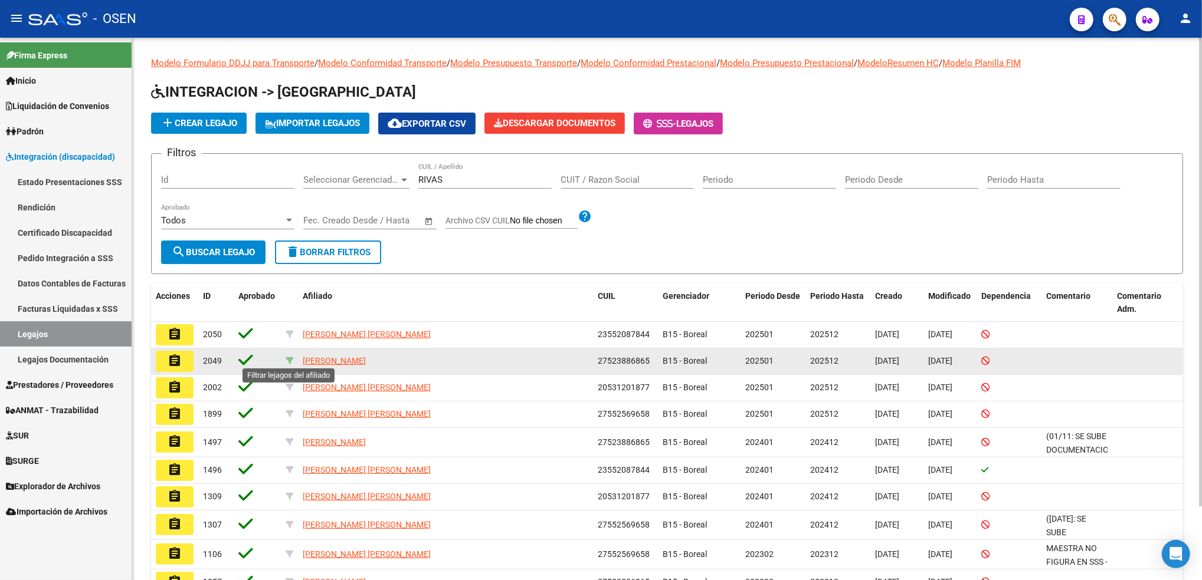
click at [285, 357] on icon at bounding box center [289, 361] width 8 height 8
type input "27523886865"
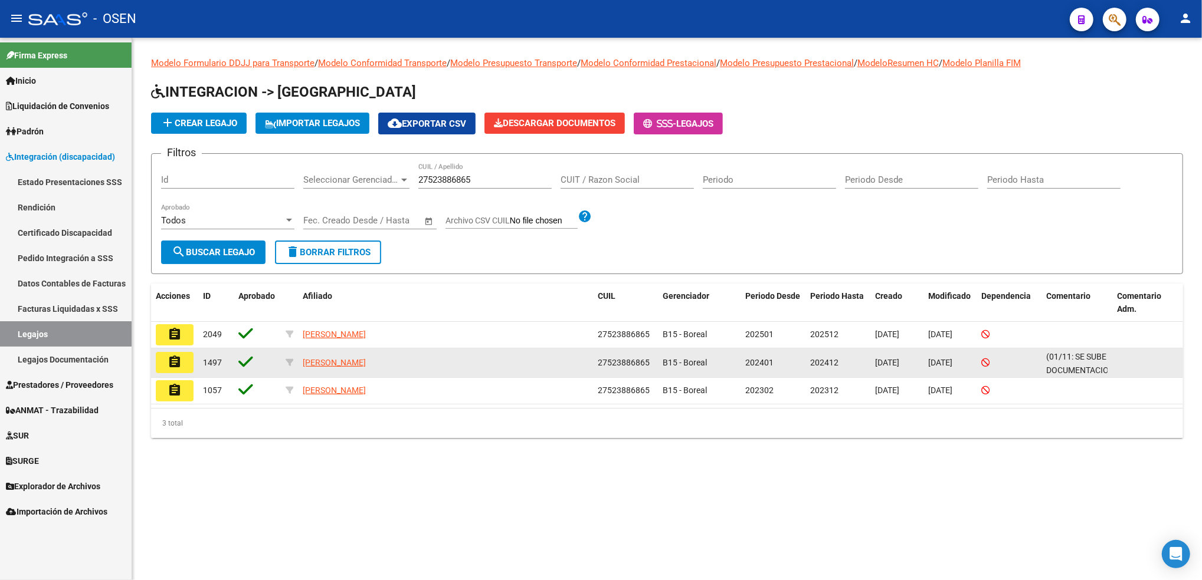
click at [179, 358] on mat-icon "assignment" at bounding box center [175, 362] width 14 height 14
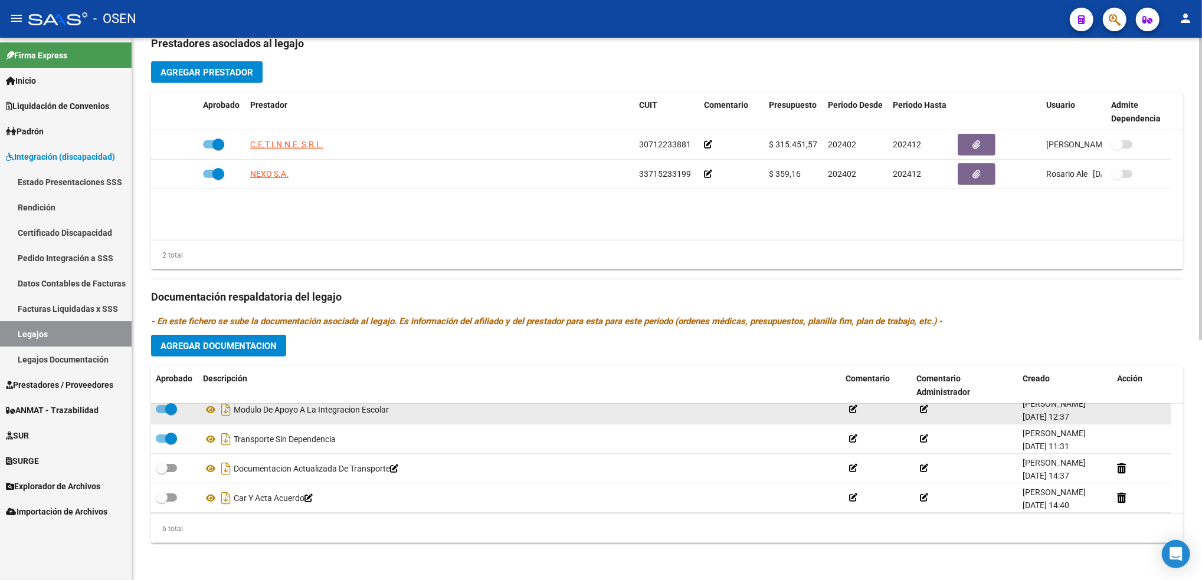
scroll to position [71, 0]
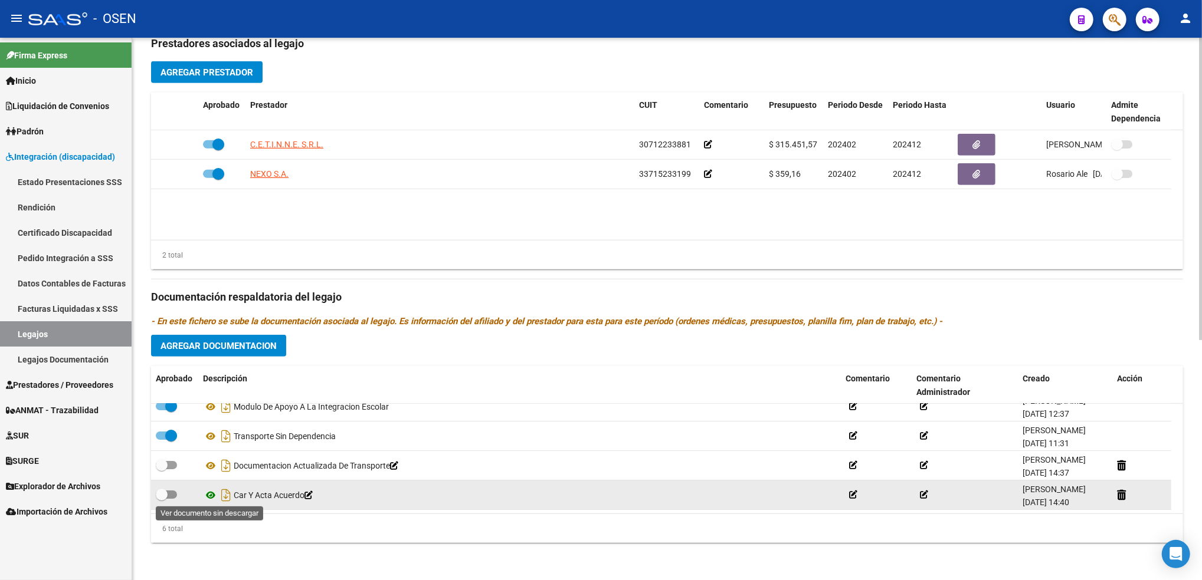
click at [209, 490] on icon at bounding box center [210, 495] width 15 height 14
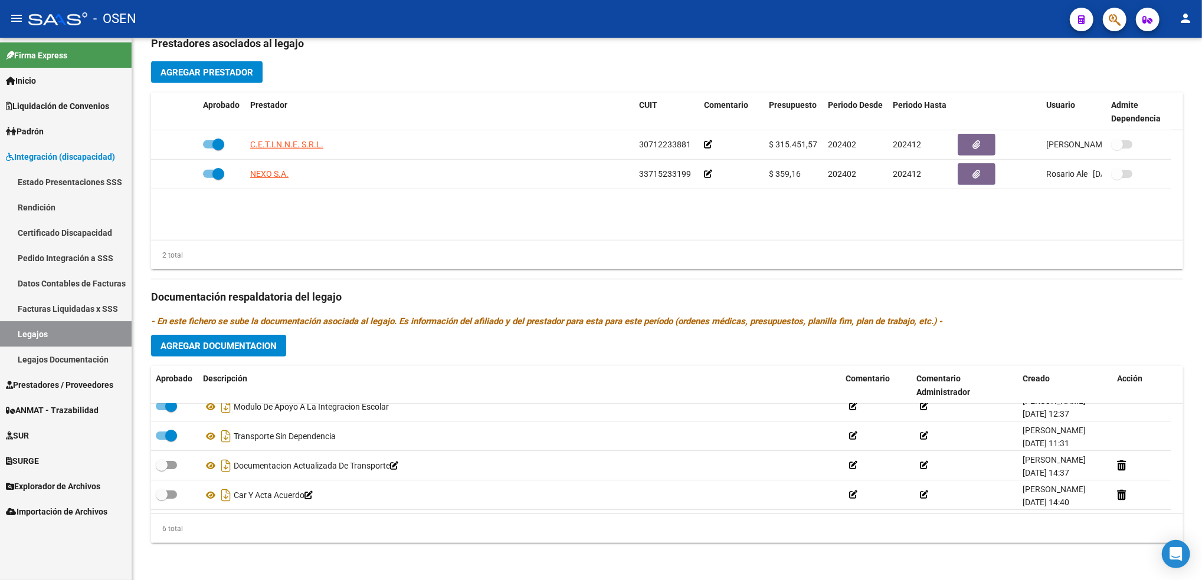
click at [60, 337] on link "Legajos" at bounding box center [66, 333] width 132 height 25
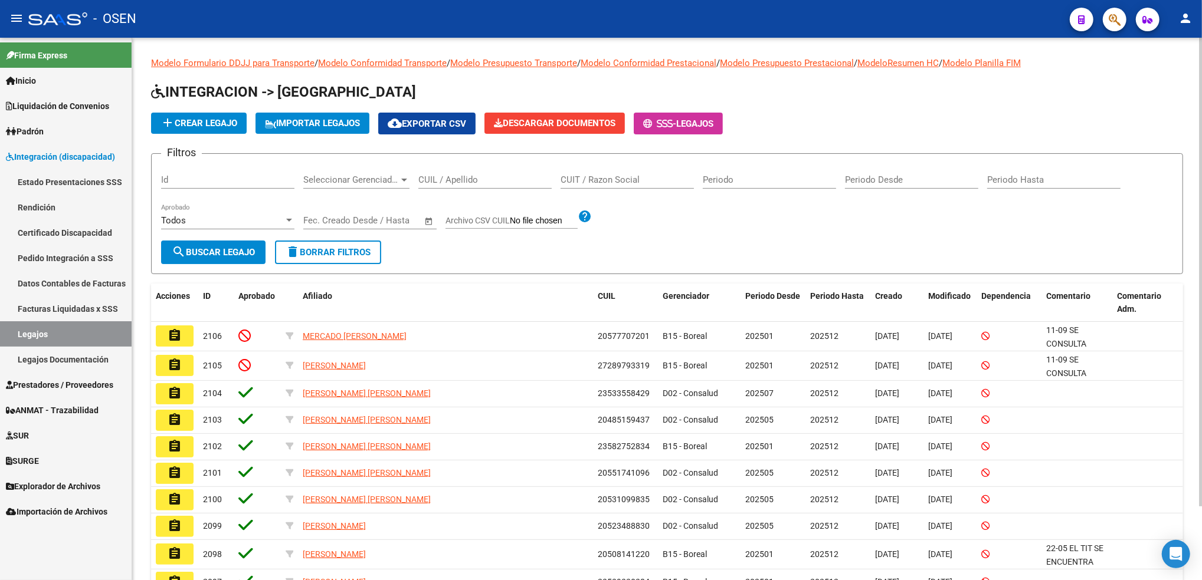
click at [471, 178] on input "CUIL / Apellido" at bounding box center [484, 180] width 133 height 11
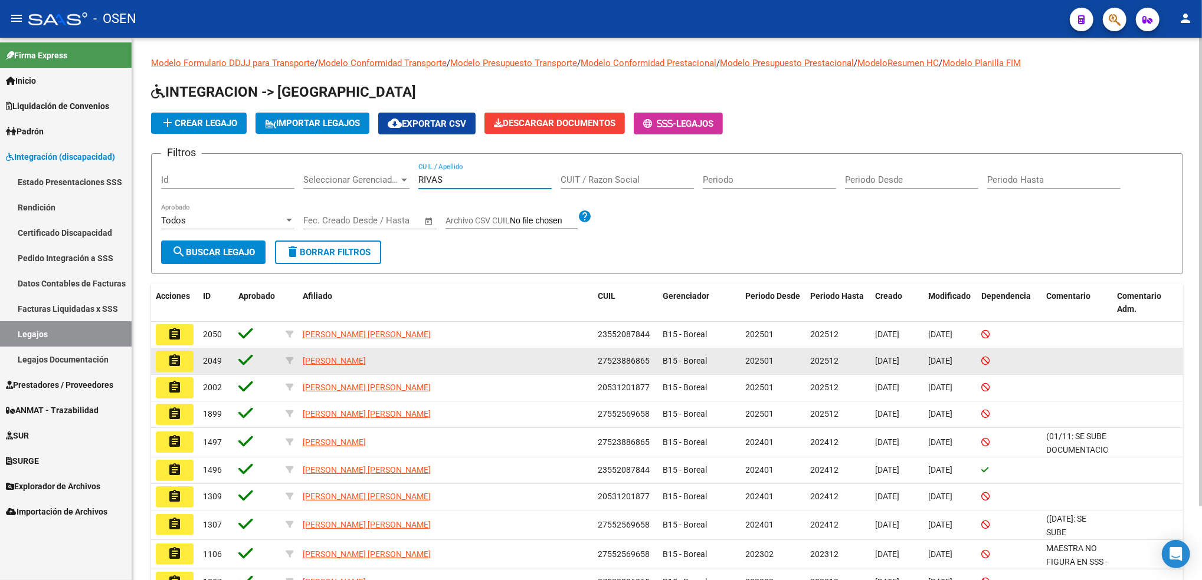
type input "RIVAS"
click at [622, 357] on span "27523886865" at bounding box center [624, 360] width 52 height 9
copy span "27523886865"
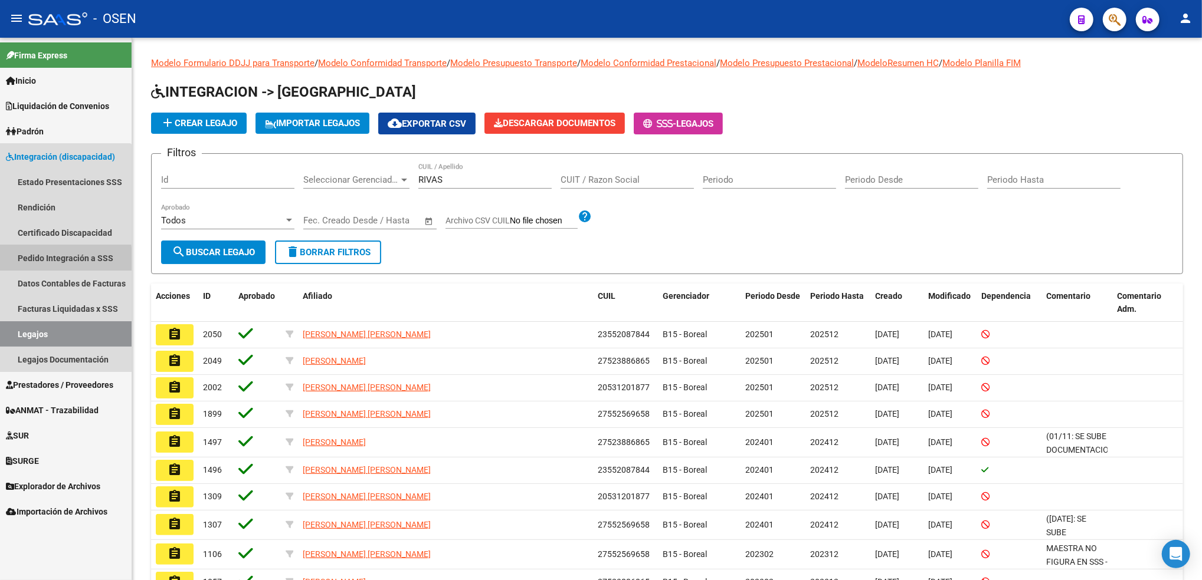
click at [49, 261] on link "Pedido Integración a SSS" at bounding box center [66, 257] width 132 height 25
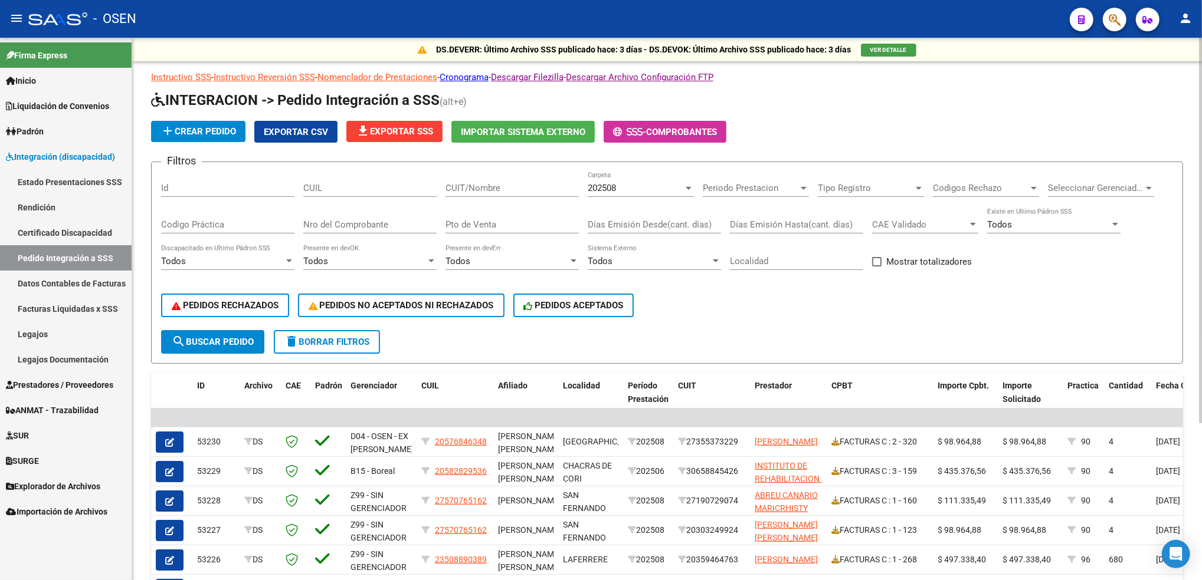
click at [379, 188] on input "CUIL" at bounding box center [369, 188] width 133 height 11
paste input "27523886865"
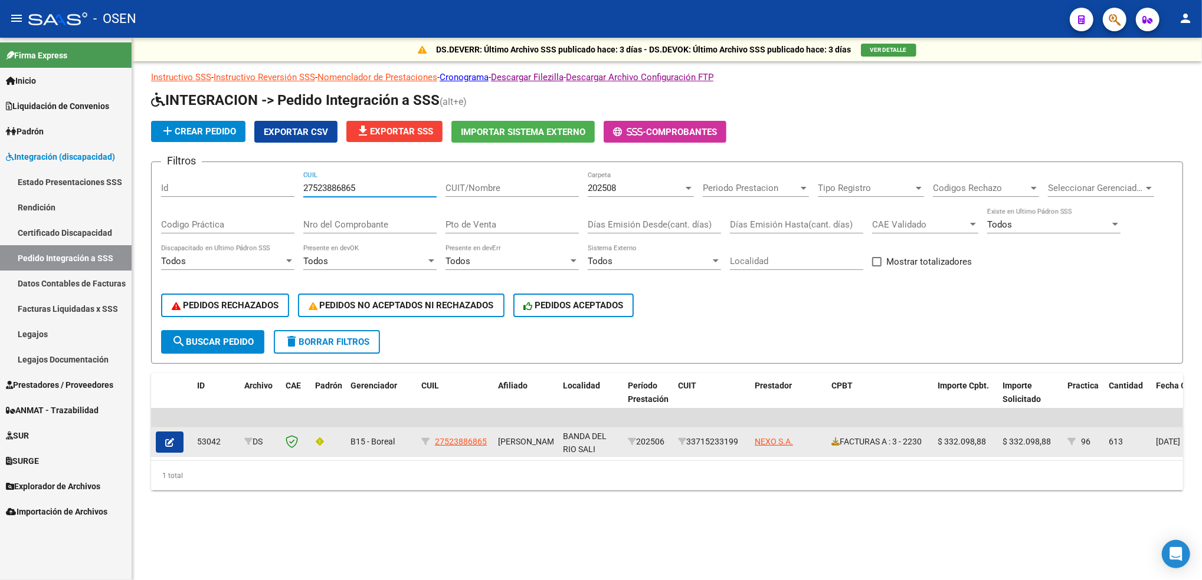
type input "27523886865"
click at [175, 434] on button "button" at bounding box center [170, 442] width 28 height 21
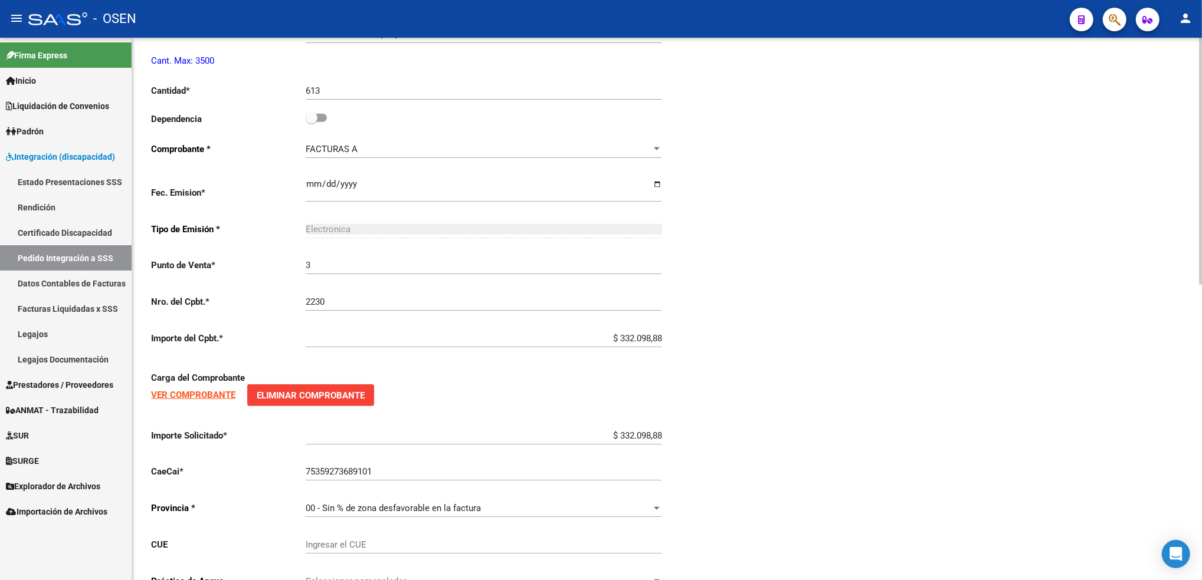
scroll to position [652, 0]
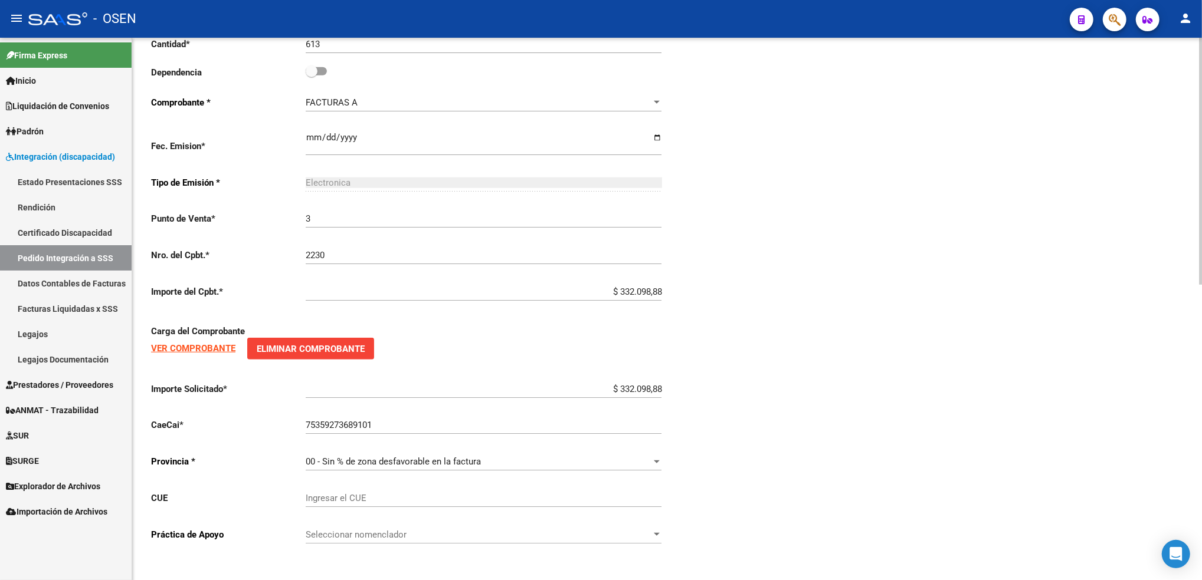
type input "27523886865"
click at [346, 494] on input "Ingresar el CUE" at bounding box center [484, 498] width 356 height 11
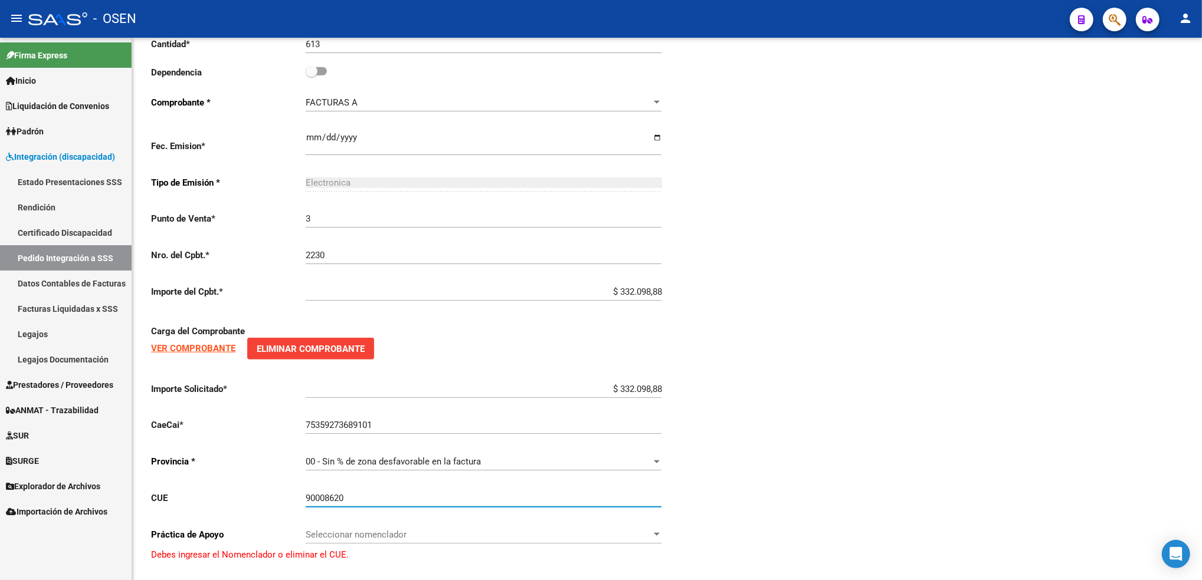
type input "90008620"
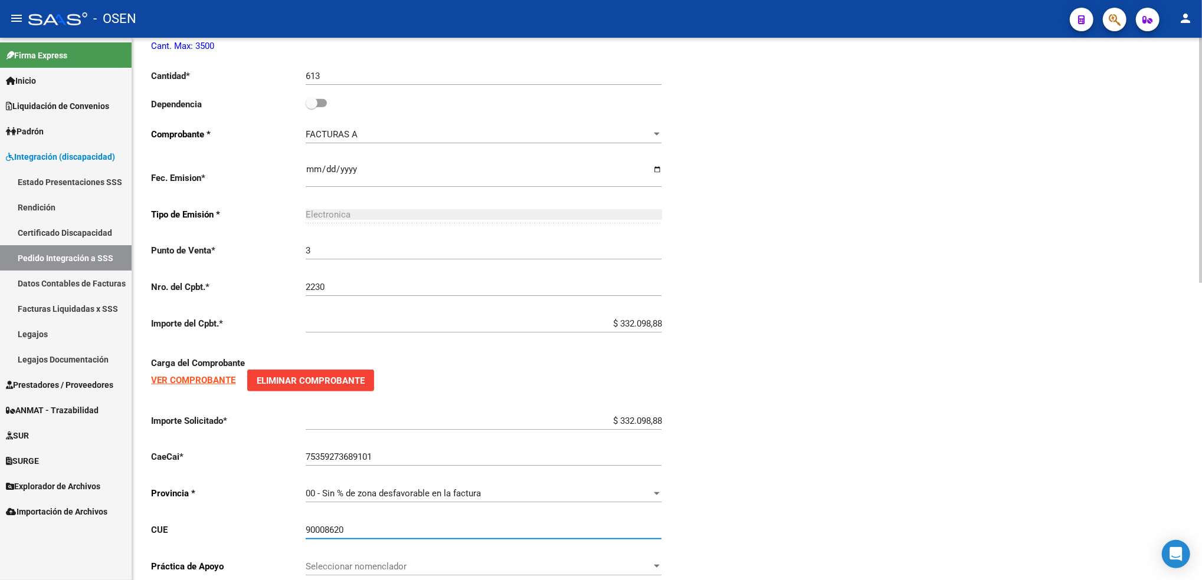
scroll to position [659, 0]
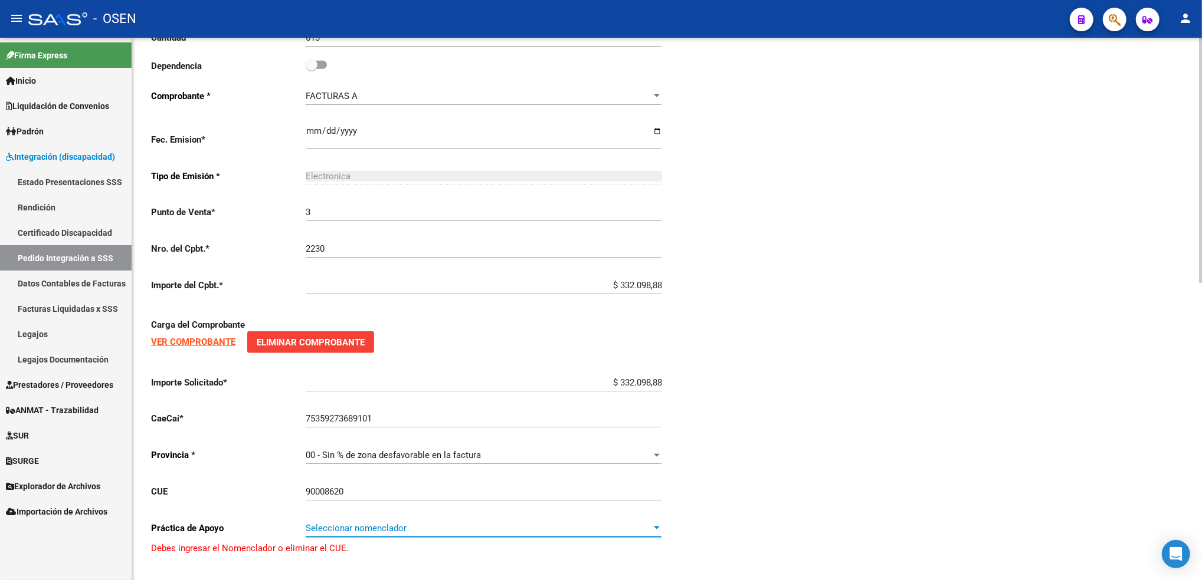
click at [363, 527] on span "Seleccionar nomenclador" at bounding box center [478, 528] width 345 height 11
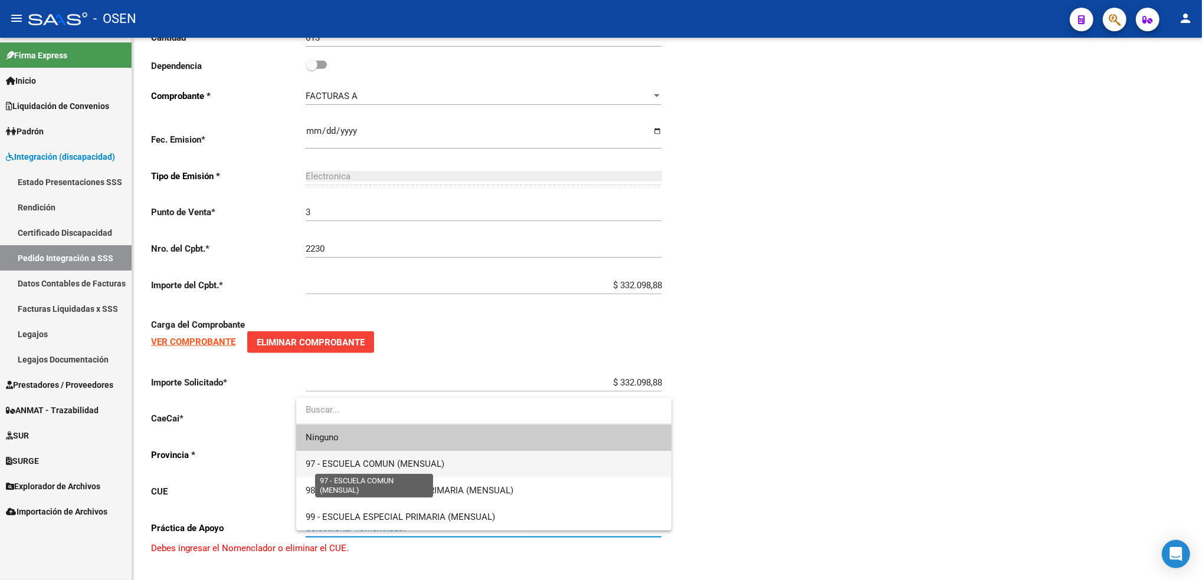
click at [372, 468] on span "97 - ESCUELA COMUN (MENSUAL)" at bounding box center [375, 464] width 139 height 11
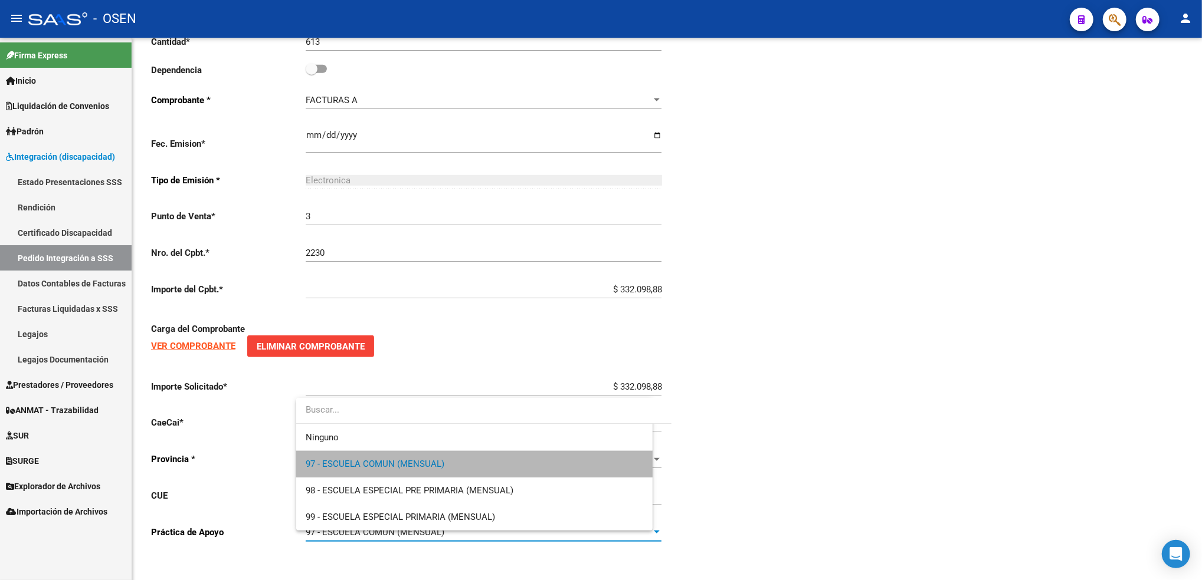
scroll to position [652, 0]
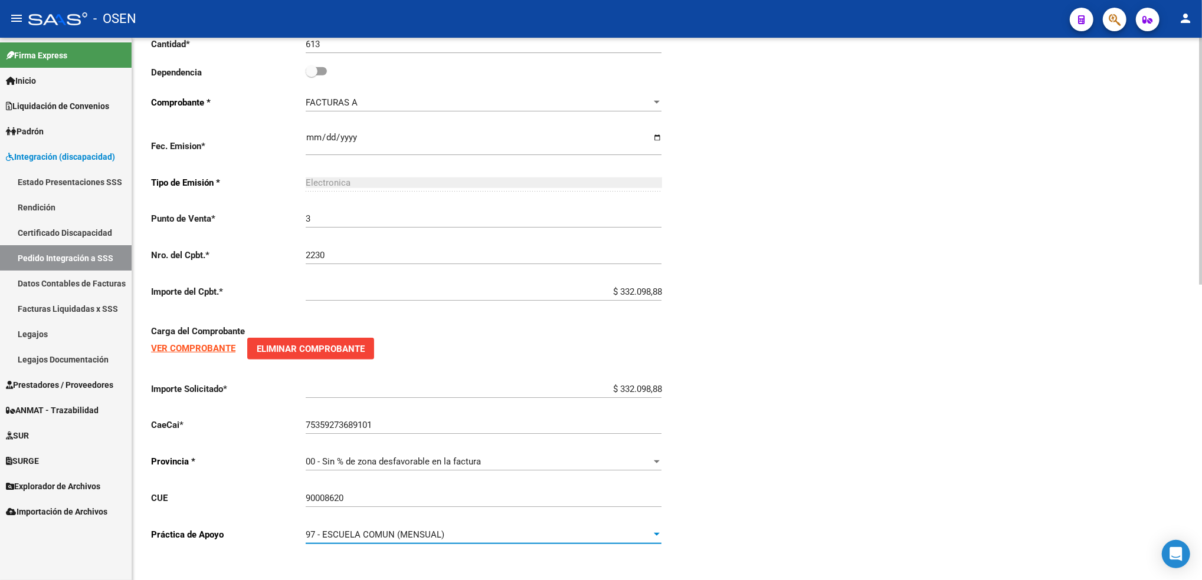
click at [859, 454] on div "Periodo Presentacion * 202508 Ingresar el Periodo Tipo Archivo * DS Seleccionar…" at bounding box center [667, 71] width 1032 height 966
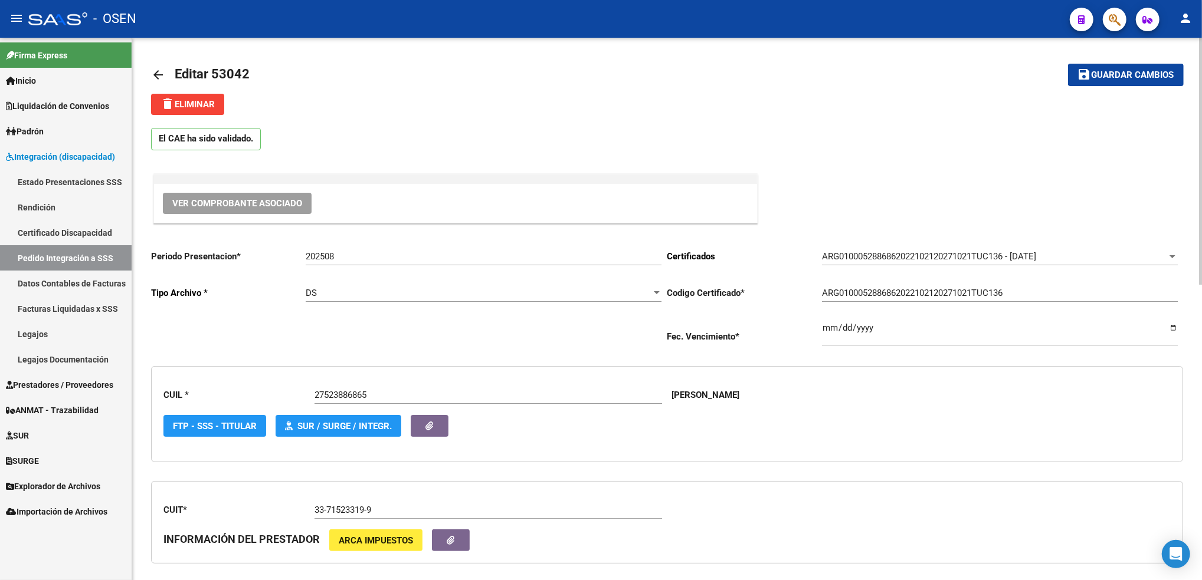
scroll to position [0, 0]
click at [1130, 57] on mat-toolbar-row "save Guardar cambios" at bounding box center [1076, 76] width 215 height 38
click at [1125, 75] on span "Guardar cambios" at bounding box center [1132, 76] width 83 height 11
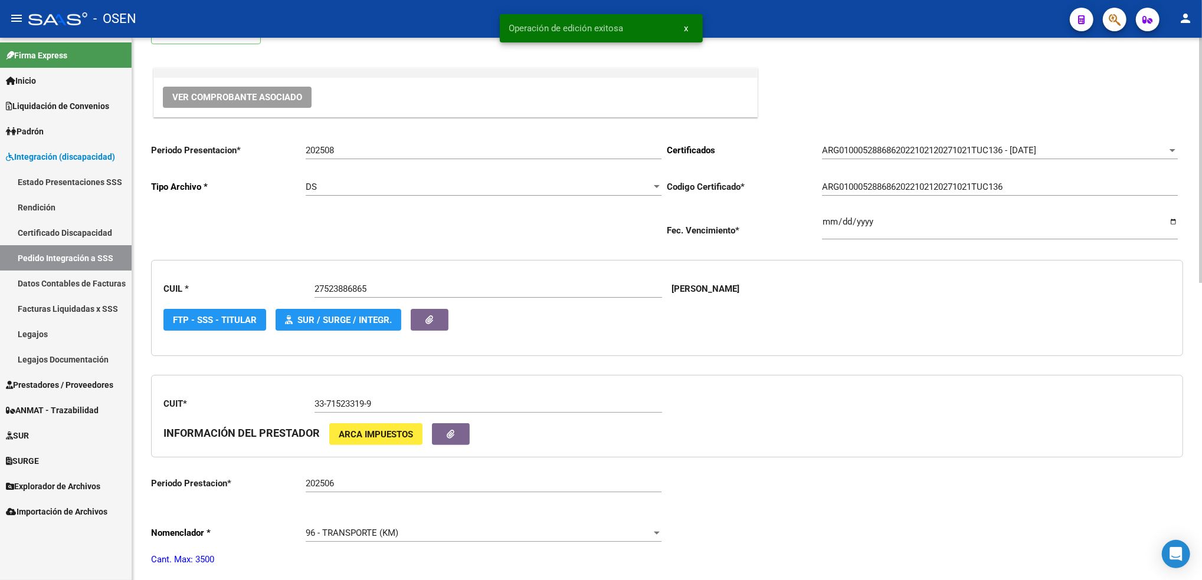
scroll to position [393, 0]
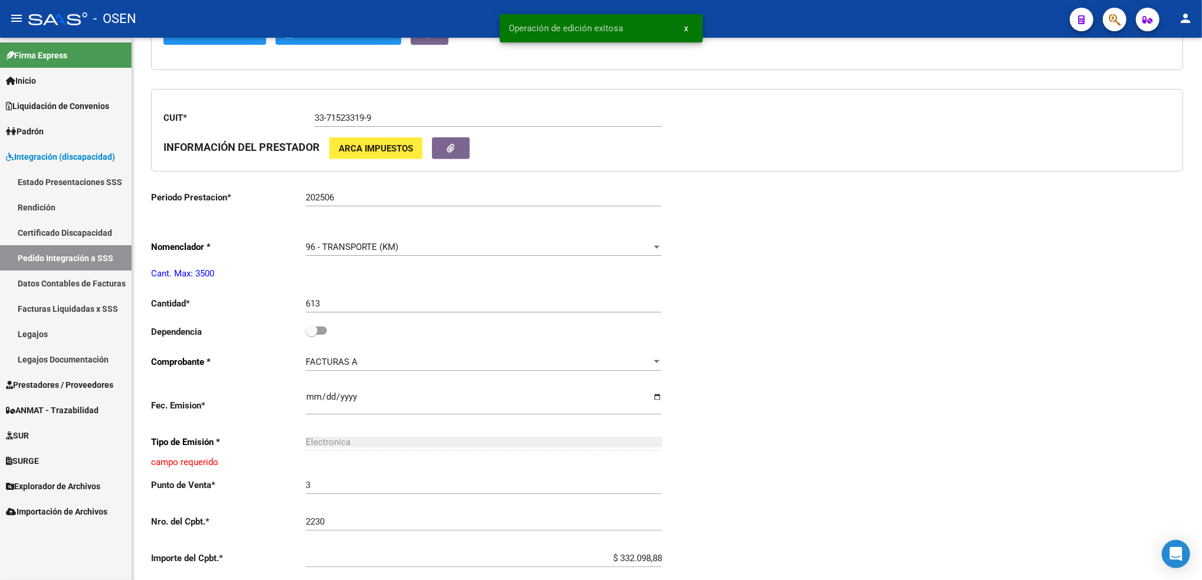
click at [100, 258] on link "Pedido Integración a SSS" at bounding box center [66, 257] width 132 height 25
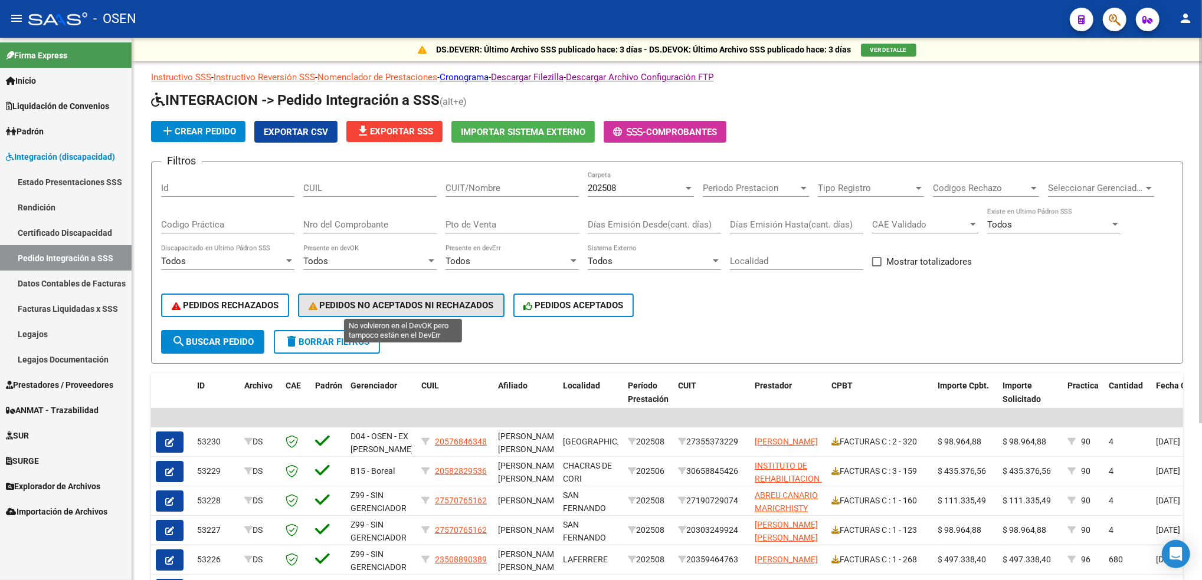
click at [448, 309] on button "PEDIDOS NO ACEPTADOS NI RECHAZADOS" at bounding box center [401, 306] width 206 height 24
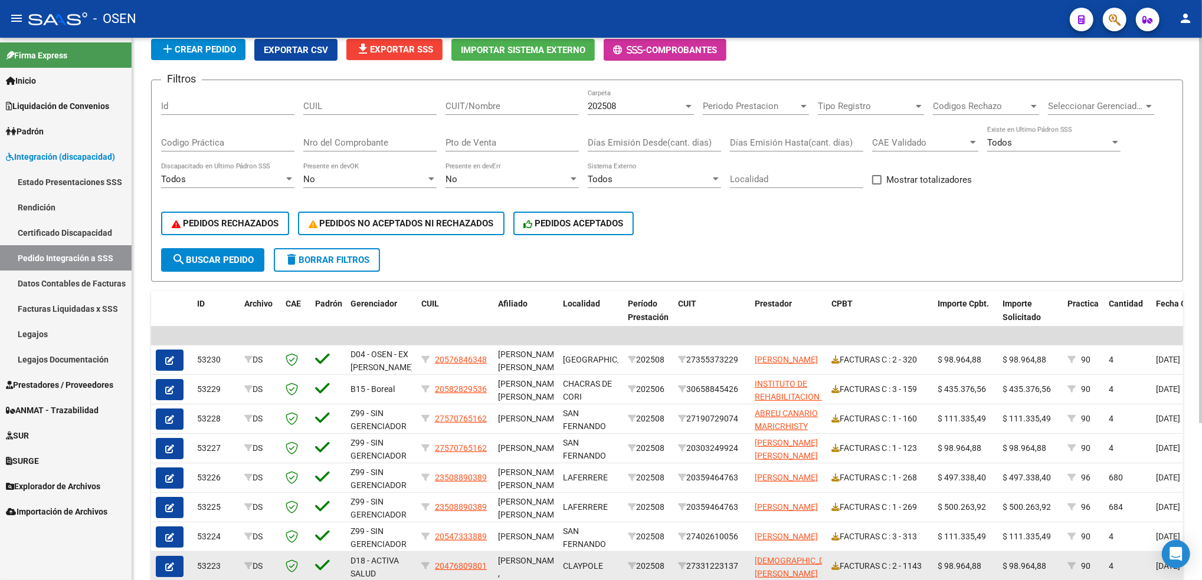
scroll to position [222, 0]
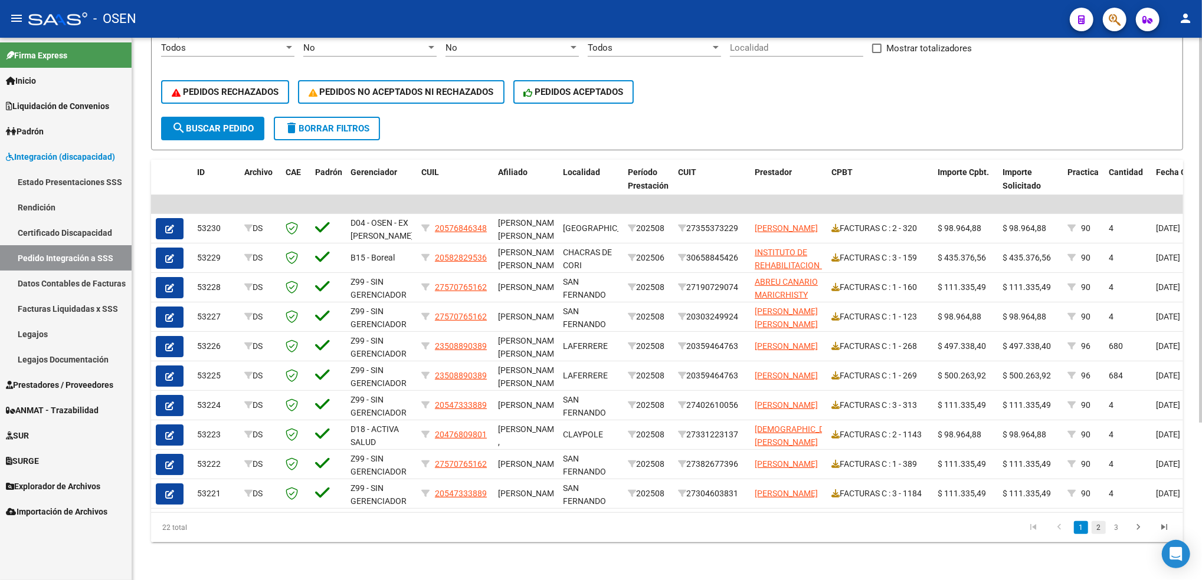
click at [1092, 527] on link "2" at bounding box center [1098, 527] width 14 height 13
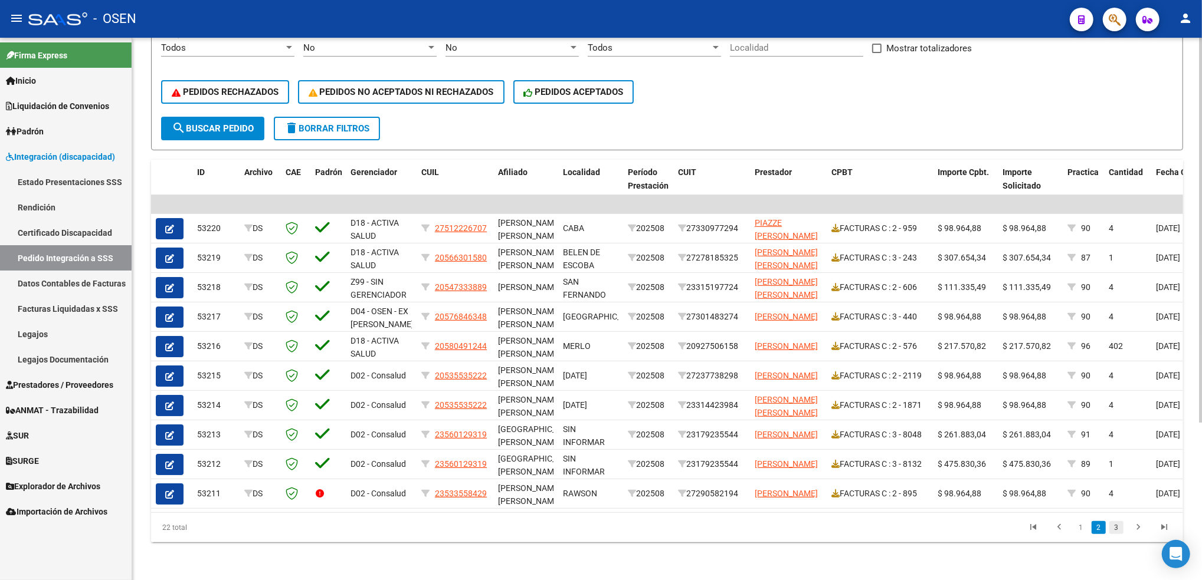
click at [1114, 528] on link "3" at bounding box center [1116, 527] width 14 height 13
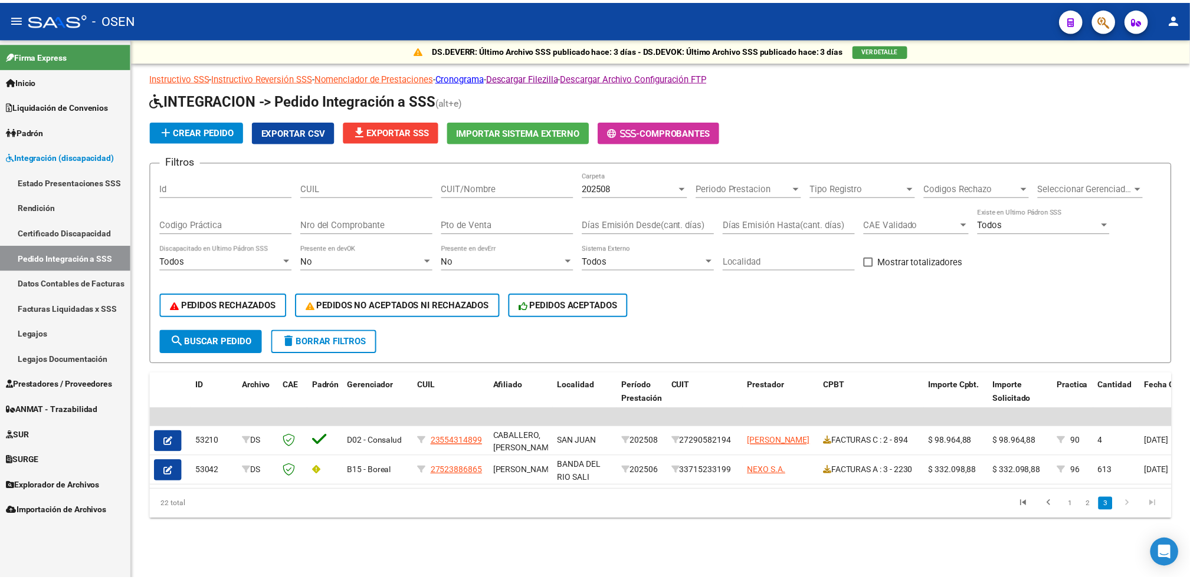
scroll to position [0, 0]
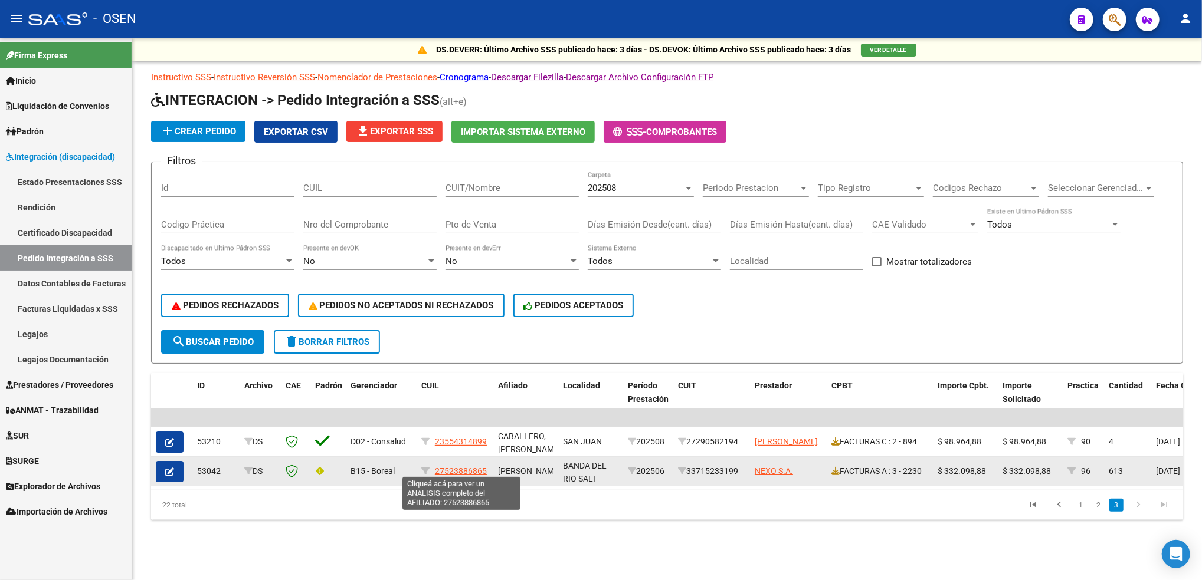
click at [461, 470] on span "27523886865" at bounding box center [461, 471] width 52 height 9
type textarea "27523886865"
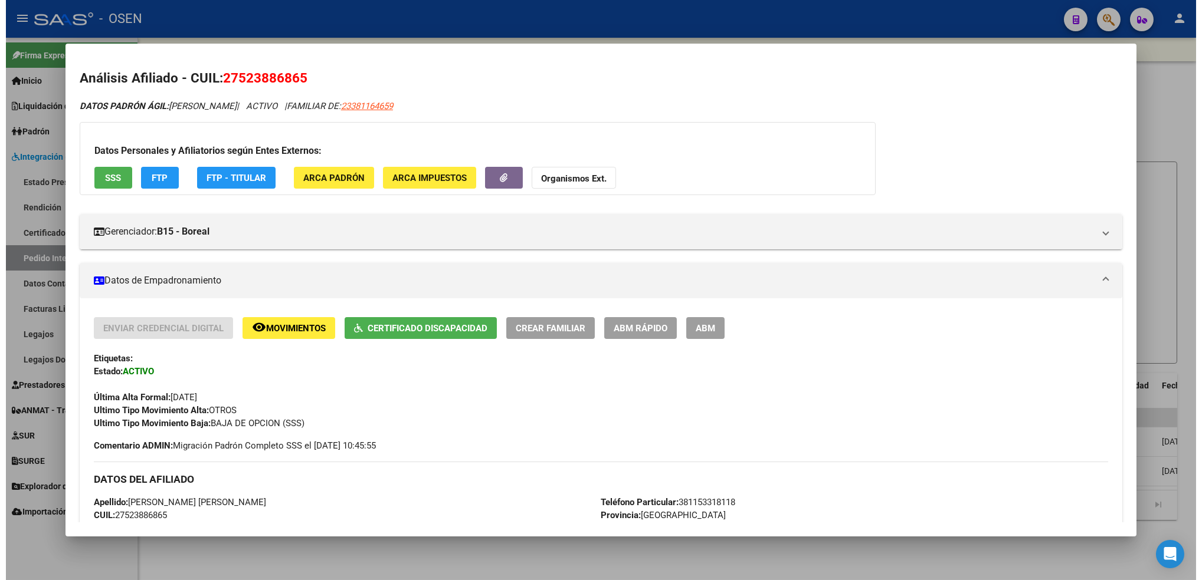
scroll to position [236, 0]
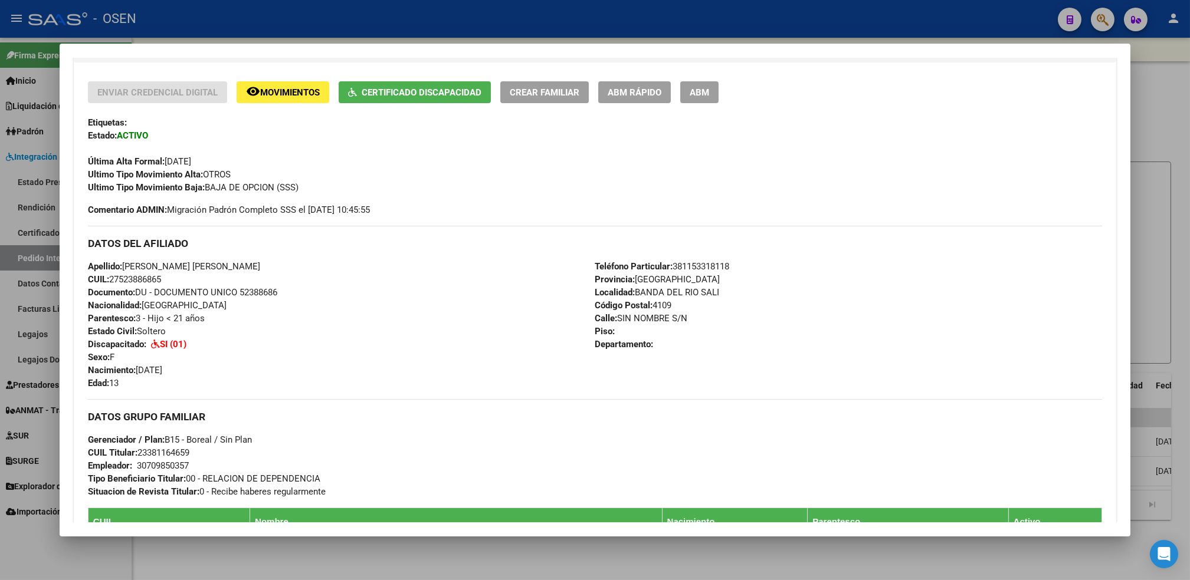
click at [350, 568] on div at bounding box center [595, 290] width 1190 height 580
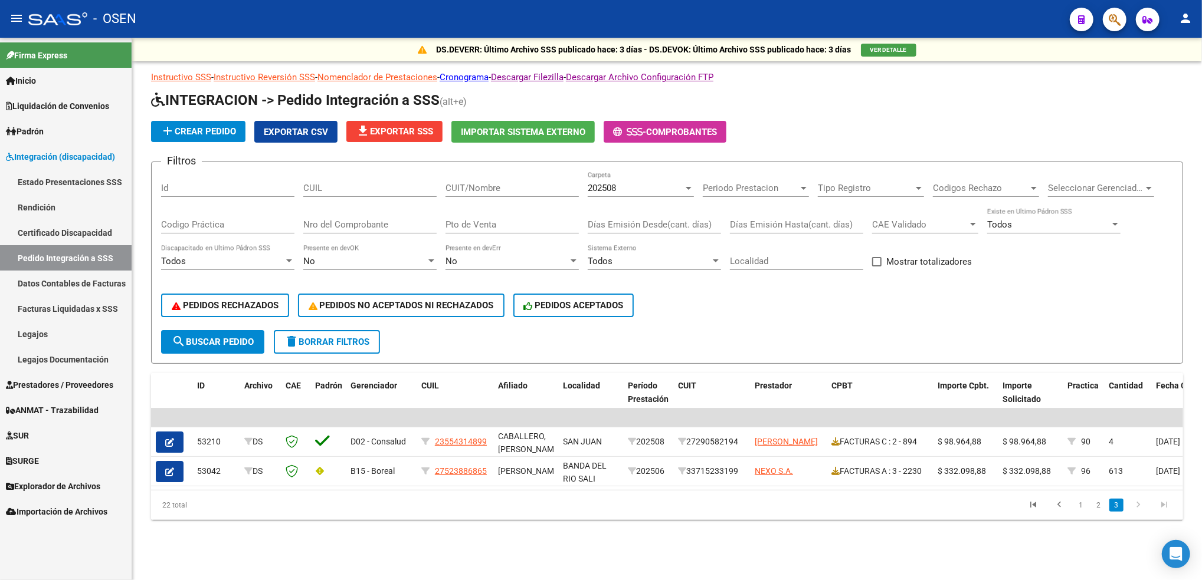
click at [109, 254] on link "Pedido Integración a SSS" at bounding box center [66, 257] width 132 height 25
click at [53, 75] on link "Inicio" at bounding box center [66, 80] width 132 height 25
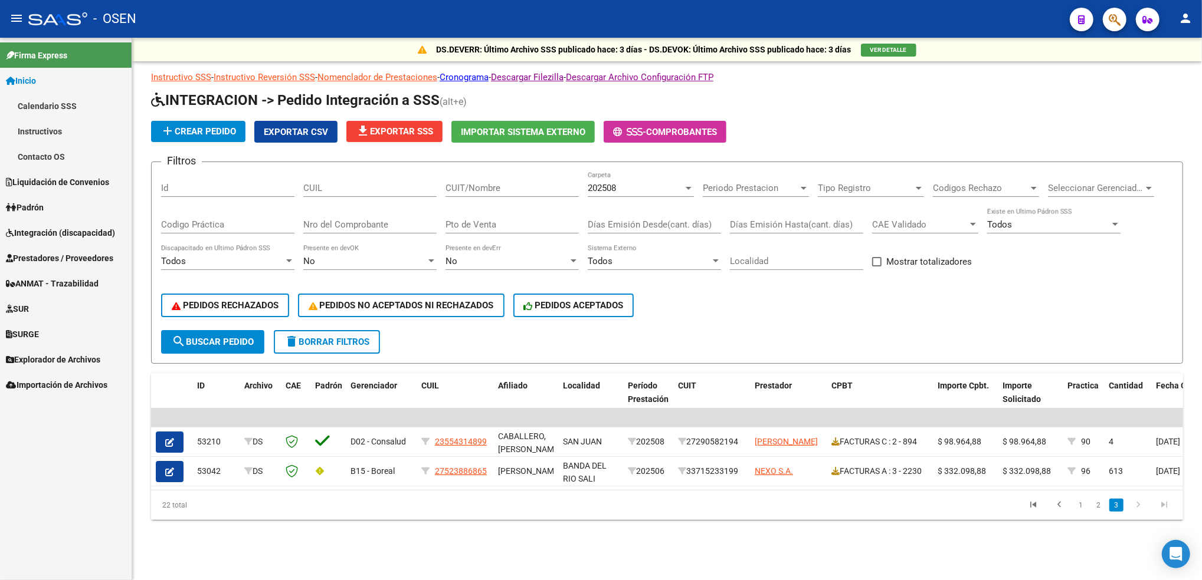
click at [66, 106] on link "Calendario SSS" at bounding box center [66, 105] width 132 height 25
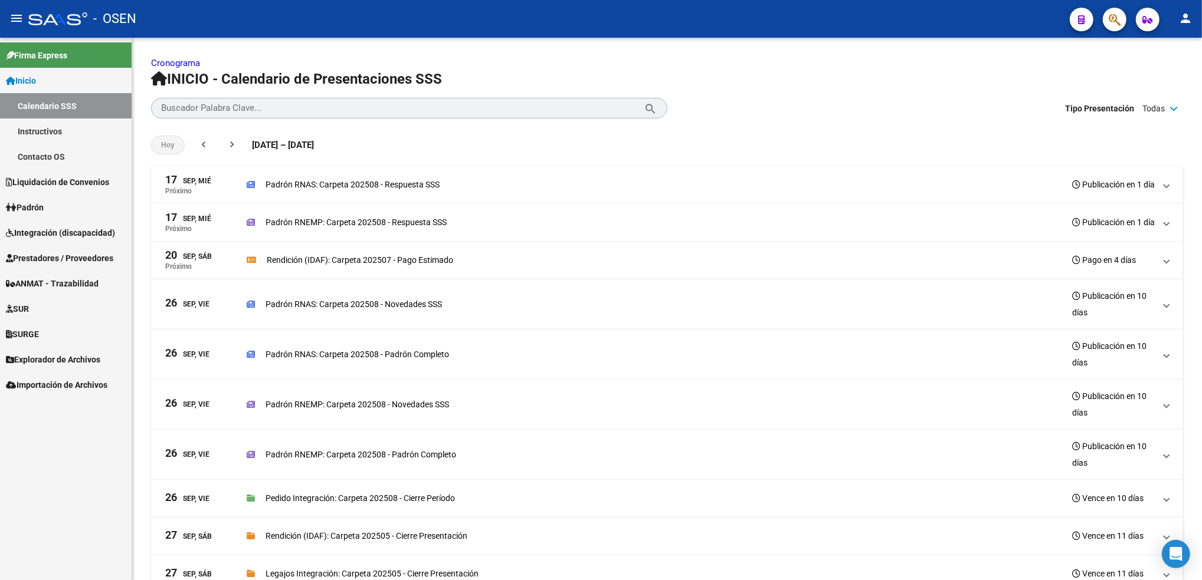
click at [63, 137] on link "Instructivos" at bounding box center [66, 131] width 132 height 25
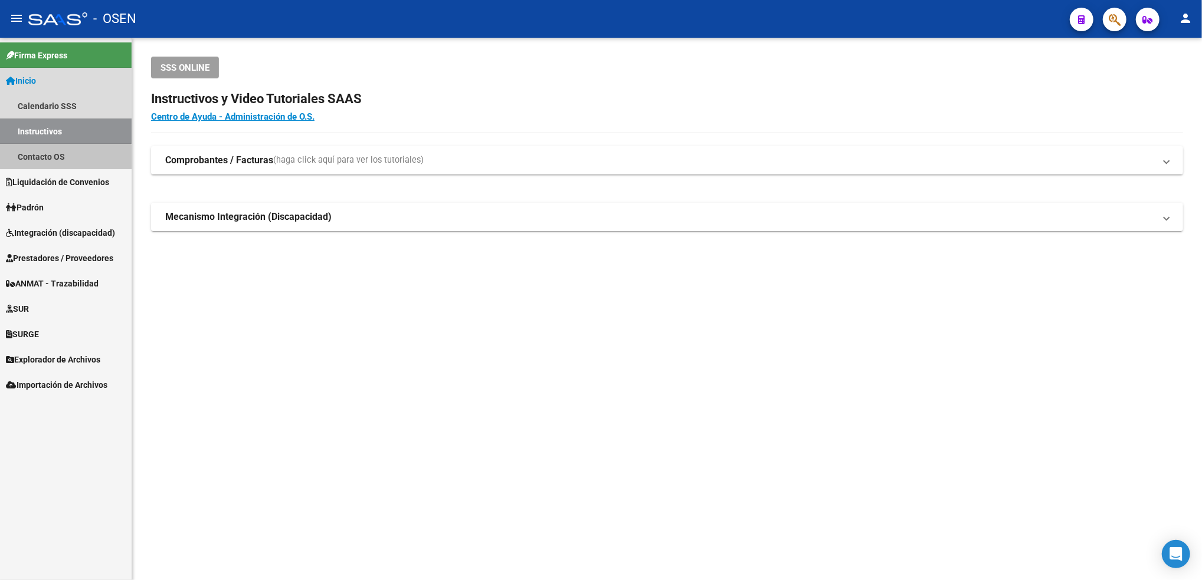
click at [64, 160] on link "Contacto OS" at bounding box center [66, 156] width 132 height 25
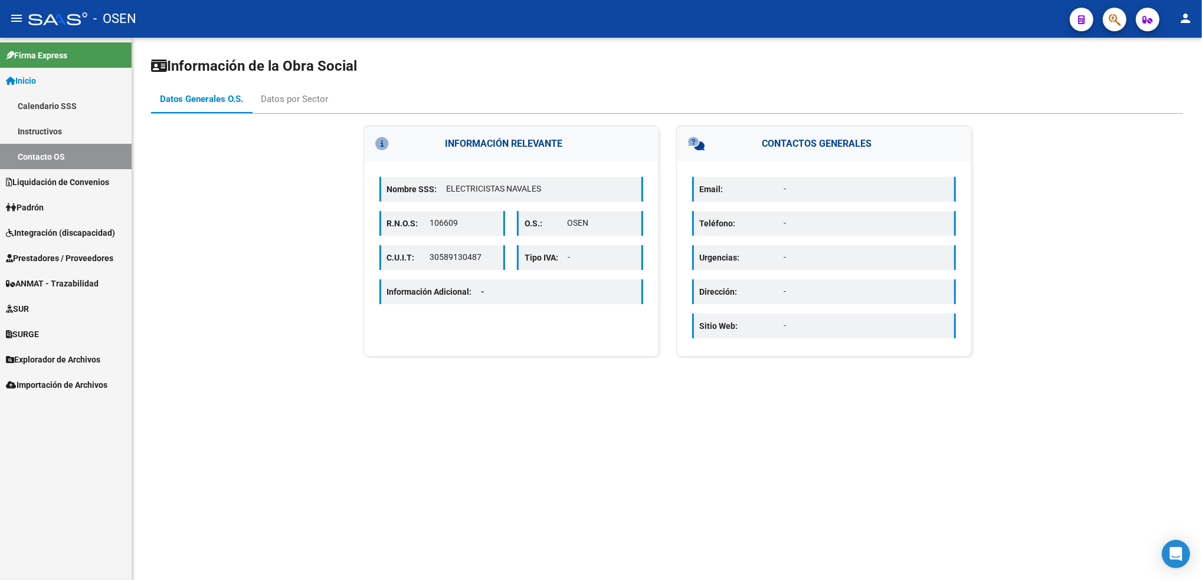
click at [48, 239] on link "Integración (discapacidad)" at bounding box center [66, 232] width 132 height 25
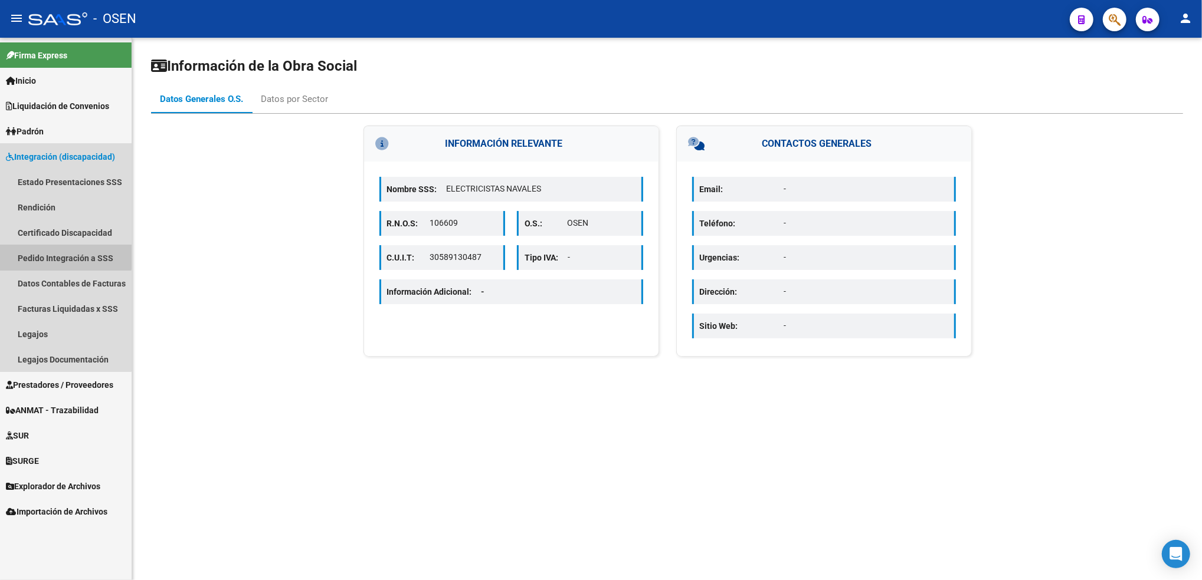
click at [51, 245] on link "Pedido Integración a SSS" at bounding box center [66, 257] width 132 height 25
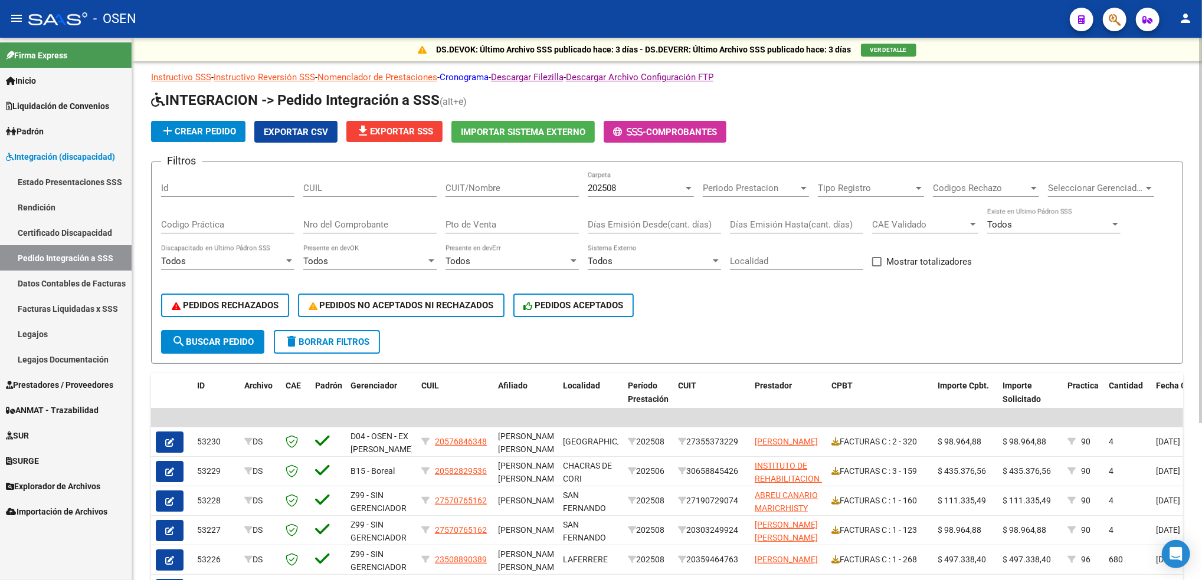
click at [484, 75] on link "Cronograma" at bounding box center [463, 77] width 49 height 11
